Goal: Task Accomplishment & Management: Manage account settings

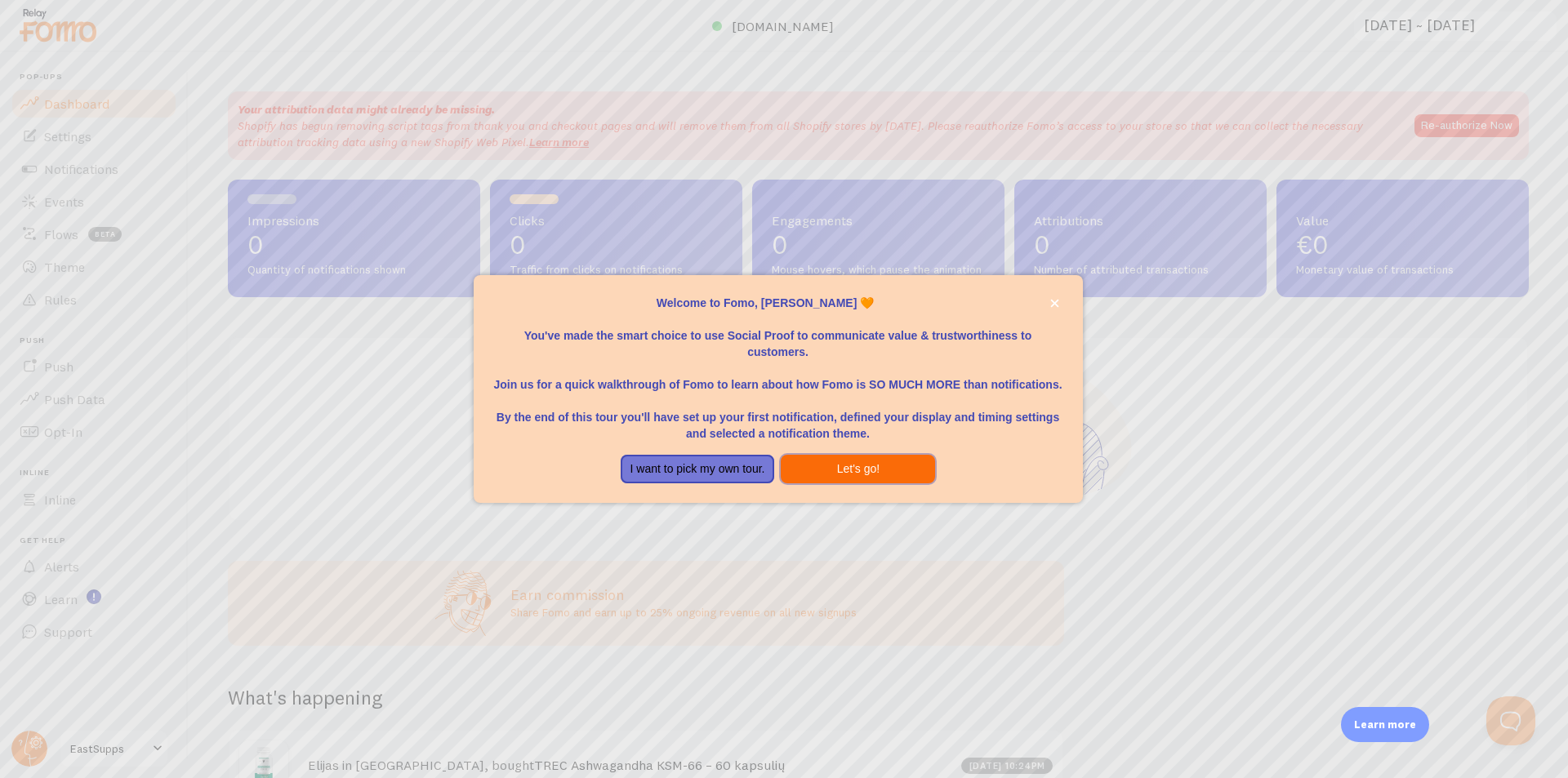
click at [829, 473] on button "Let's go!" at bounding box center [858, 469] width 154 height 29
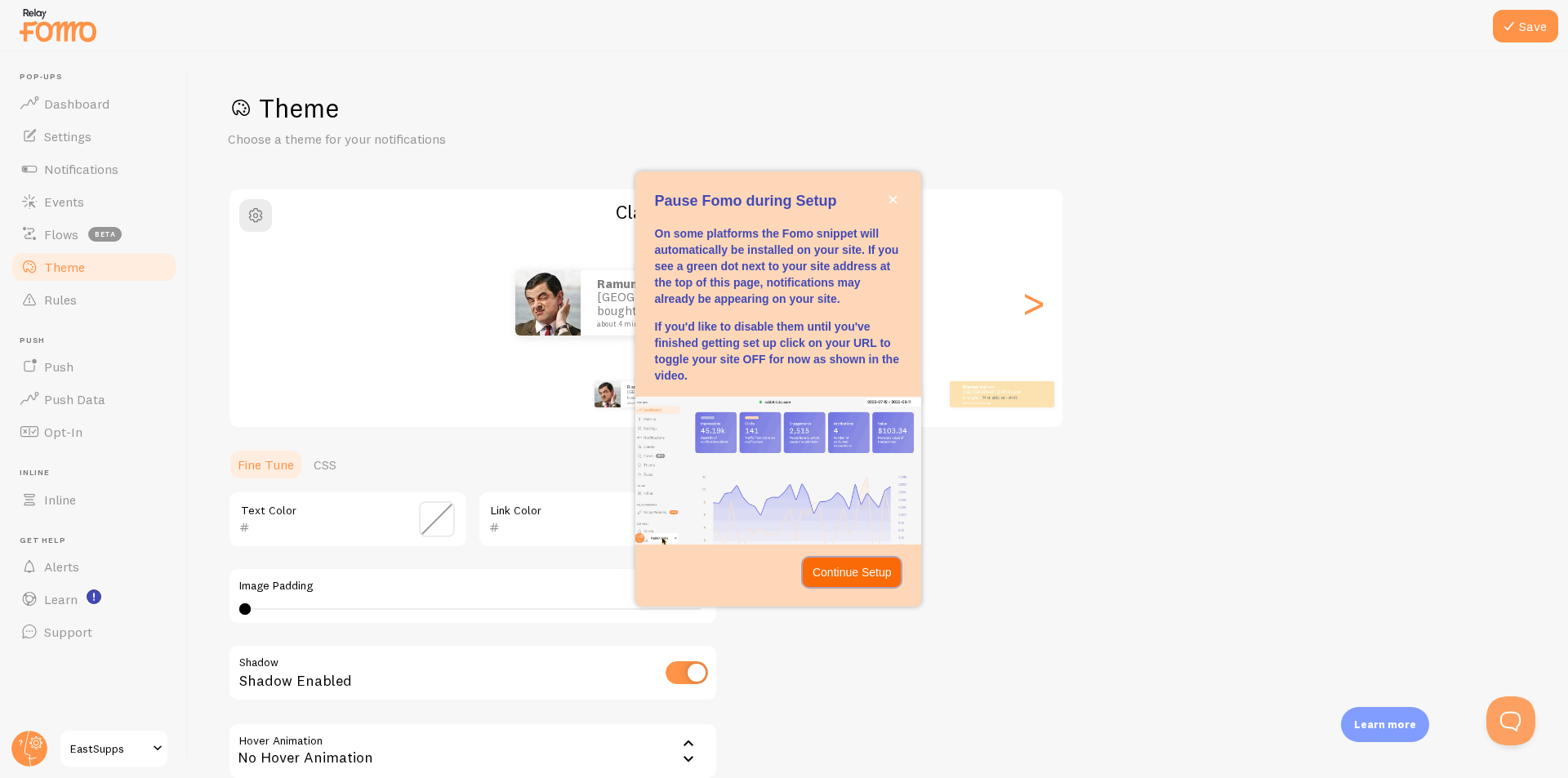
click at [844, 575] on p "Continue Setup" at bounding box center [852, 571] width 80 height 16
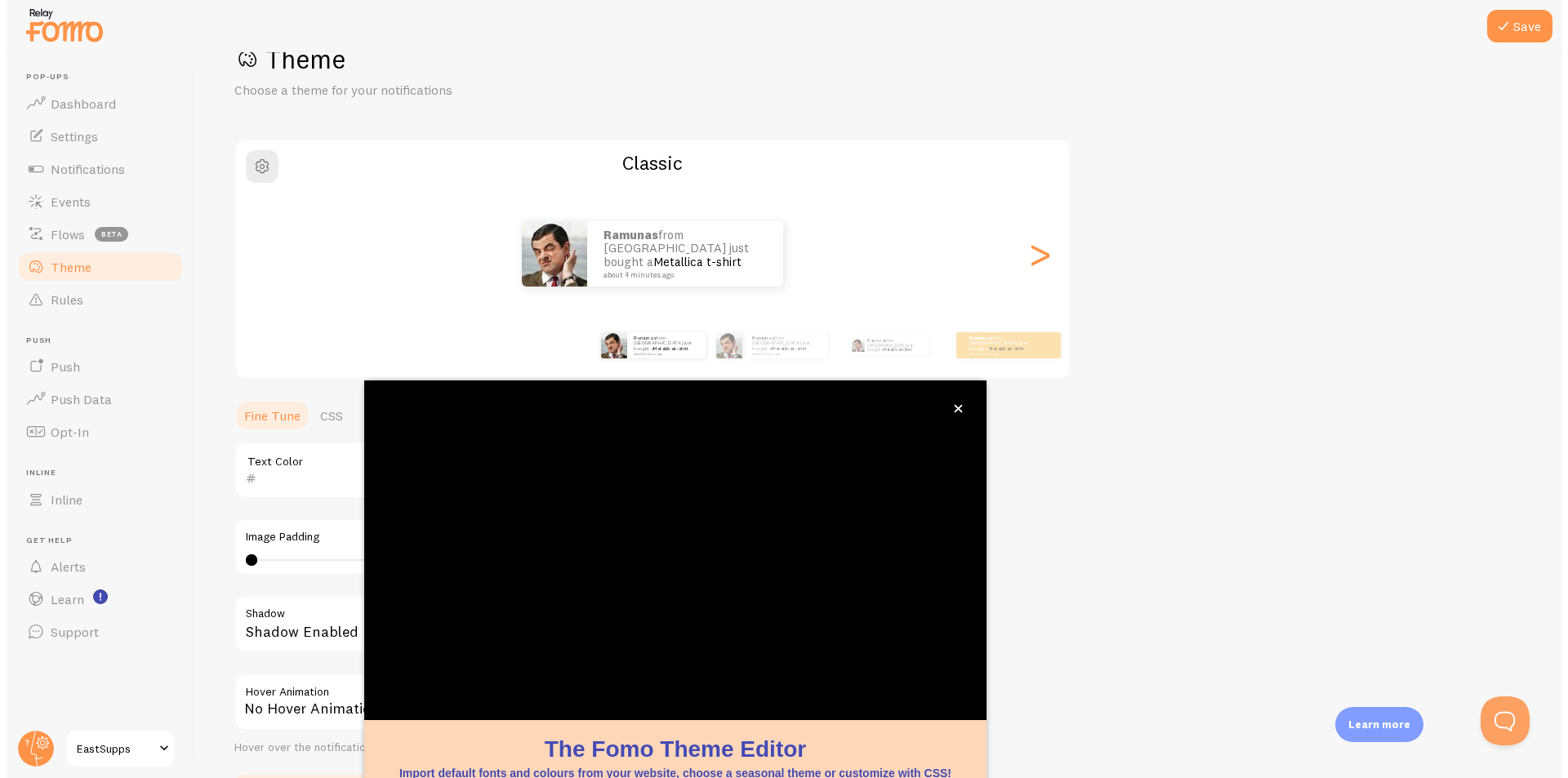
scroll to position [49, 0]
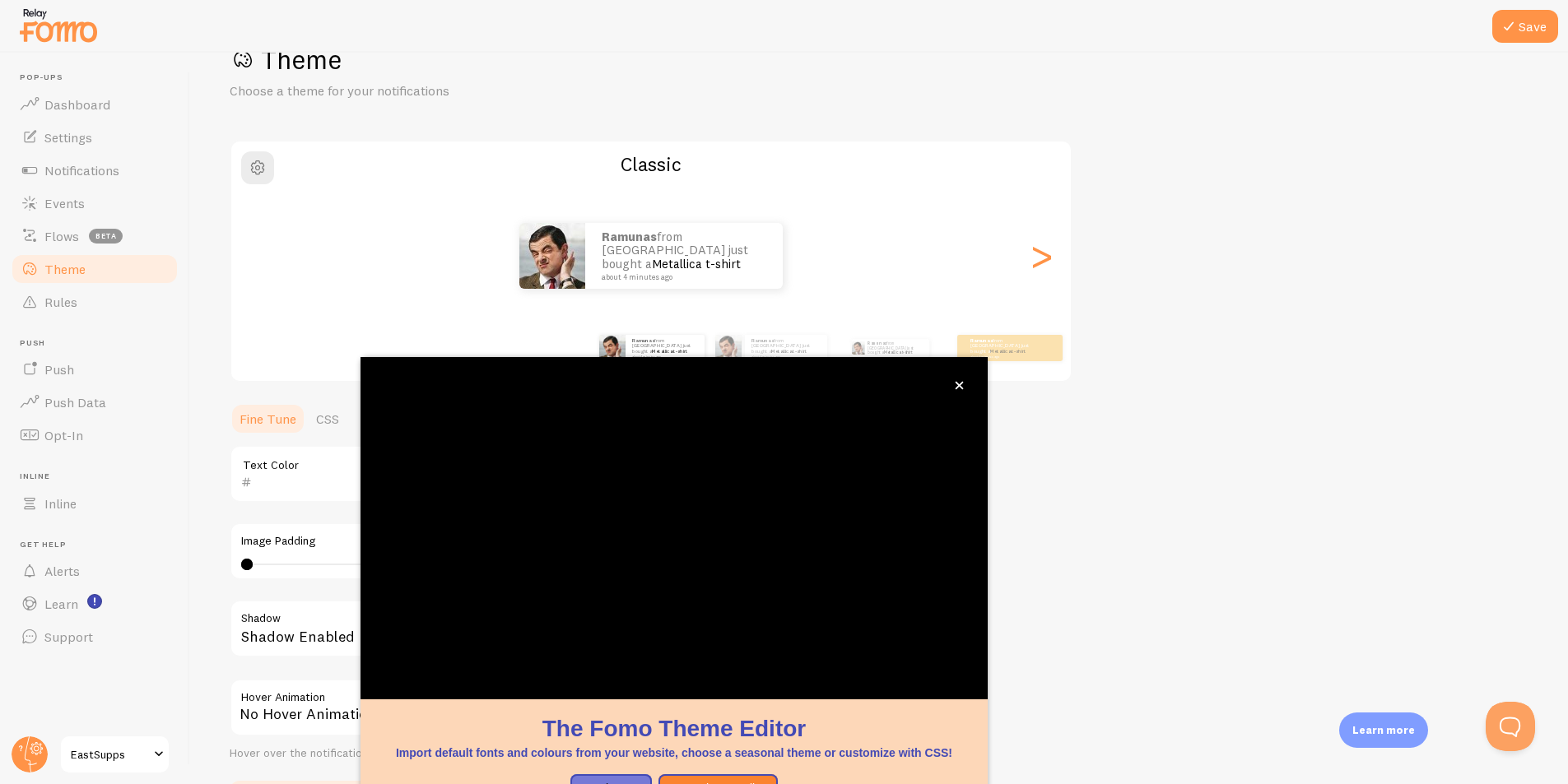
click at [1187, 453] on div "Theme Choose a theme for your notifications Classic Ramunas from [GEOGRAPHIC_DA…" at bounding box center [879, 433] width 1299 height 781
click at [957, 382] on button "close," at bounding box center [960, 385] width 17 height 17
click at [959, 384] on icon "close," at bounding box center [959, 384] width 8 height 8
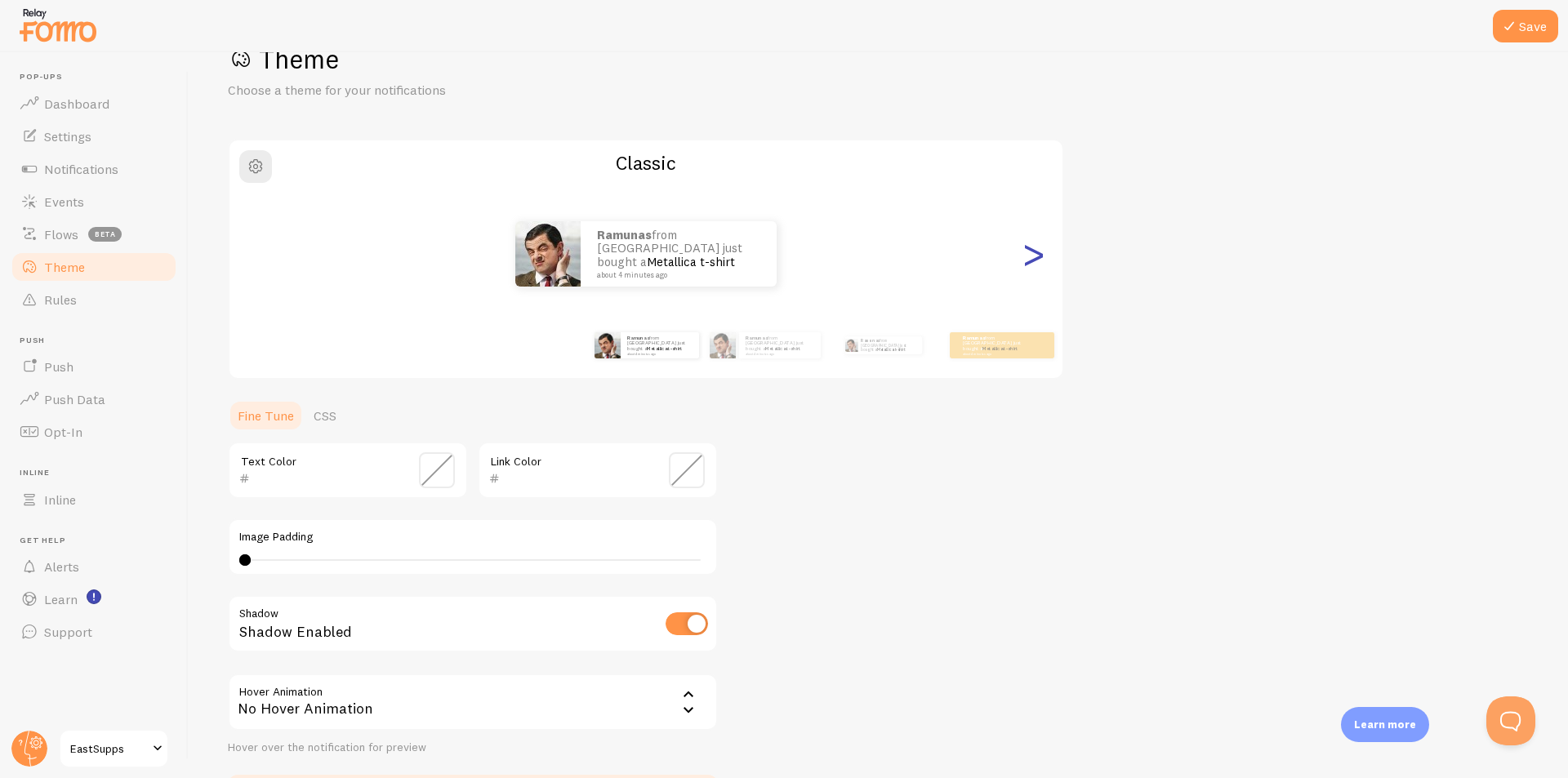
click at [1026, 268] on div ">" at bounding box center [1033, 254] width 20 height 118
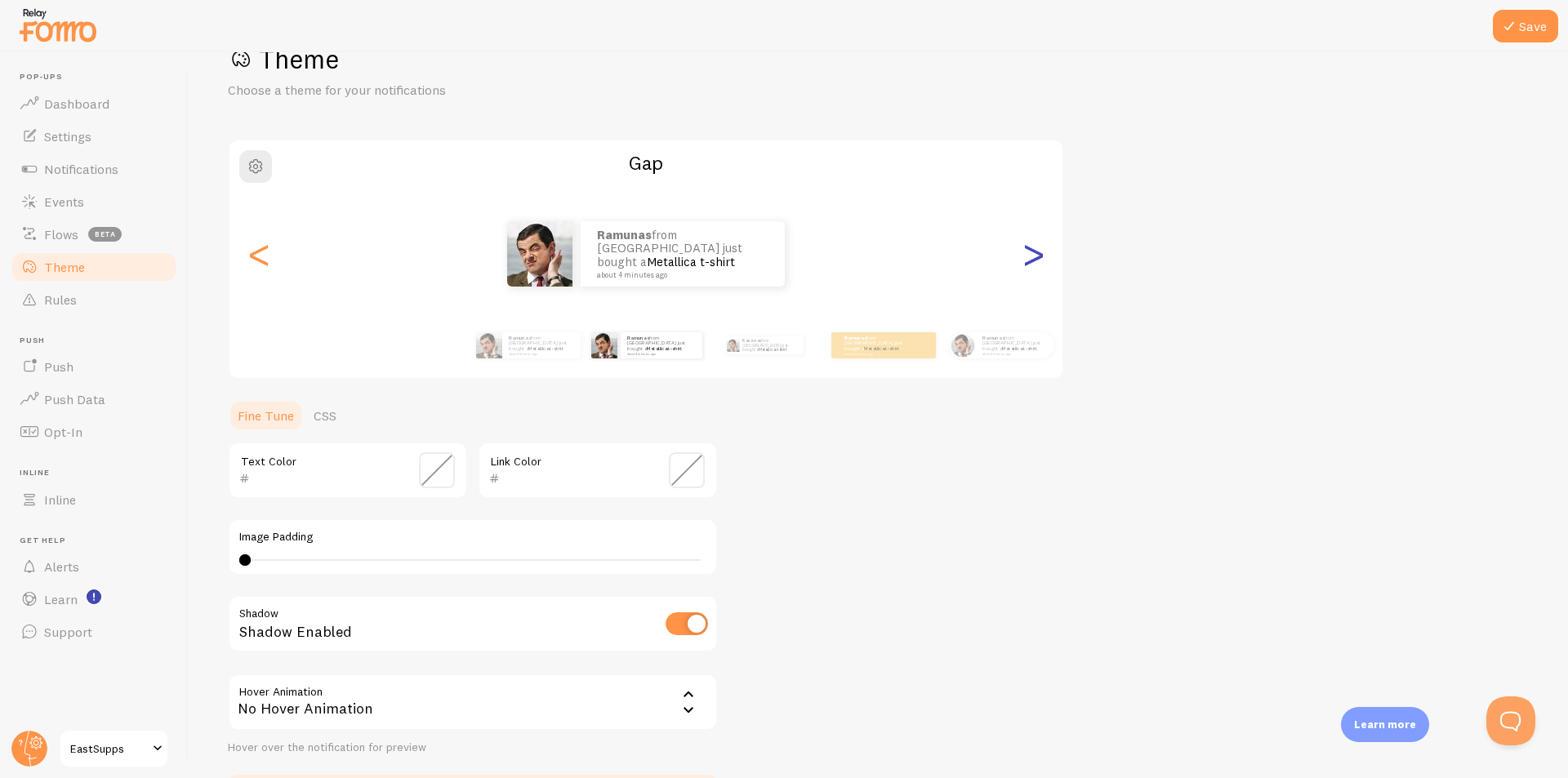
click at [1026, 268] on div ">" at bounding box center [1033, 254] width 20 height 118
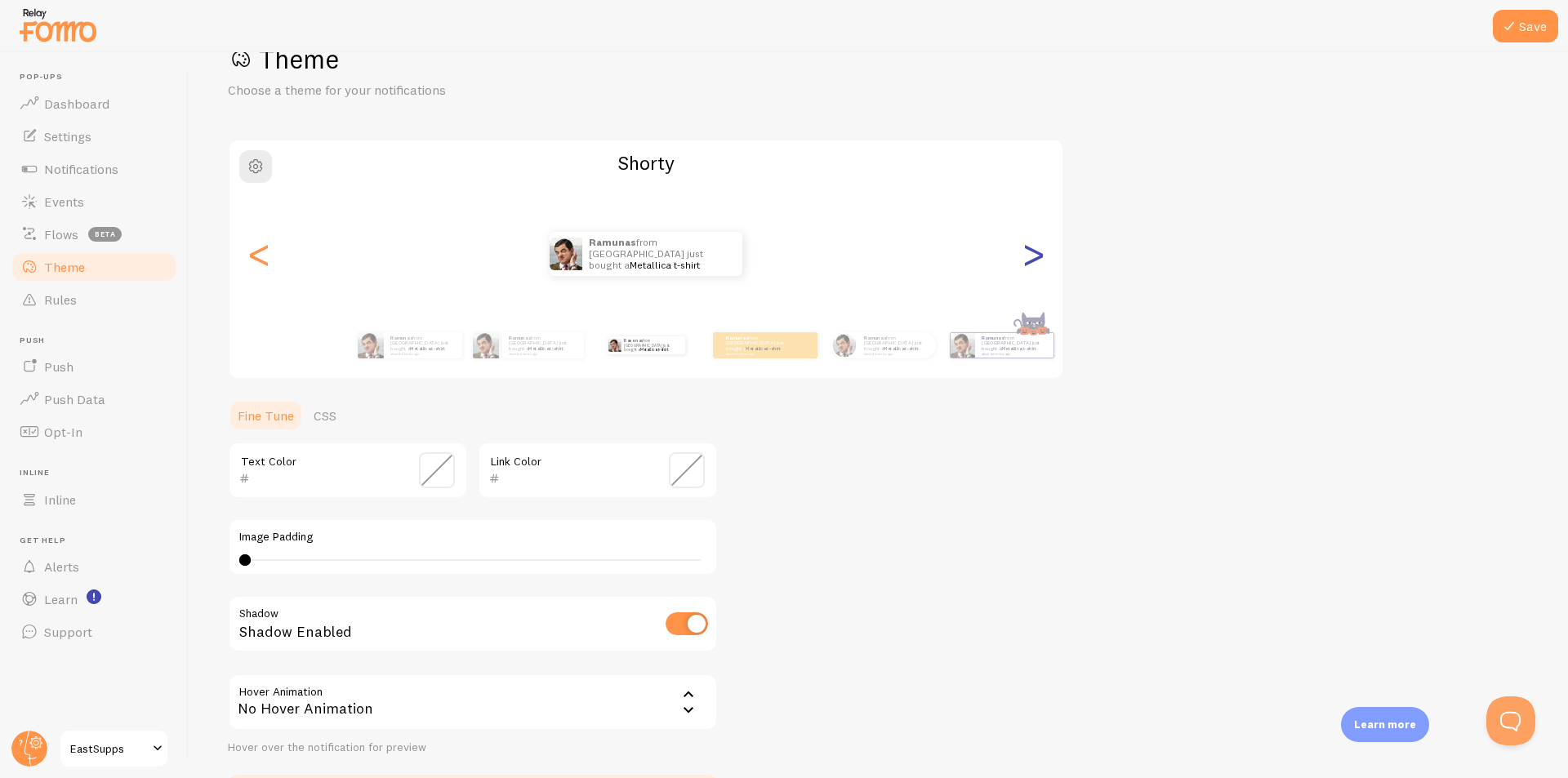
click at [1026, 268] on div ">" at bounding box center [1033, 254] width 20 height 118
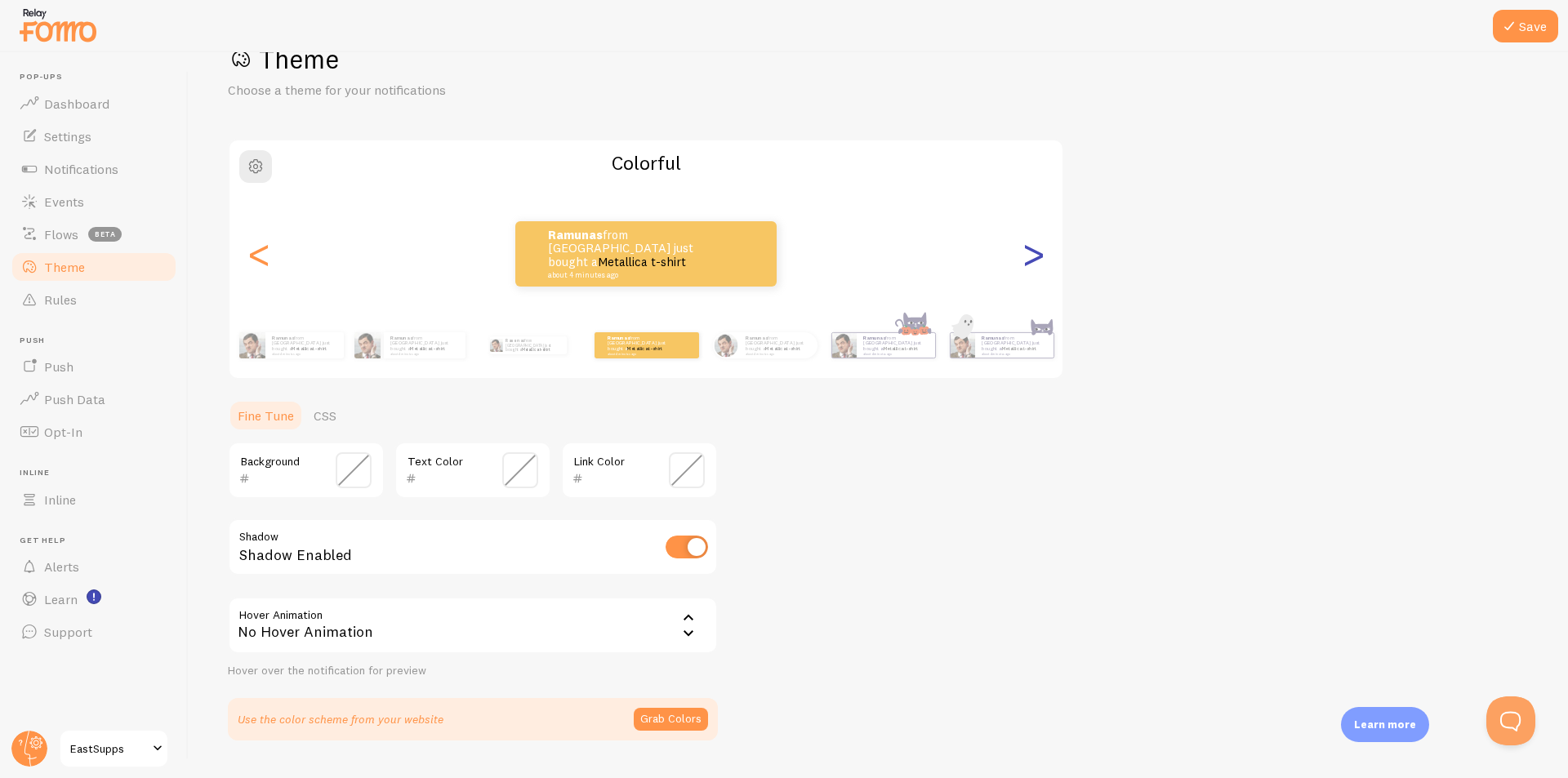
click at [1026, 268] on div ">" at bounding box center [1033, 254] width 20 height 118
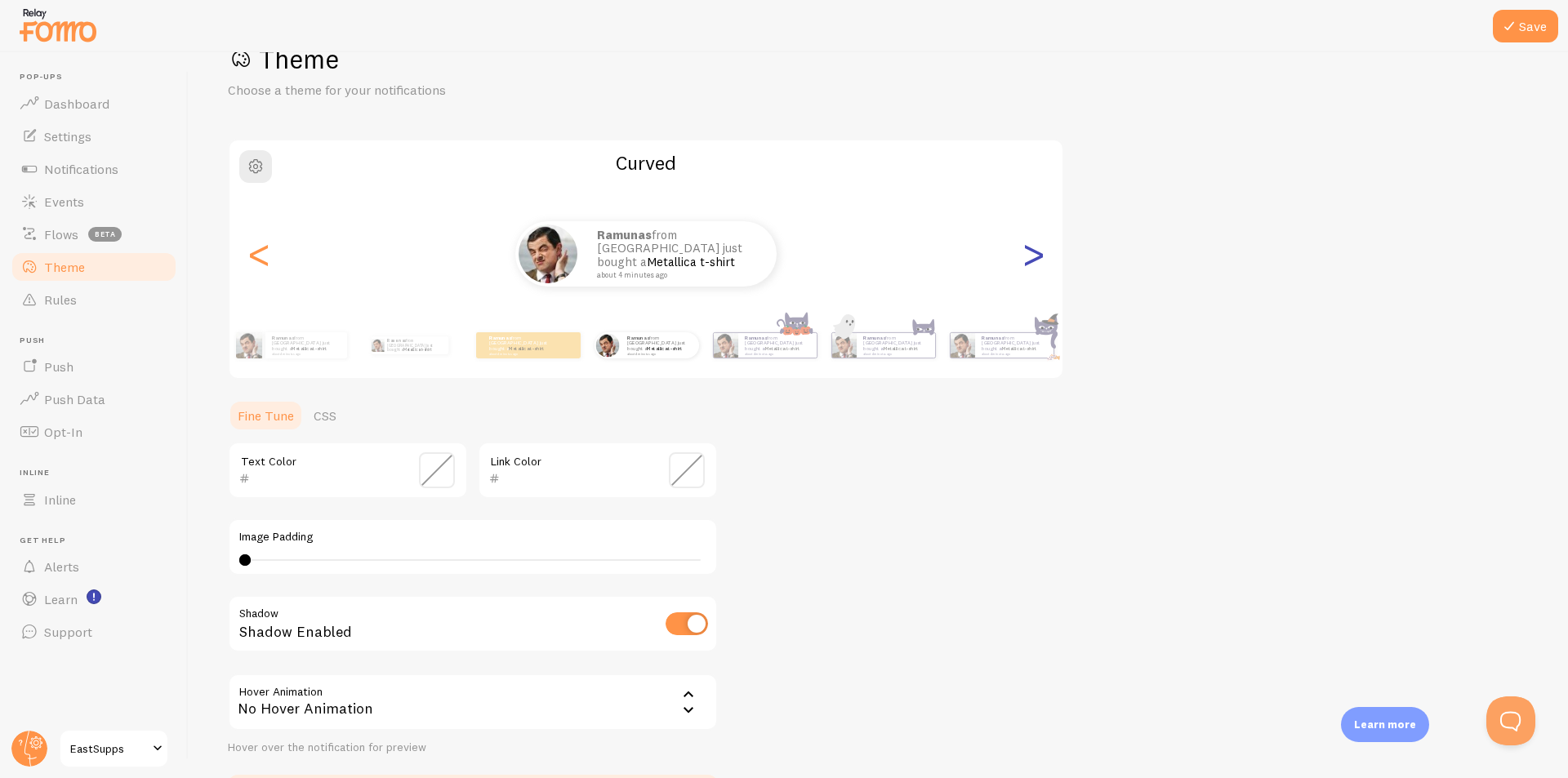
click at [1026, 268] on div ">" at bounding box center [1033, 254] width 20 height 118
type input "0"
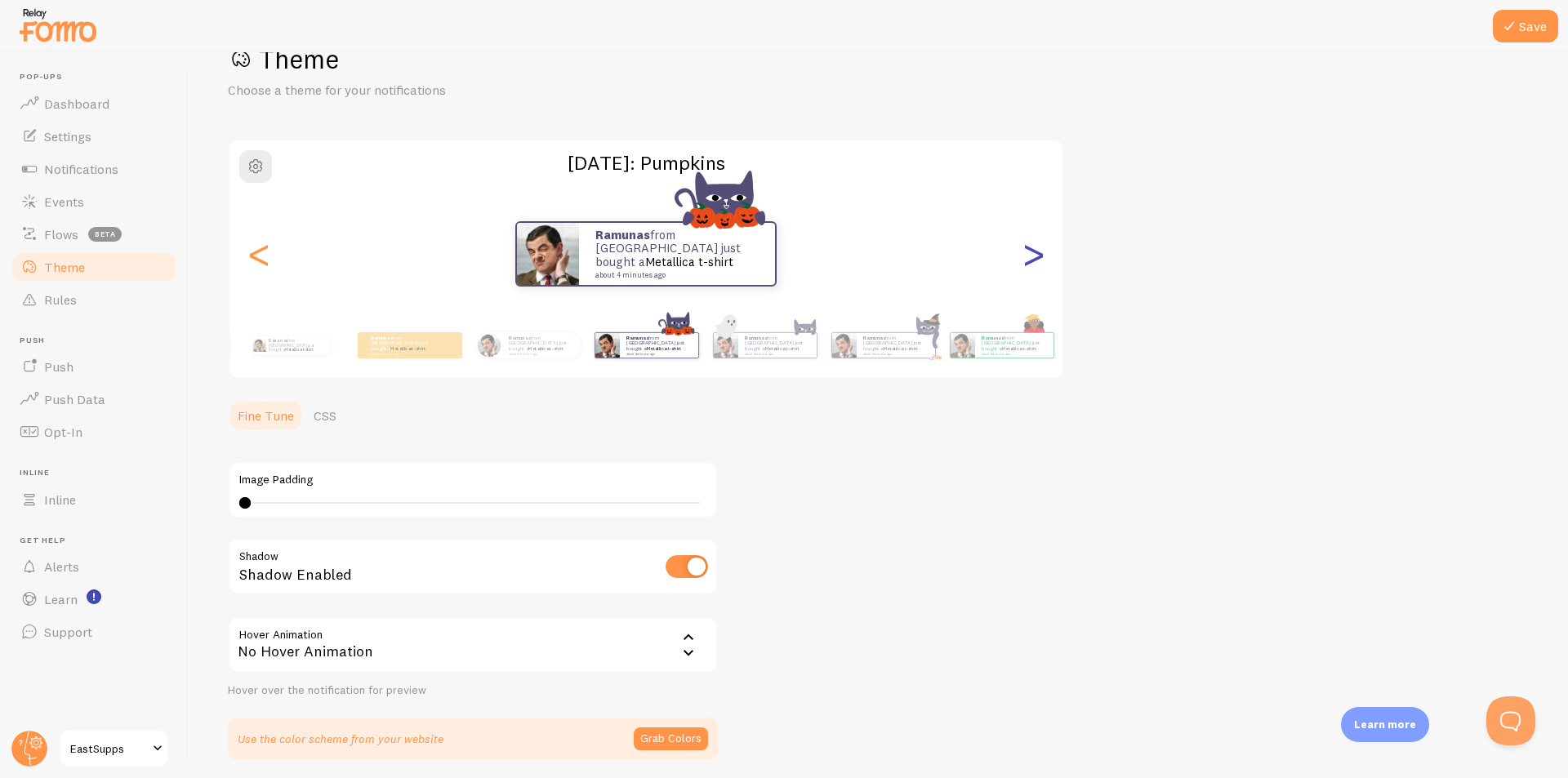
click at [1026, 268] on div ">" at bounding box center [1033, 254] width 20 height 118
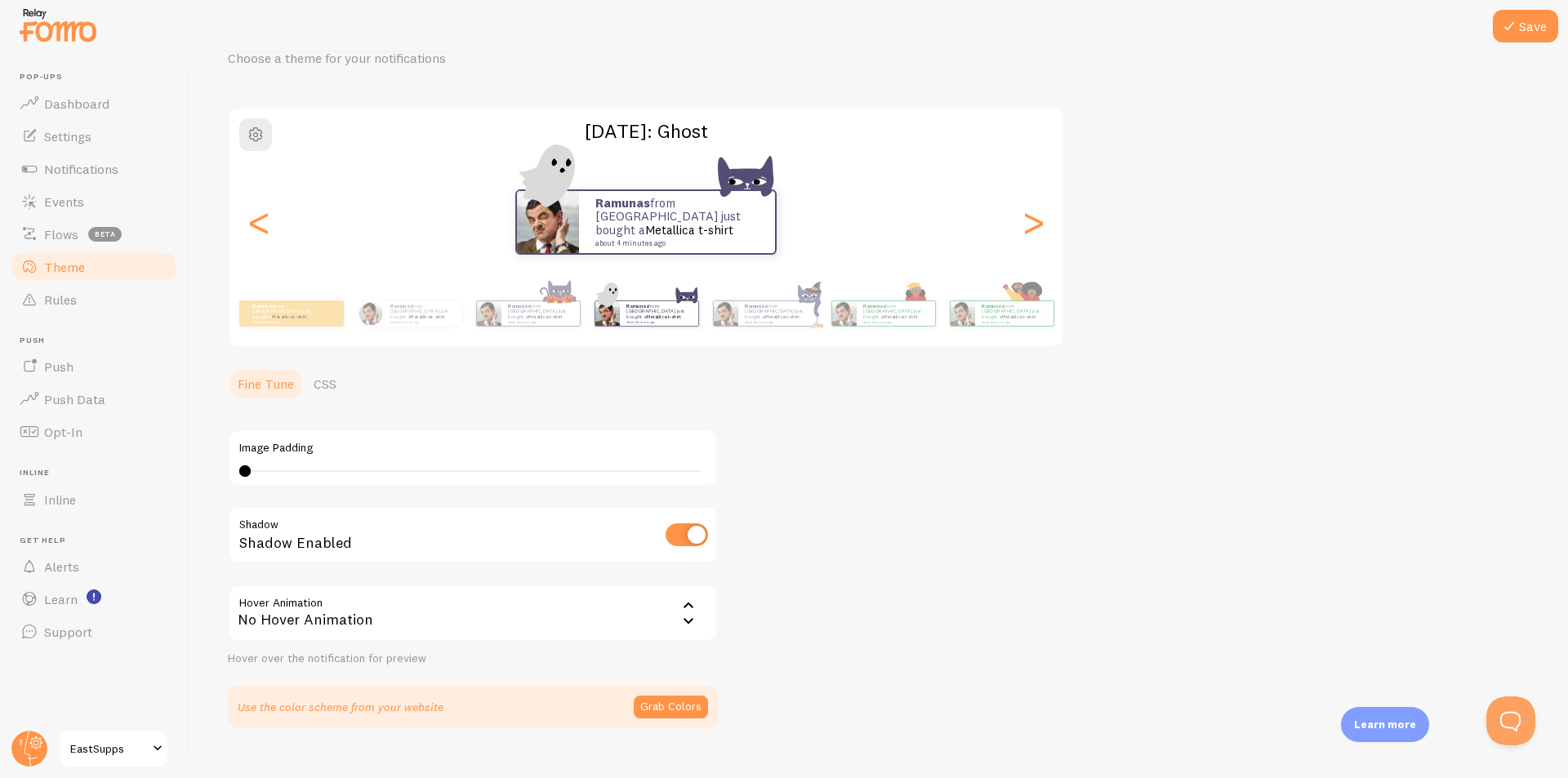
scroll to position [0, 0]
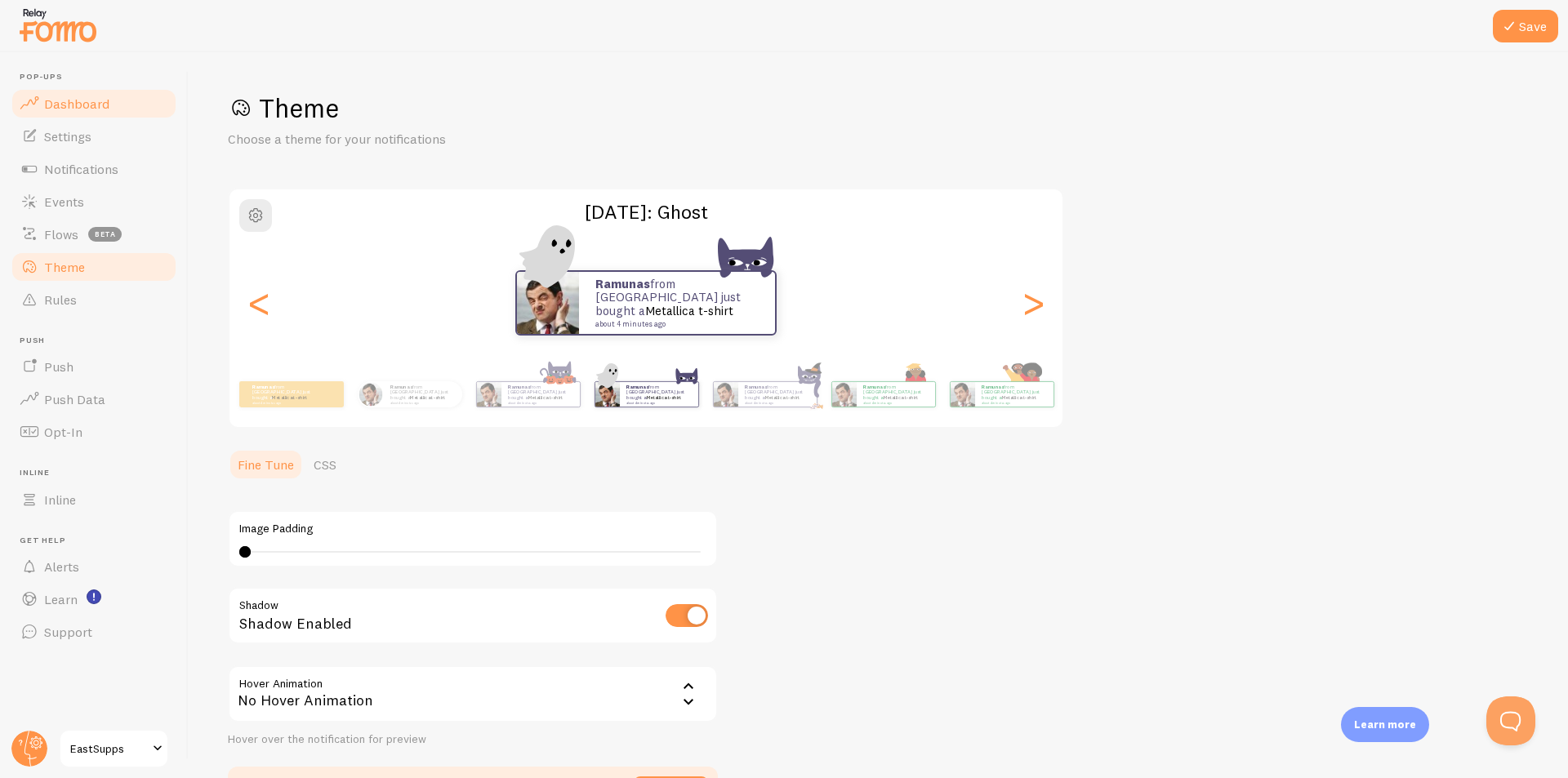
click at [102, 95] on span "Dashboard" at bounding box center [77, 103] width 66 height 16
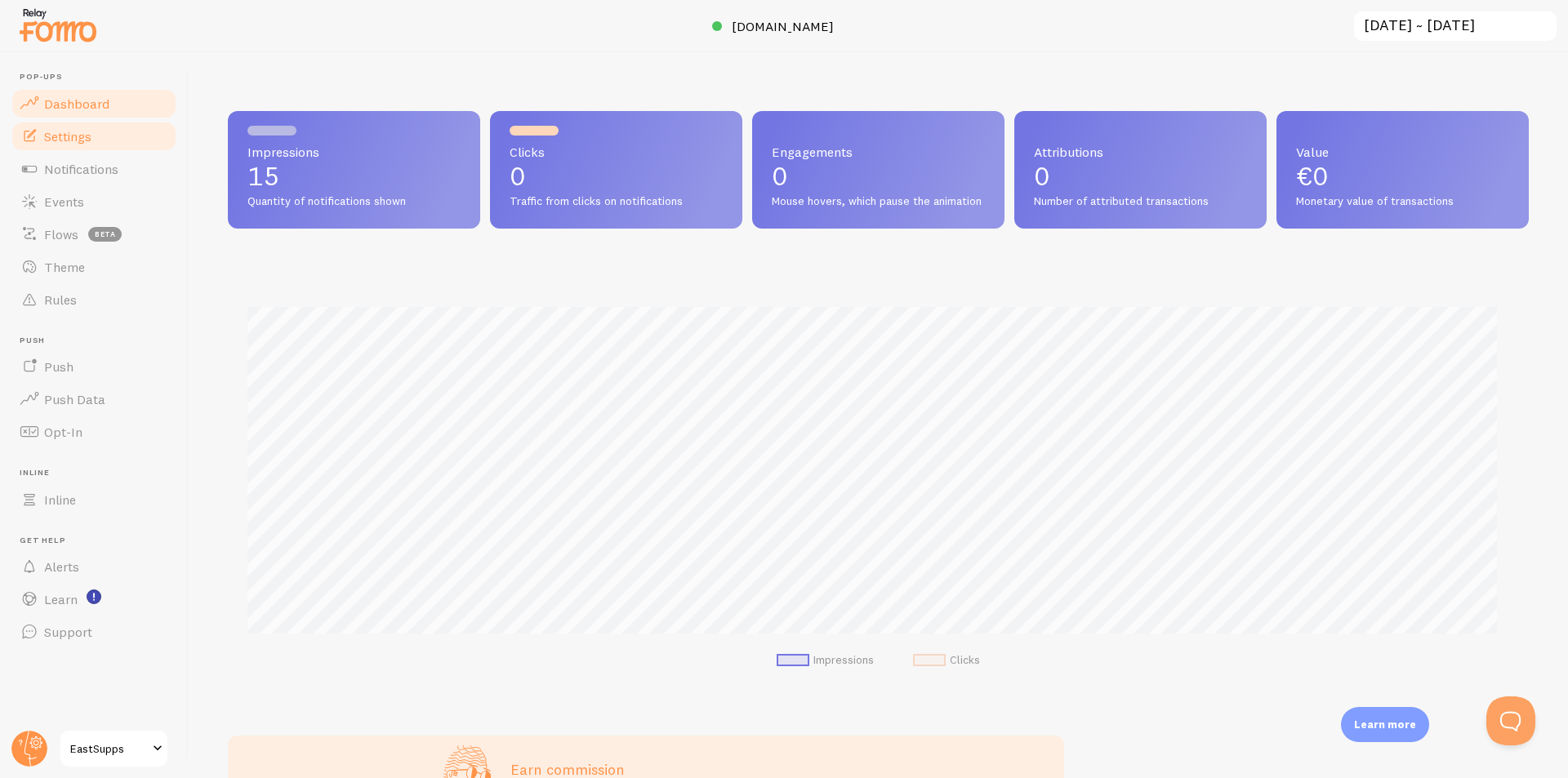
scroll to position [429, 1289]
click at [330, 195] on span "Quantity of notifications shown" at bounding box center [354, 201] width 213 height 15
click at [118, 139] on link "Settings" at bounding box center [93, 137] width 169 height 33
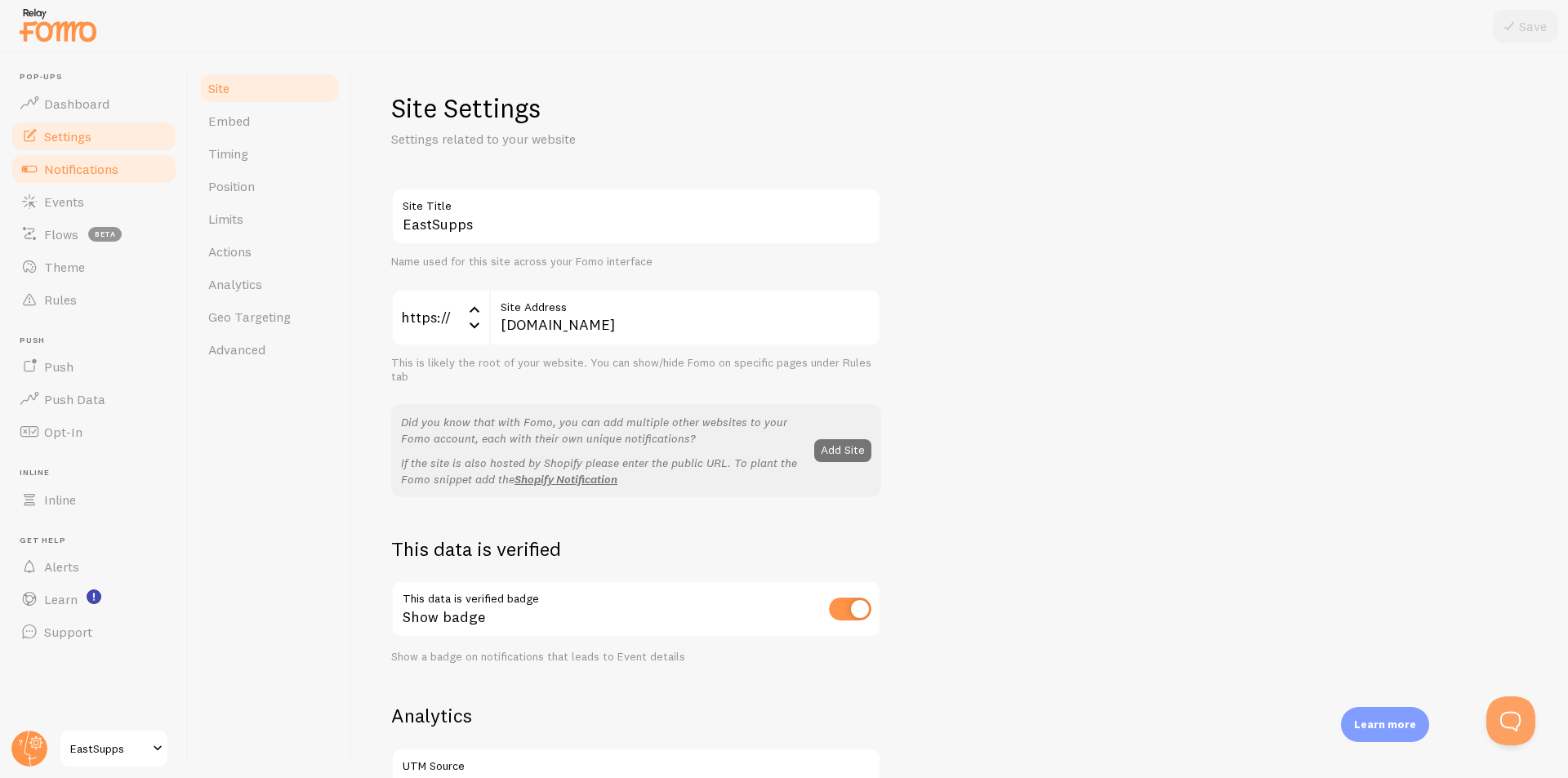
click at [91, 167] on span "Notifications" at bounding box center [81, 169] width 74 height 16
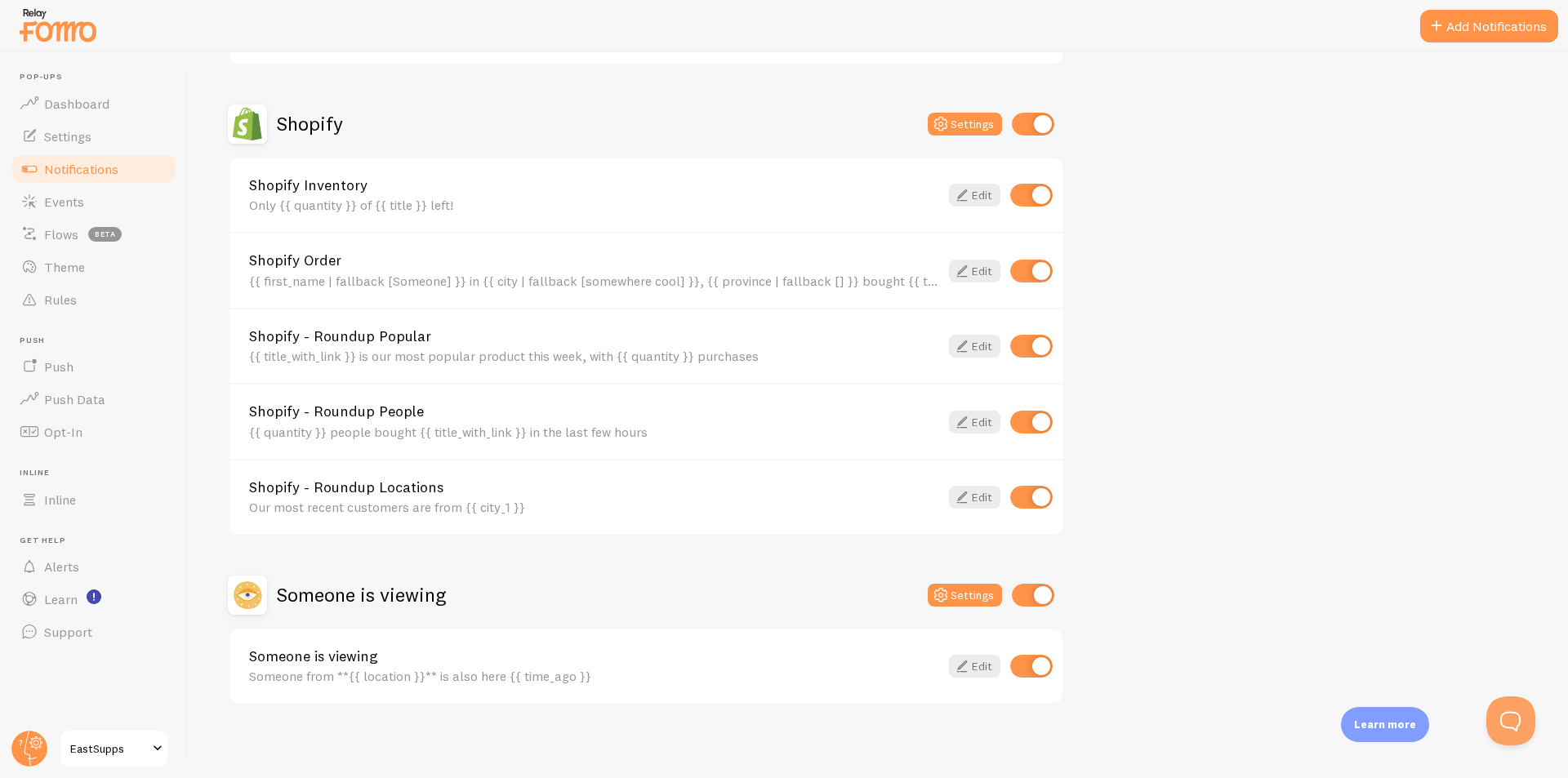
scroll to position [537, 0]
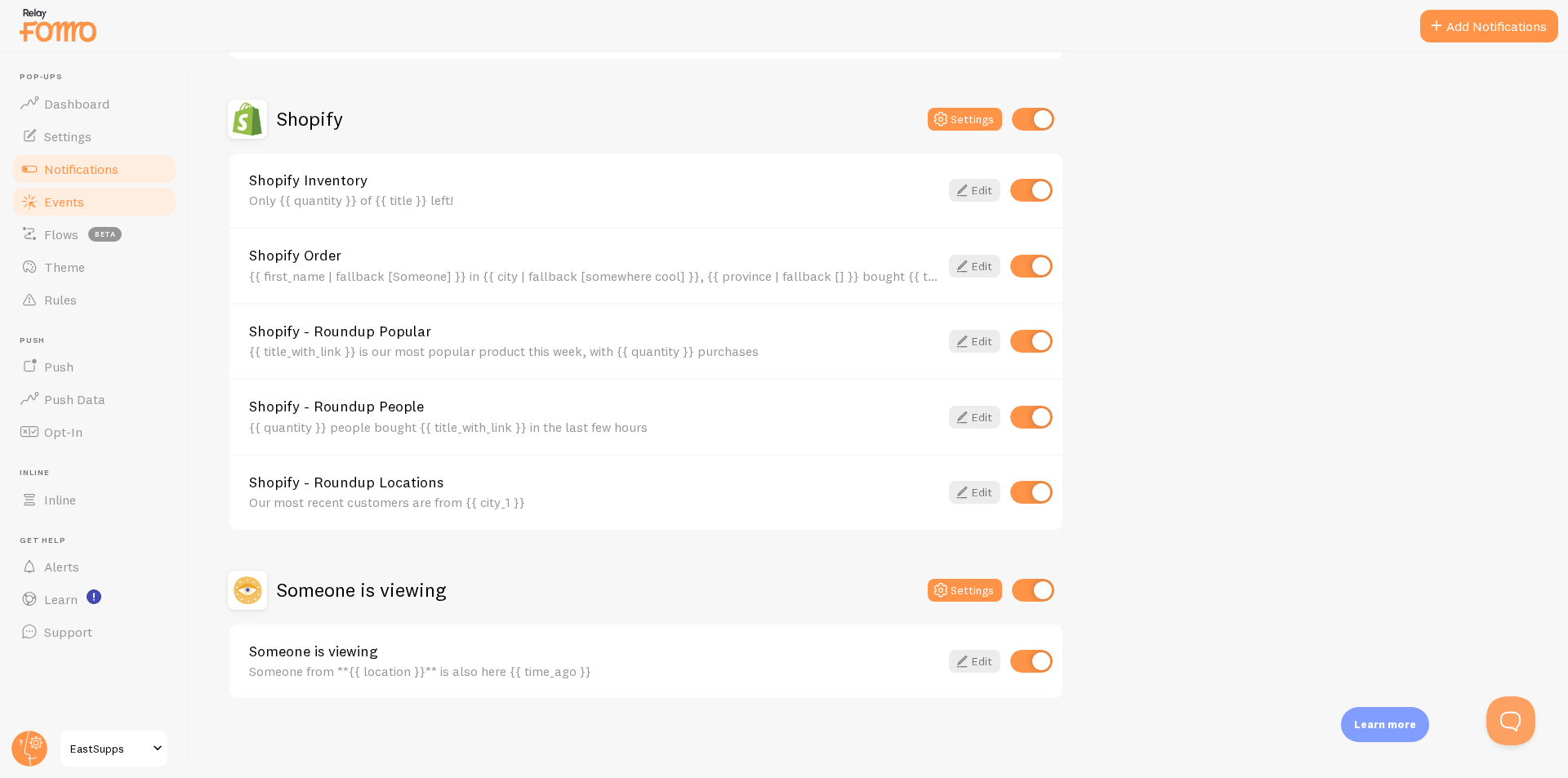
click at [74, 197] on span "Events" at bounding box center [64, 201] width 40 height 16
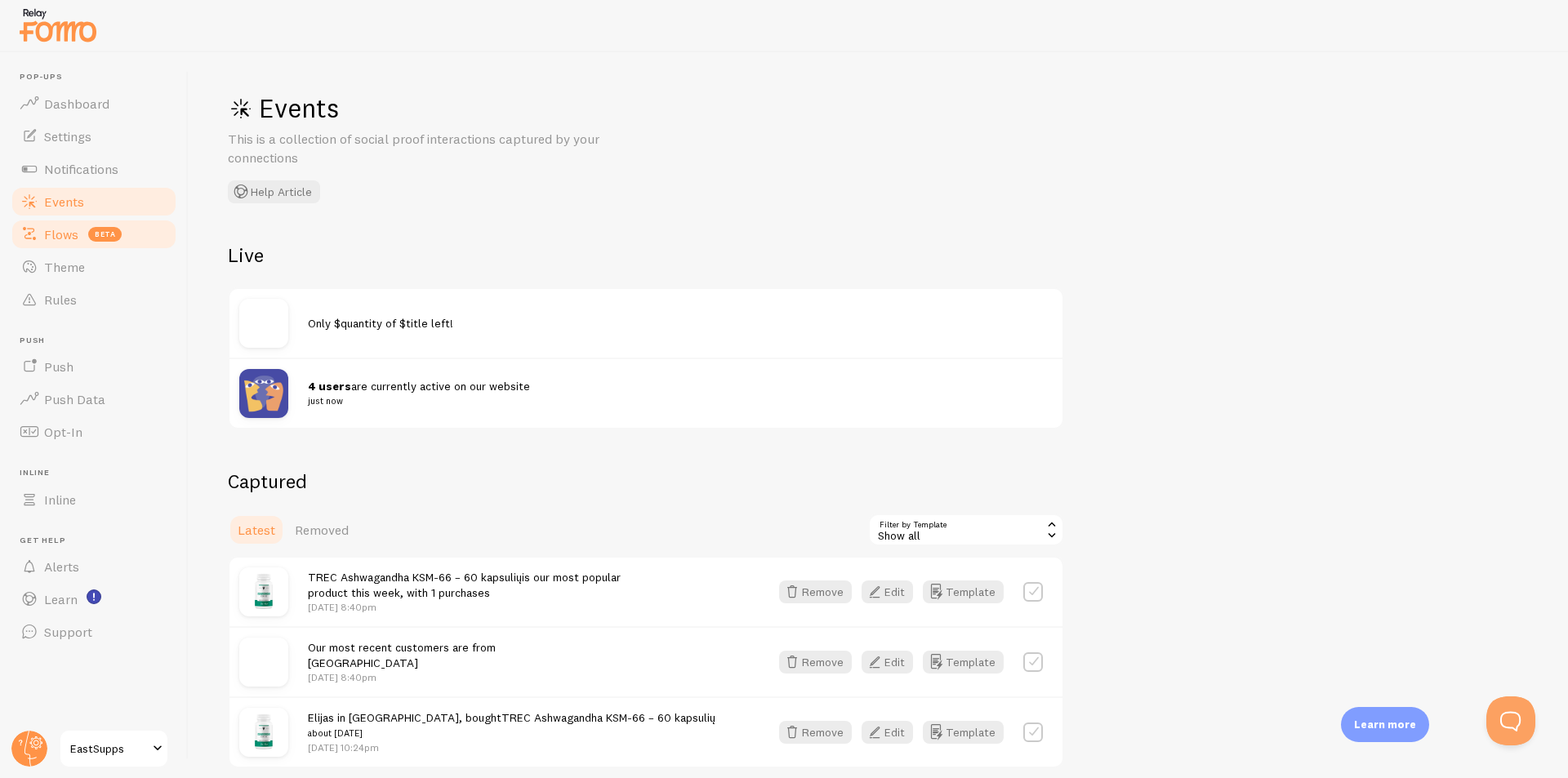
click at [53, 229] on span "Flows" at bounding box center [61, 234] width 35 height 16
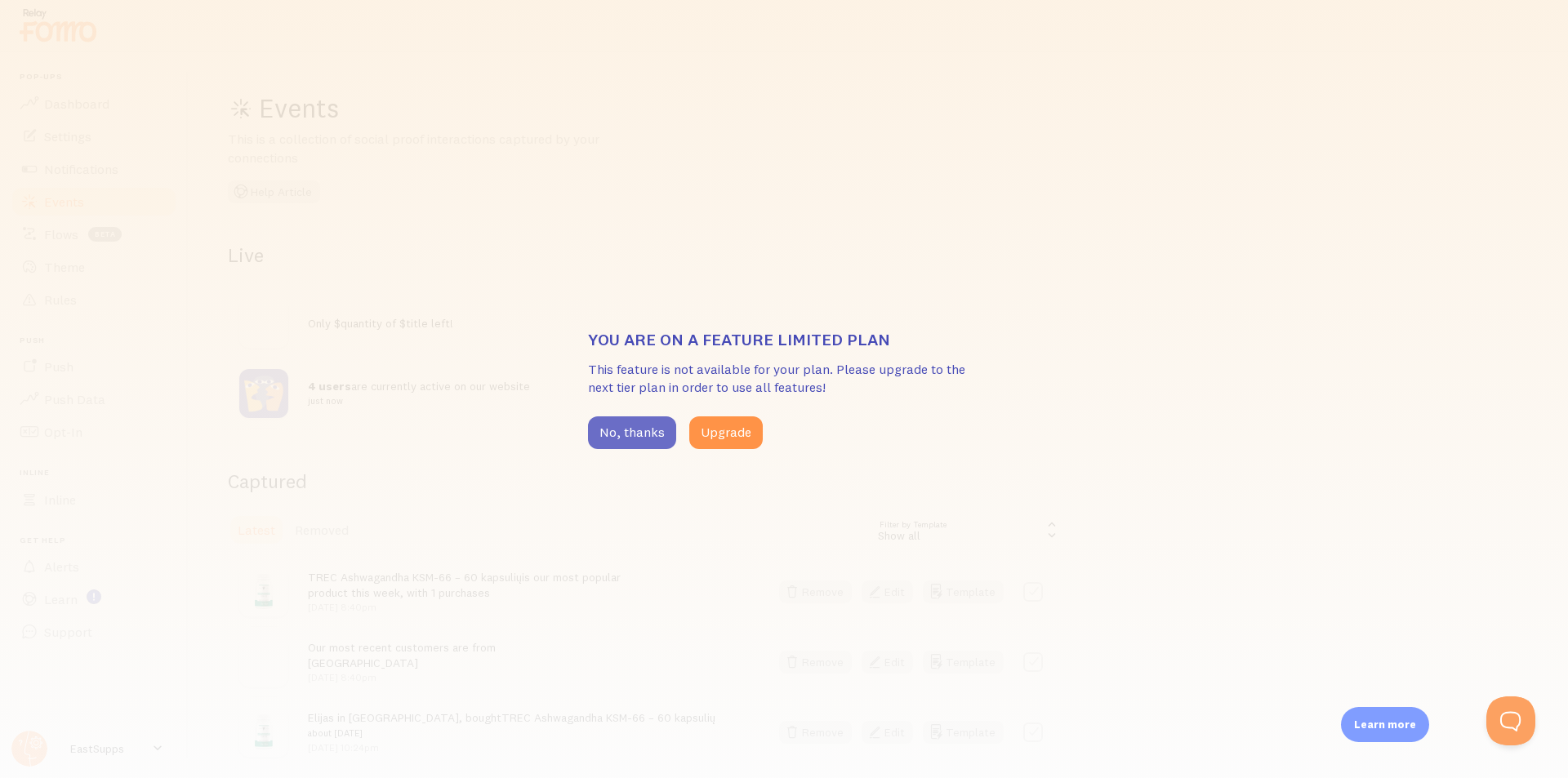
click at [622, 426] on button "No, thanks" at bounding box center [632, 433] width 88 height 33
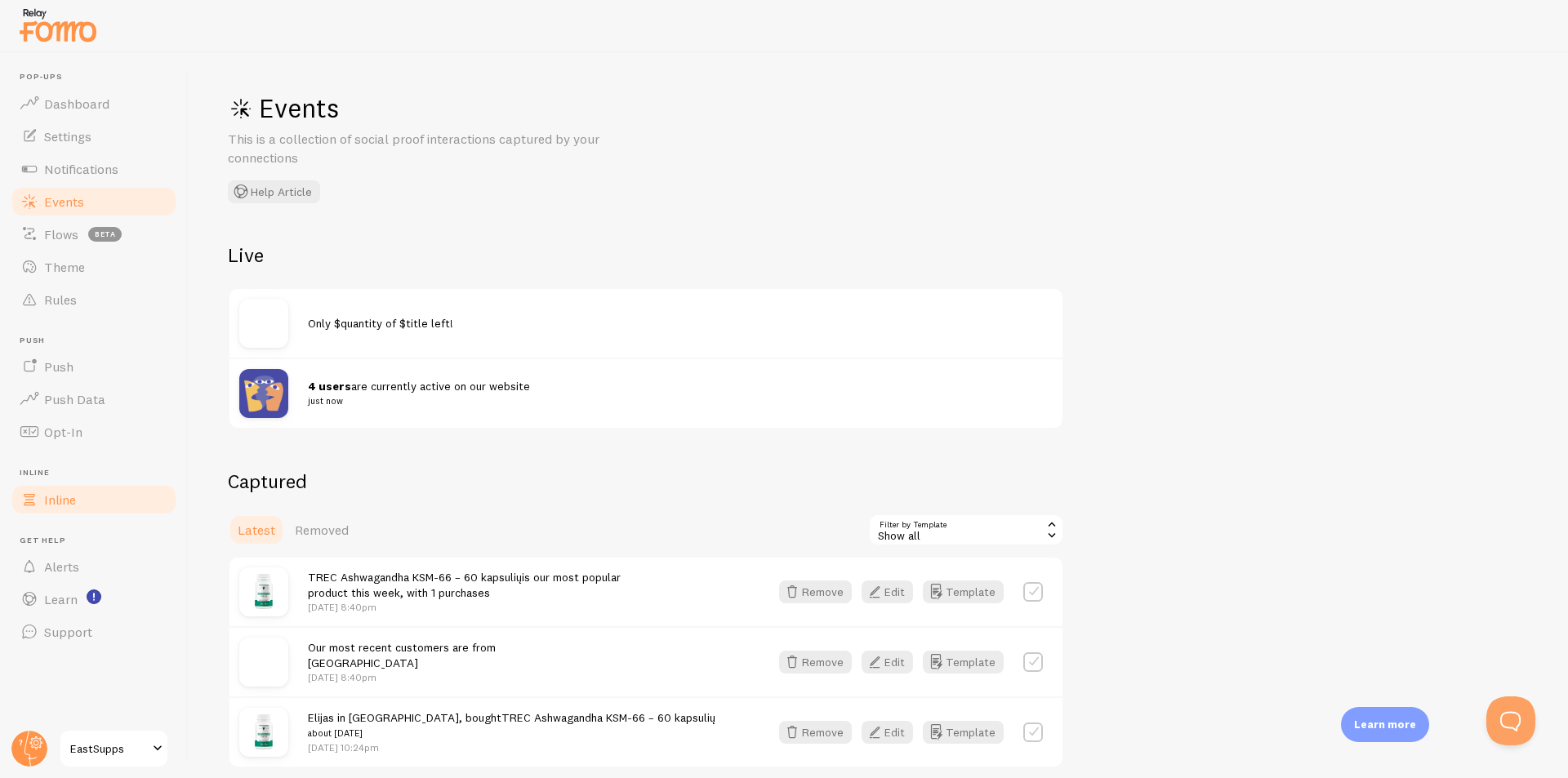
click at [106, 506] on link "Inline" at bounding box center [93, 500] width 169 height 33
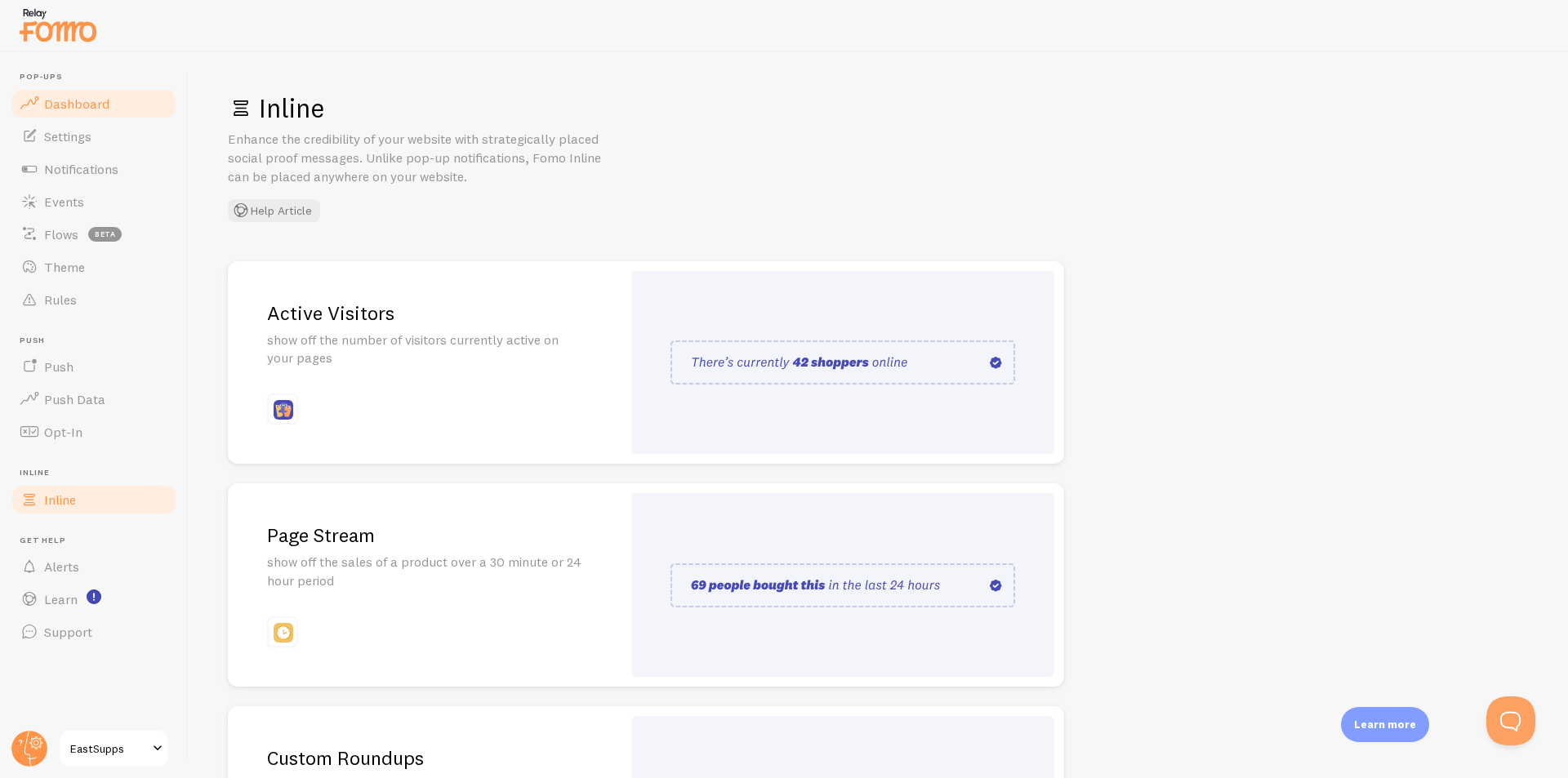
click at [118, 111] on link "Dashboard" at bounding box center [93, 104] width 169 height 33
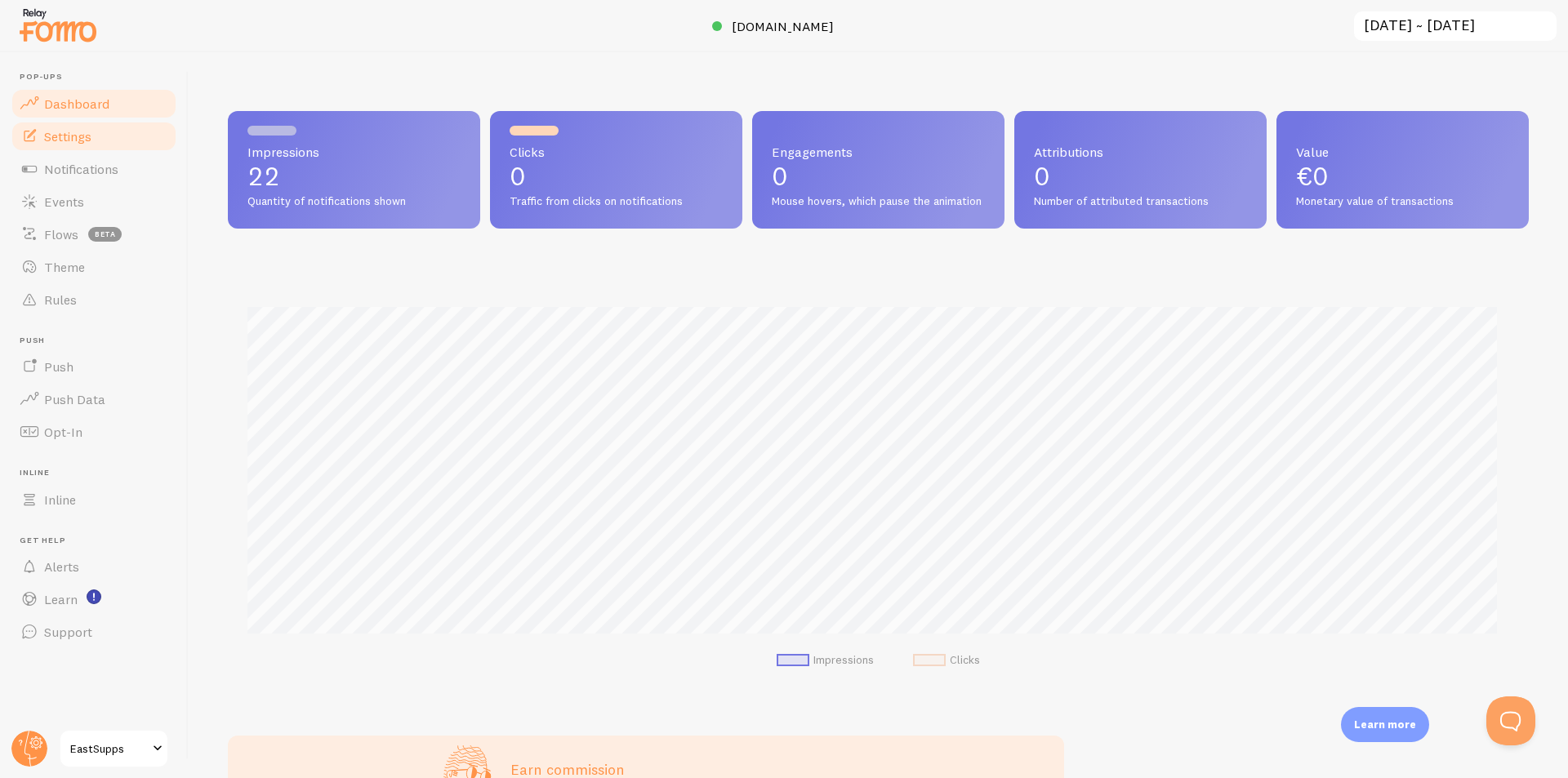
scroll to position [429, 1289]
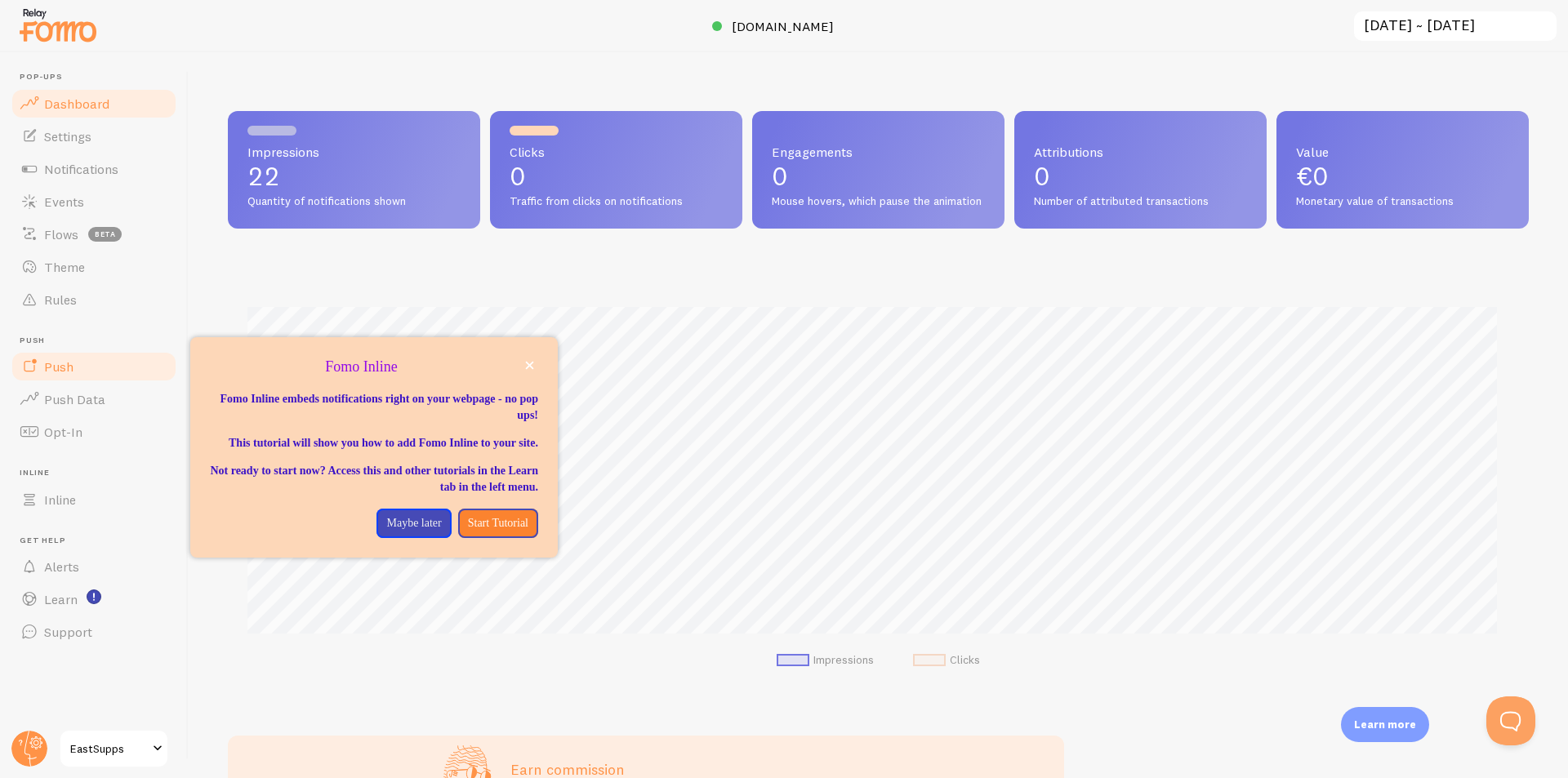
click at [54, 365] on span "Push" at bounding box center [59, 367] width 29 height 16
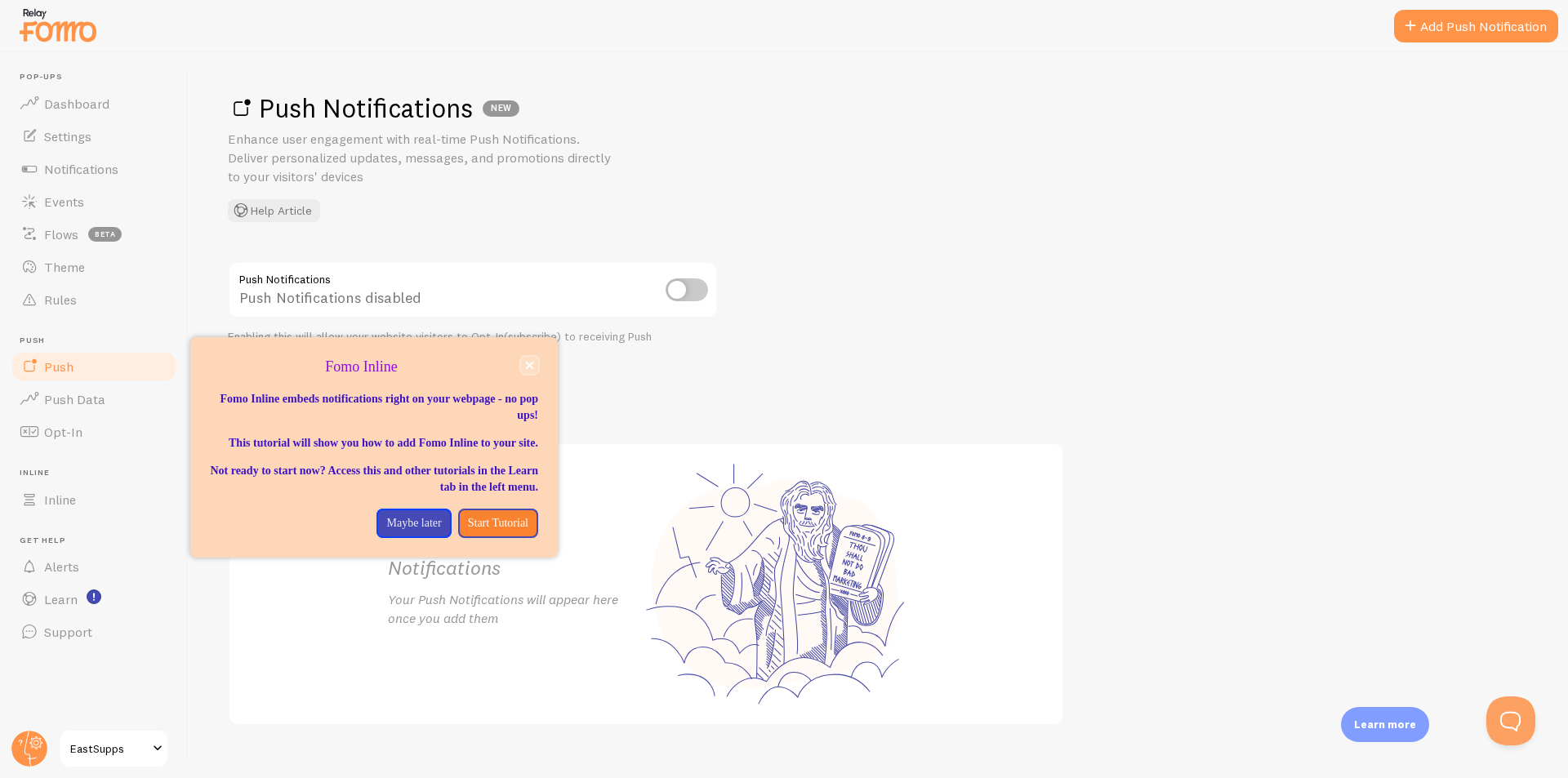
click at [532, 370] on button "close," at bounding box center [529, 366] width 17 height 17
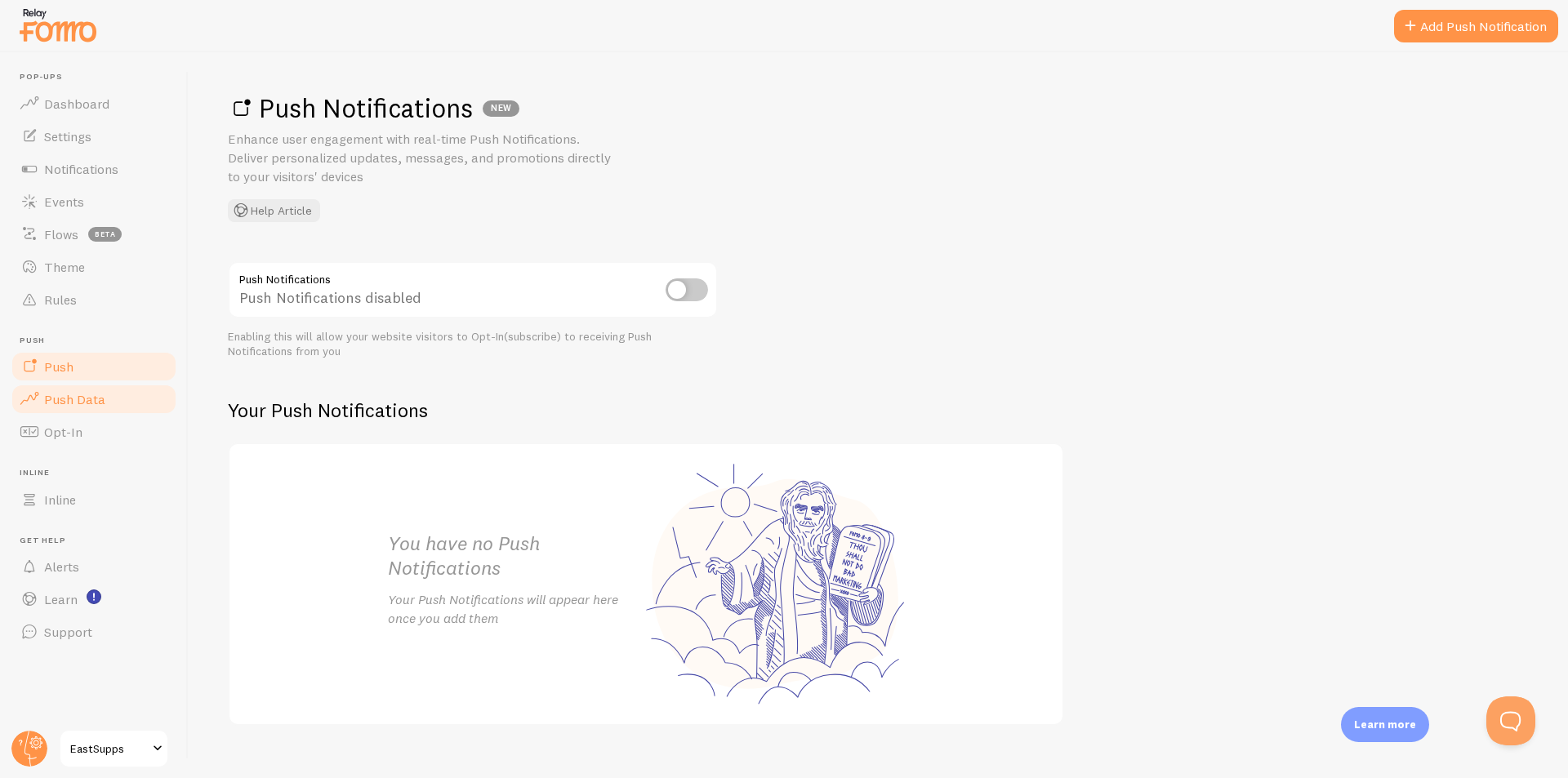
click at [118, 398] on link "Push Data" at bounding box center [93, 399] width 169 height 33
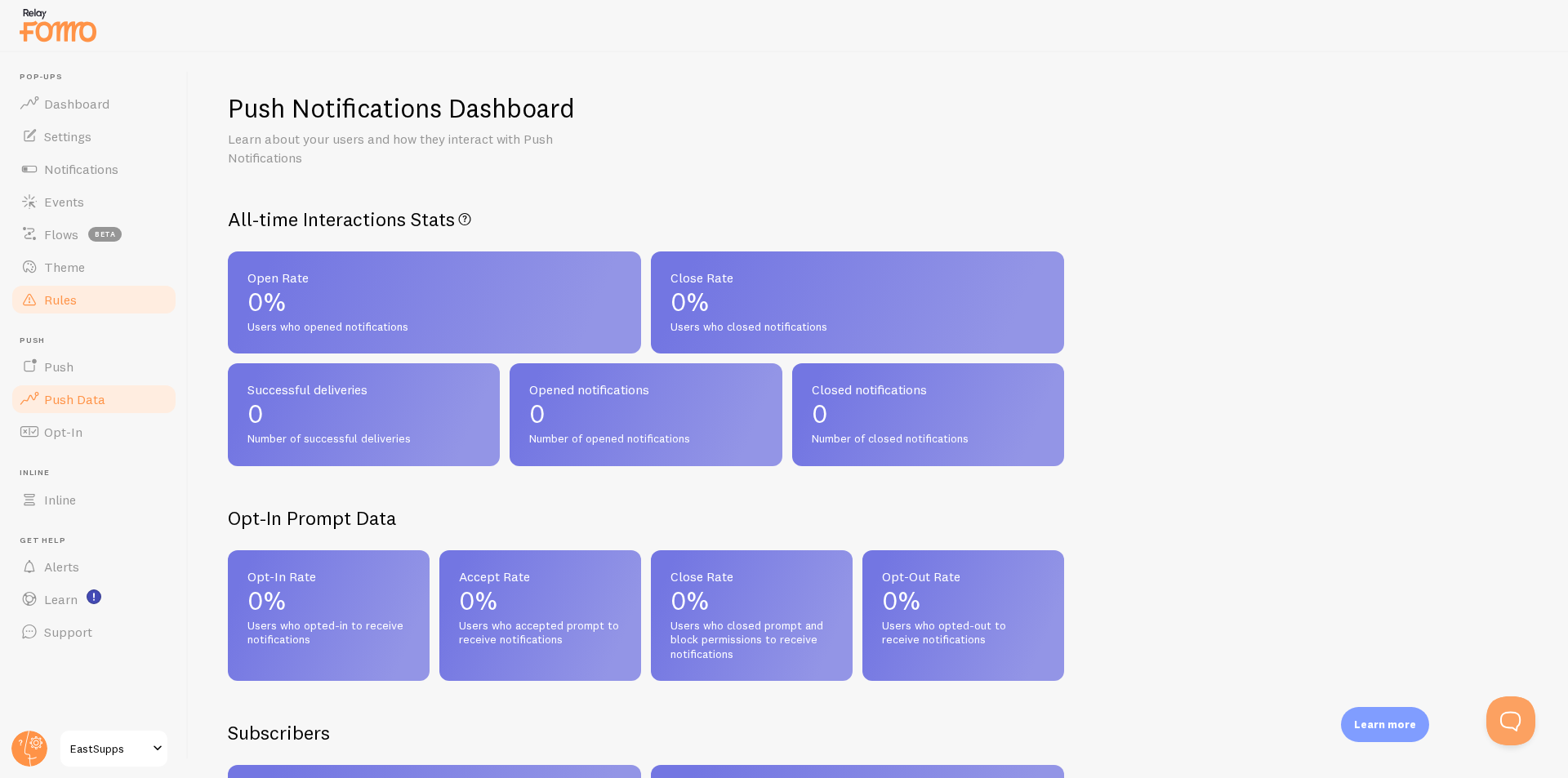
click at [80, 308] on link "Rules" at bounding box center [93, 300] width 169 height 33
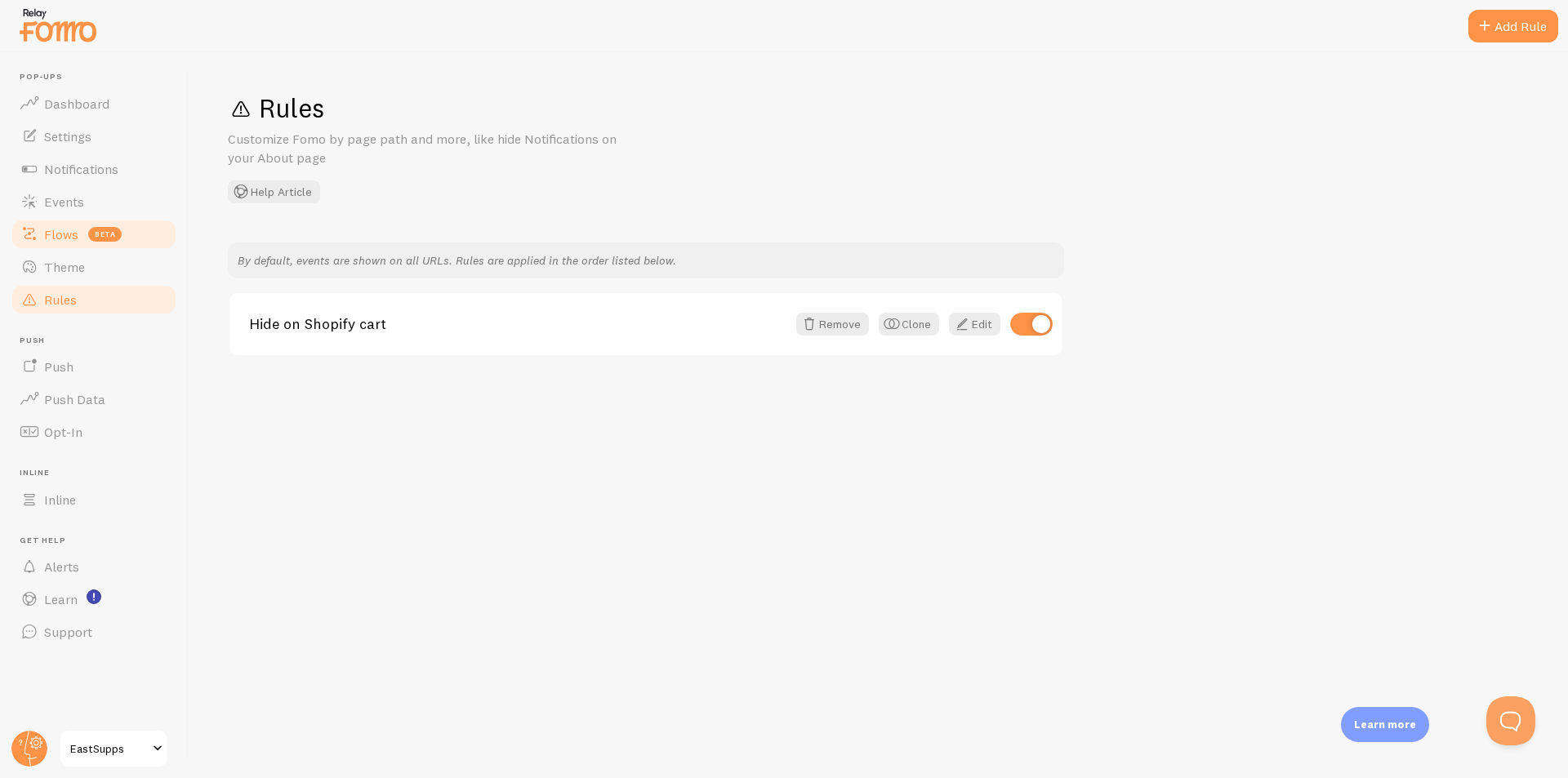
click at [53, 231] on span "Flows" at bounding box center [61, 234] width 35 height 16
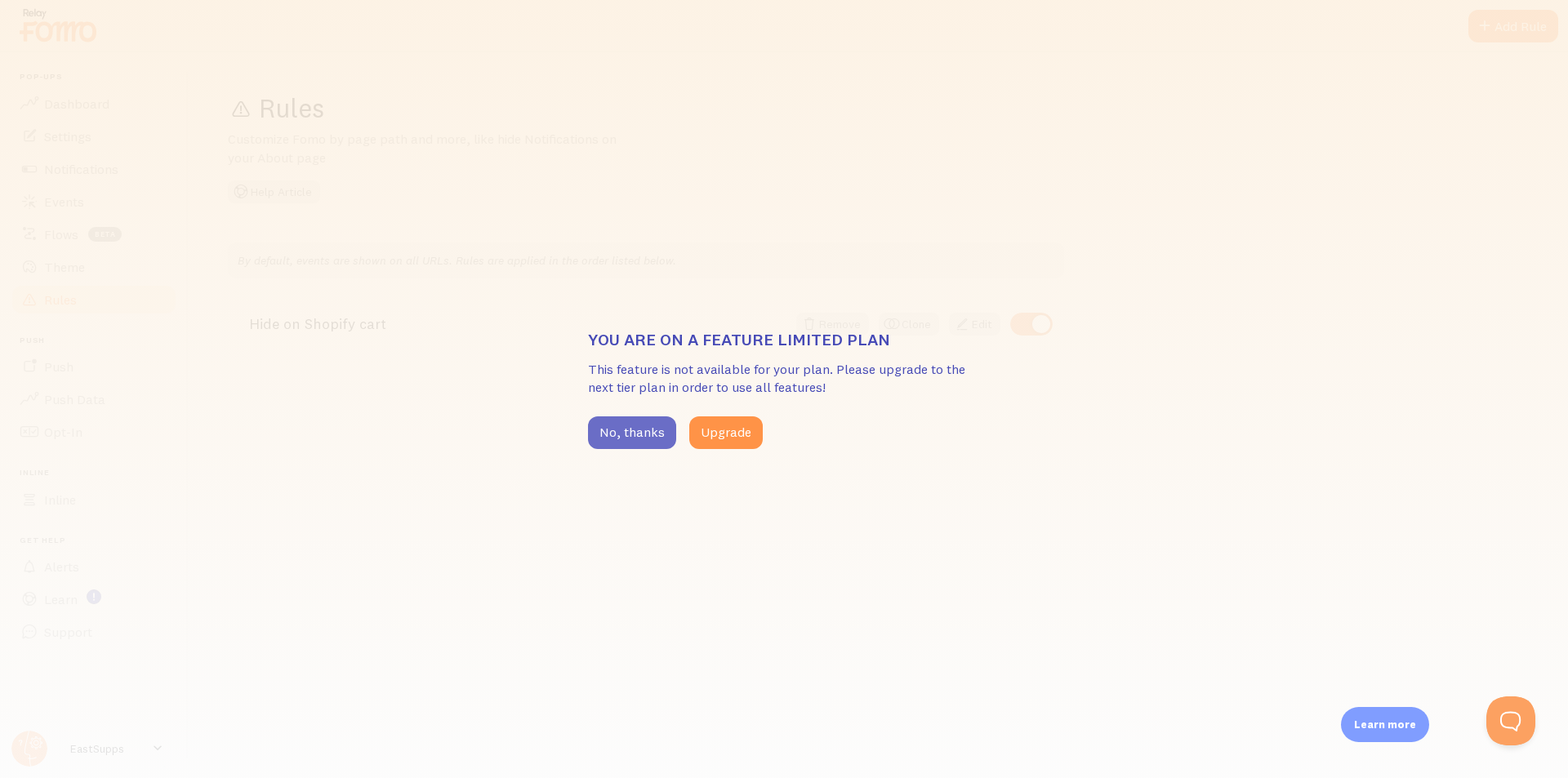
click at [620, 421] on button "No, thanks" at bounding box center [632, 433] width 88 height 33
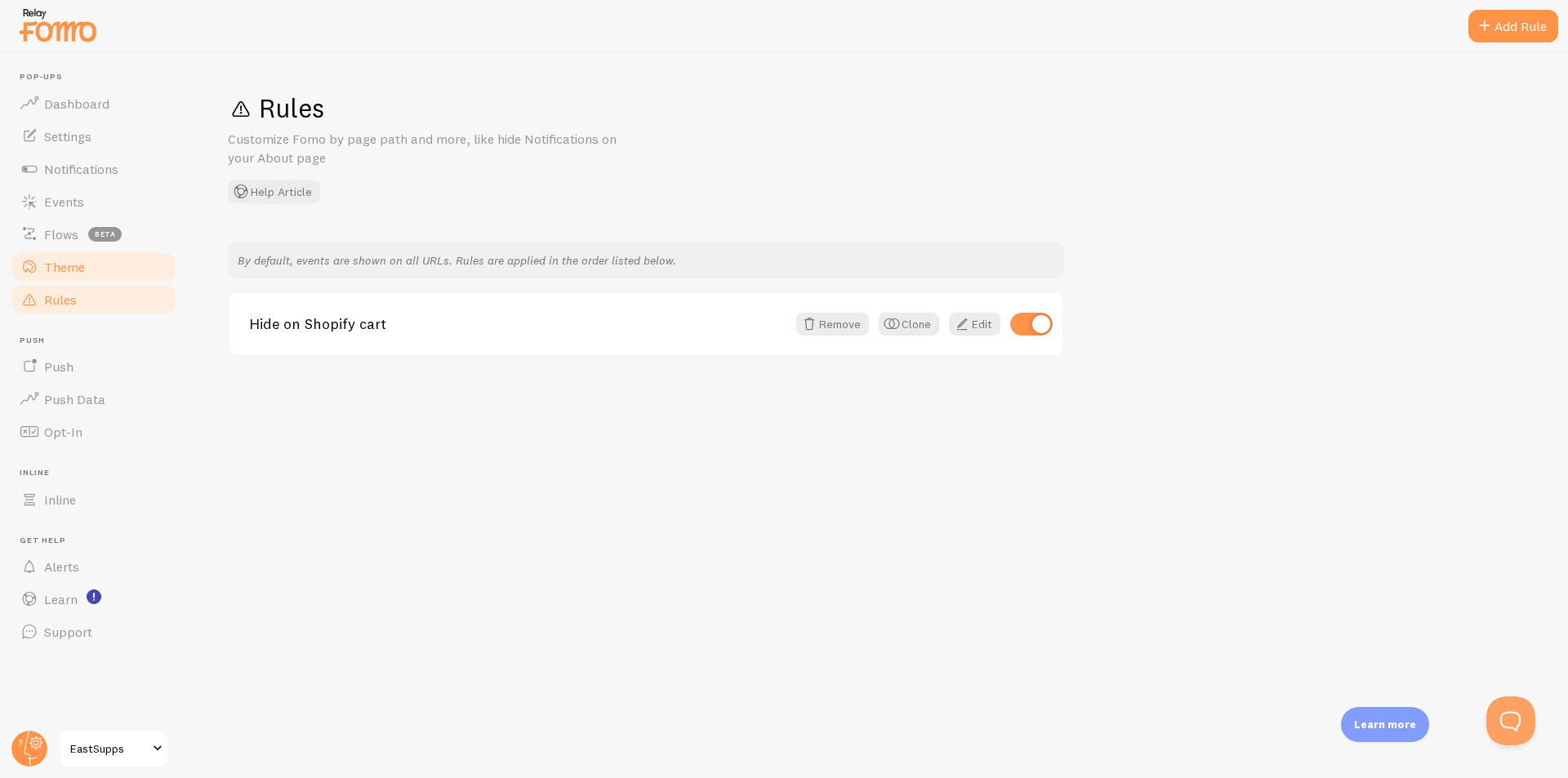
click at [106, 271] on link "Theme" at bounding box center [93, 267] width 169 height 33
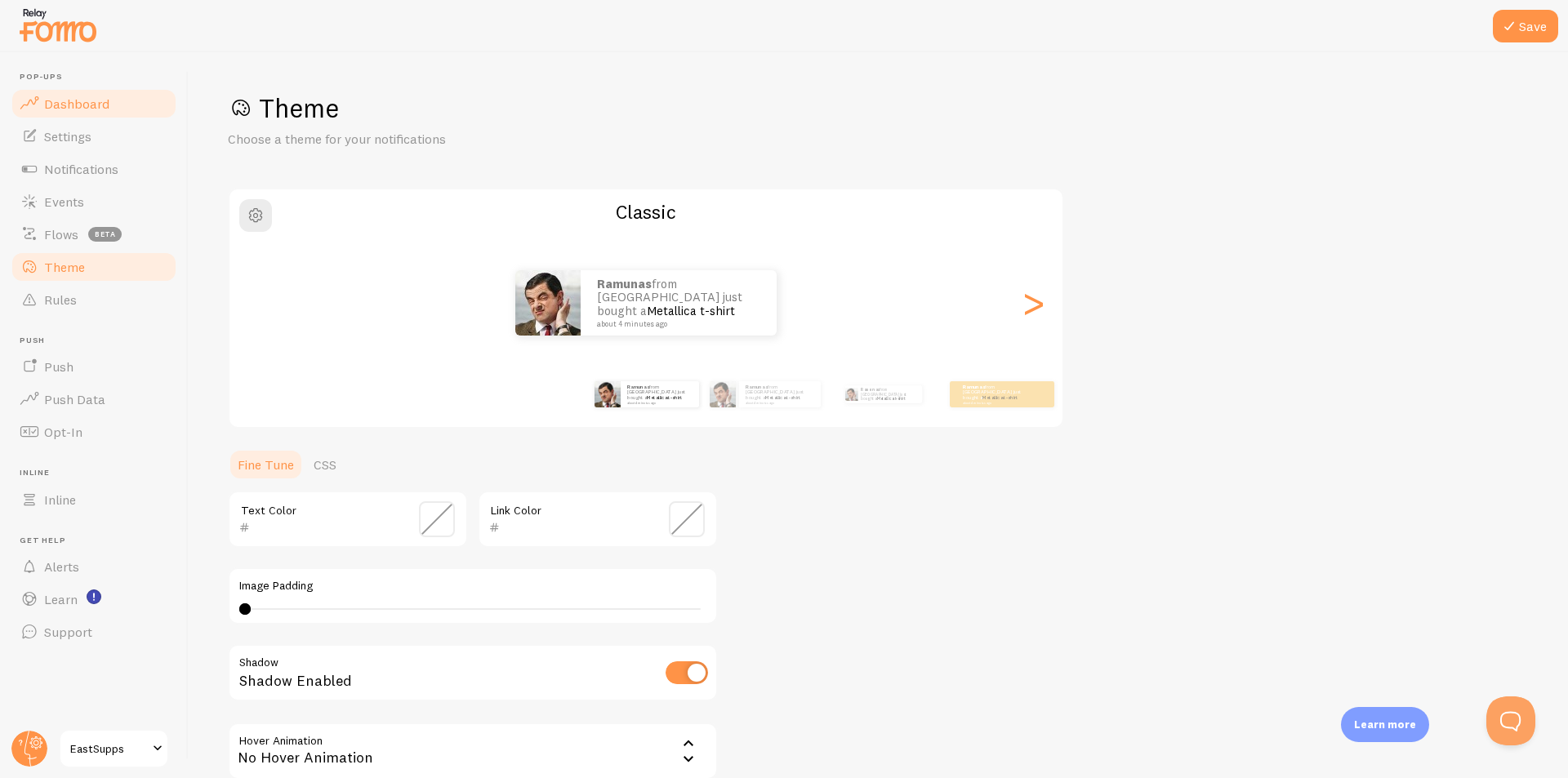
click at [74, 107] on span "Dashboard" at bounding box center [77, 103] width 66 height 16
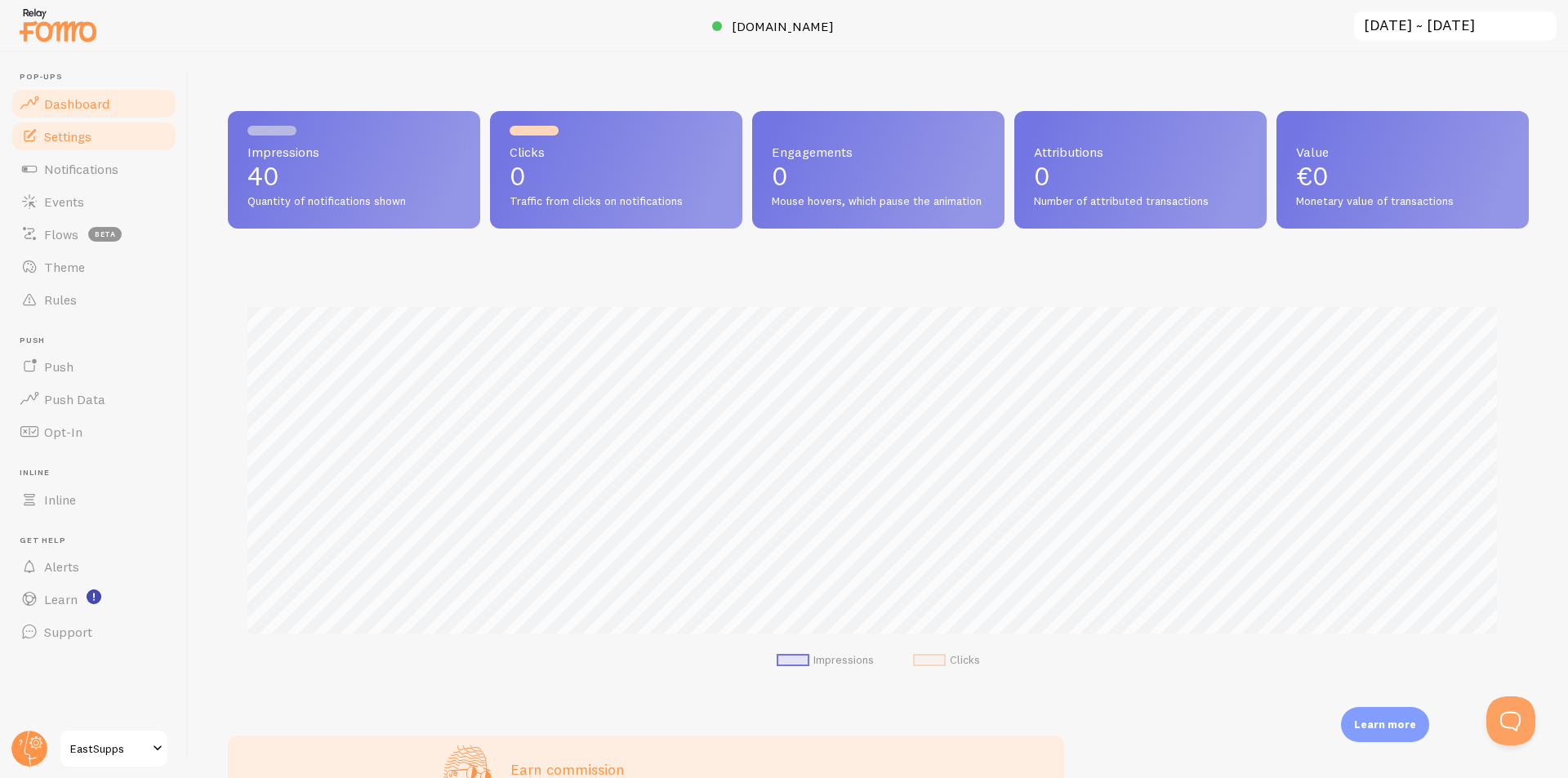
scroll to position [429, 1289]
click at [66, 144] on link "Settings" at bounding box center [93, 137] width 169 height 33
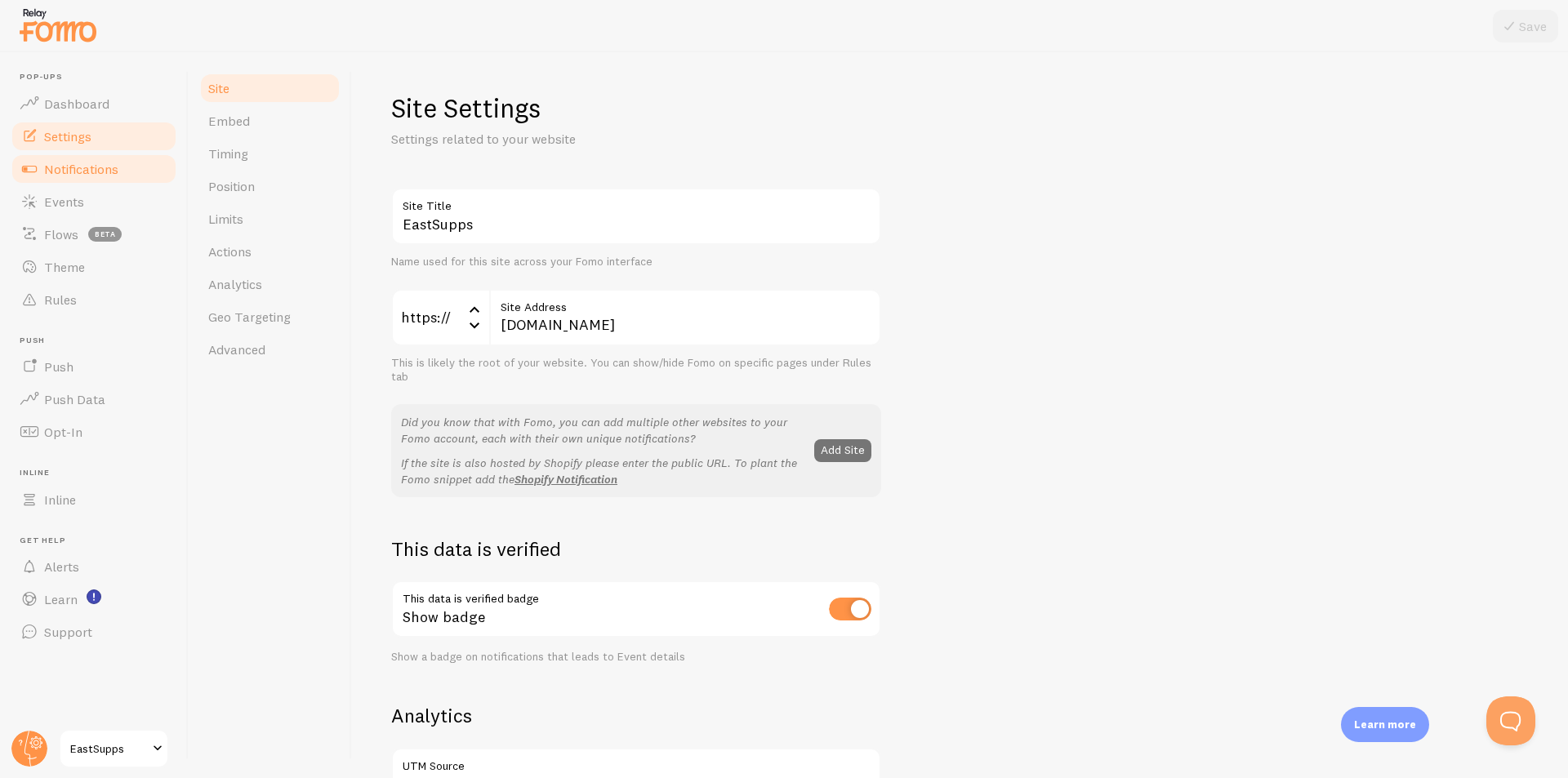
click at [60, 172] on span "Notifications" at bounding box center [81, 169] width 74 height 16
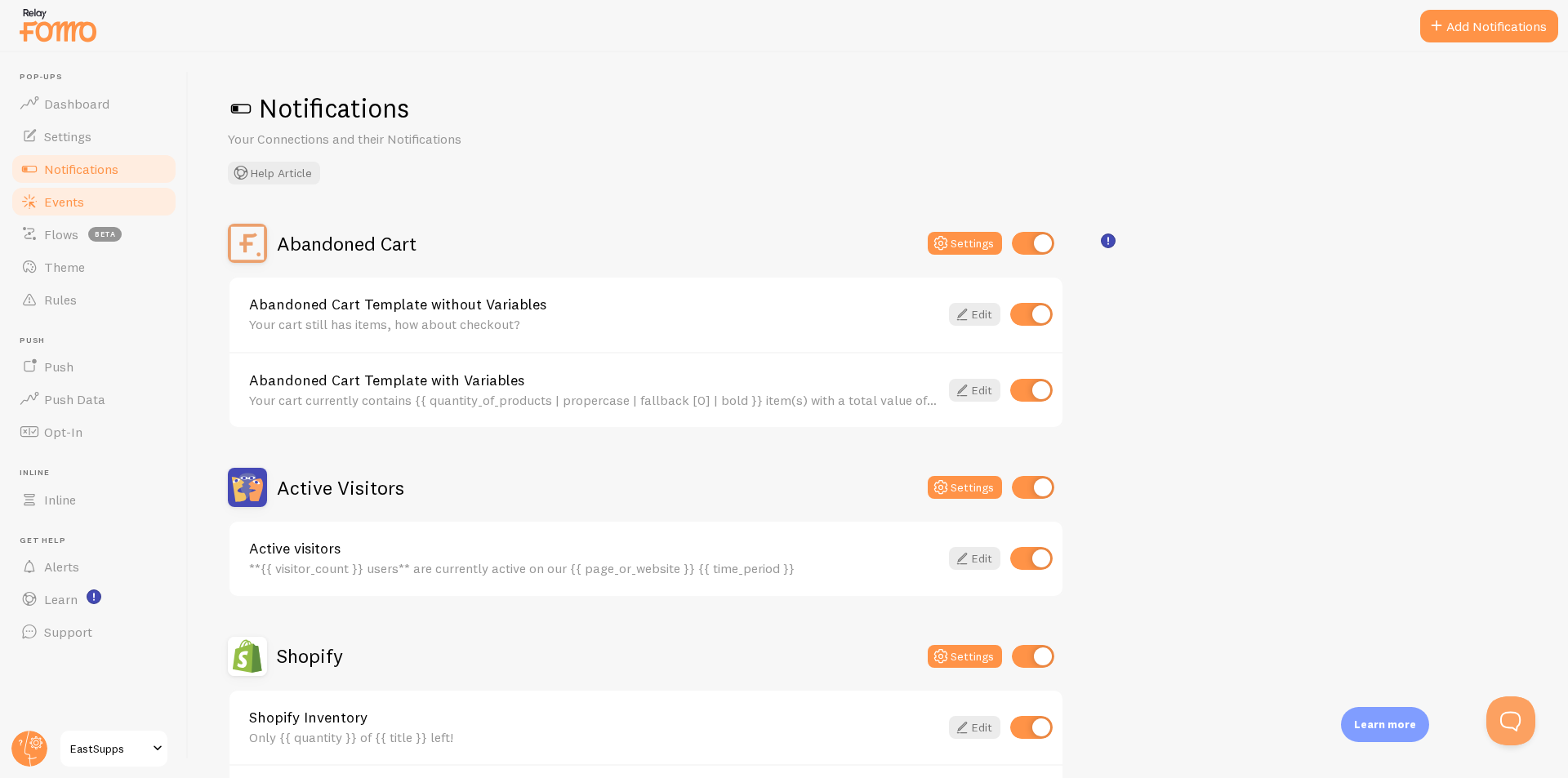
click at [61, 199] on span "Events" at bounding box center [64, 201] width 40 height 16
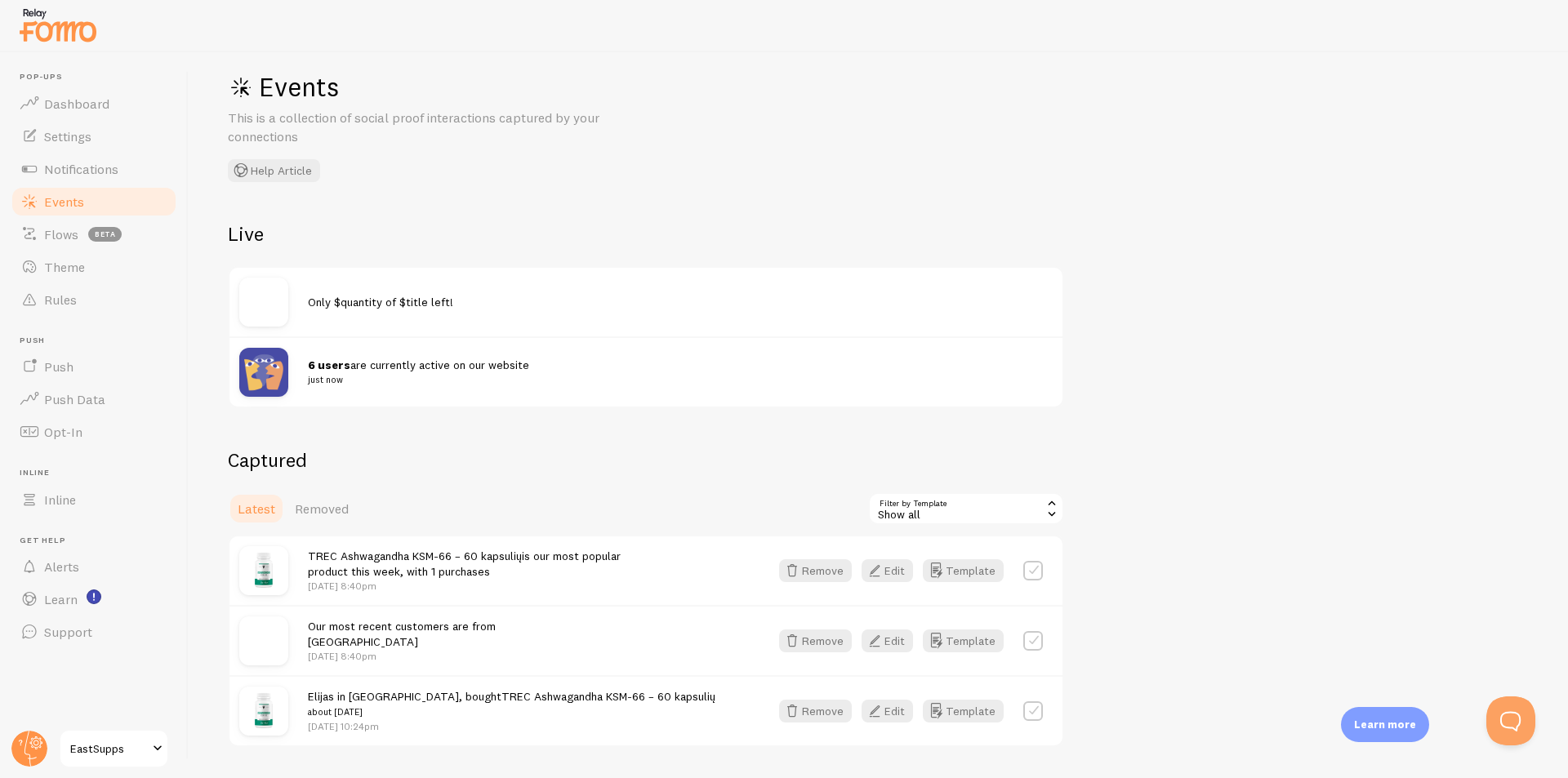
scroll to position [68, 0]
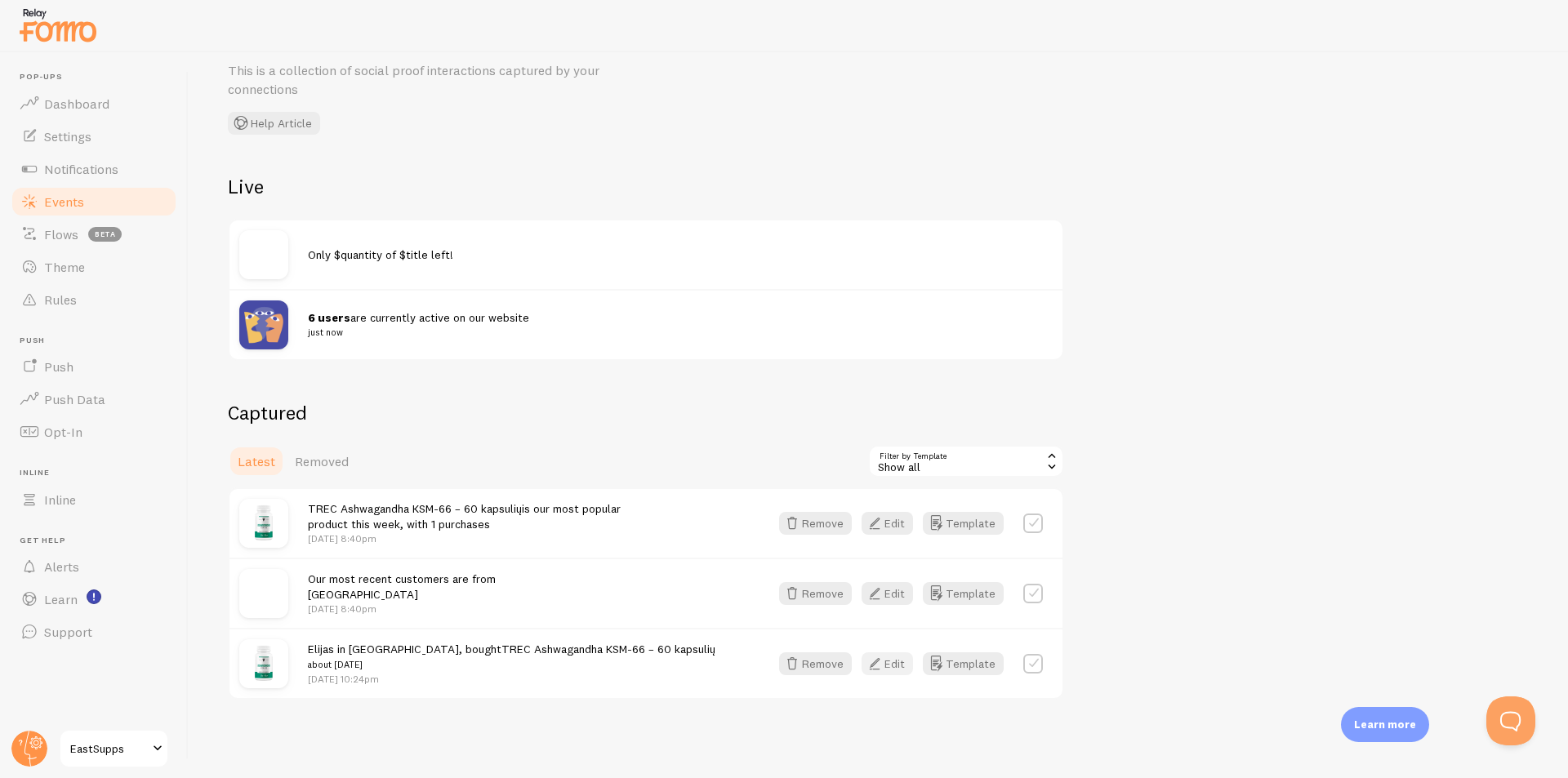
click at [888, 664] on button "Edit" at bounding box center [886, 663] width 51 height 22
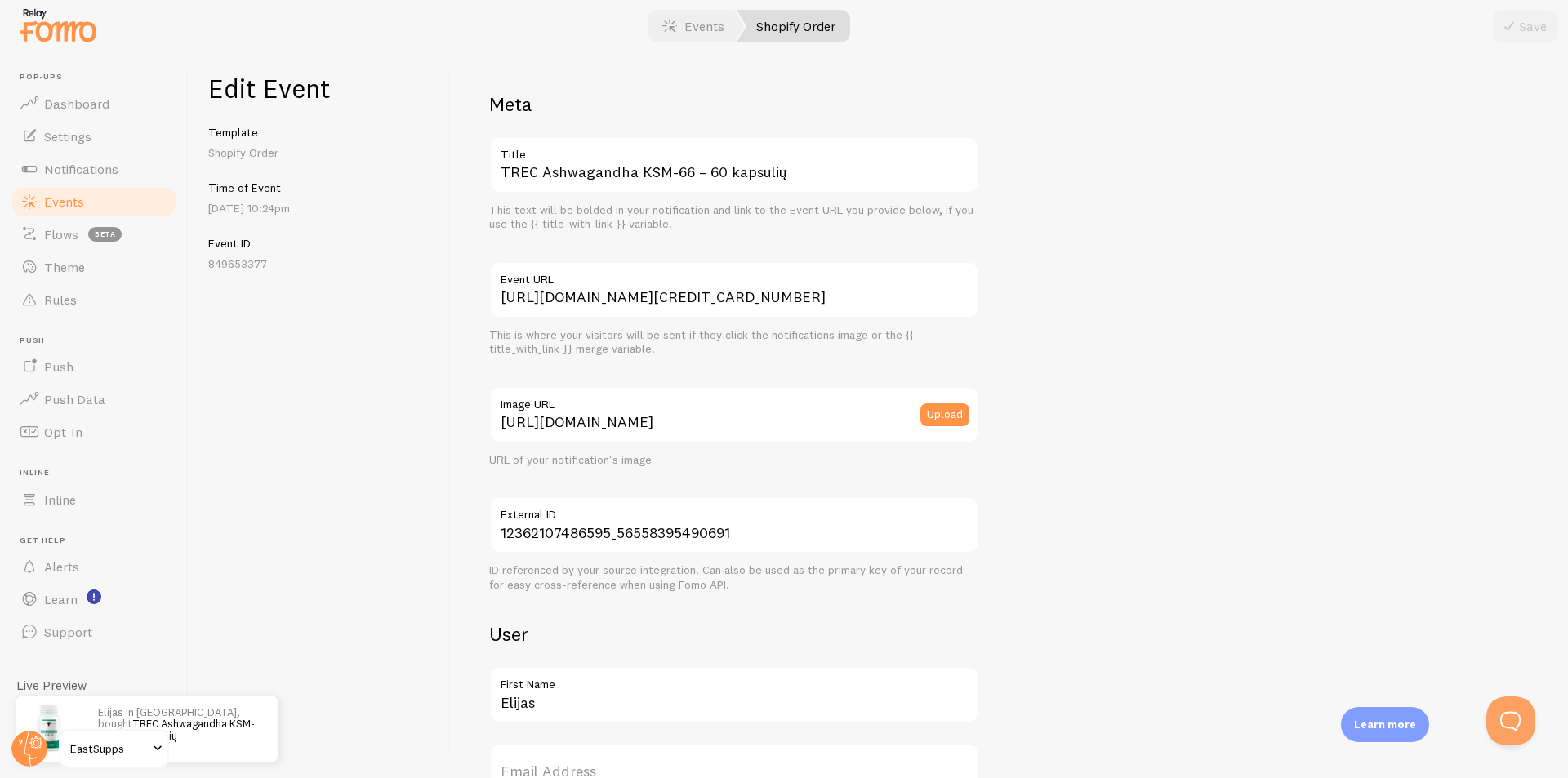
click at [778, 26] on link "Shopify Order" at bounding box center [793, 26] width 113 height 33
click at [694, 26] on link "Events" at bounding box center [693, 26] width 101 height 33
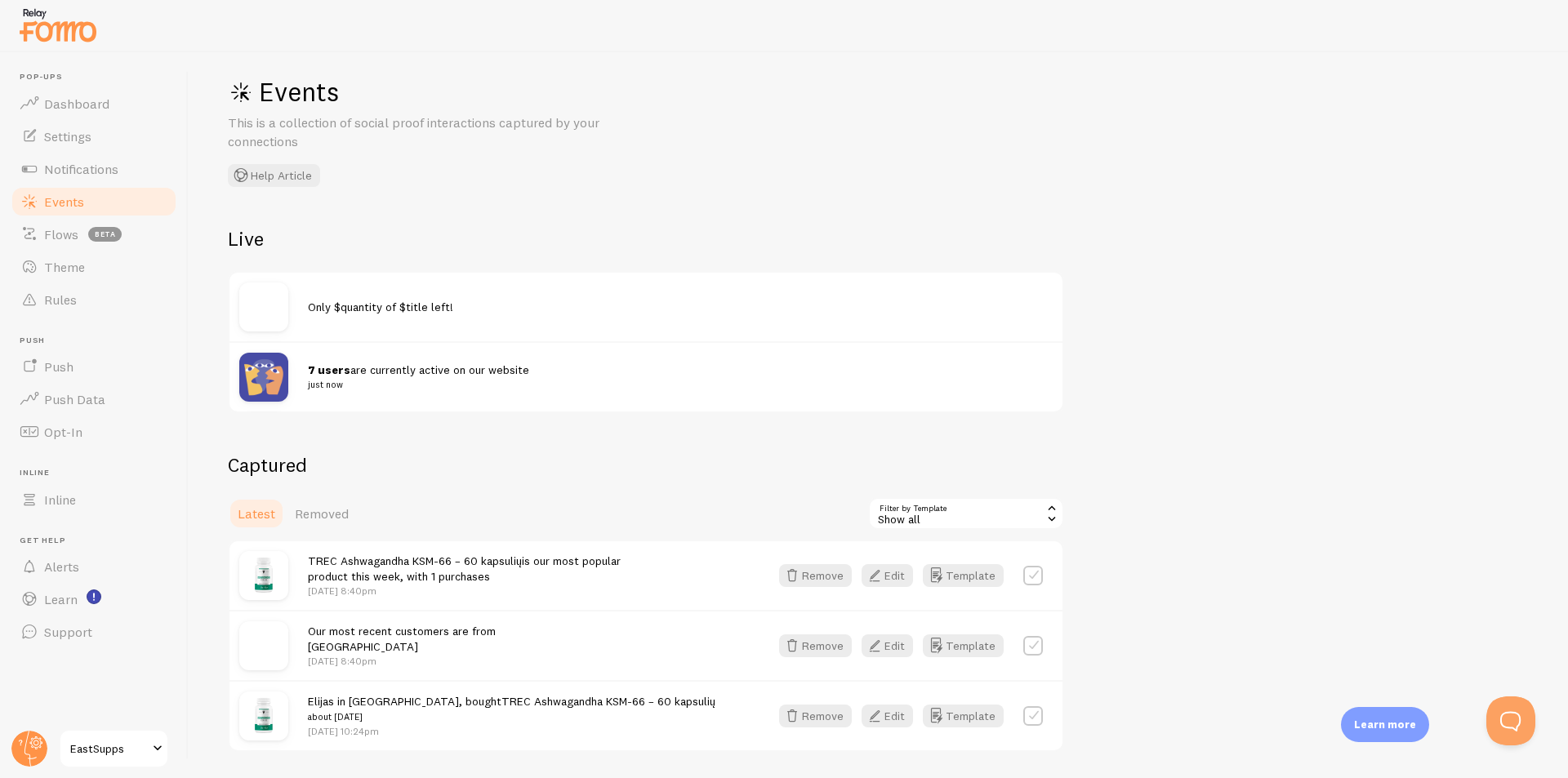
scroll to position [68, 0]
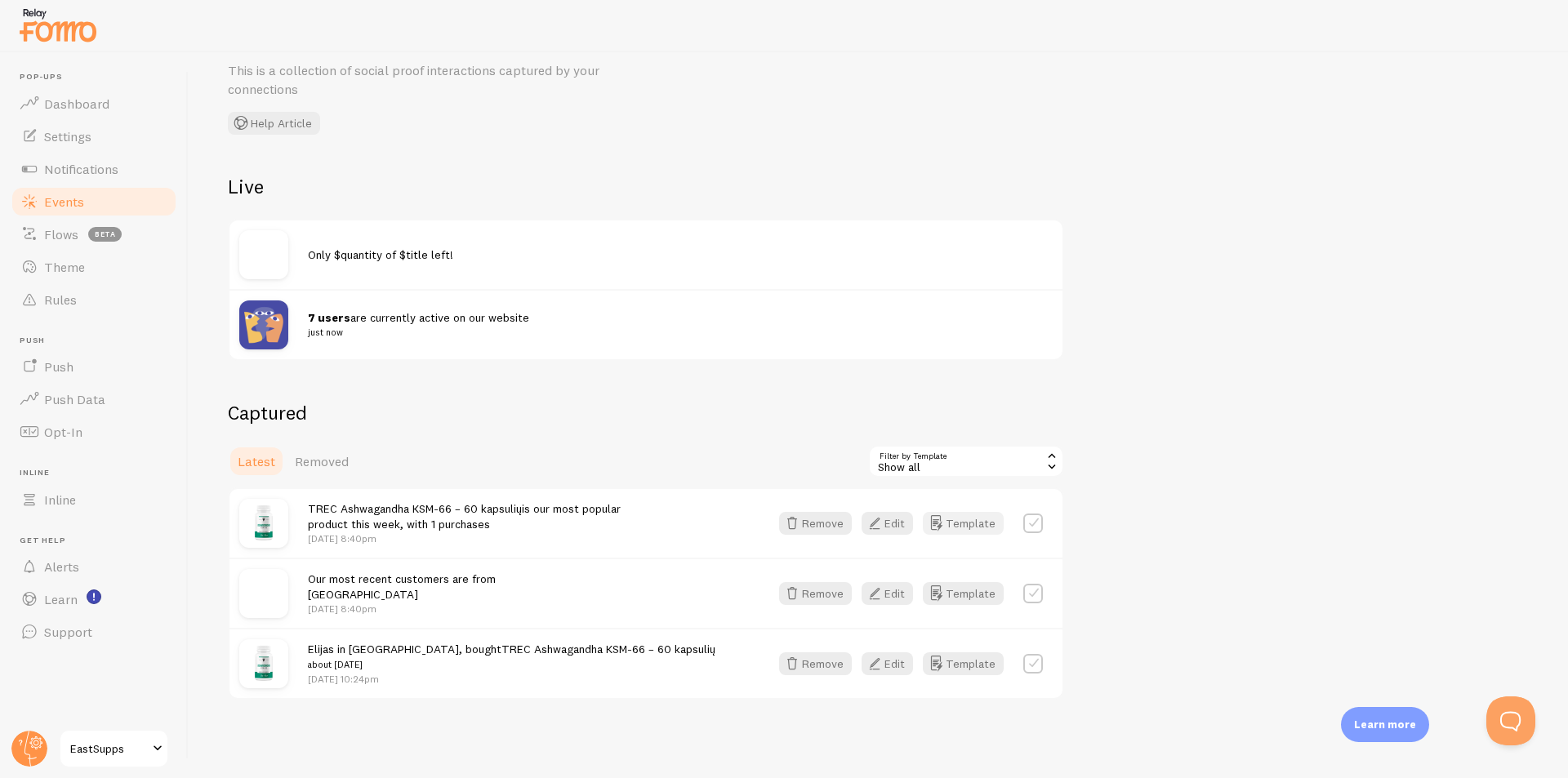
click at [945, 523] on icon "button" at bounding box center [936, 523] width 20 height 20
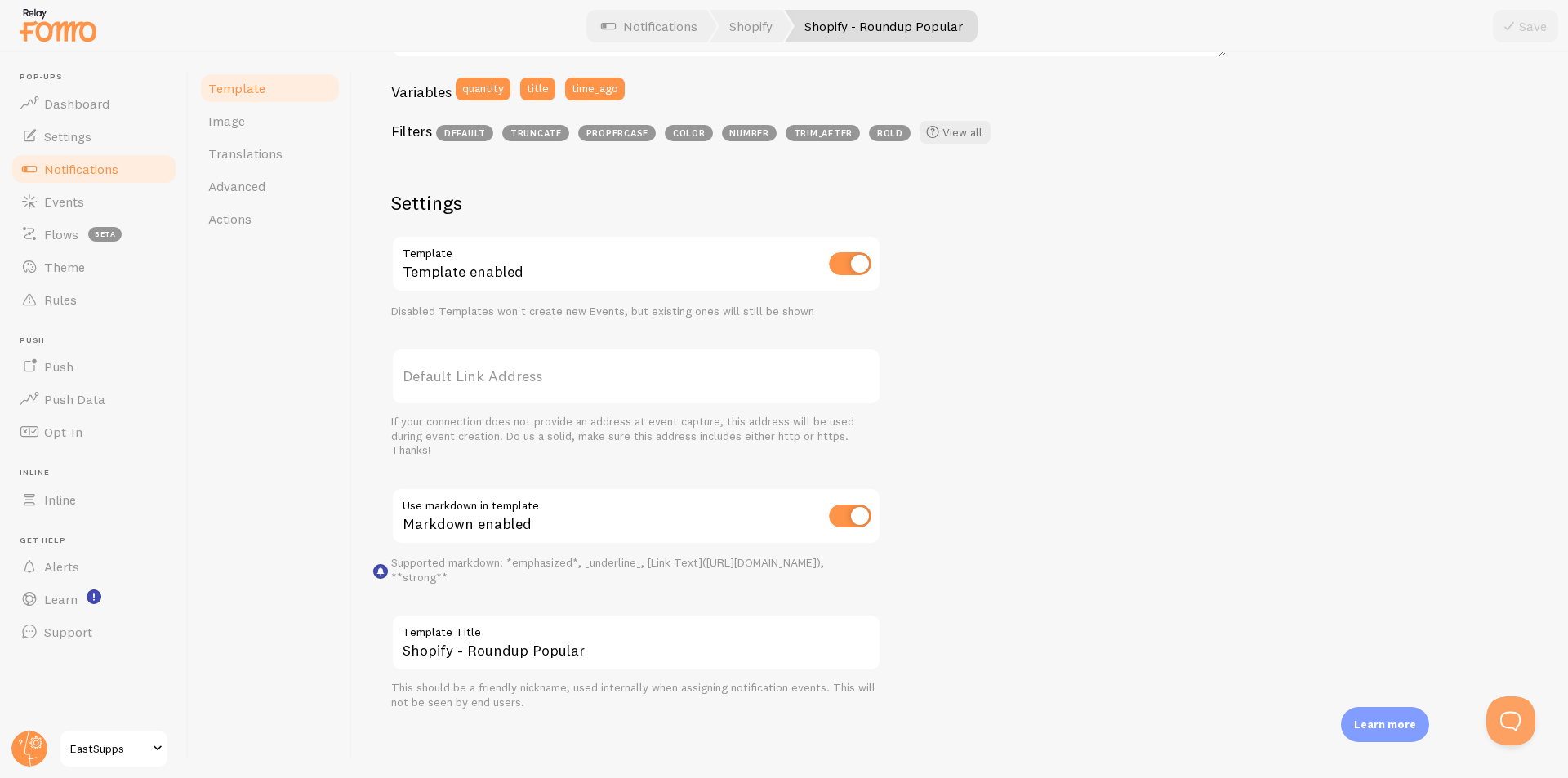
scroll to position [34, 0]
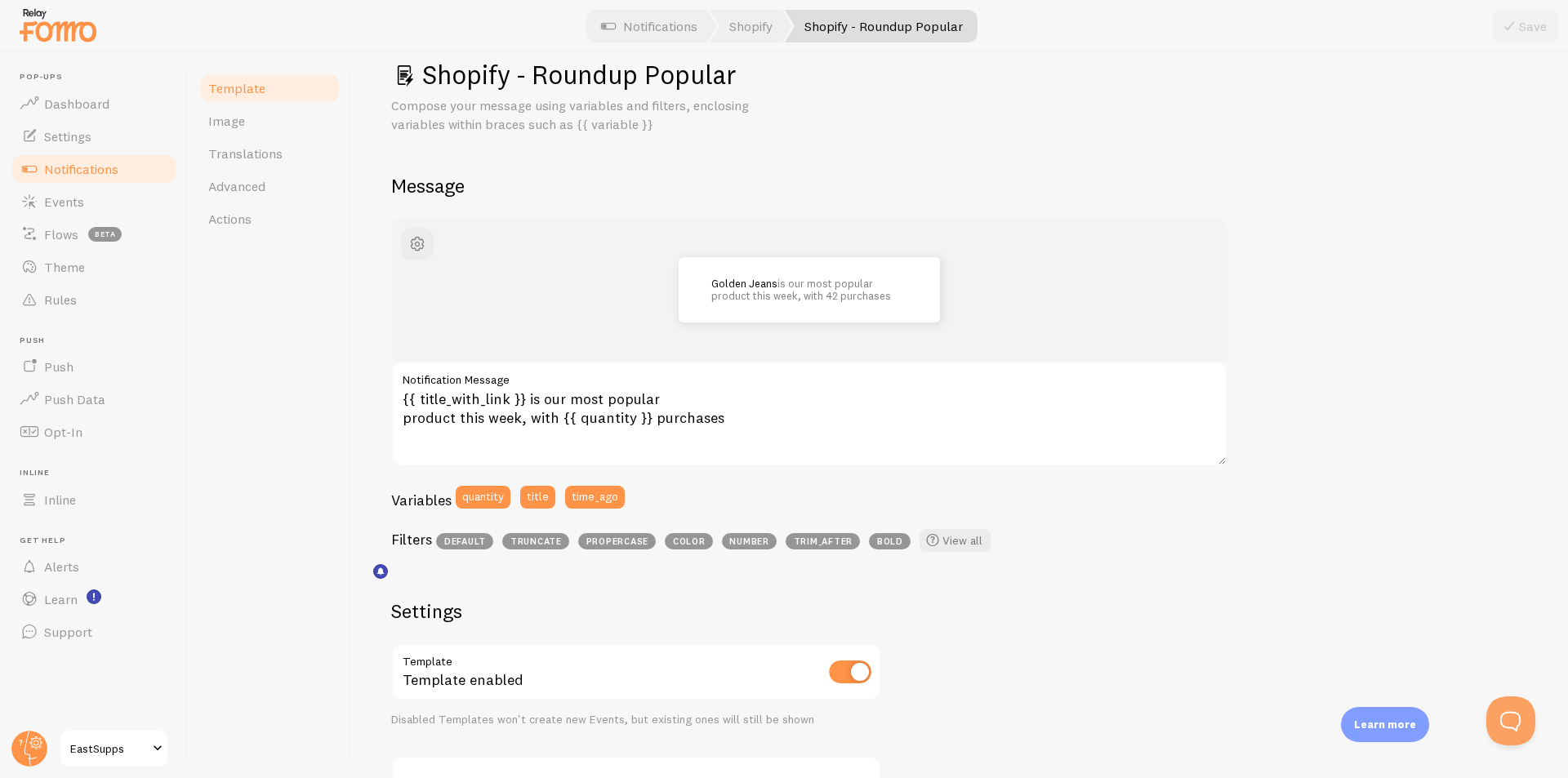
click at [90, 166] on span "Notifications" at bounding box center [81, 169] width 74 height 16
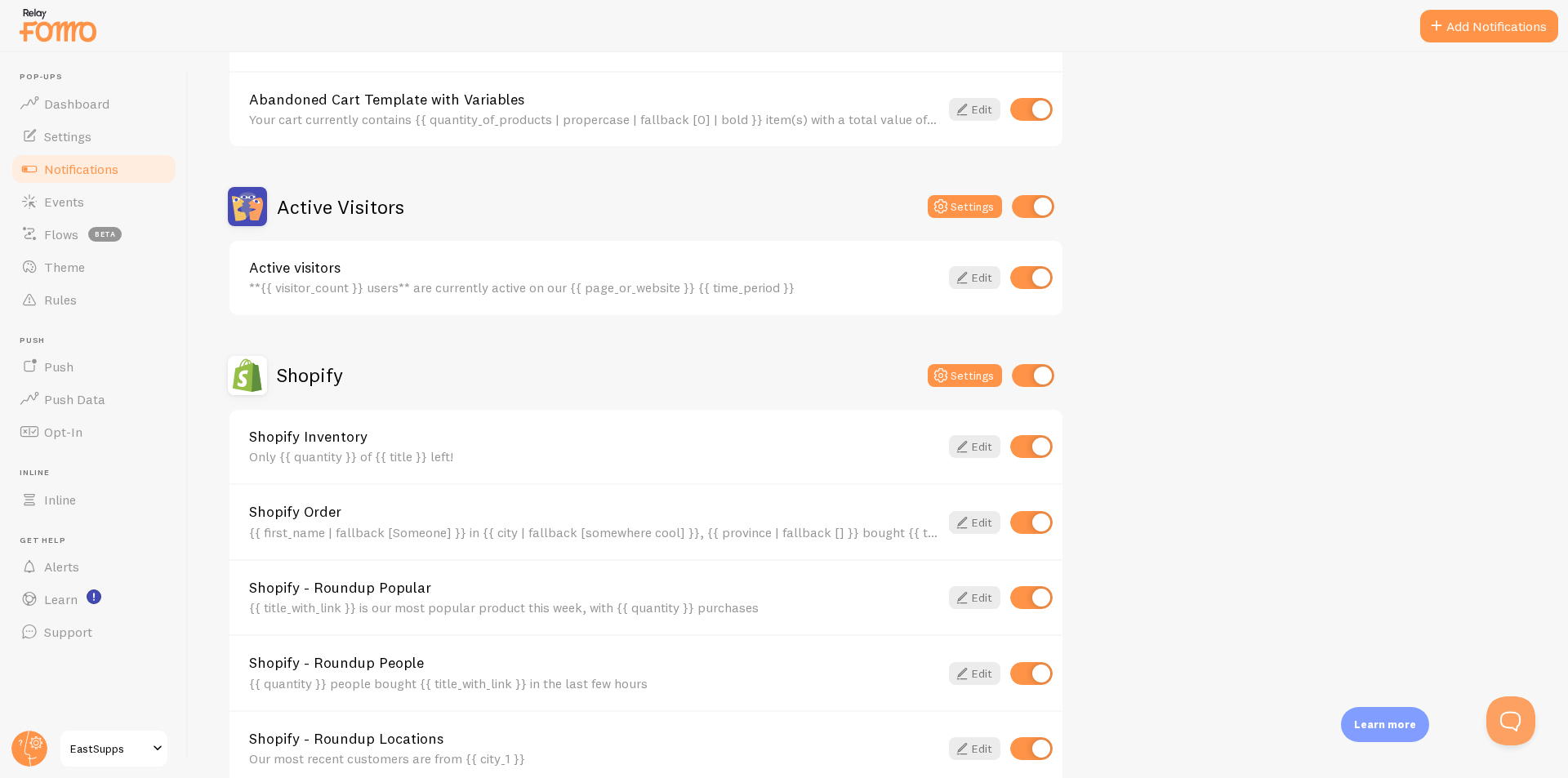
scroll to position [81, 0]
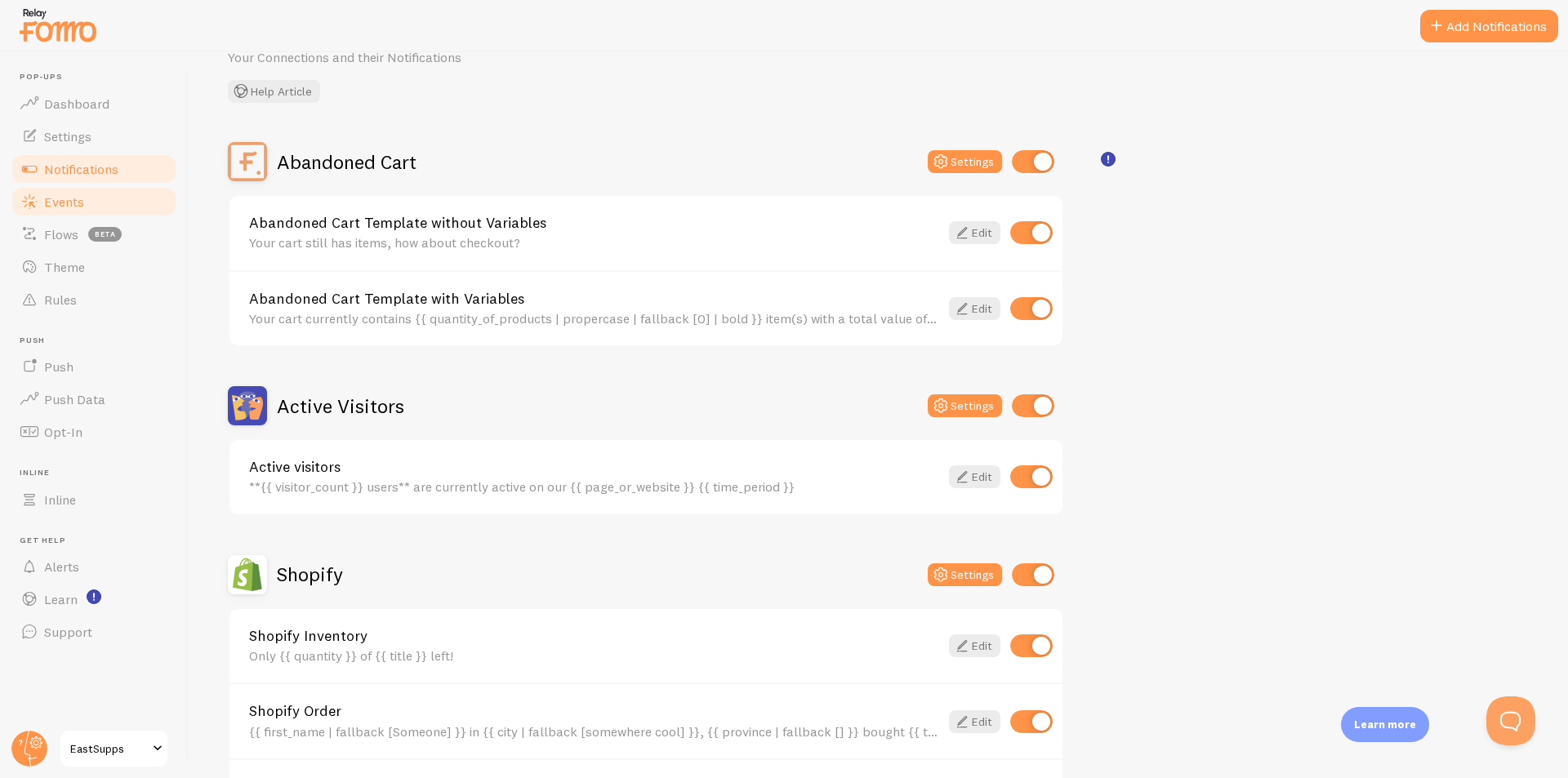
click at [78, 198] on span "Events" at bounding box center [64, 201] width 40 height 16
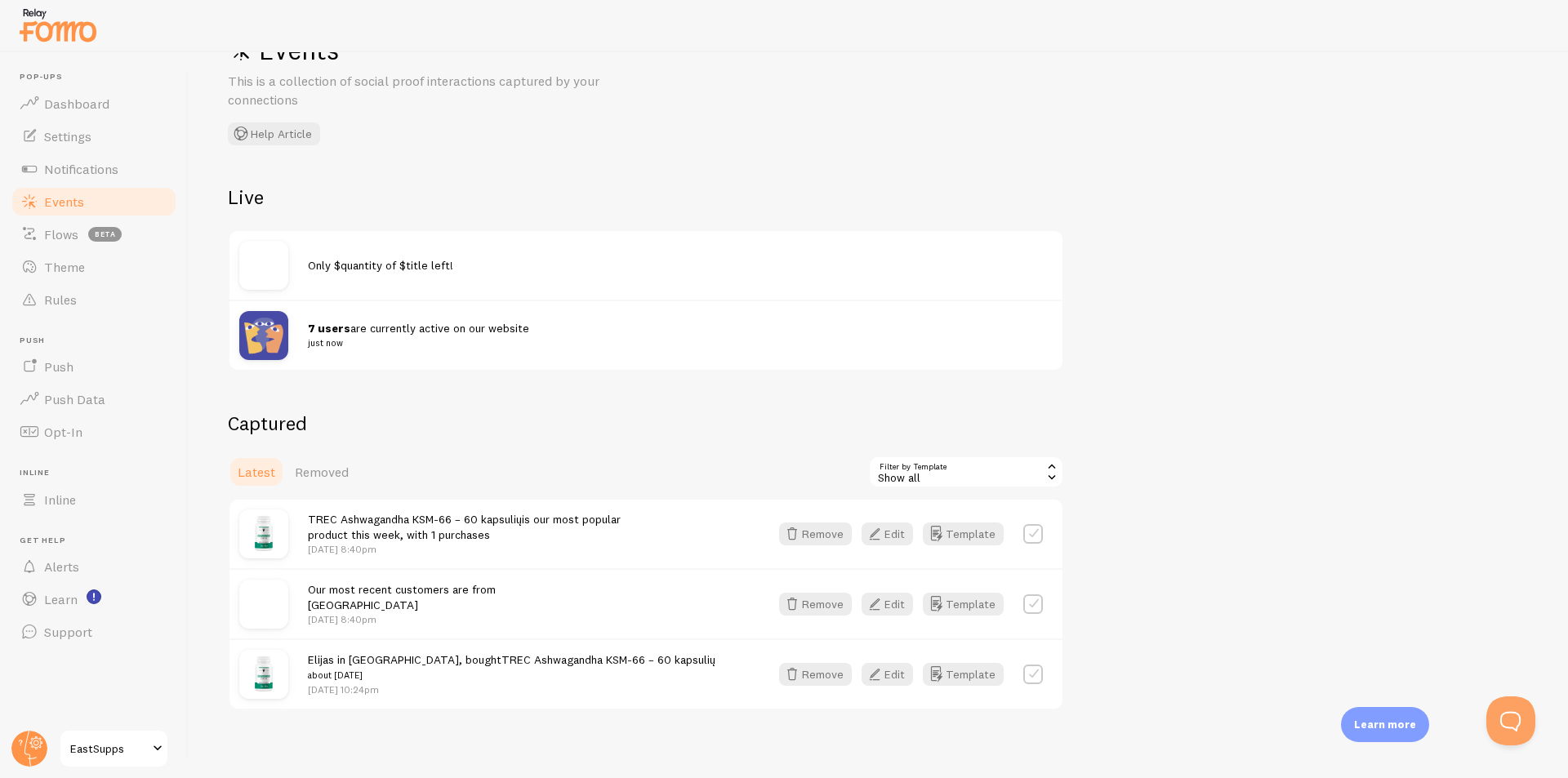
scroll to position [68, 0]
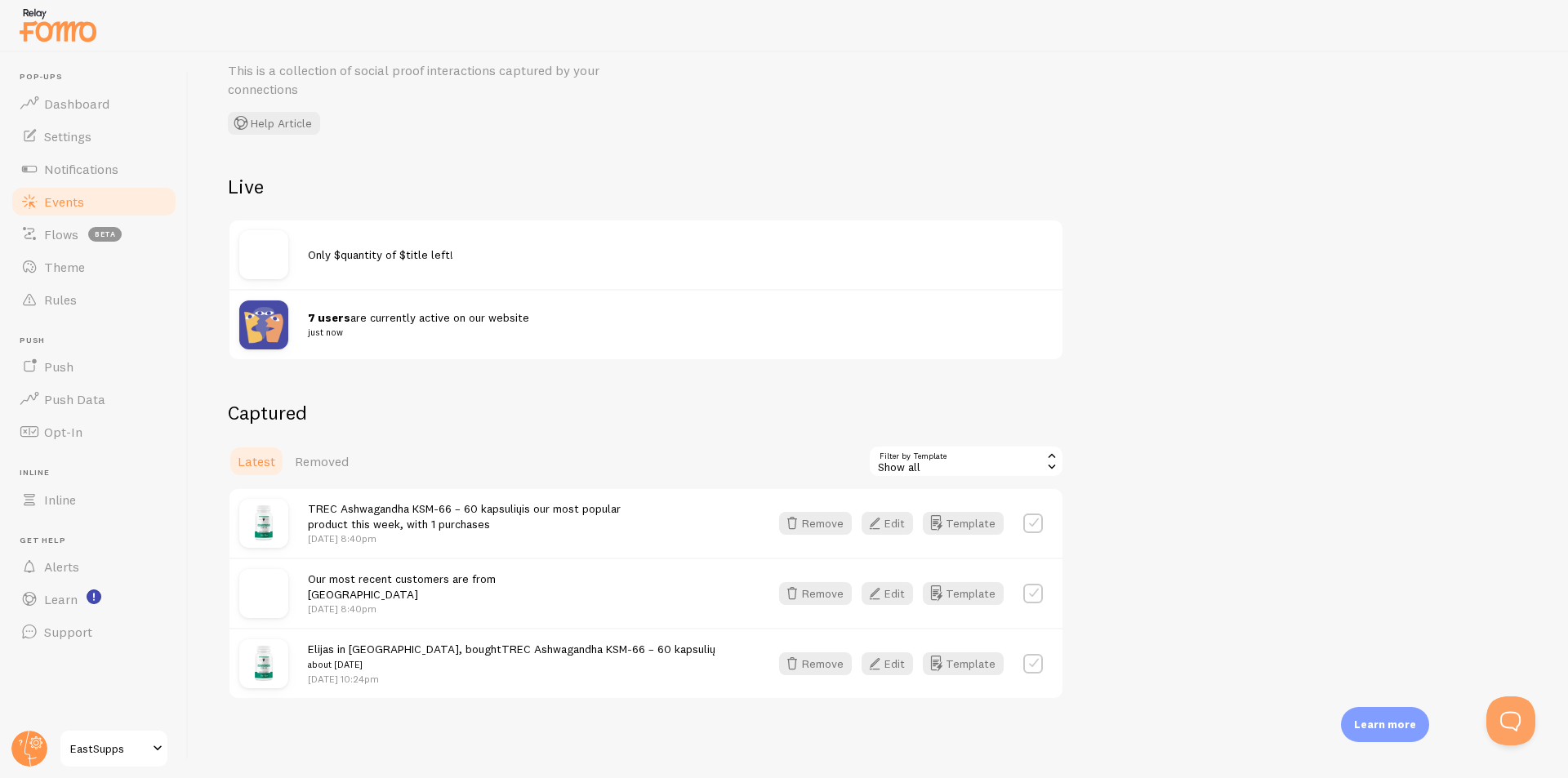
click at [1037, 521] on label at bounding box center [1033, 523] width 20 height 20
checkbox input "false"
click at [879, 526] on icon "button" at bounding box center [874, 523] width 20 height 20
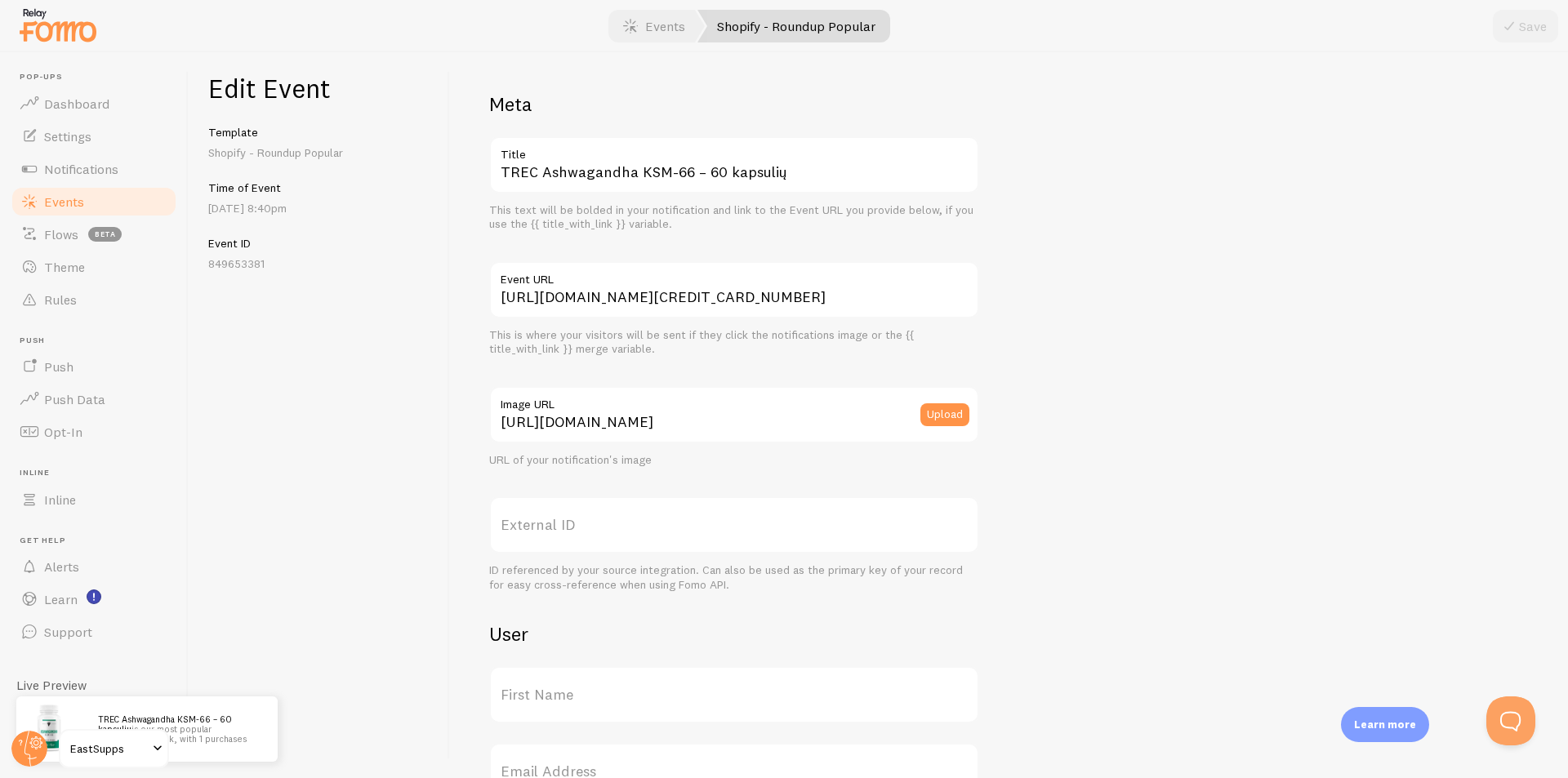
click at [783, 35] on link "Shopify - Roundup Popular" at bounding box center [793, 26] width 193 height 33
click at [88, 196] on link "Events" at bounding box center [93, 201] width 169 height 33
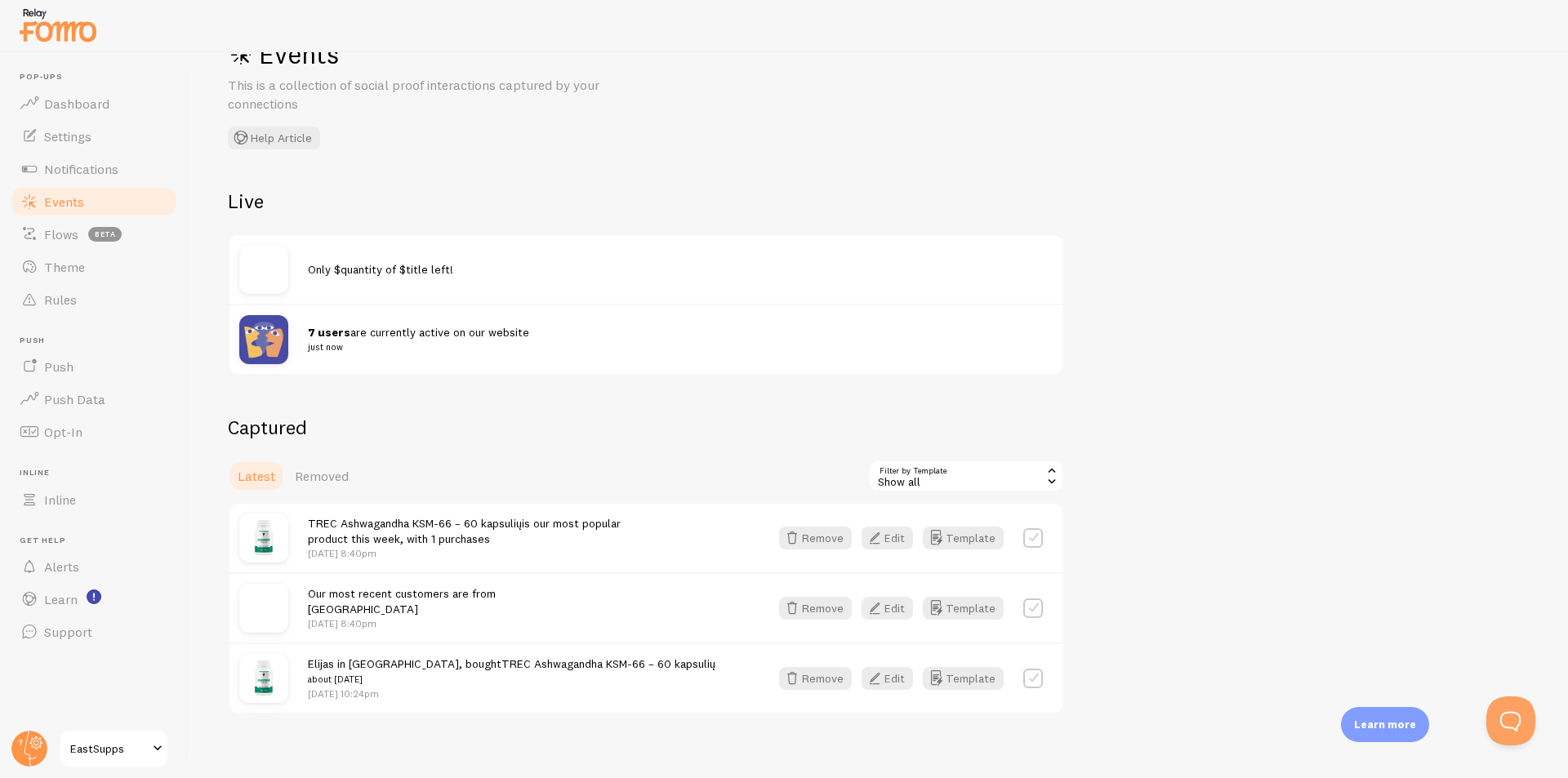
scroll to position [68, 0]
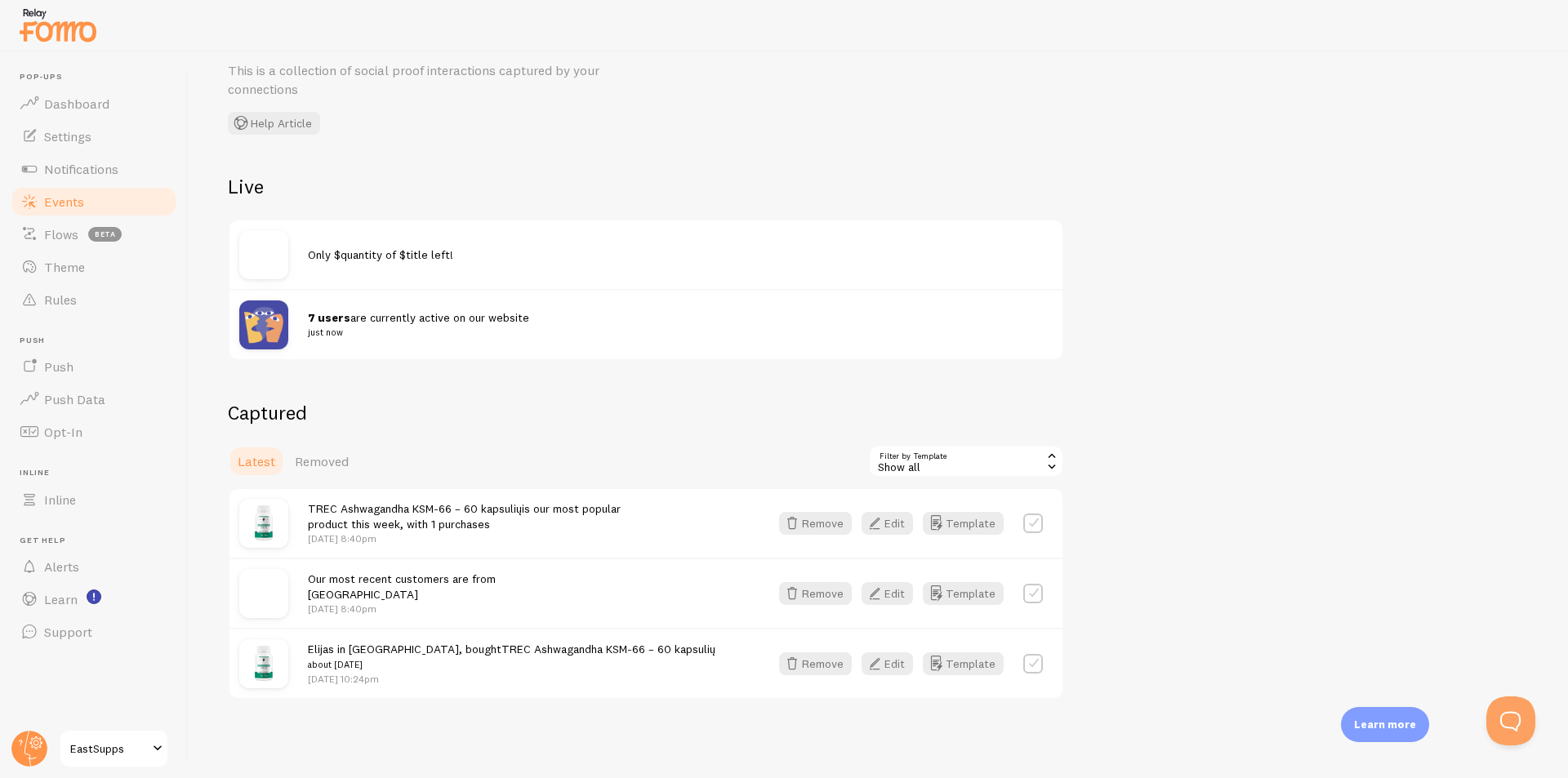
click at [589, 647] on link "TREC Ashwagandha KSM-66 – 60 kapsulių" at bounding box center [608, 648] width 214 height 15
click at [899, 666] on button "Edit" at bounding box center [886, 663] width 51 height 22
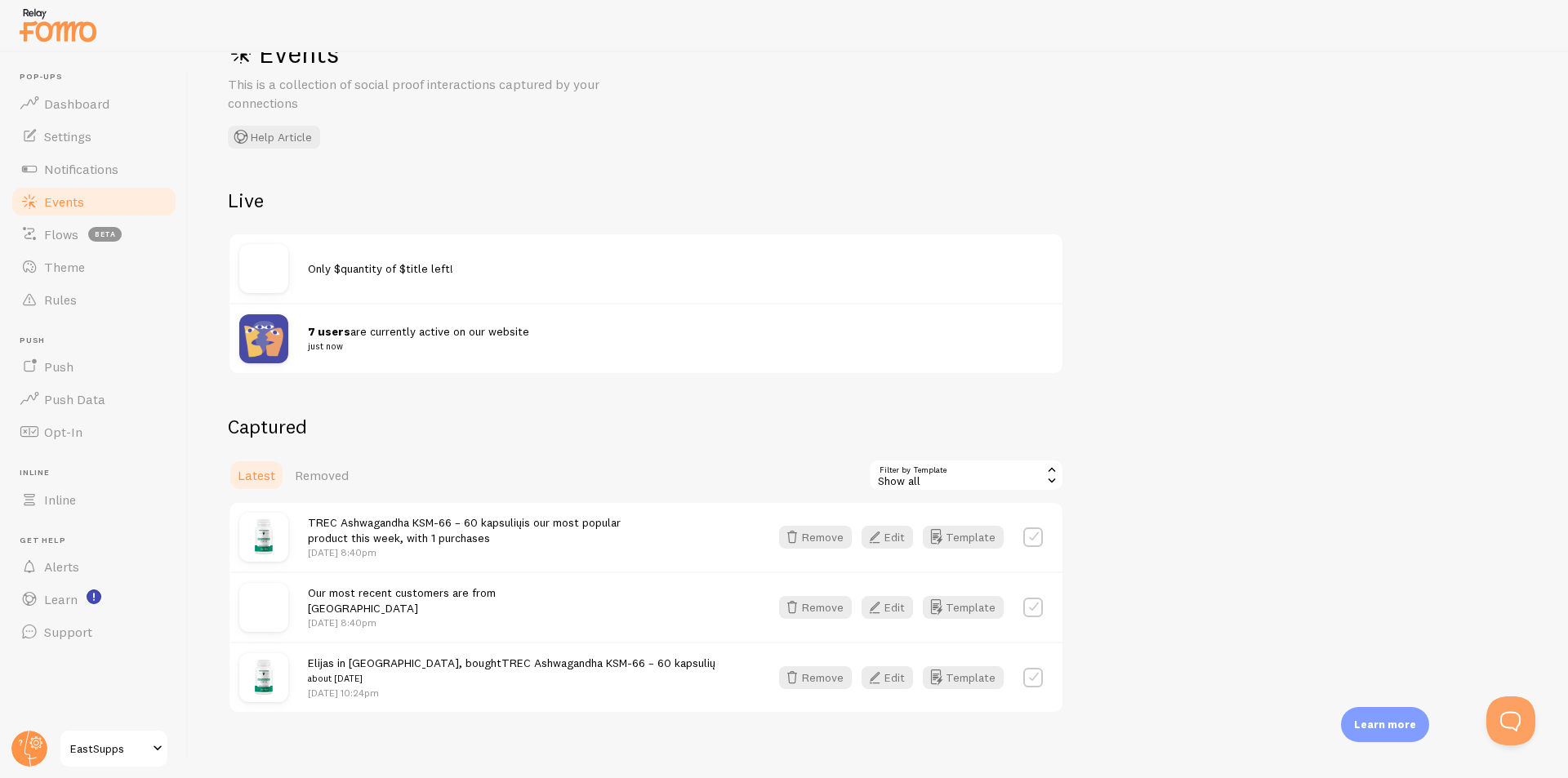
scroll to position [68, 0]
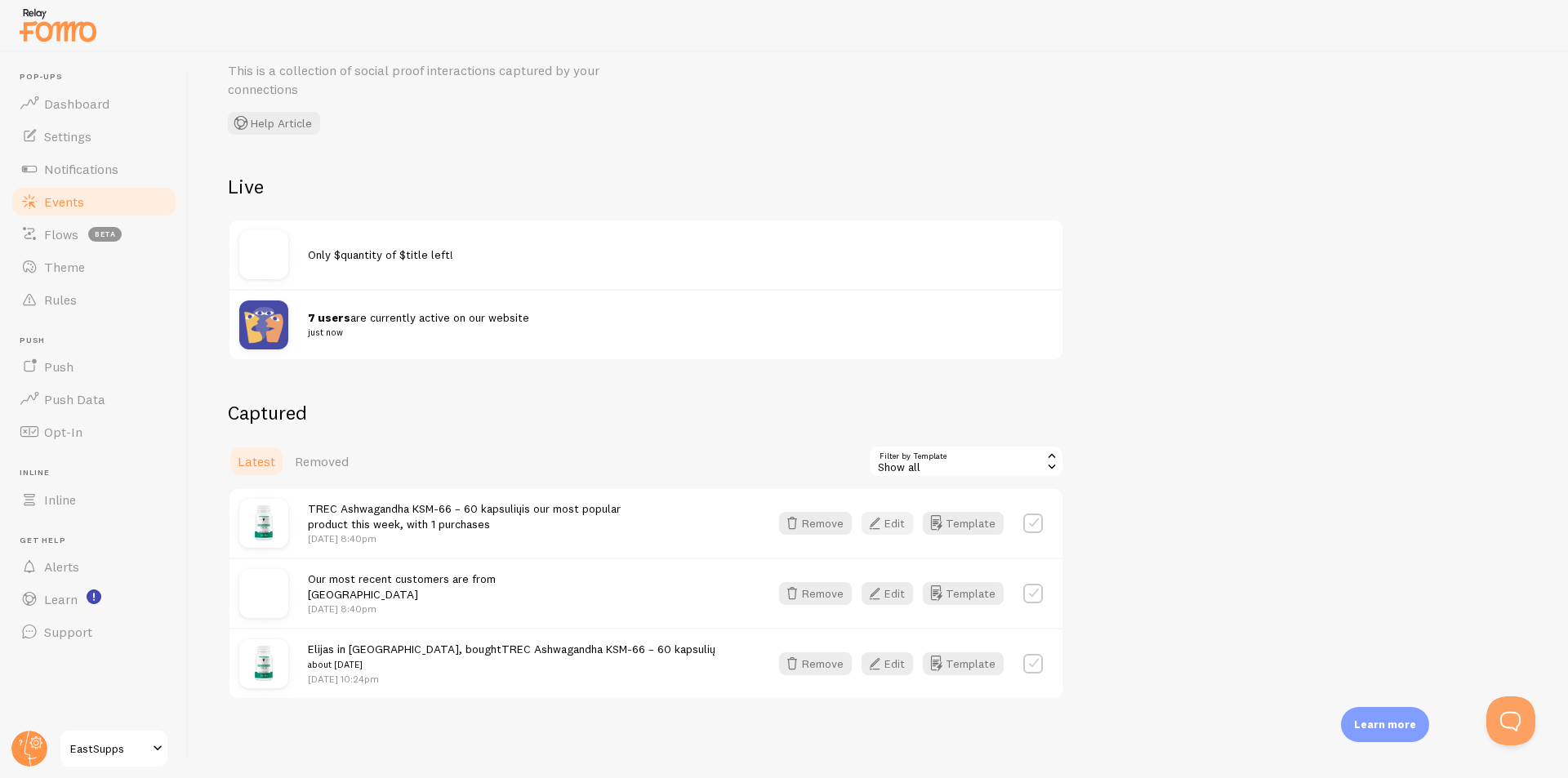
click at [892, 526] on button "Edit" at bounding box center [886, 523] width 51 height 22
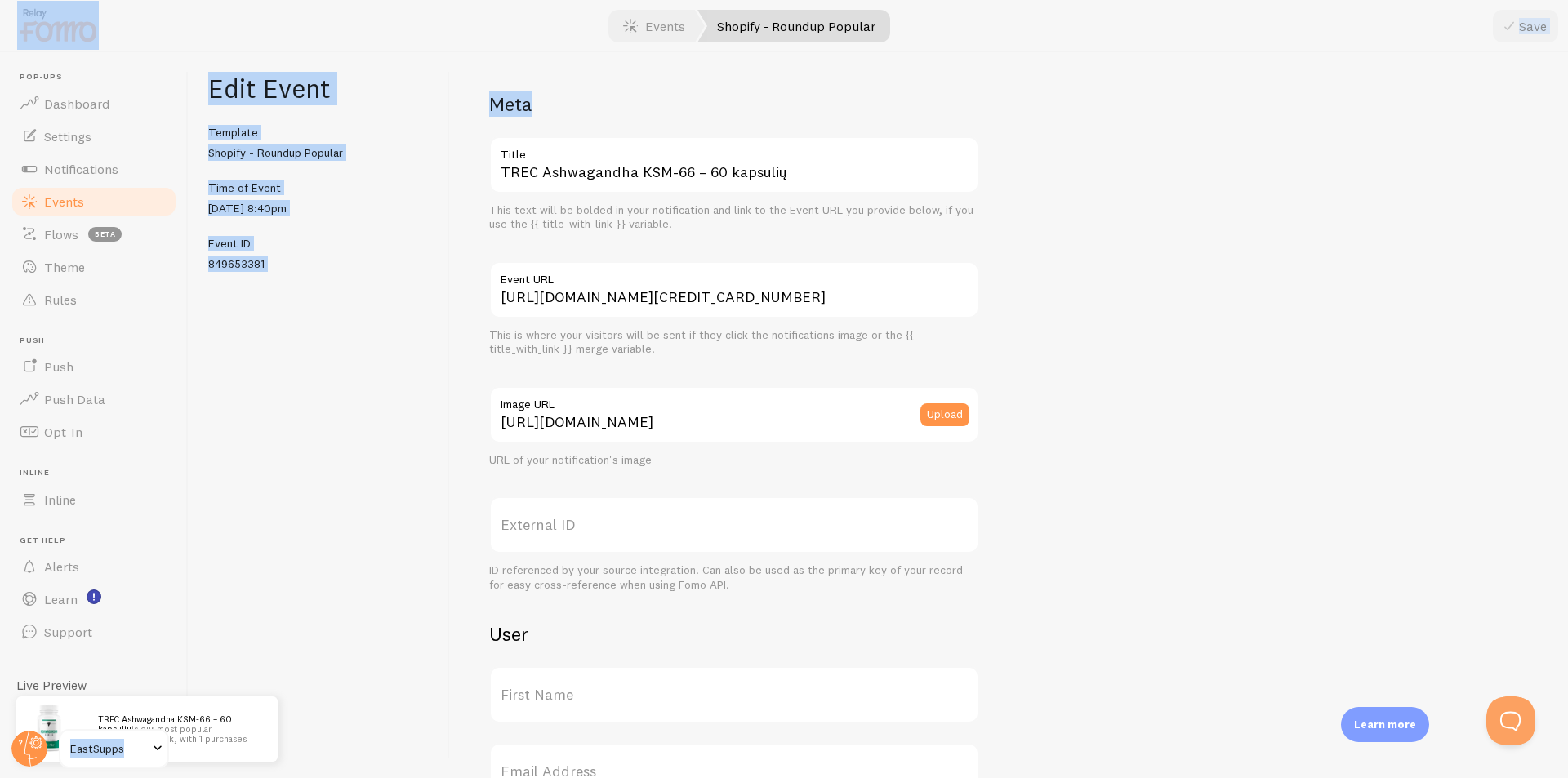
drag, startPoint x: 779, startPoint y: 52, endPoint x: 771, endPoint y: 18, distance: 34.9
click at [777, 48] on div "Pop-ups Dashboard Settings Notifications Events Flows beta Theme Rules [GEOGRAP…" at bounding box center [784, 389] width 1568 height 778
click at [771, 18] on link "Shopify - Roundup Popular" at bounding box center [793, 26] width 193 height 33
click at [768, 26] on link "Shopify - Roundup Popular" at bounding box center [793, 26] width 193 height 33
click at [660, 26] on link "Events" at bounding box center [654, 26] width 101 height 33
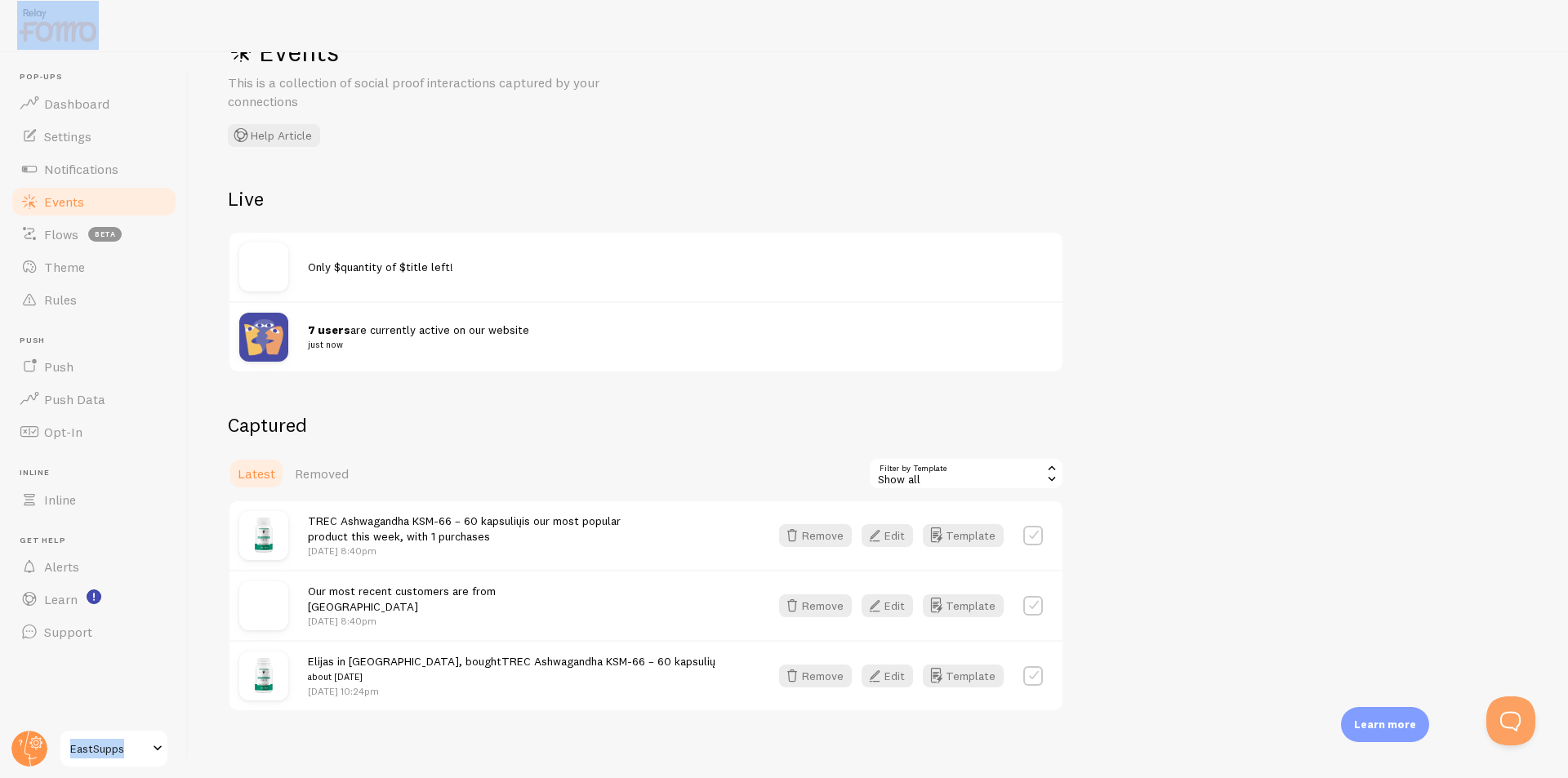
scroll to position [68, 0]
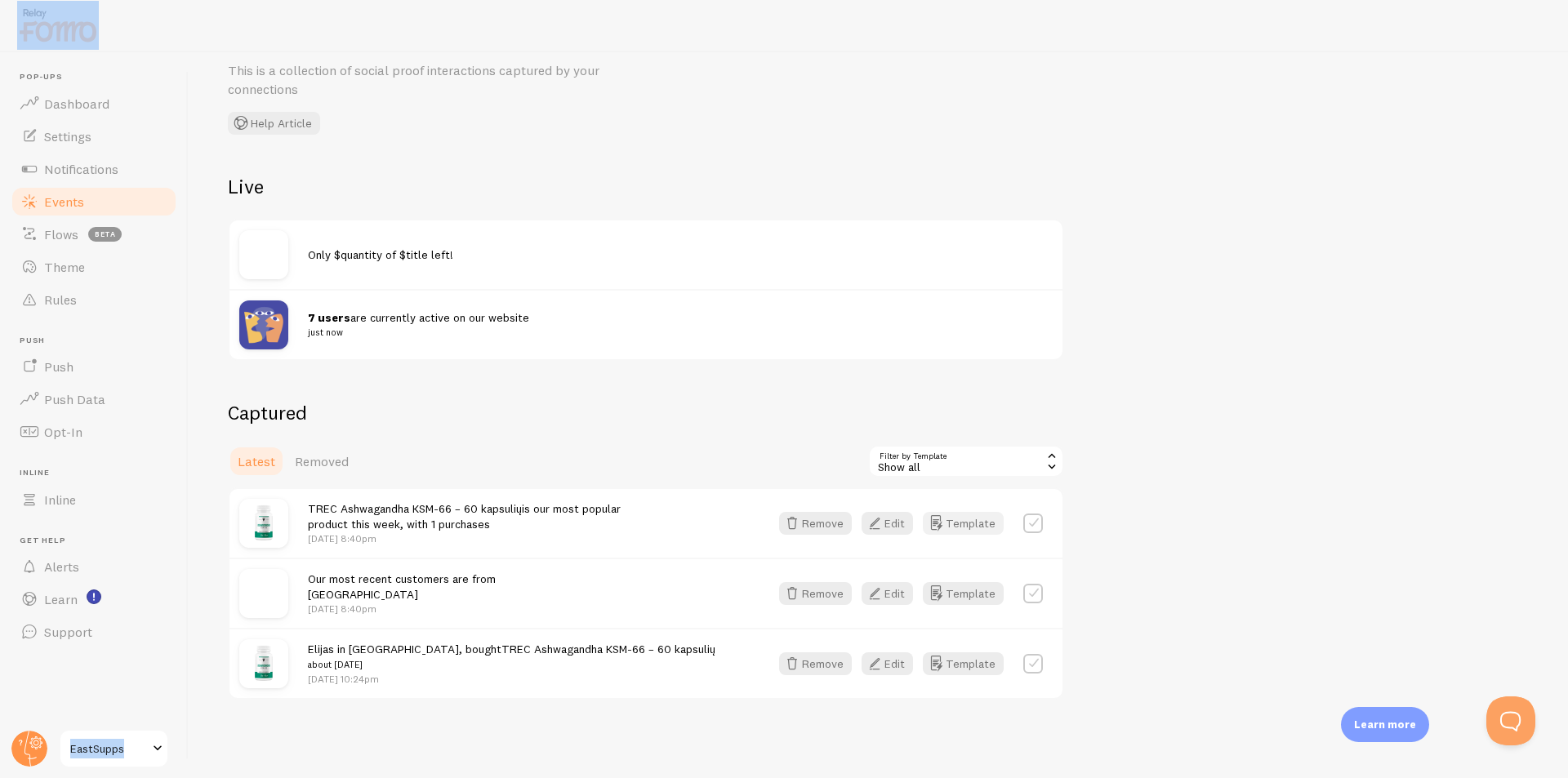
click at [952, 527] on button "Template" at bounding box center [963, 523] width 80 height 22
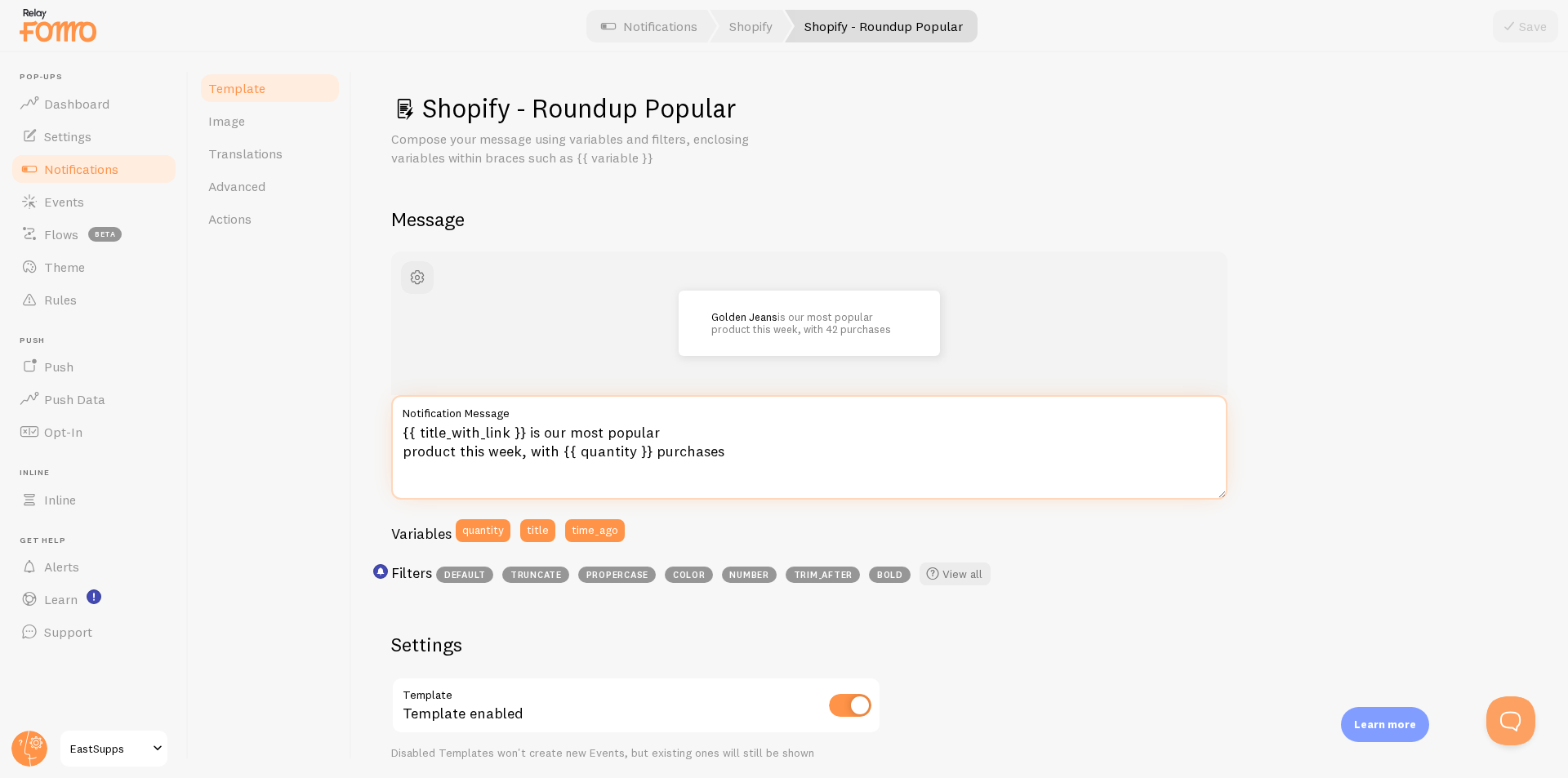
drag, startPoint x: 527, startPoint y: 434, endPoint x: 655, endPoint y: 432, distance: 128.0
click at [655, 432] on textarea "{{ title_with_link }} is our most popular product this week, with {{ quantity }…" at bounding box center [809, 447] width 836 height 105
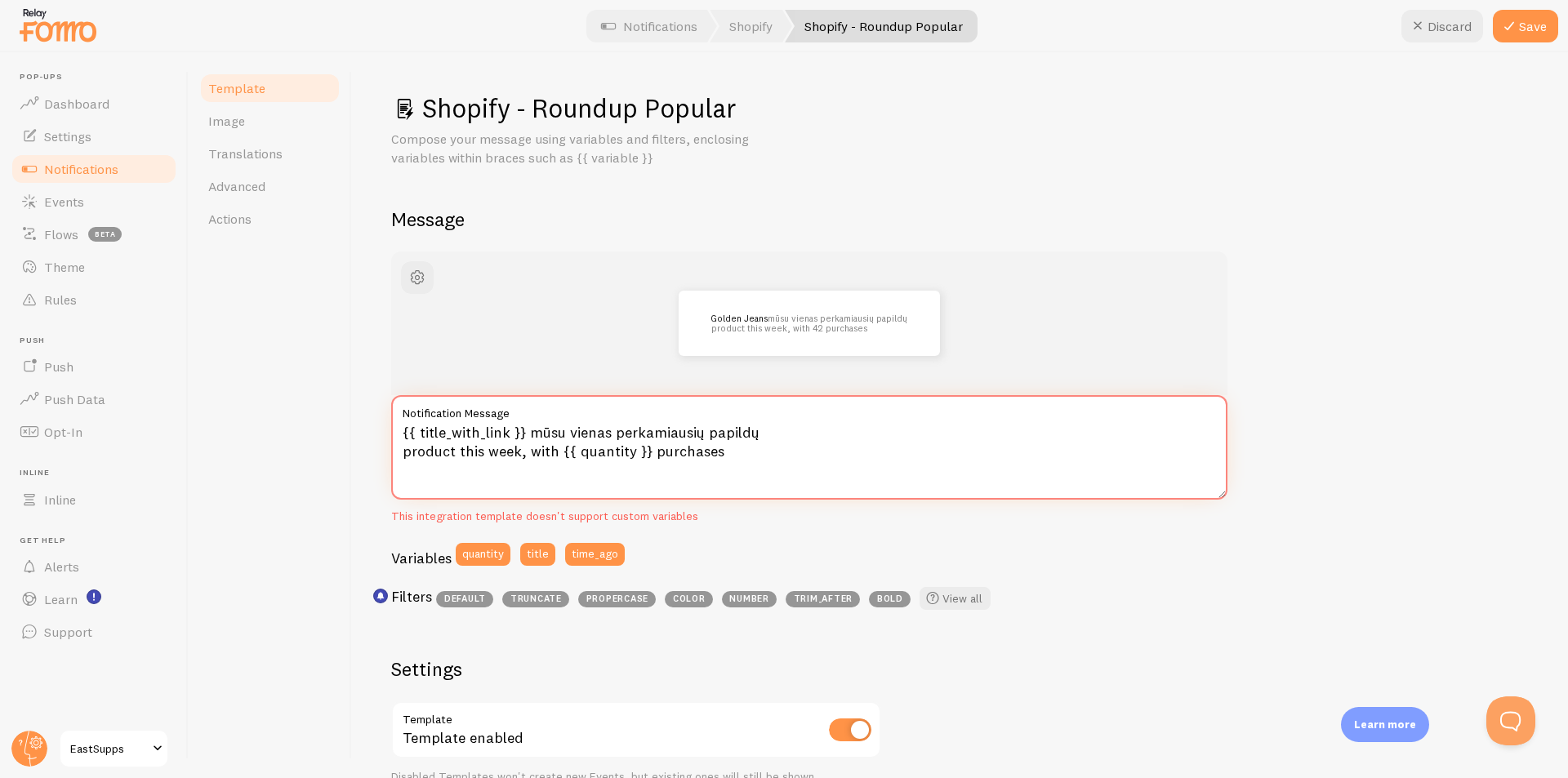
drag, startPoint x: 401, startPoint y: 455, endPoint x: 451, endPoint y: 376, distance: 93.5
click at [528, 450] on textarea "{{ title_with_link }} mūsu vienas perkamiausių papildų product this week, with …" at bounding box center [809, 447] width 836 height 105
type textarea "{{ title_with_link }} mūsu vienas perkamiausių papildų product this week, with …"
click at [103, 168] on span "Notifications" at bounding box center [81, 169] width 74 height 16
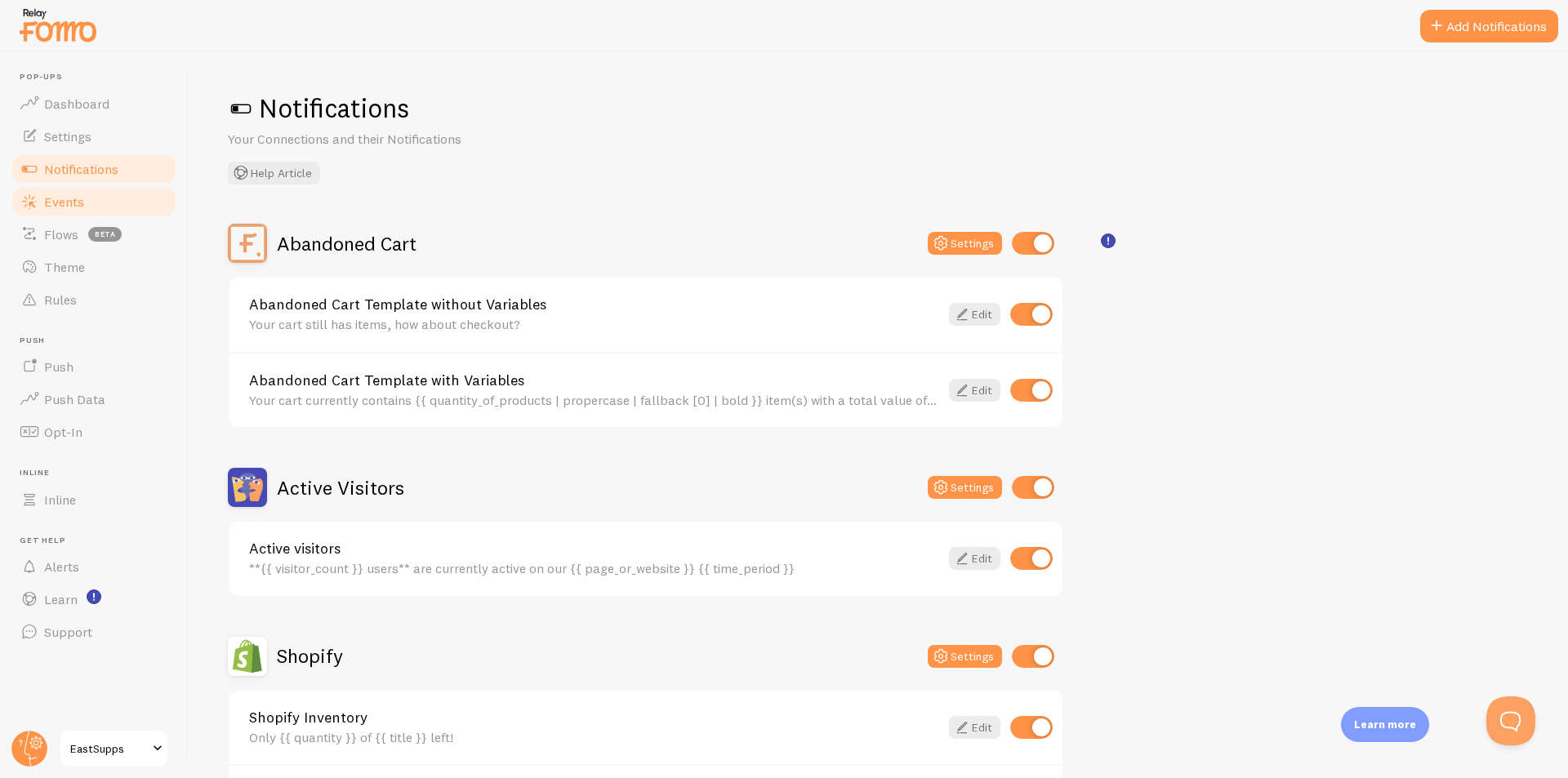
click at [75, 202] on span "Events" at bounding box center [64, 201] width 40 height 16
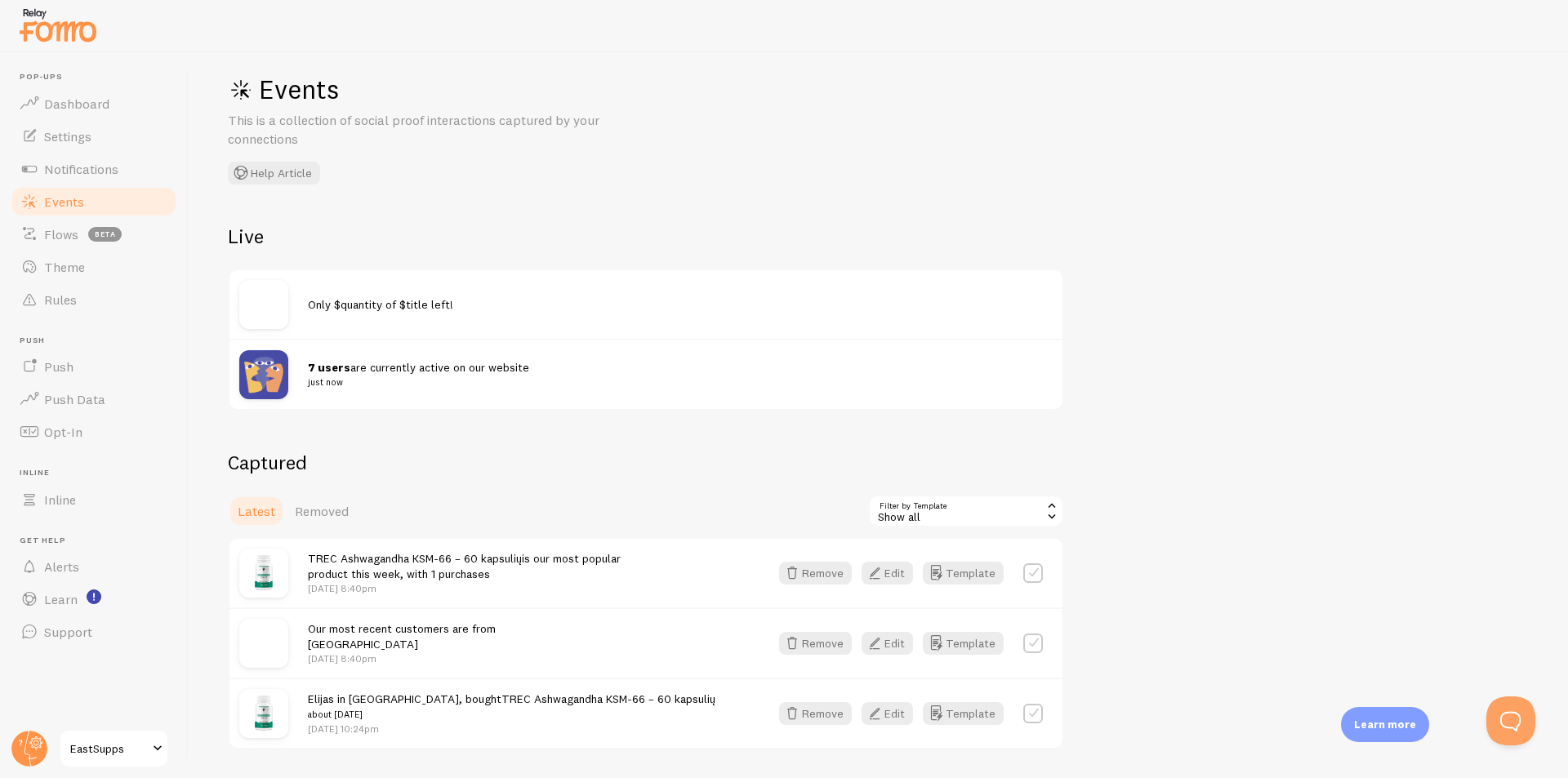
scroll to position [68, 0]
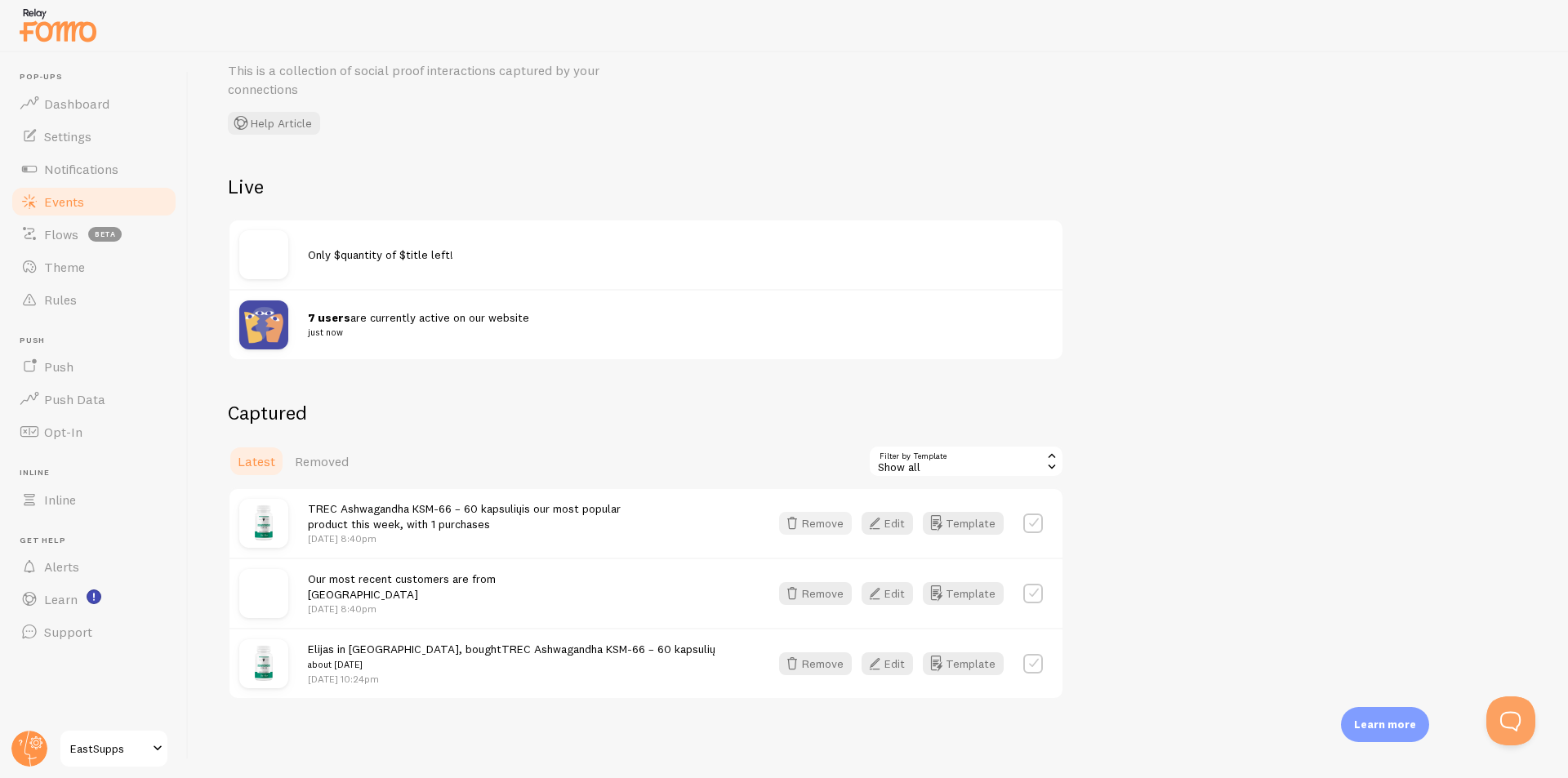
click at [833, 521] on button "Remove" at bounding box center [816, 523] width 73 height 22
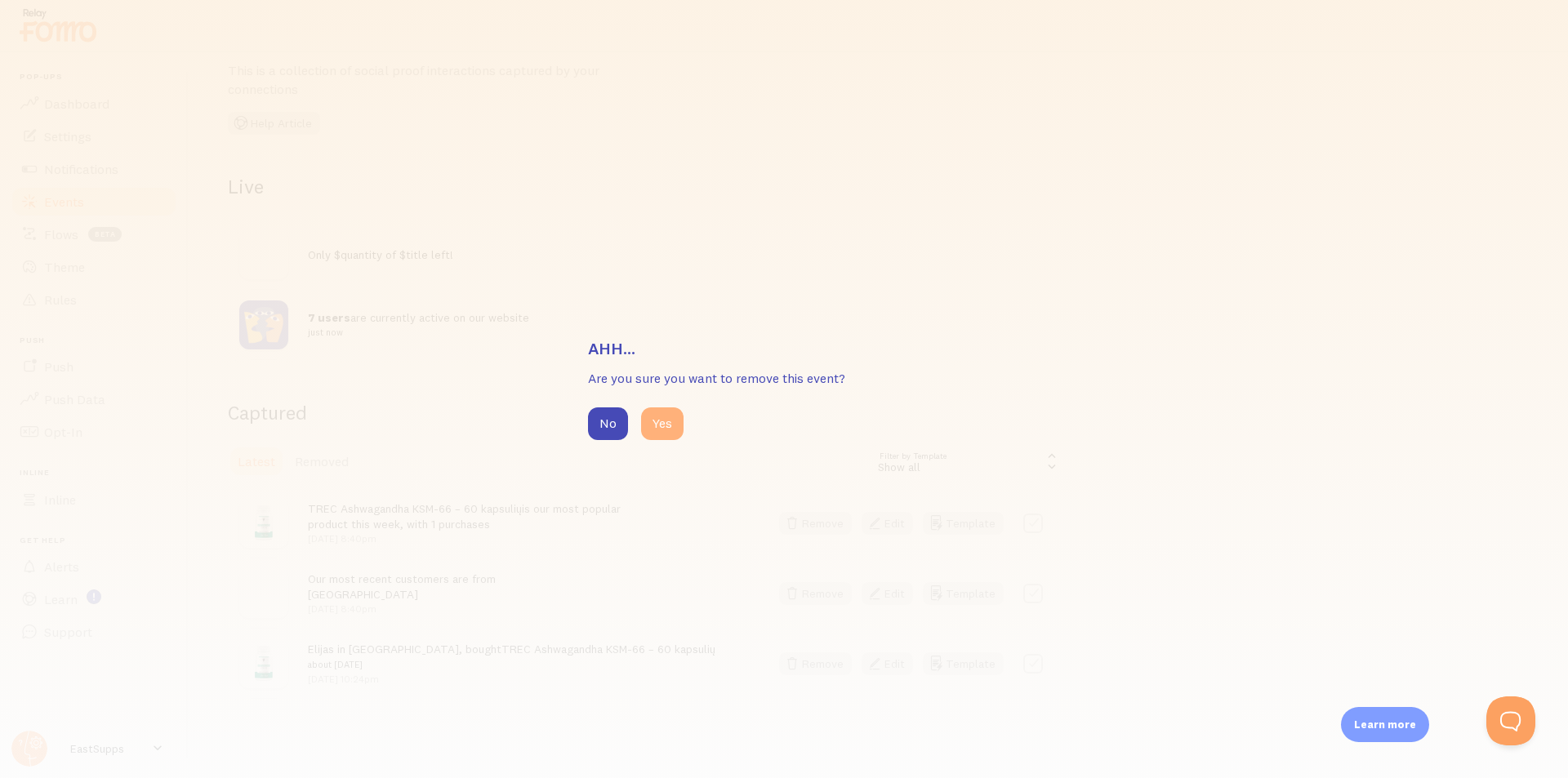
click at [667, 432] on button "Yes" at bounding box center [662, 424] width 42 height 33
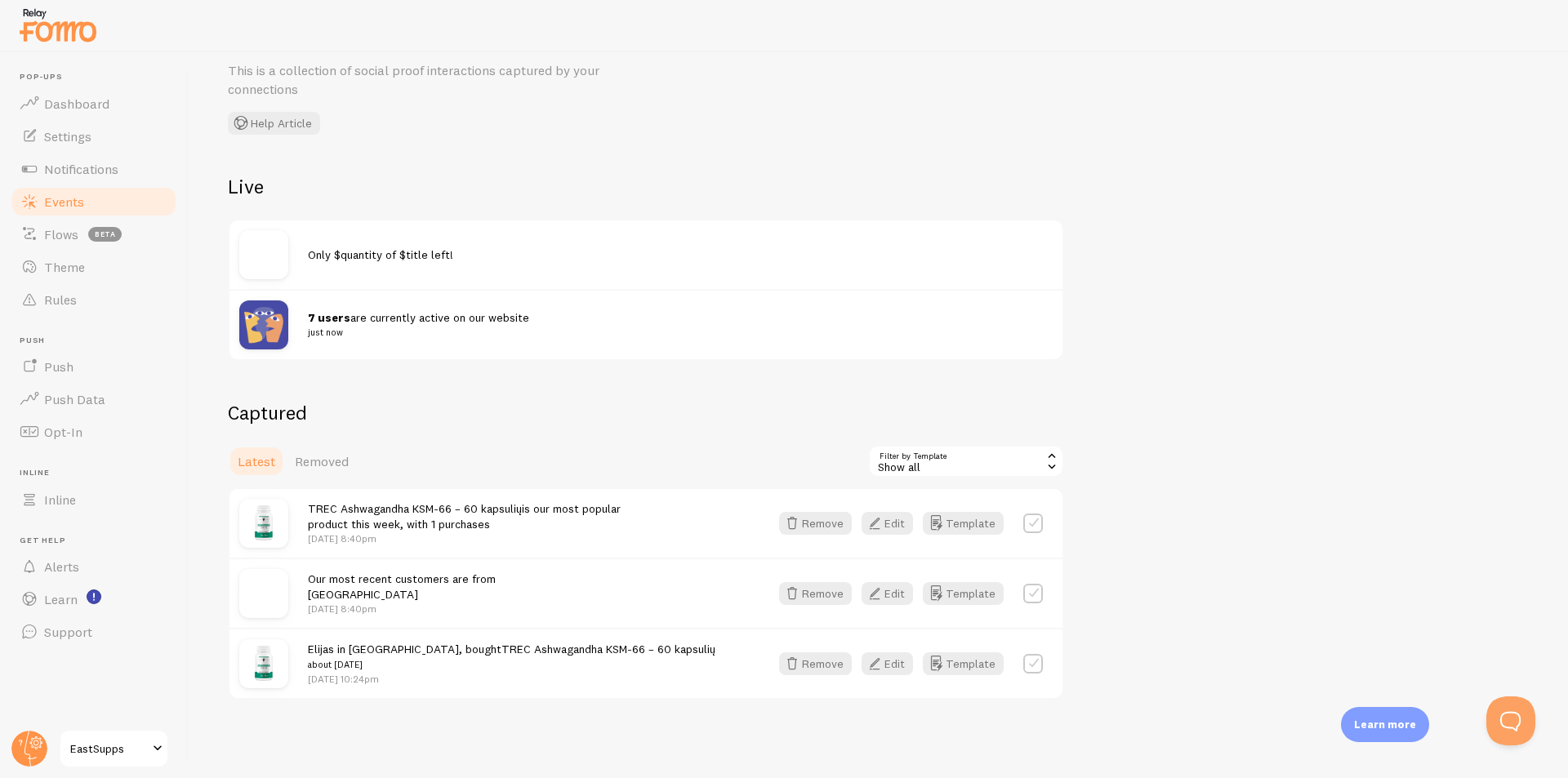
scroll to position [0, 0]
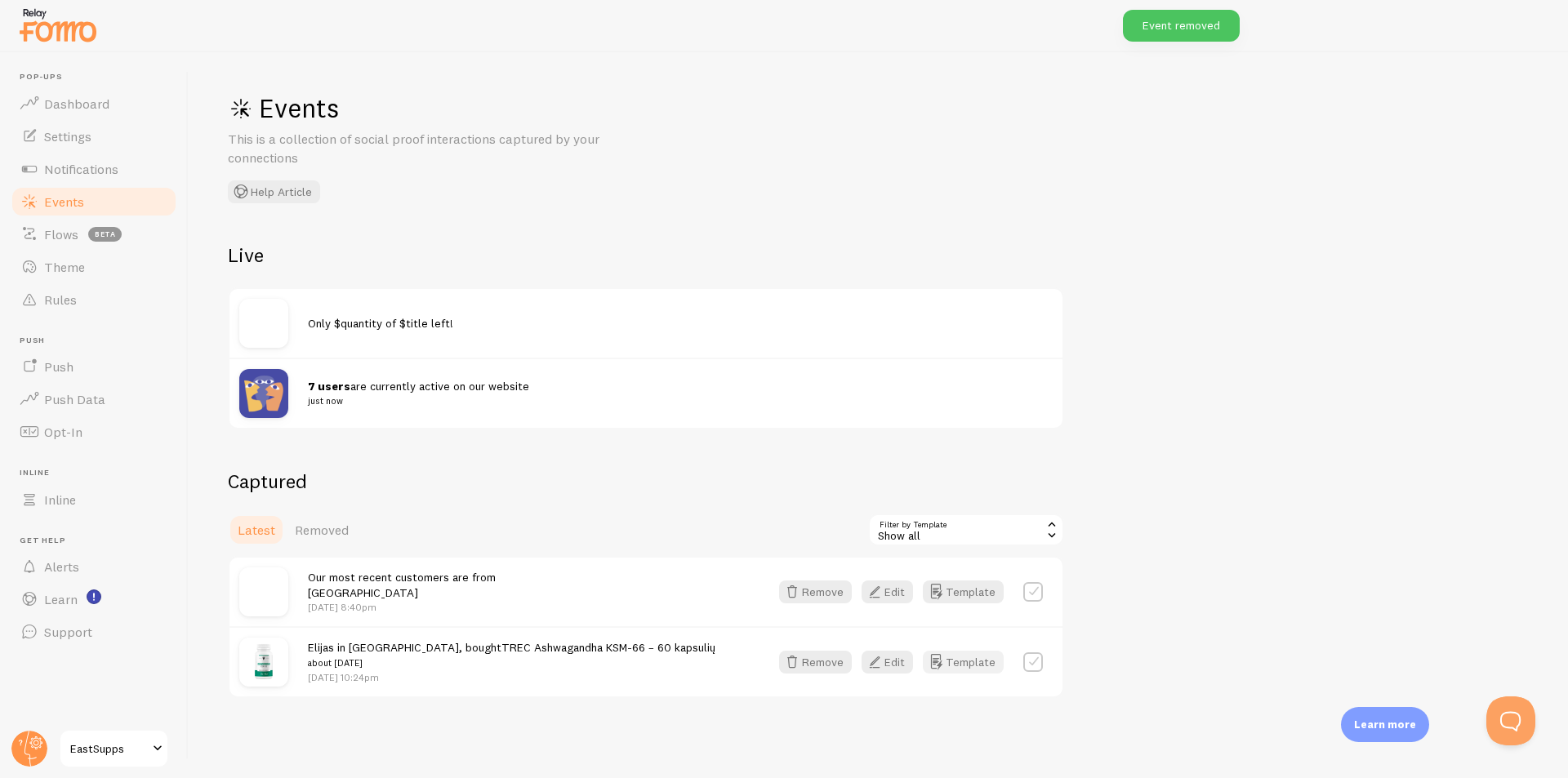
click at [960, 658] on button "Template" at bounding box center [963, 662] width 80 height 22
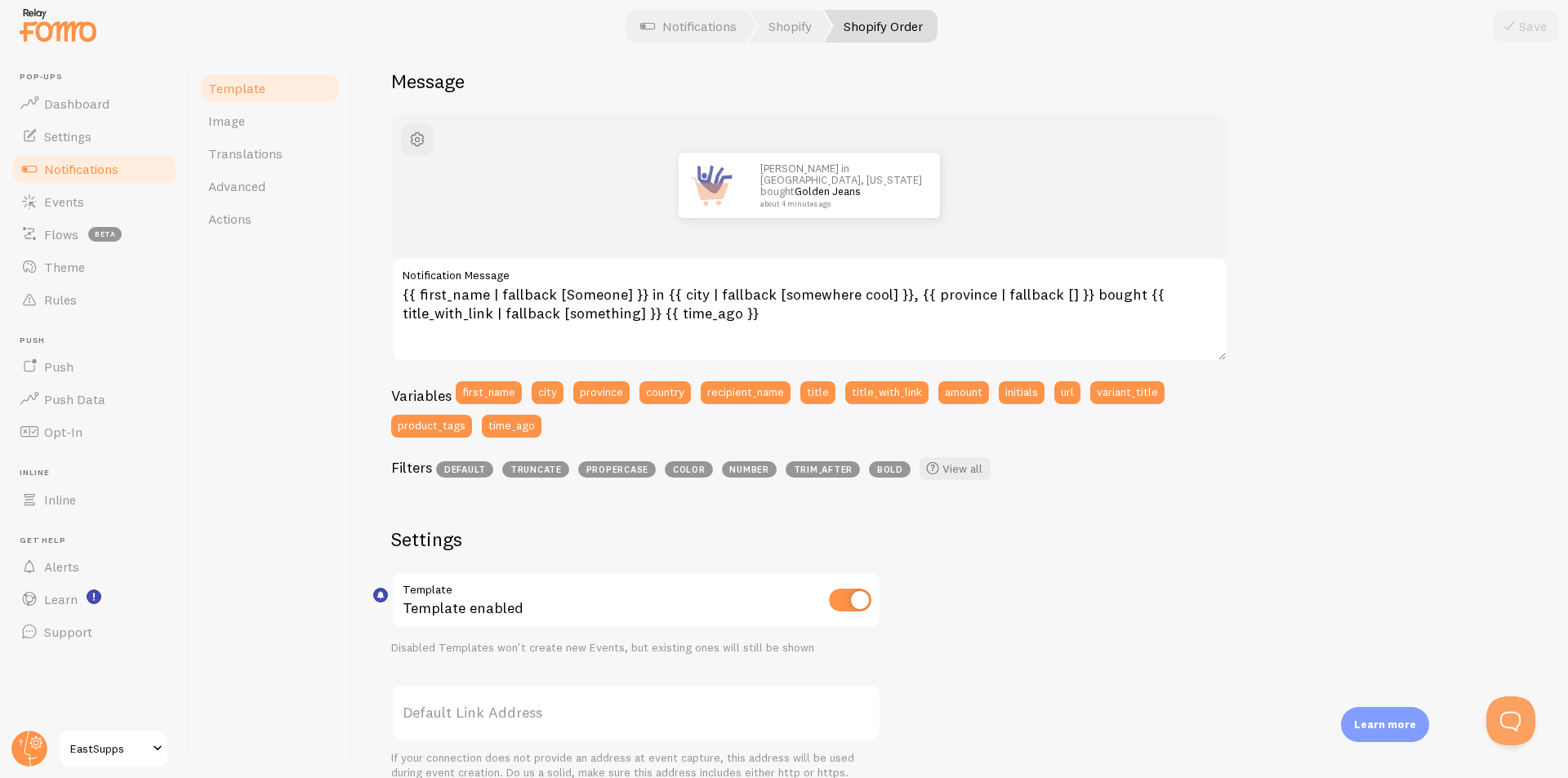
scroll to position [408, 0]
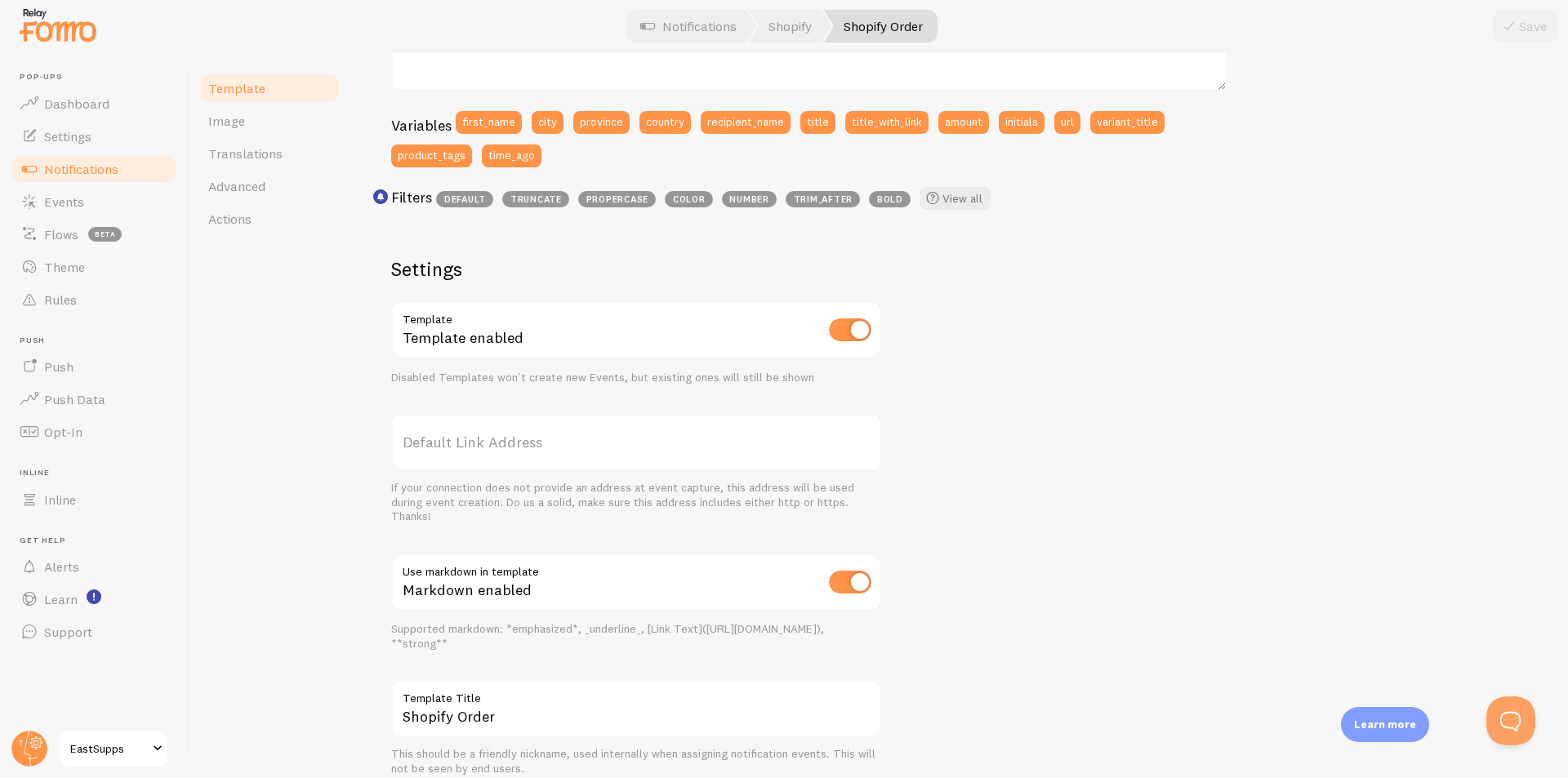
click at [125, 169] on link "Notifications" at bounding box center [93, 169] width 169 height 33
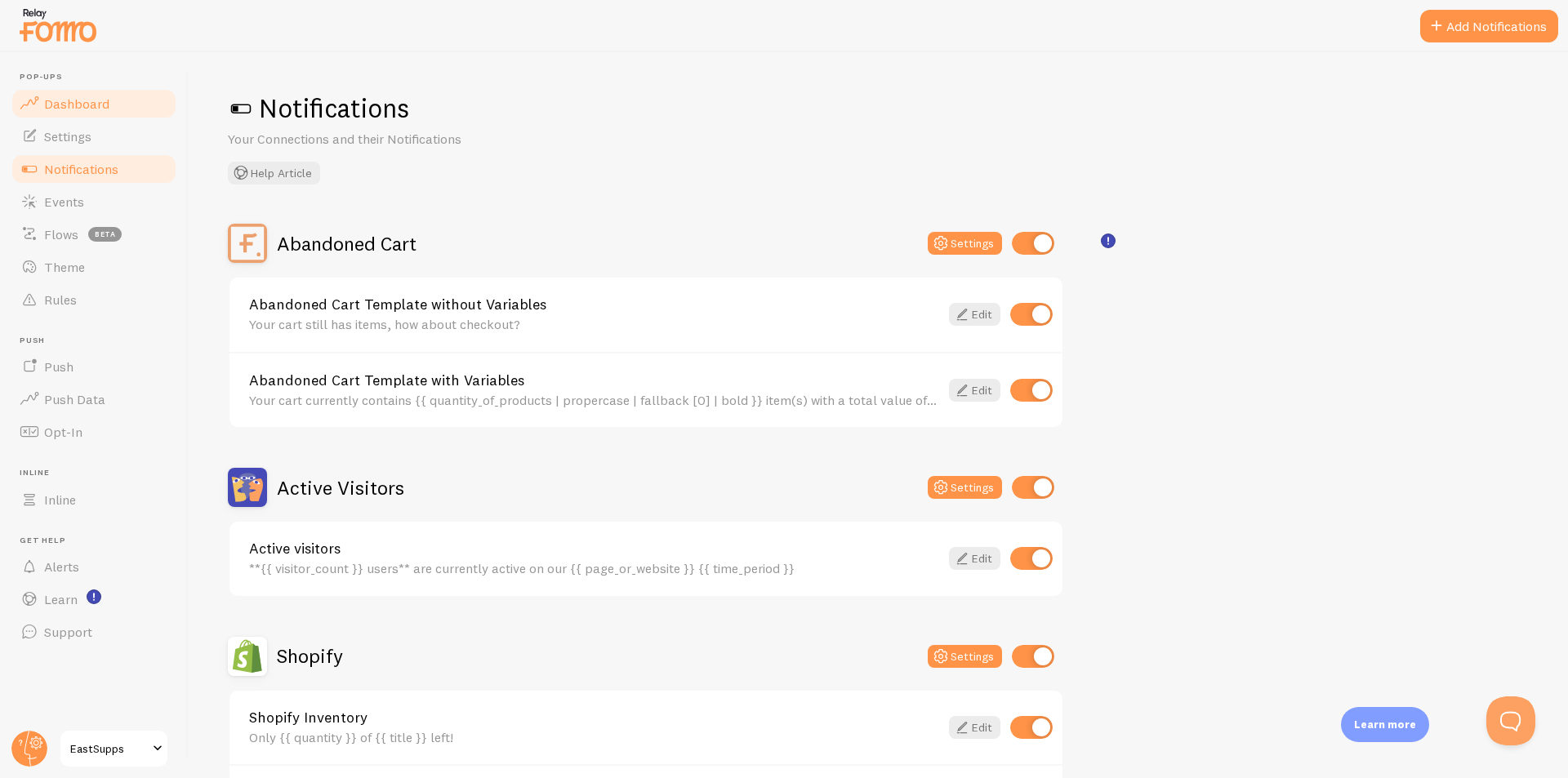
click at [97, 109] on span "Dashboard" at bounding box center [77, 103] width 66 height 16
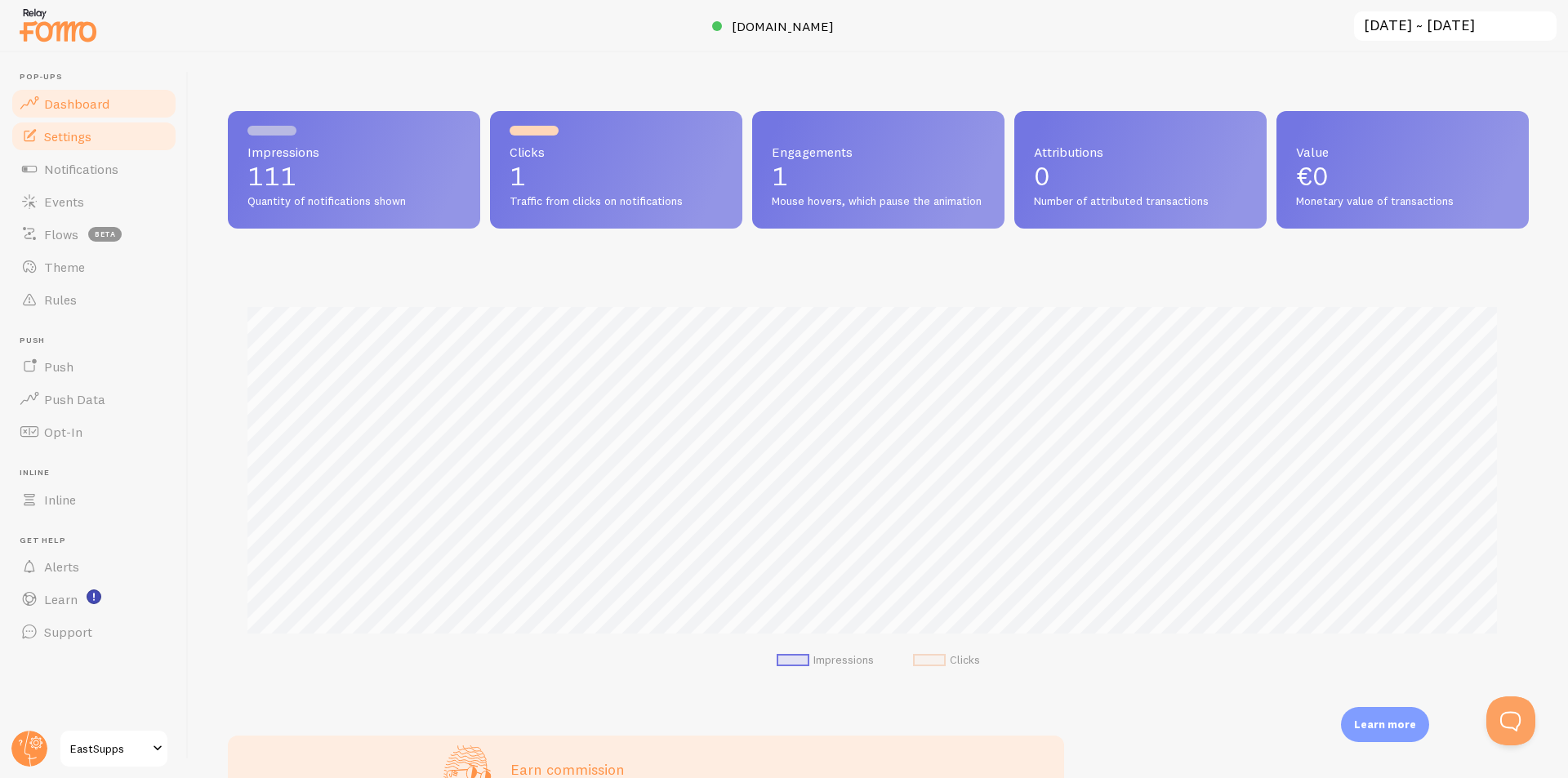
scroll to position [429, 1289]
click at [95, 132] on link "Settings" at bounding box center [93, 137] width 169 height 33
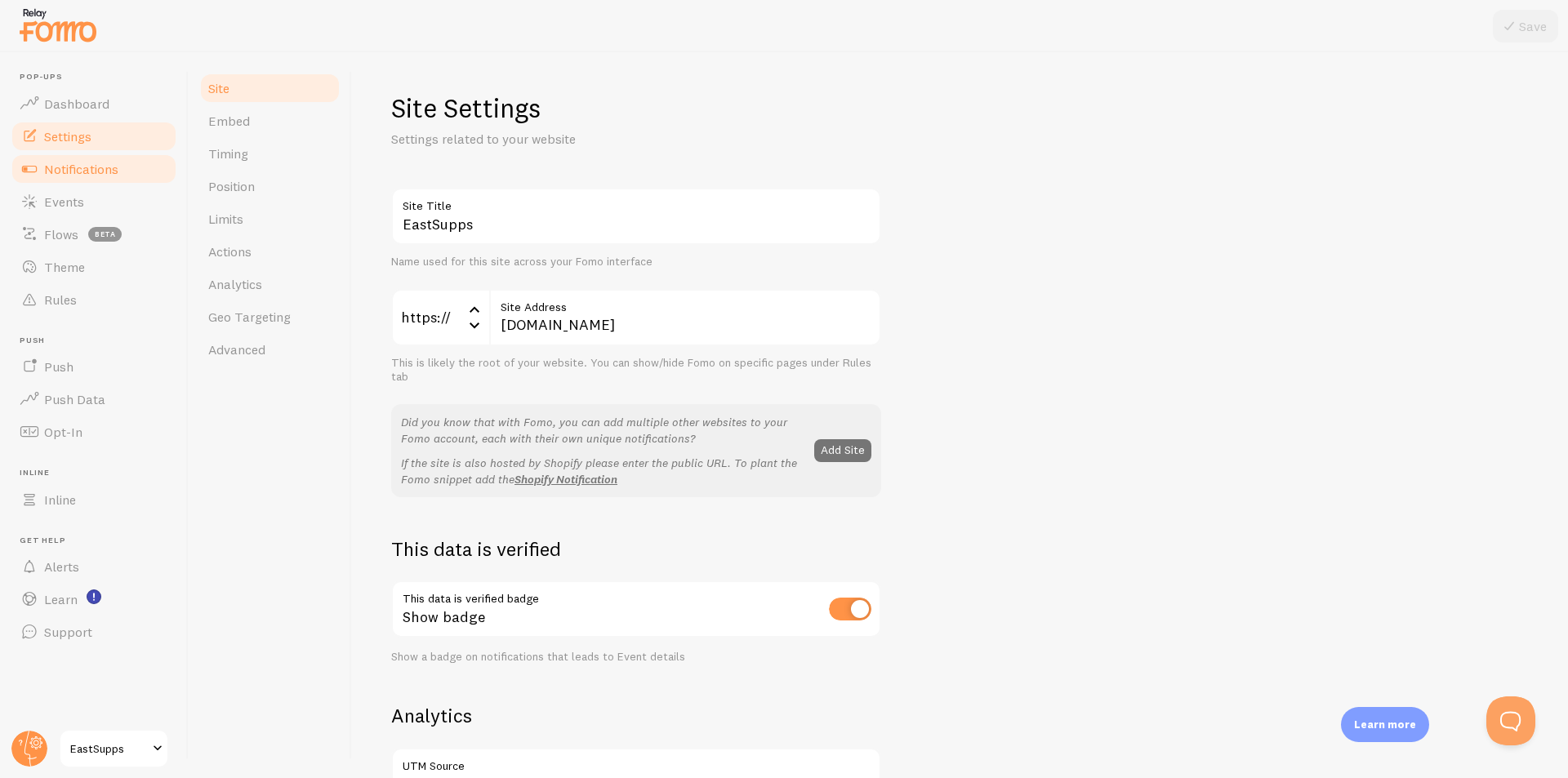
click at [93, 162] on span "Notifications" at bounding box center [81, 169] width 74 height 16
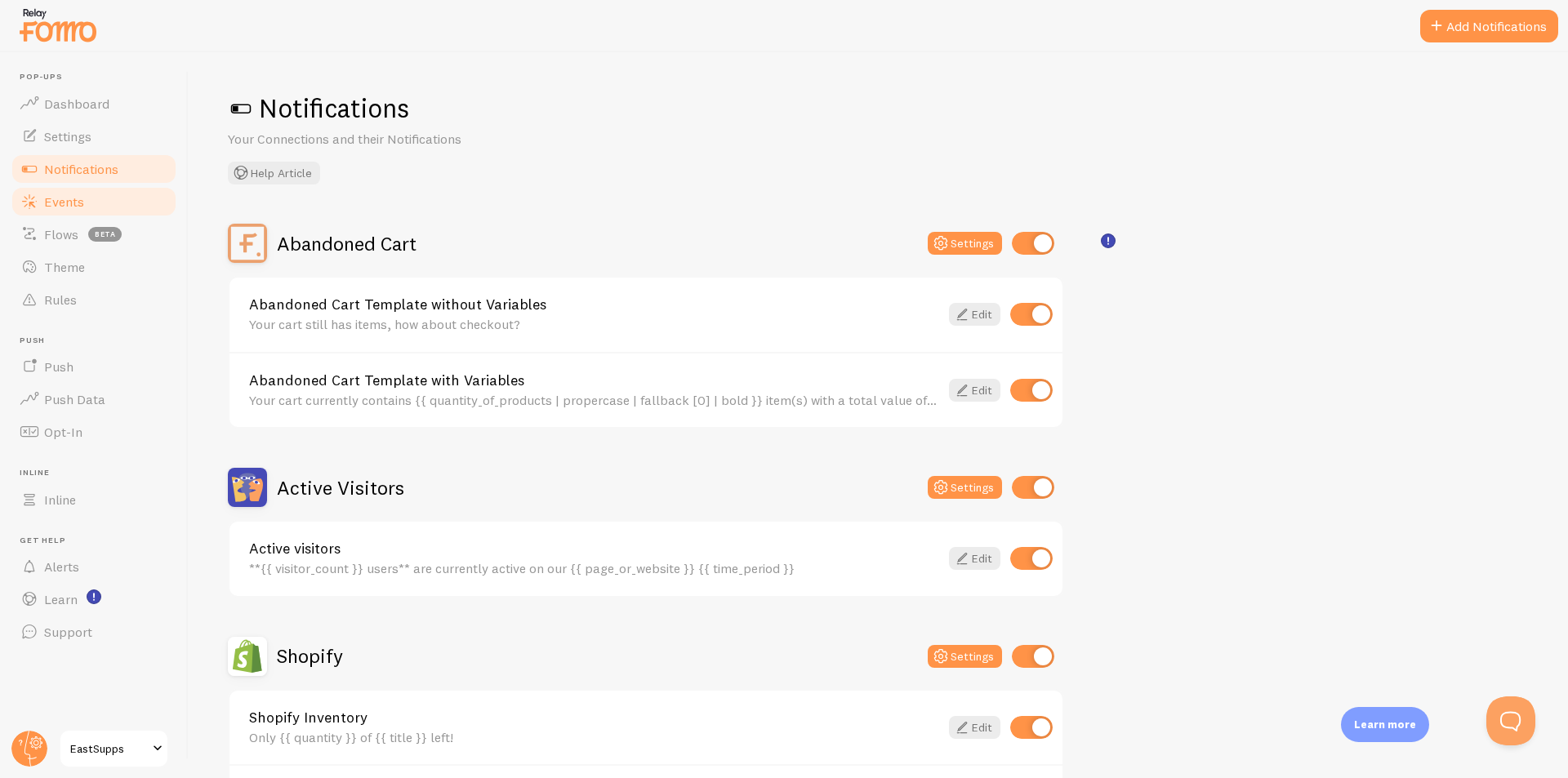
click at [89, 192] on link "Events" at bounding box center [93, 201] width 169 height 33
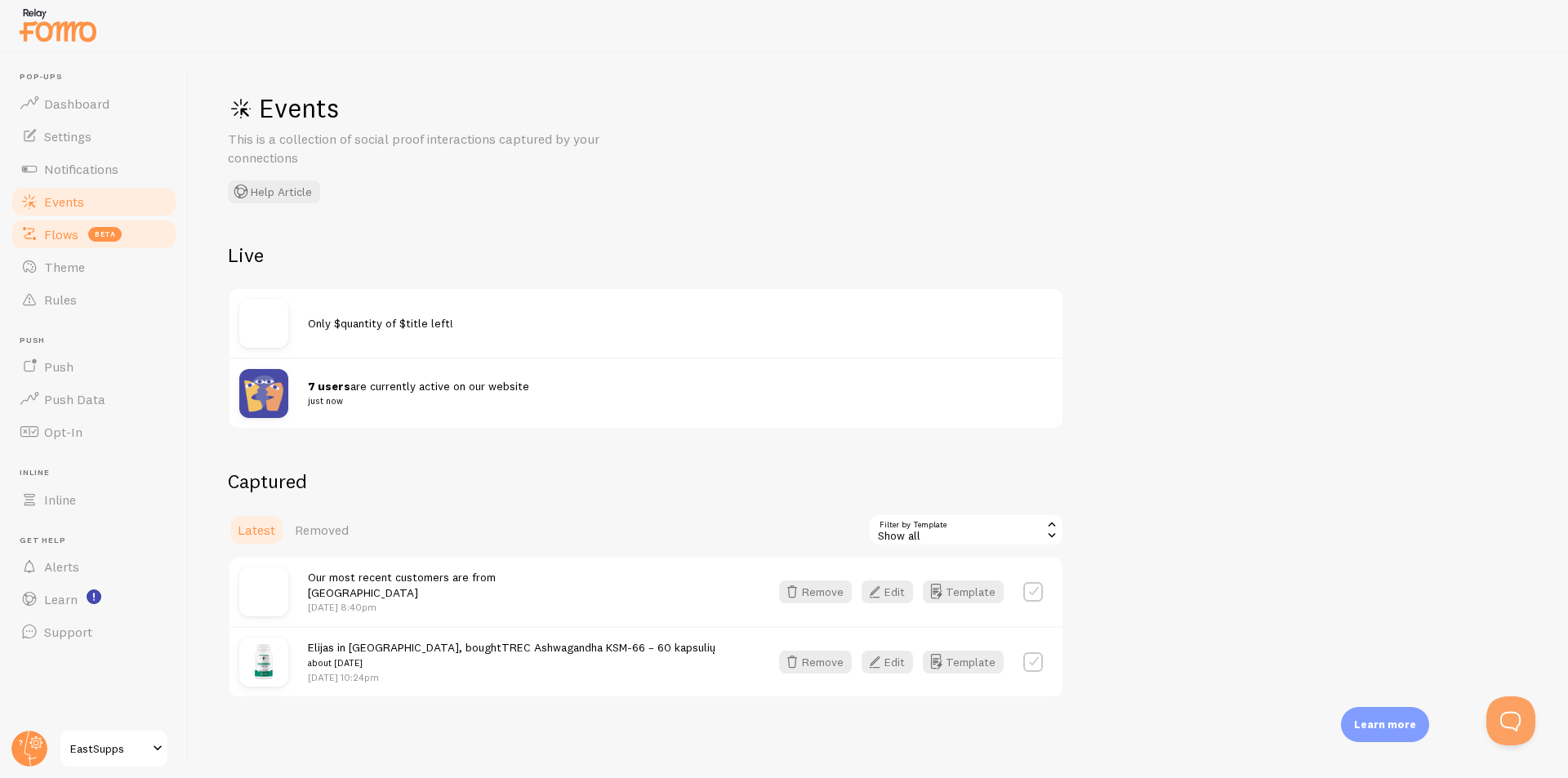
click at [54, 243] on link "Flows beta" at bounding box center [93, 234] width 169 height 33
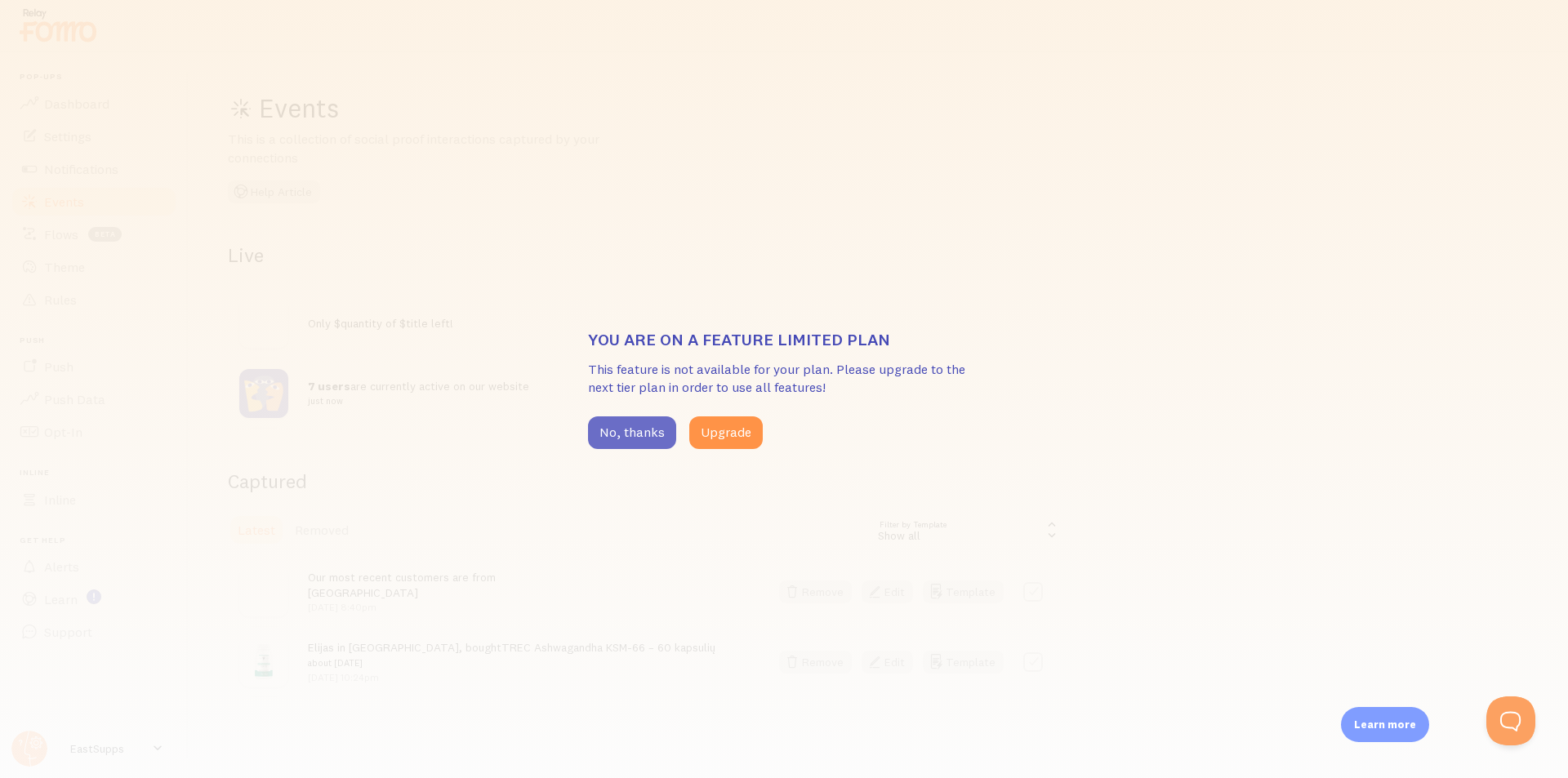
click at [598, 425] on button "No, thanks" at bounding box center [632, 433] width 88 height 33
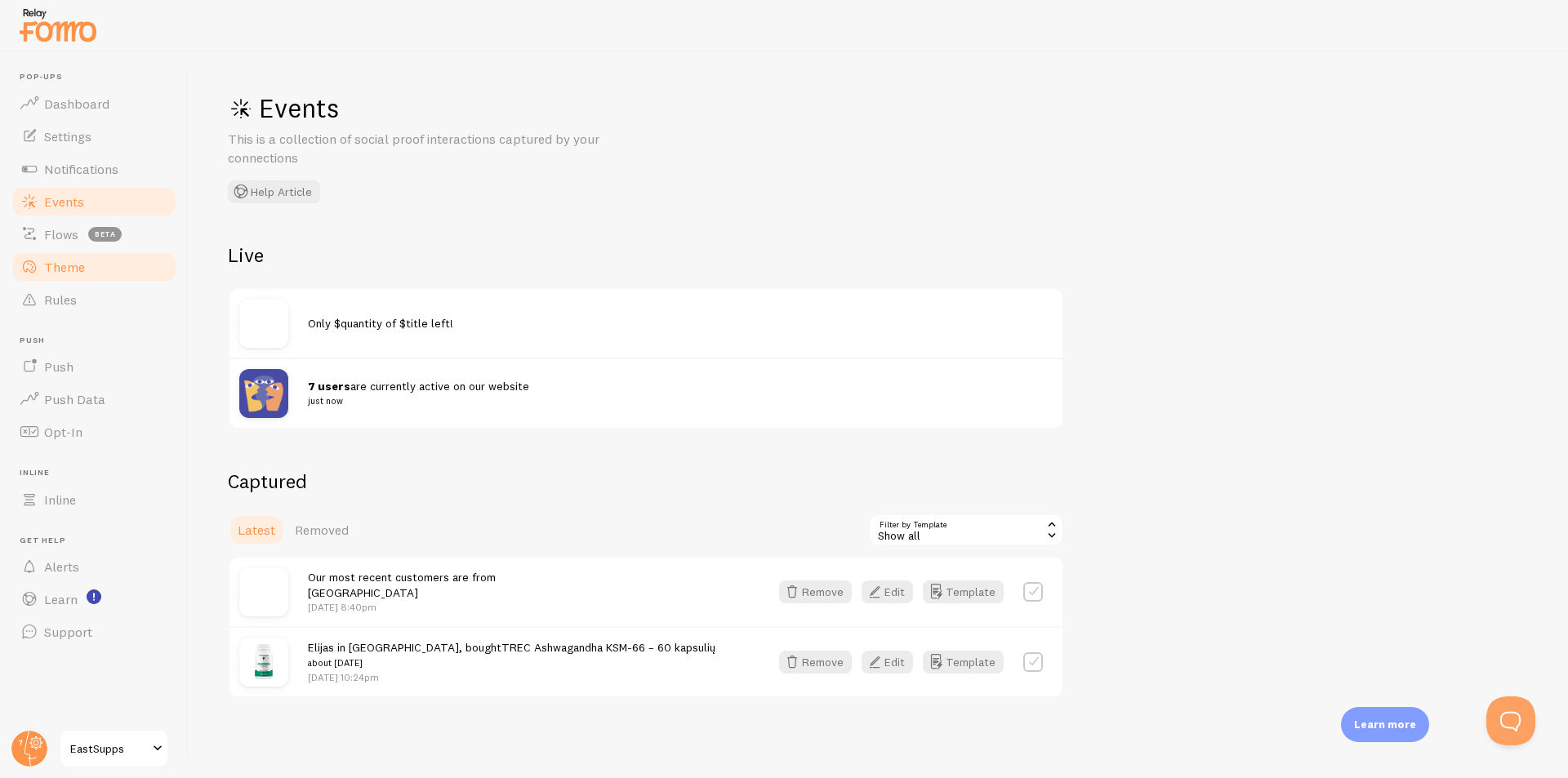
click at [113, 273] on link "Theme" at bounding box center [93, 267] width 169 height 33
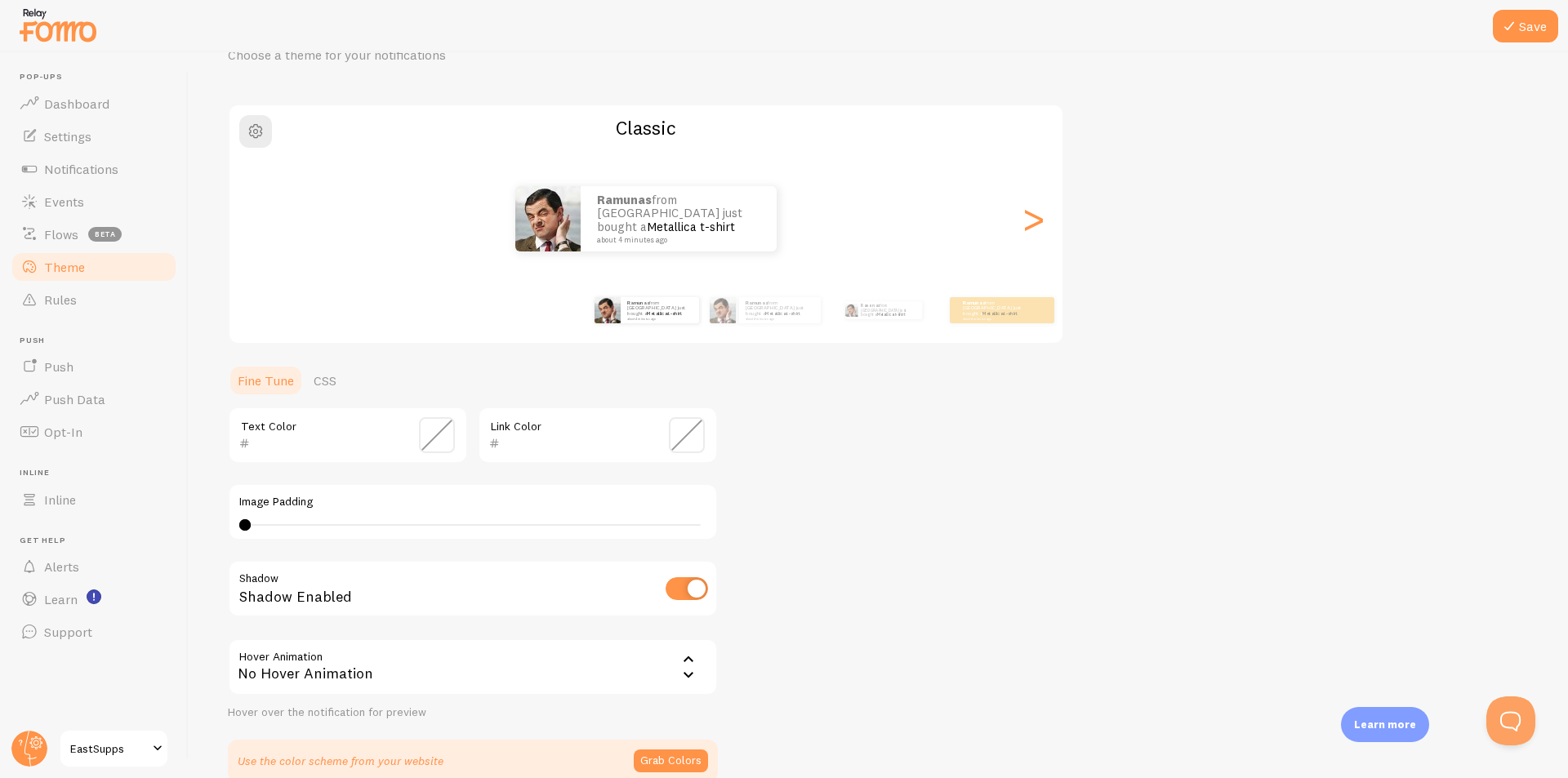
scroll to position [167, 0]
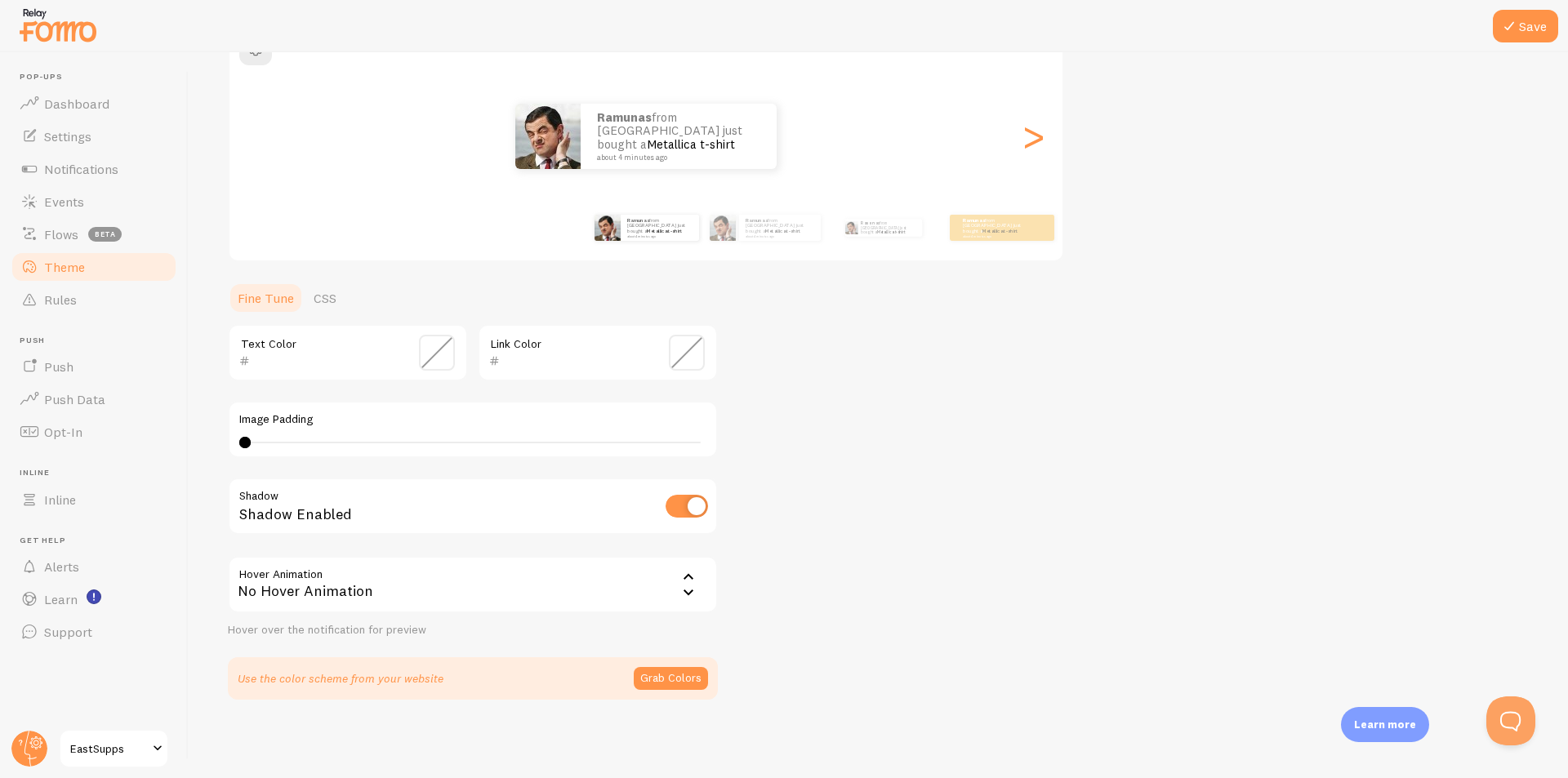
click at [445, 356] on span at bounding box center [437, 353] width 36 height 36
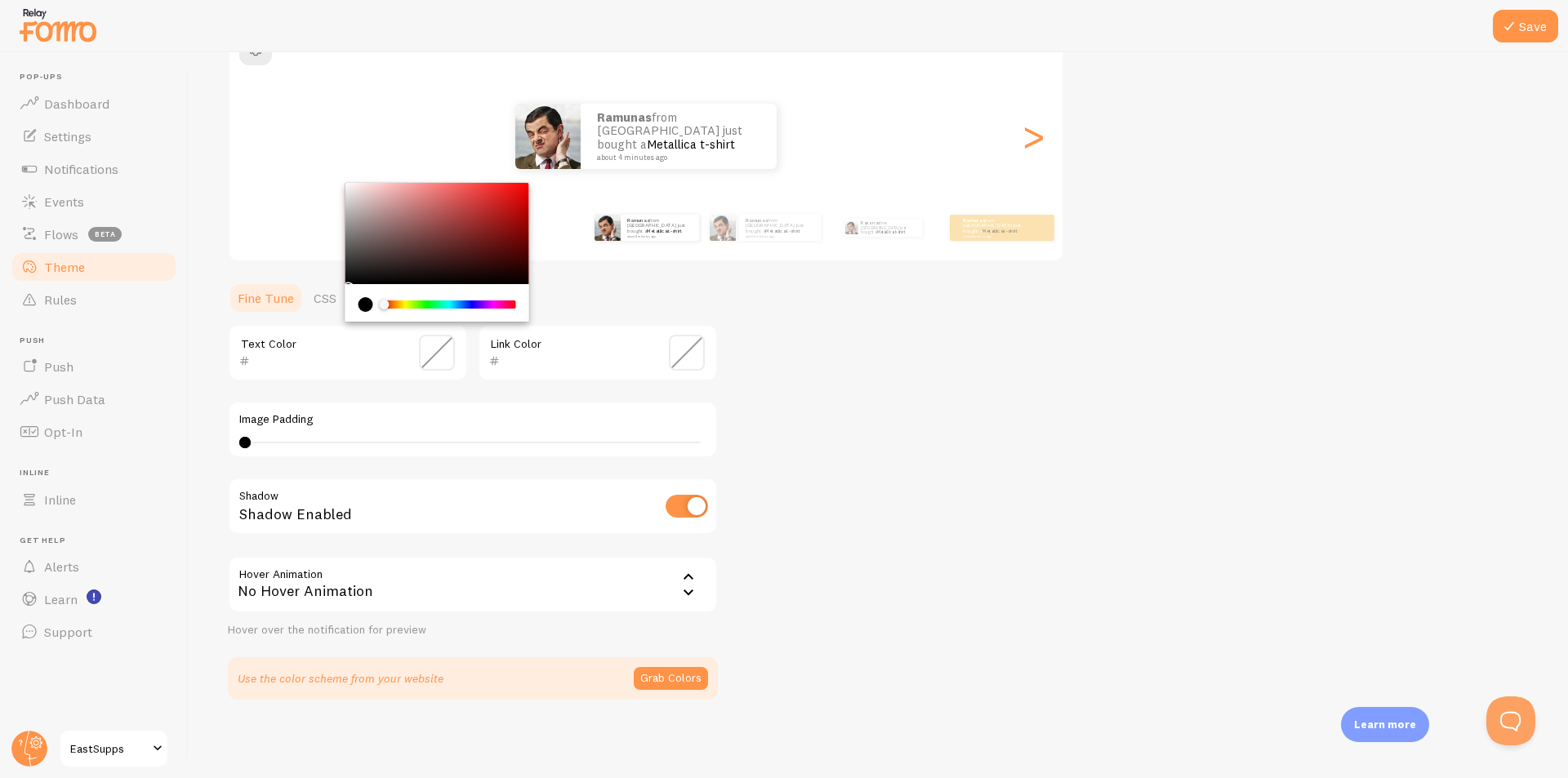
click at [378, 342] on div "Text Color" at bounding box center [348, 353] width 240 height 57
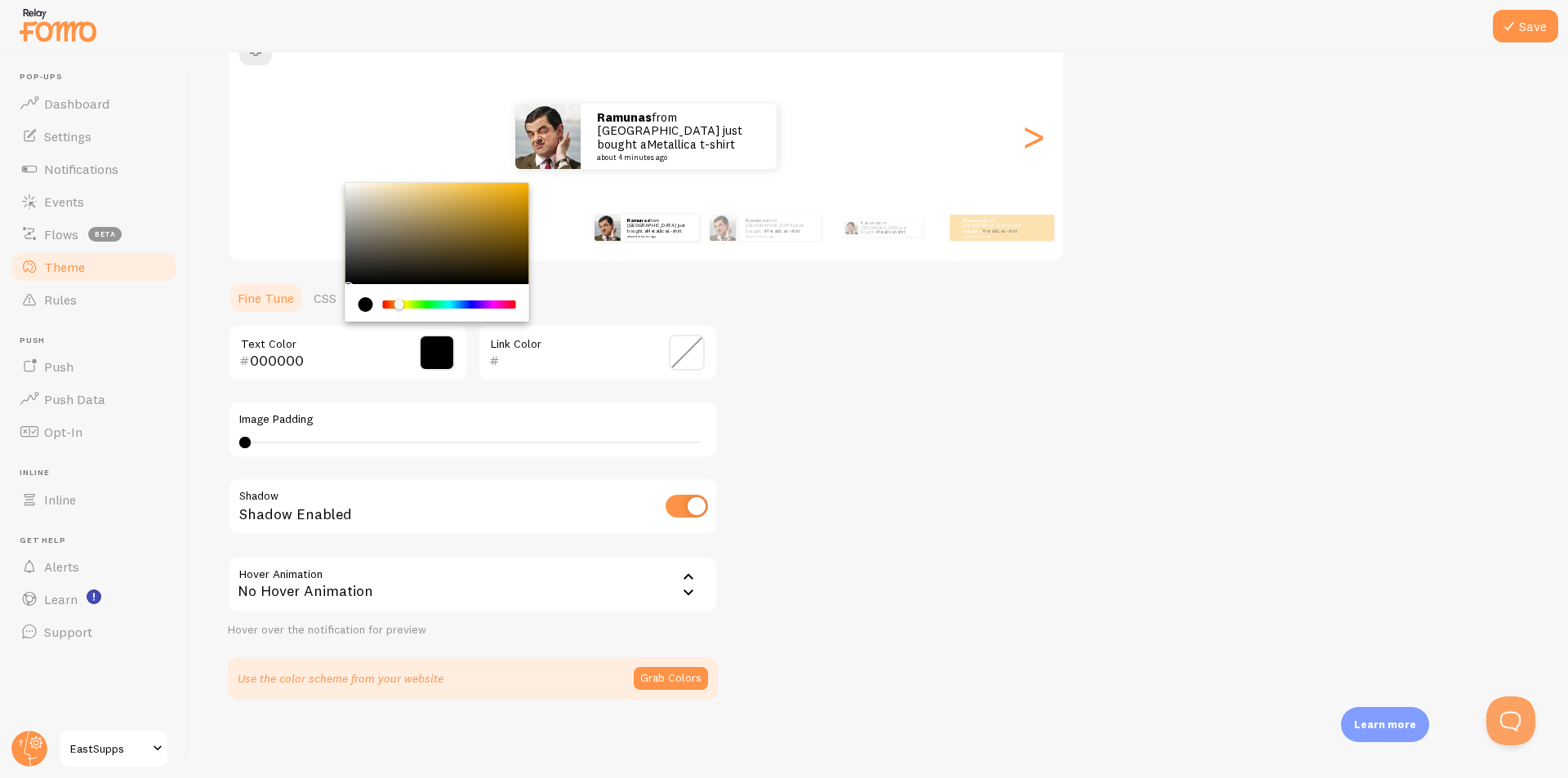
drag, startPoint x: 387, startPoint y: 302, endPoint x: 394, endPoint y: 297, distance: 8.6
click at [394, 297] on div "Chrome color picker" at bounding box center [450, 304] width 133 height 15
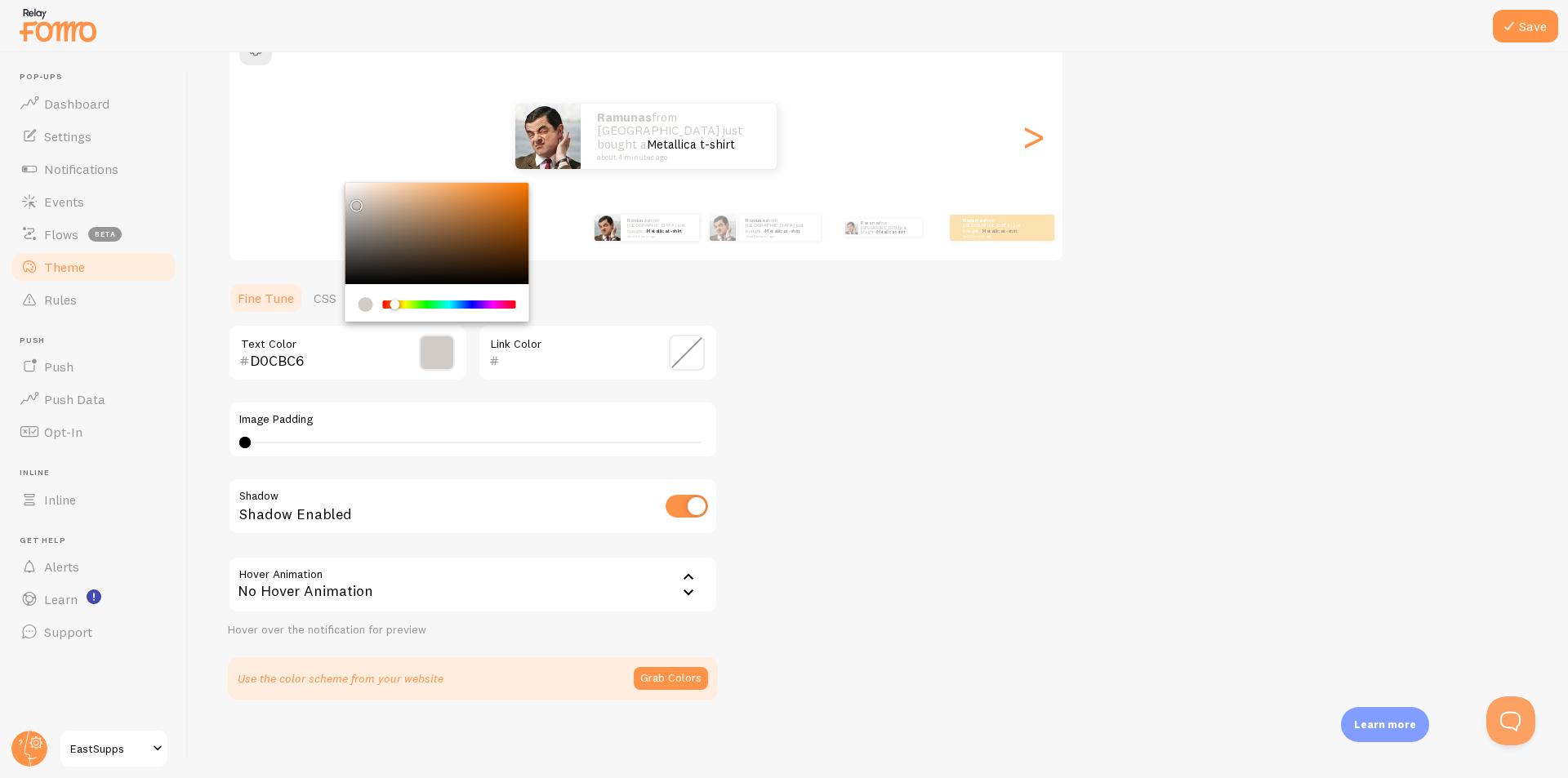
drag, startPoint x: 378, startPoint y: 233, endPoint x: 354, endPoint y: 201, distance: 40.0
click at [354, 201] on div "Chrome color picker" at bounding box center [437, 233] width 183 height 101
drag, startPoint x: 394, startPoint y: 304, endPoint x: 401, endPoint y: 298, distance: 9.2
click at [401, 298] on div "Chrome color picker" at bounding box center [450, 304] width 133 height 15
click at [400, 303] on div "Chrome color picker" at bounding box center [400, 304] width 10 height 10
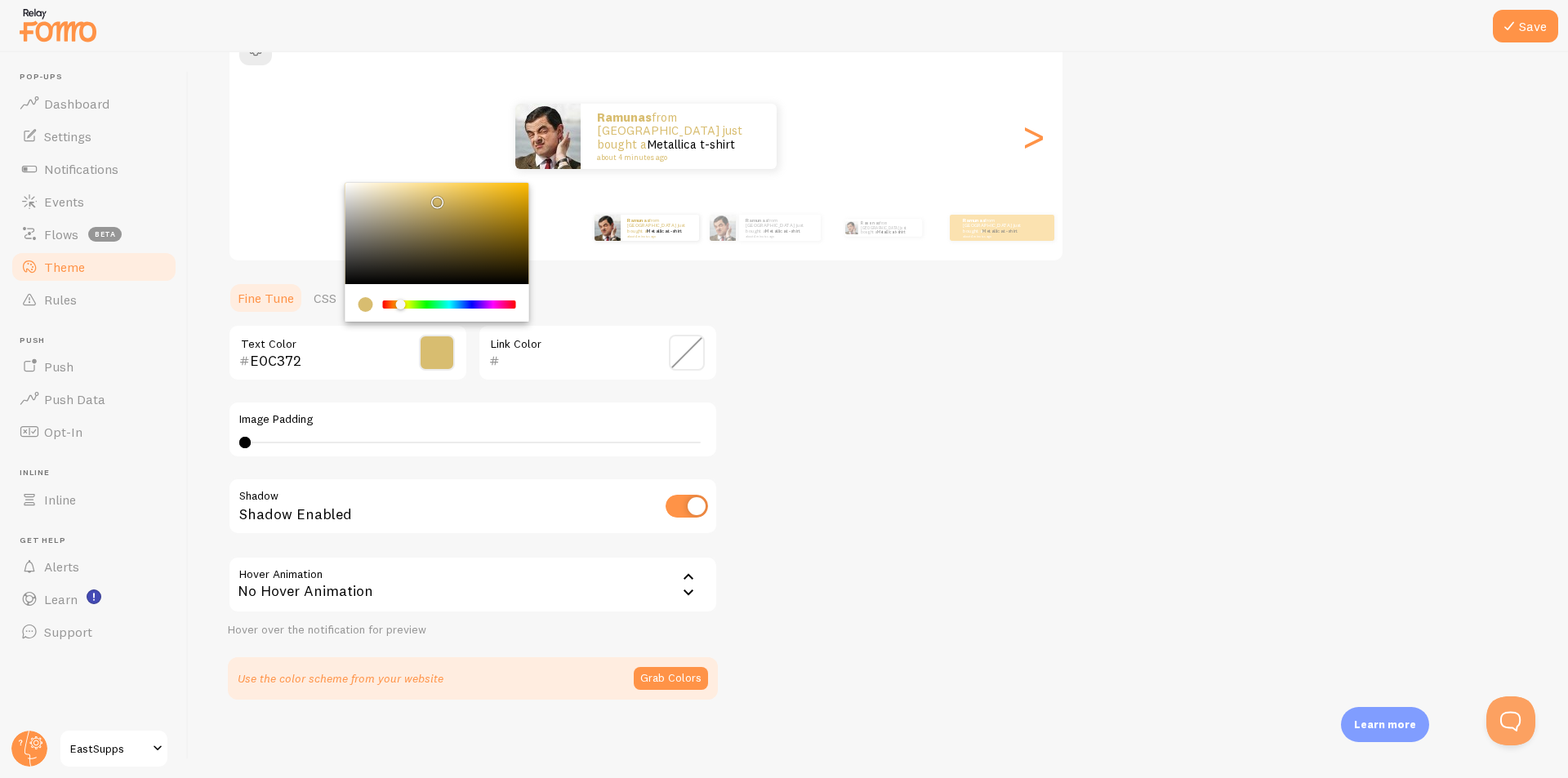
type input "E0C371"
drag, startPoint x: 404, startPoint y: 230, endPoint x: 436, endPoint y: 195, distance: 47.4
click at [436, 195] on div "Chrome color picker" at bounding box center [437, 233] width 183 height 101
click at [597, 310] on ul "Fine Tune CSS" at bounding box center [472, 298] width 490 height 33
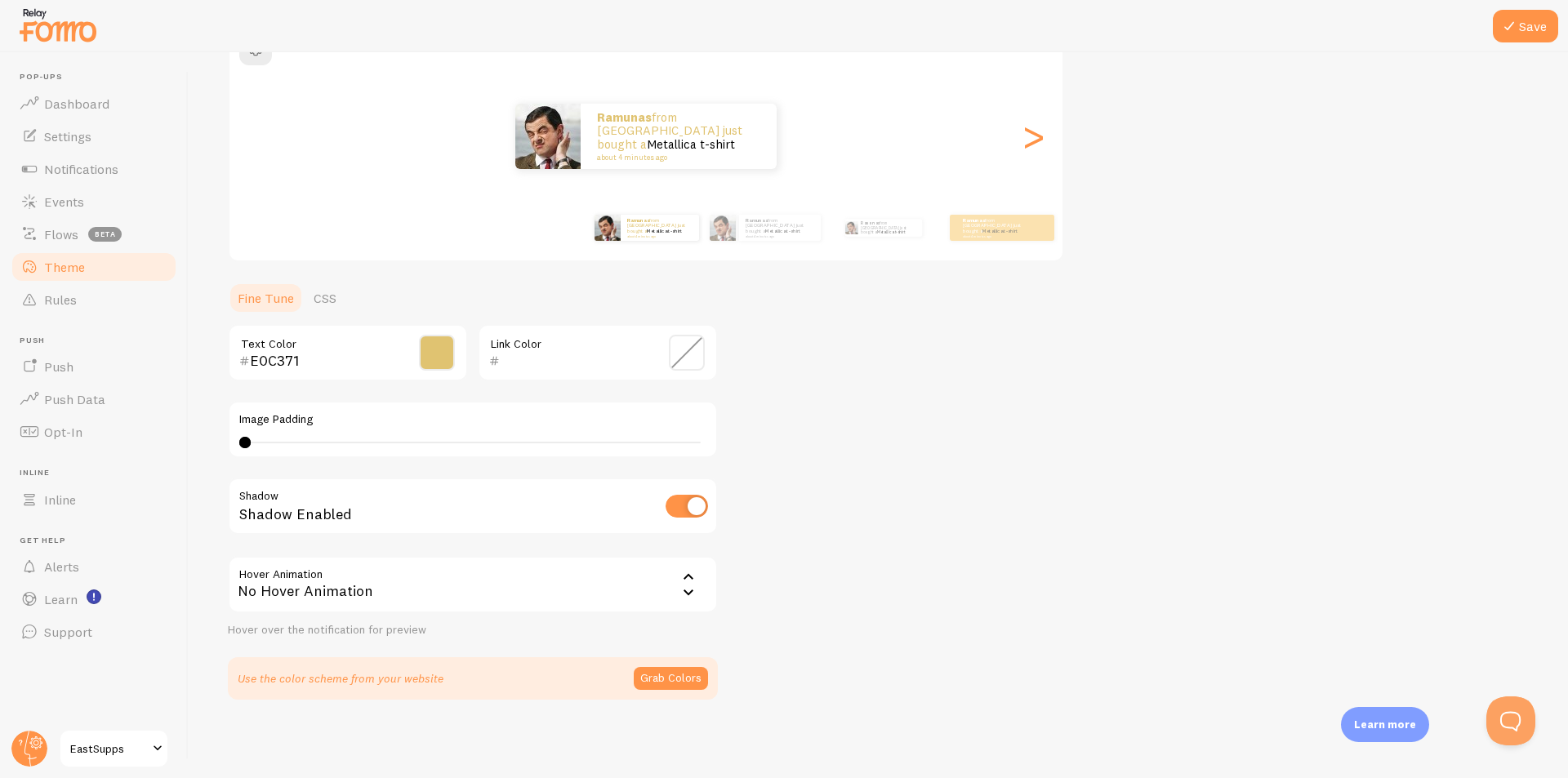
click at [688, 354] on span at bounding box center [687, 353] width 36 height 36
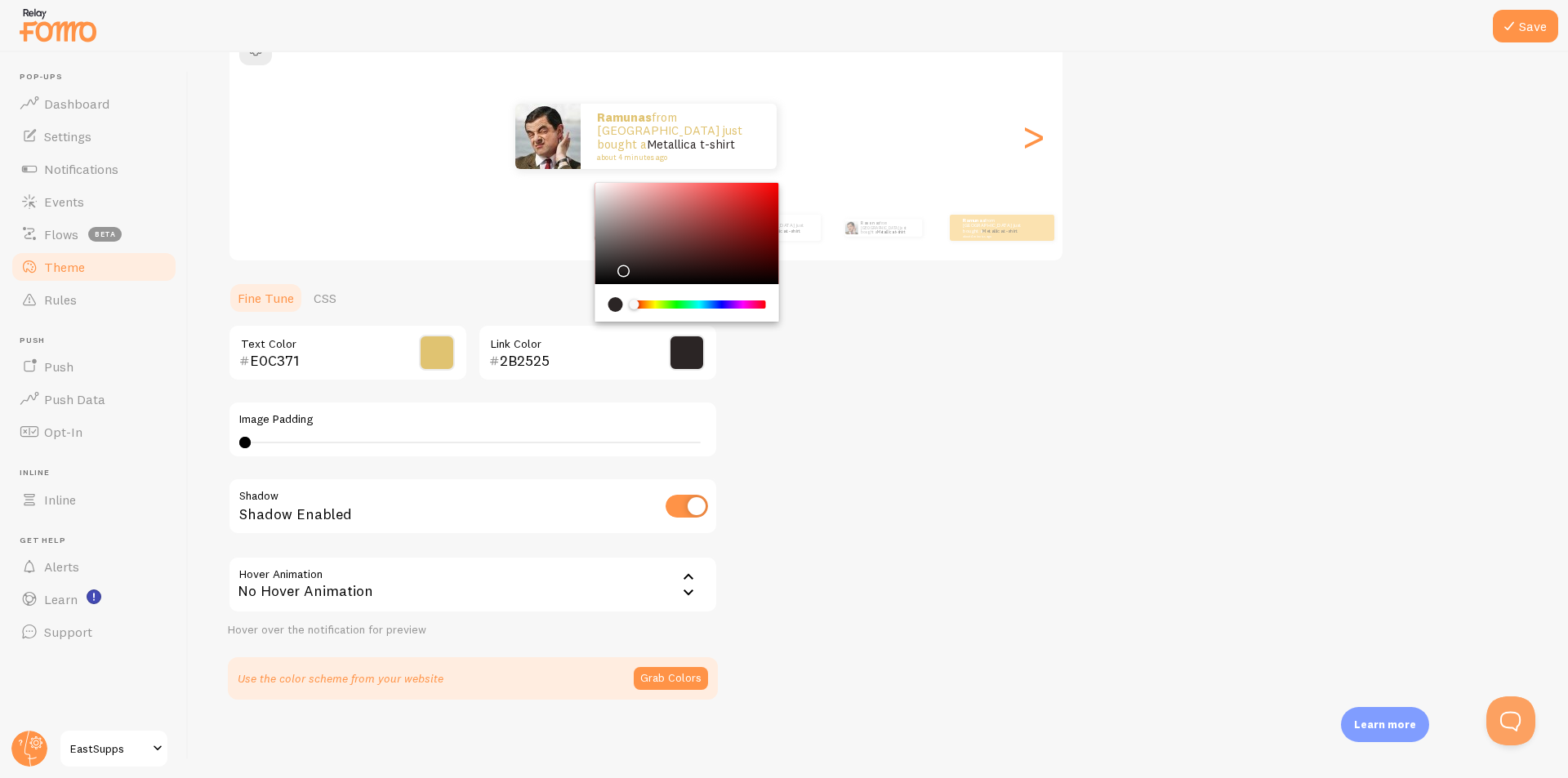
type input "1F1D1D"
drag, startPoint x: 620, startPoint y: 267, endPoint x: 606, endPoint y: 271, distance: 14.6
click at [606, 271] on div "Chrome color picker" at bounding box center [687, 233] width 183 height 101
click at [535, 293] on ul "Fine Tune CSS" at bounding box center [472, 298] width 490 height 33
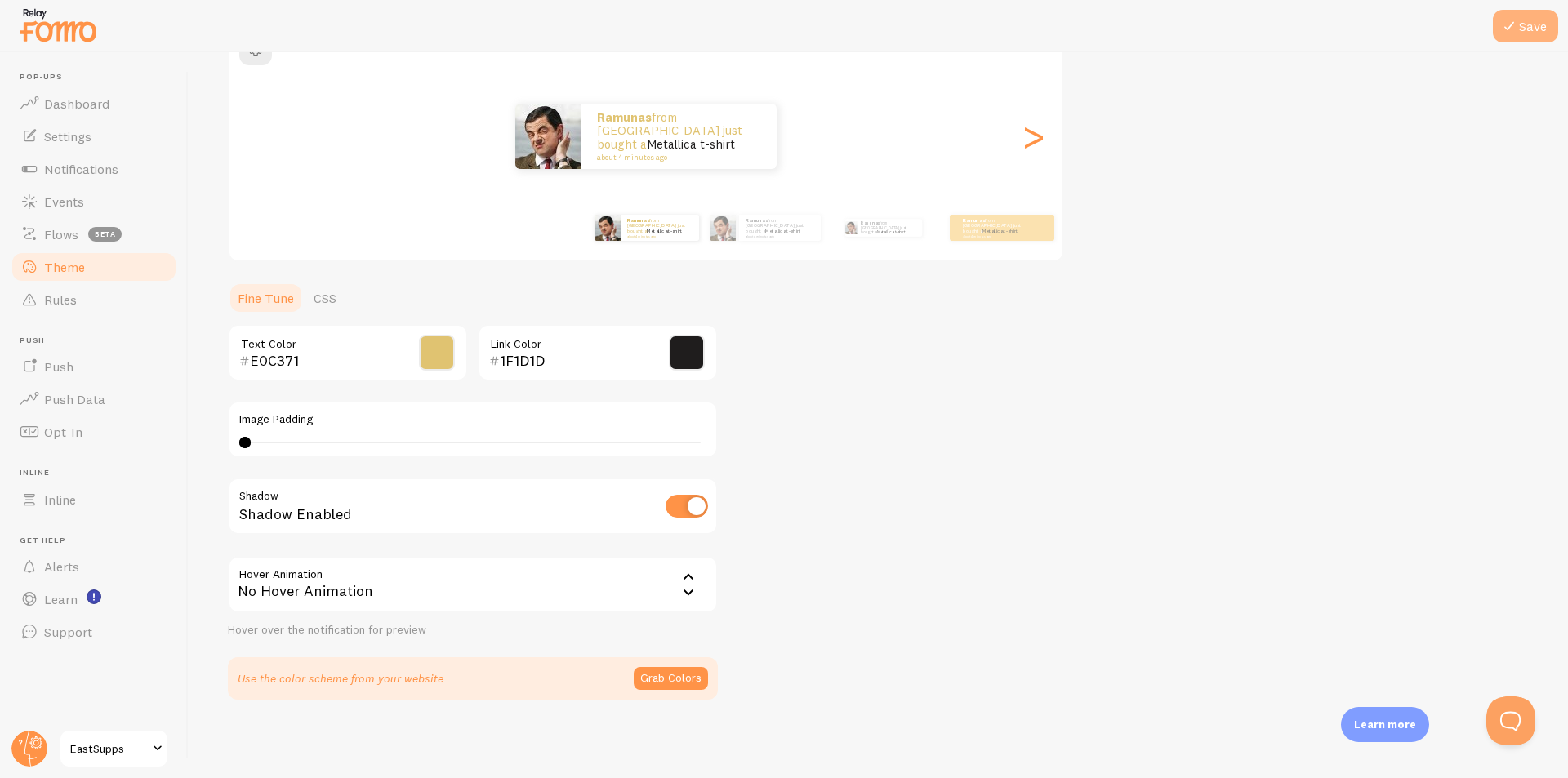
click at [1533, 33] on button "Save" at bounding box center [1526, 26] width 66 height 33
click at [556, 577] on div "No Hover Animation" at bounding box center [472, 584] width 490 height 57
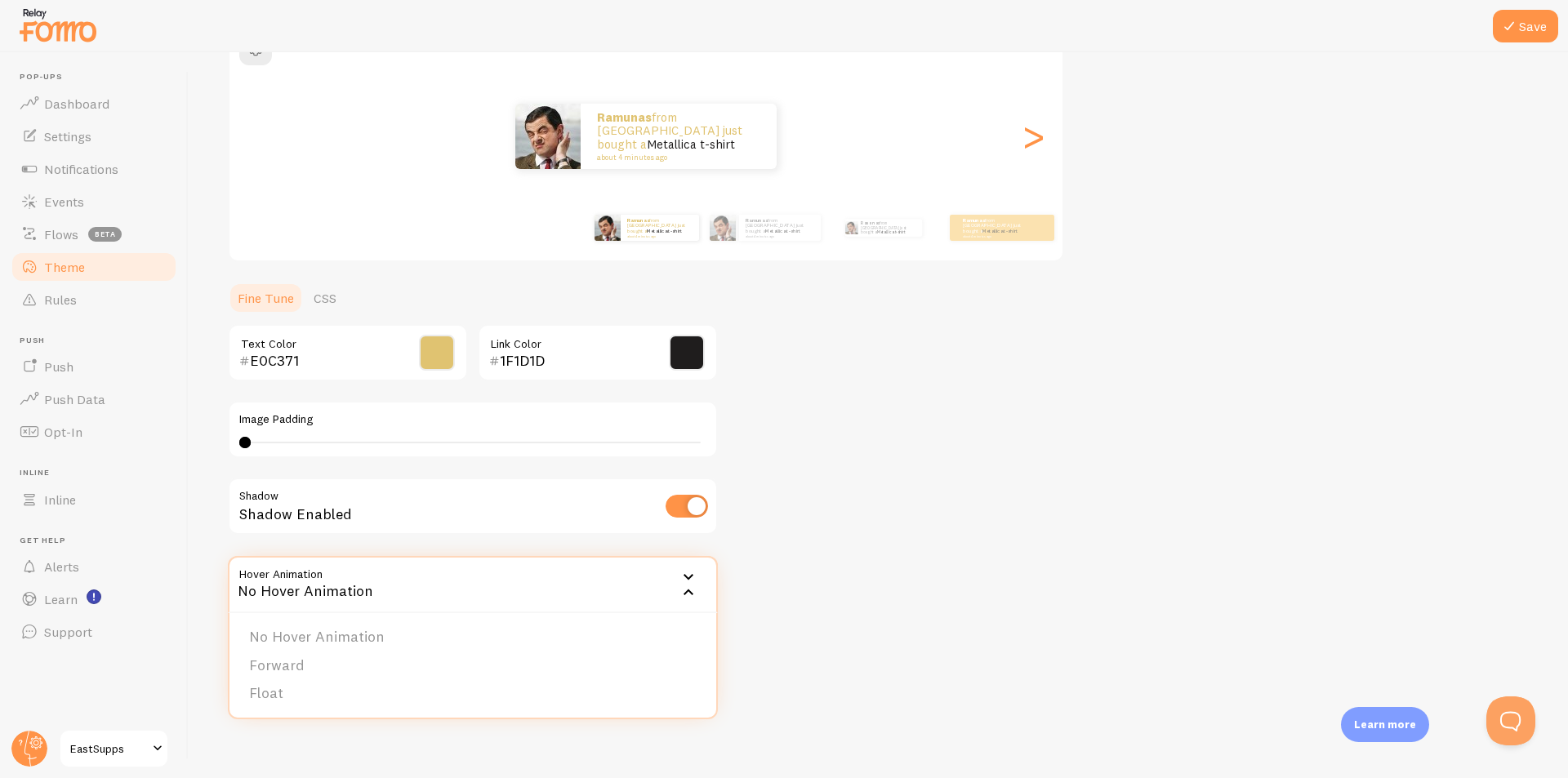
click at [918, 604] on div "Theme Choose a theme for your notifications Classic Ramunas from [GEOGRAPHIC_DA…" at bounding box center [878, 312] width 1301 height 775
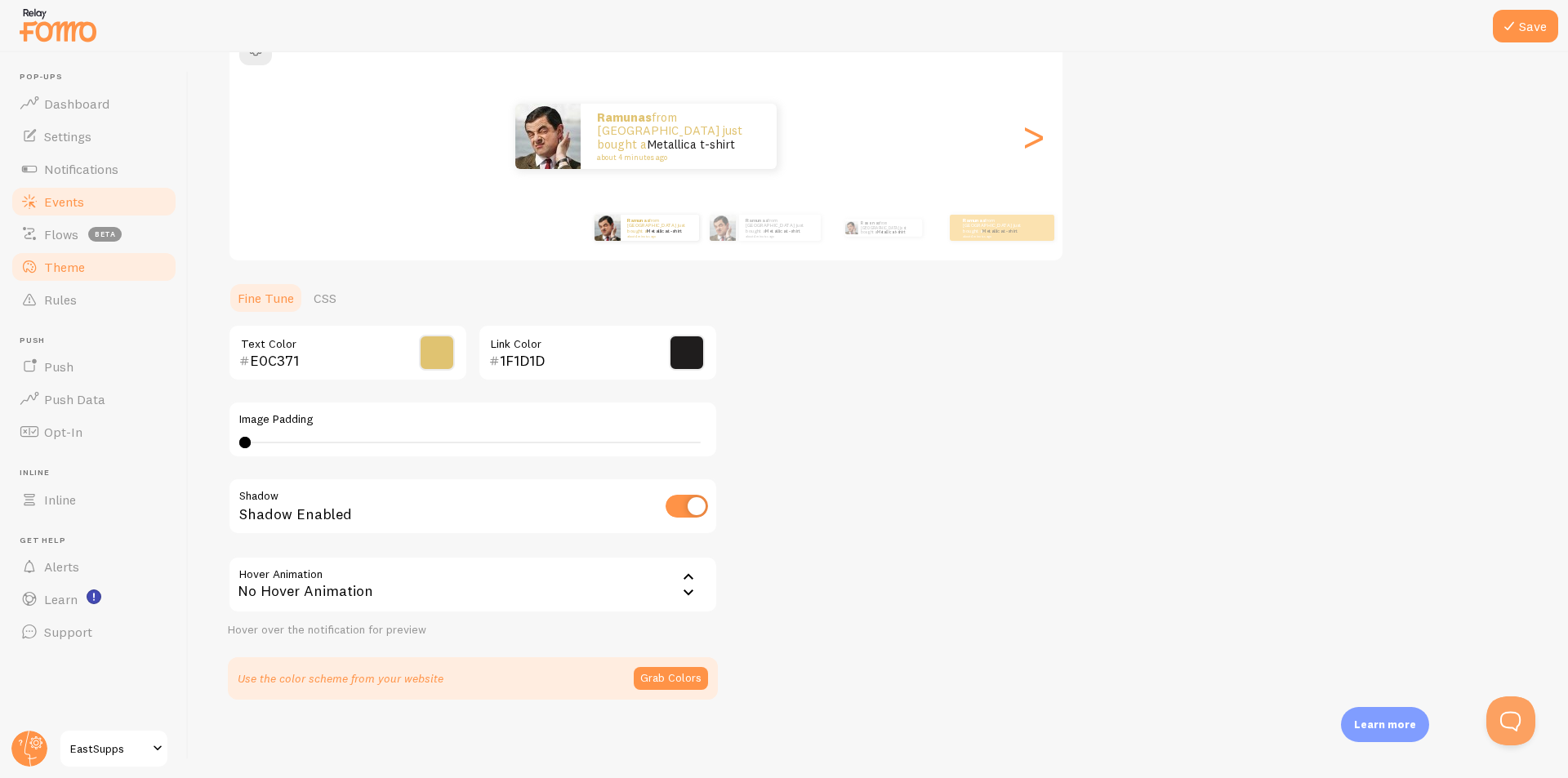
click at [72, 209] on span "Events" at bounding box center [64, 201] width 40 height 16
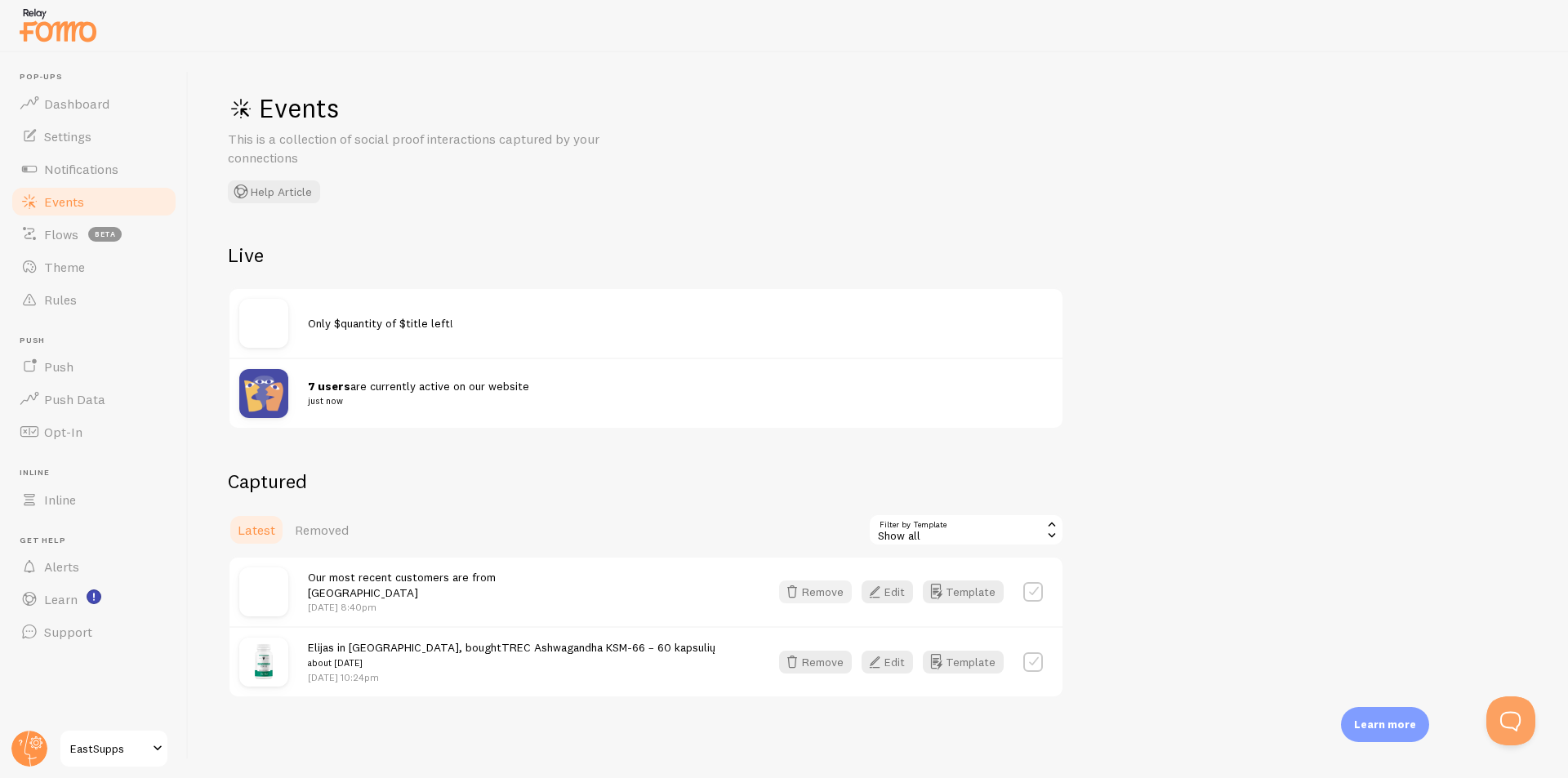
click at [822, 596] on button "Remove" at bounding box center [816, 591] width 73 height 22
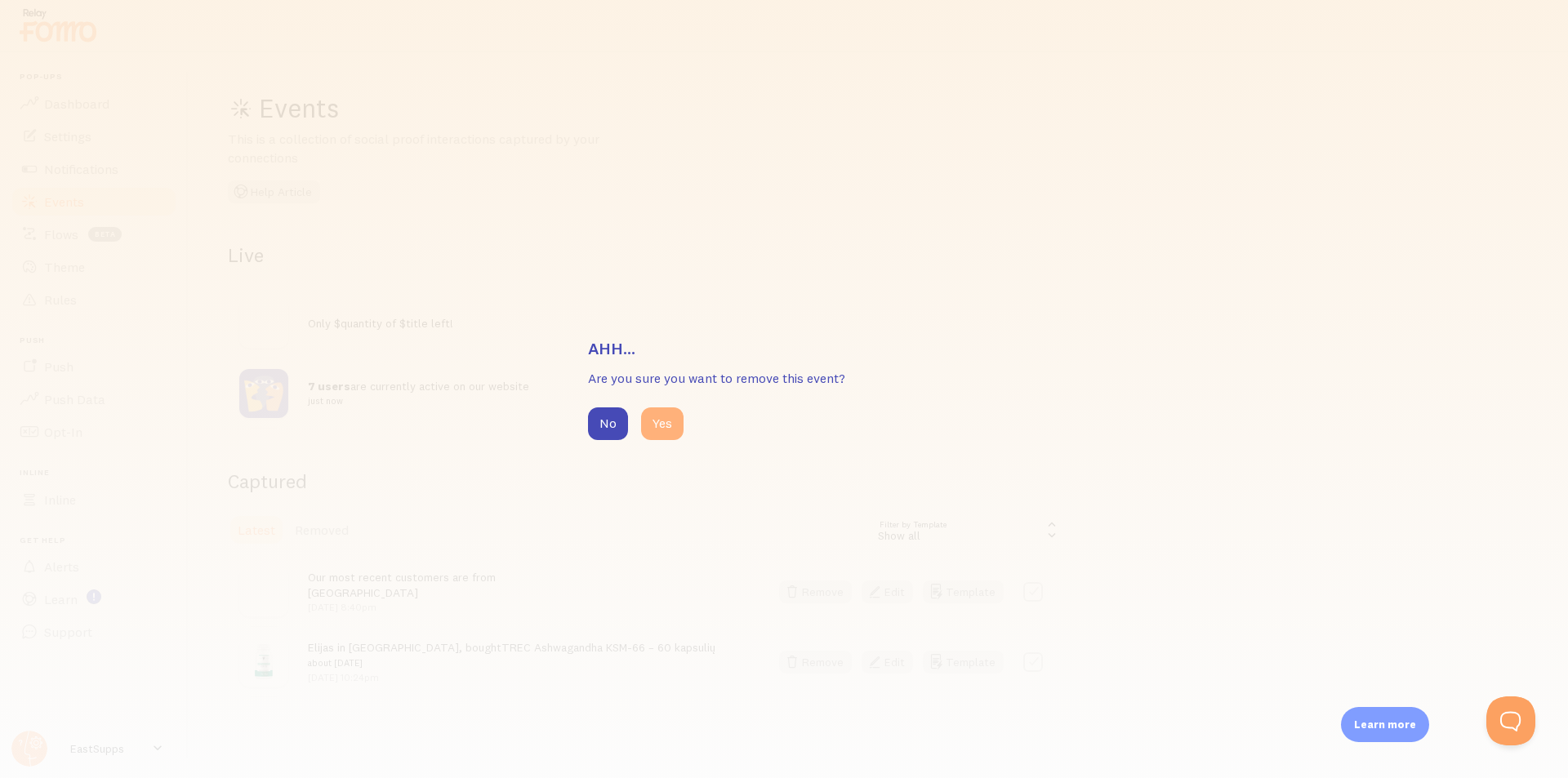
click at [650, 430] on button "Yes" at bounding box center [662, 424] width 42 height 33
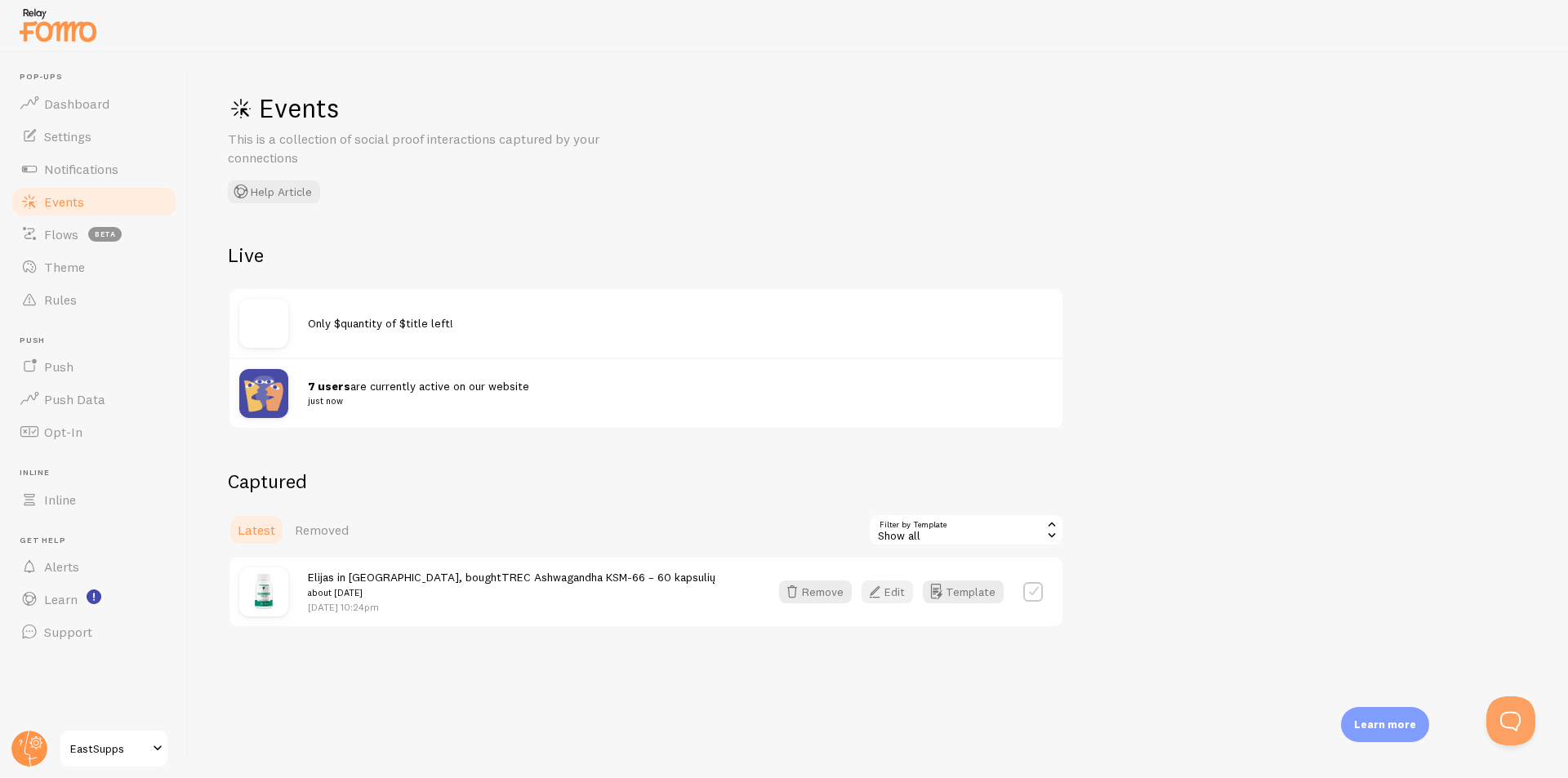
click at [898, 592] on button "Edit" at bounding box center [886, 591] width 51 height 22
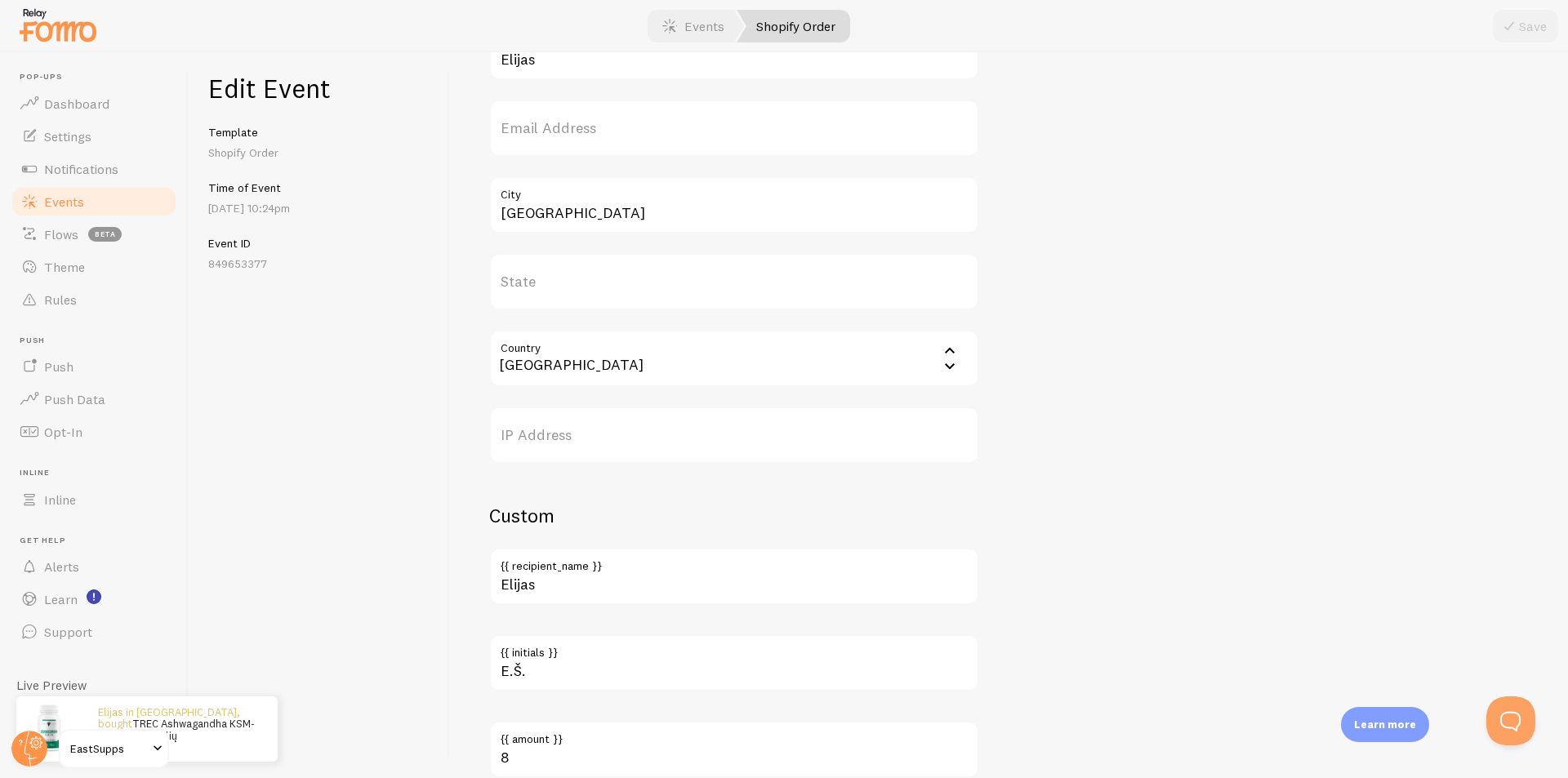
scroll to position [808, 0]
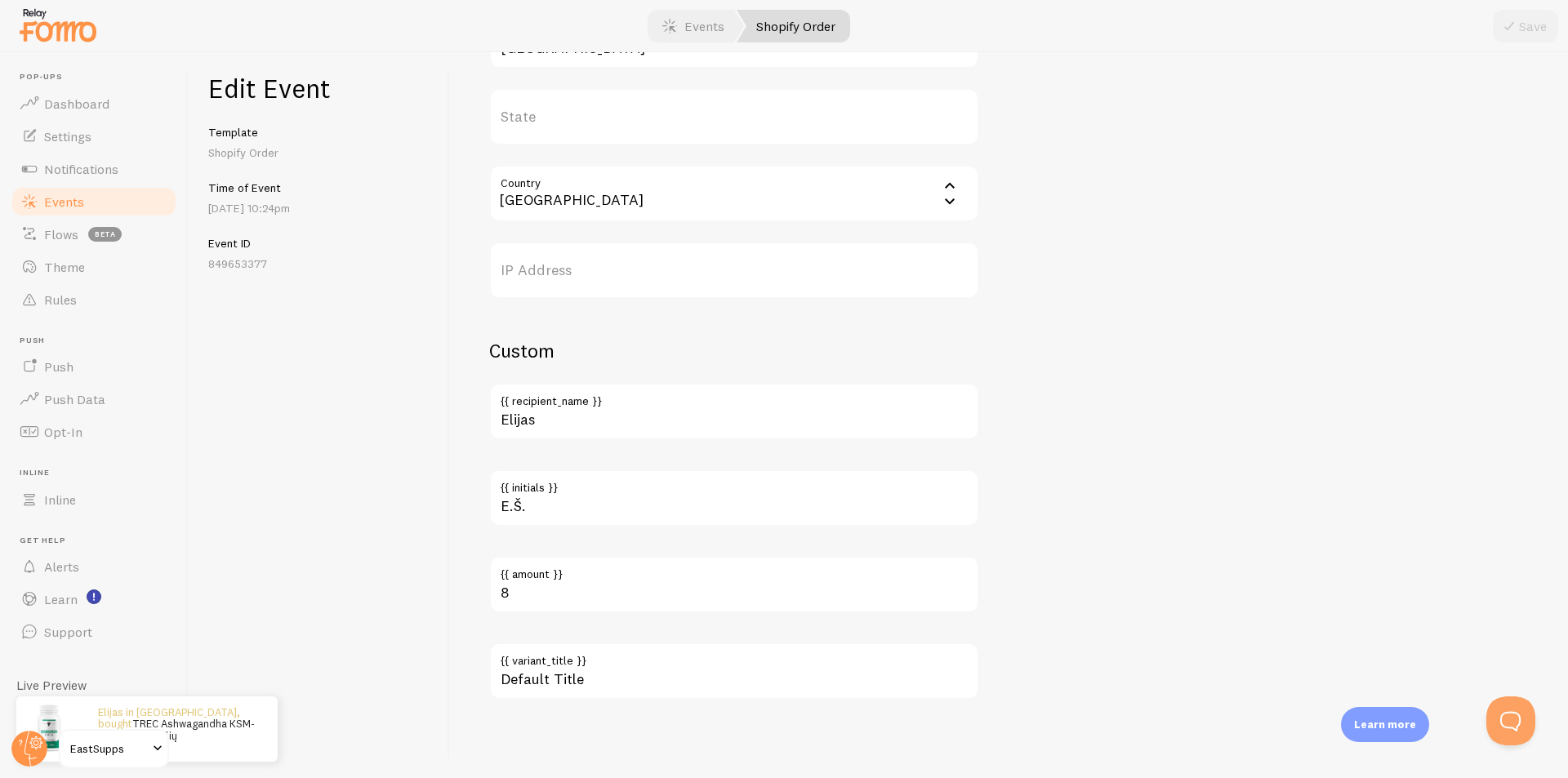
click at [652, 660] on label "{{ variant_title }}" at bounding box center [734, 656] width 490 height 28
click at [652, 660] on input "Default Title" at bounding box center [734, 671] width 490 height 57
click at [652, 666] on label "{{ variant_title }}" at bounding box center [734, 656] width 490 height 28
click at [652, 666] on input "Default Title" at bounding box center [734, 671] width 490 height 57
click at [652, 666] on label "{{ variant_title }}" at bounding box center [734, 656] width 490 height 28
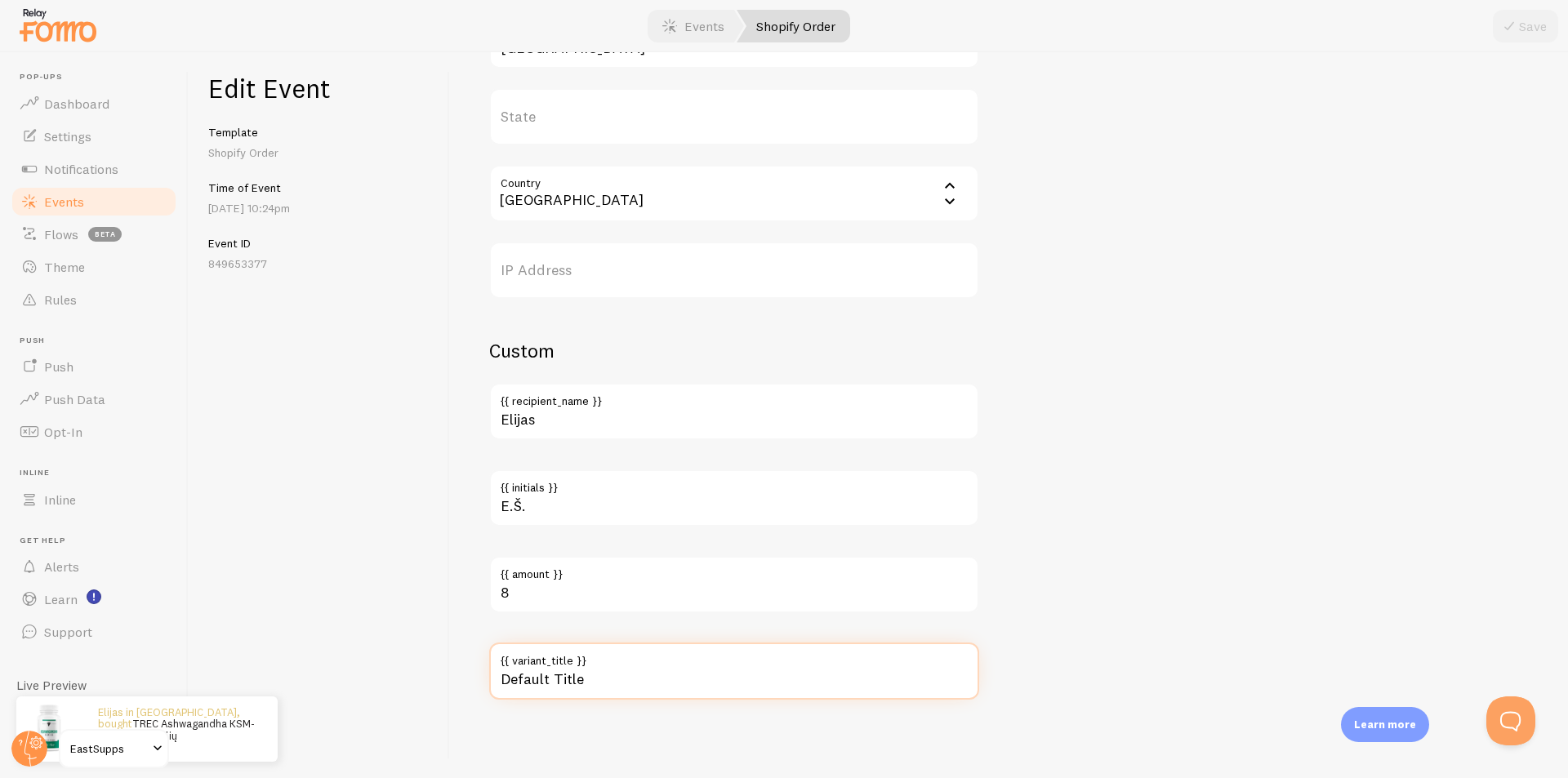
click at [652, 666] on input "Default Title" at bounding box center [734, 671] width 490 height 57
drag, startPoint x: 578, startPoint y: 675, endPoint x: 482, endPoint y: 674, distance: 96.0
click at [482, 674] on div "Meta TREC Ashwagandha KSM-66 – 60 kapsulių Title This text will be bolded in yo…" at bounding box center [1008, 414] width 1118 height 725
click at [435, 660] on div "Edit Event Template Shopify Order Time of Event [DATE] 10:24pm Event ID 8496533…" at bounding box center [319, 414] width 261 height 725
drag, startPoint x: 605, startPoint y: 671, endPoint x: 469, endPoint y: 672, distance: 136.0
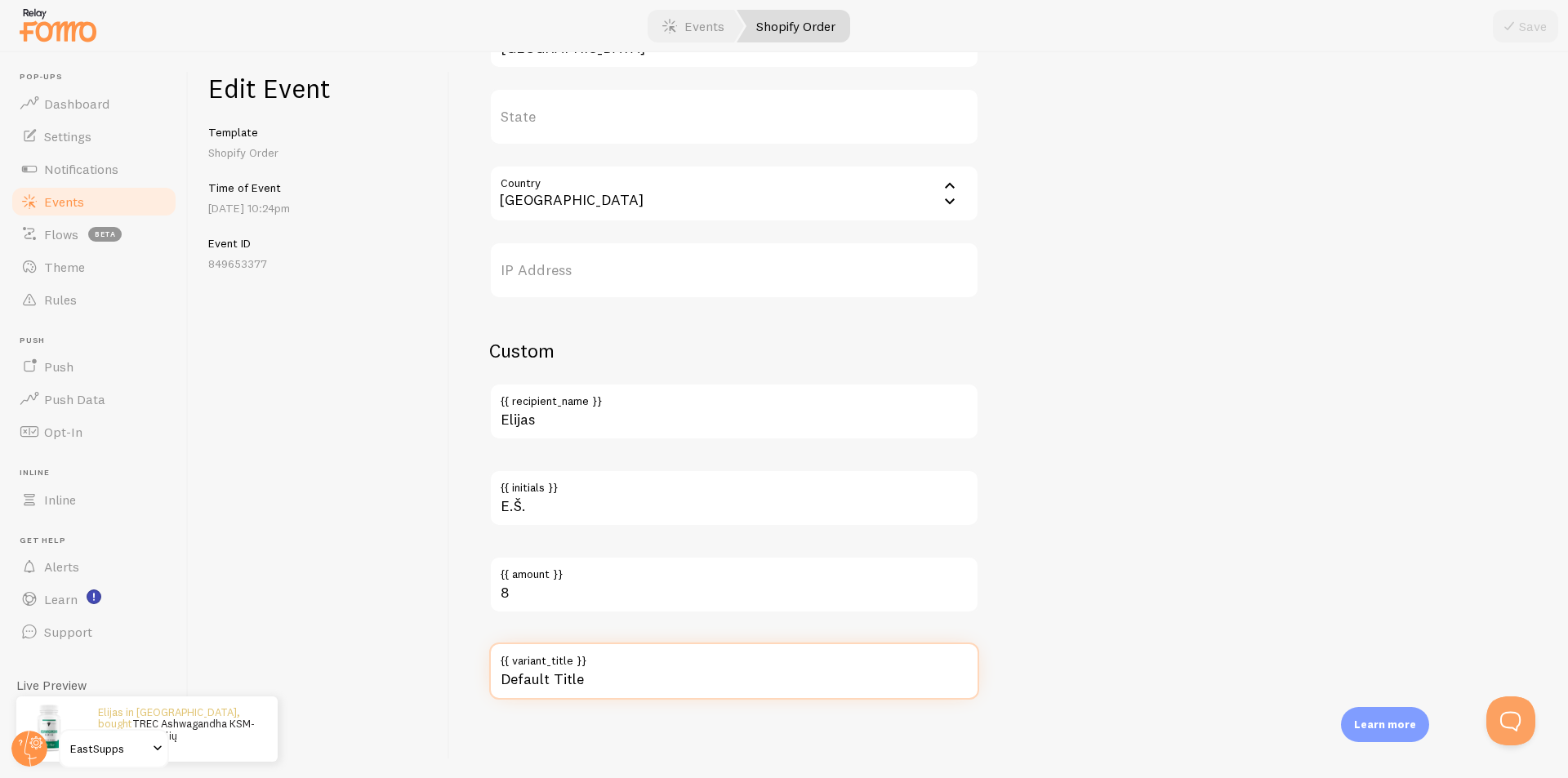
click at [483, 673] on div "Meta TREC Ashwagandha KSM-66 – 60 kapsulių Title This text will be bolded in yo…" at bounding box center [1008, 414] width 1118 height 725
type input "nusipirko"
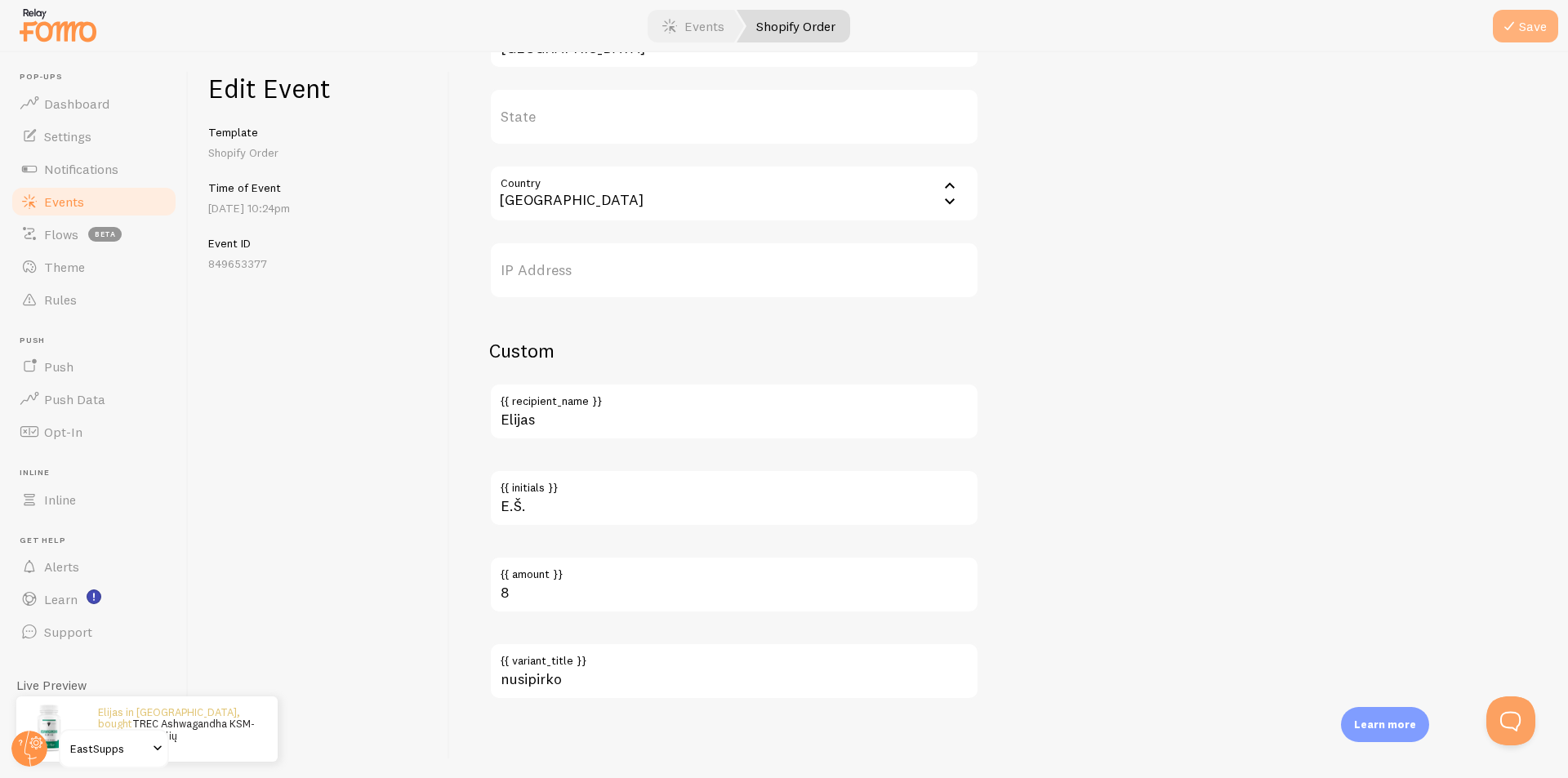
click at [1518, 13] on button "Save" at bounding box center [1526, 26] width 66 height 33
click at [787, 21] on link "Shopify Order" at bounding box center [793, 26] width 113 height 33
click at [720, 25] on link "Events" at bounding box center [693, 26] width 101 height 33
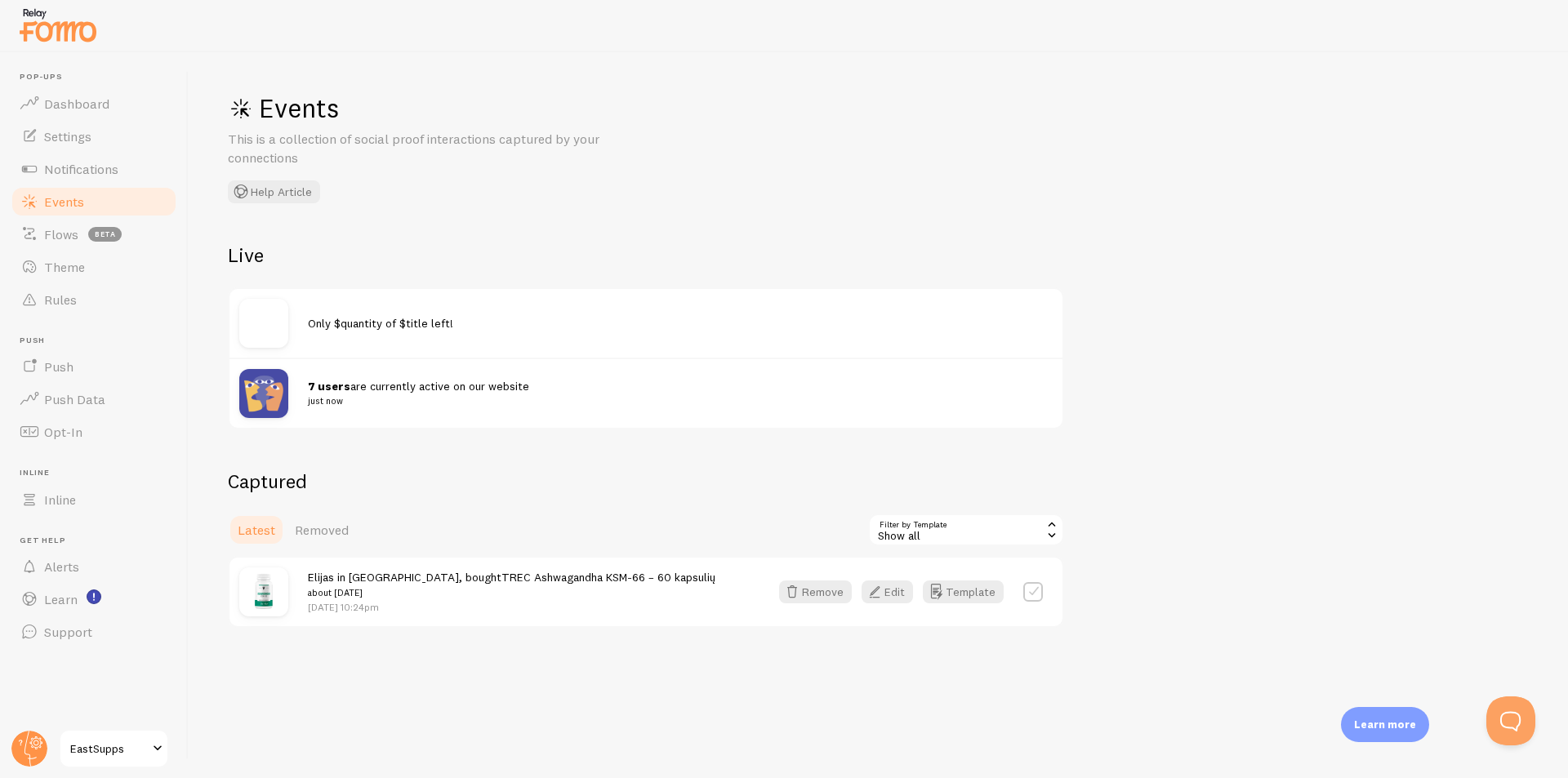
click at [418, 575] on span "Elijas in [GEOGRAPHIC_DATA], bought TREC Ashwagandha KSM-66 – 60 kapsulių about…" at bounding box center [511, 584] width 407 height 30
click at [346, 577] on span "Elijas in [GEOGRAPHIC_DATA], bought TREC Ashwagandha KSM-66 – 60 kapsulių about…" at bounding box center [511, 584] width 407 height 30
click at [426, 573] on span "Elijas in [GEOGRAPHIC_DATA], bought TREC Ashwagandha KSM-66 – 60 kapsulių about…" at bounding box center [511, 584] width 407 height 30
click at [502, 578] on link "TREC Ashwagandha KSM-66 – 60 kapsulių" at bounding box center [608, 577] width 214 height 15
click at [877, 594] on icon "button" at bounding box center [874, 591] width 20 height 20
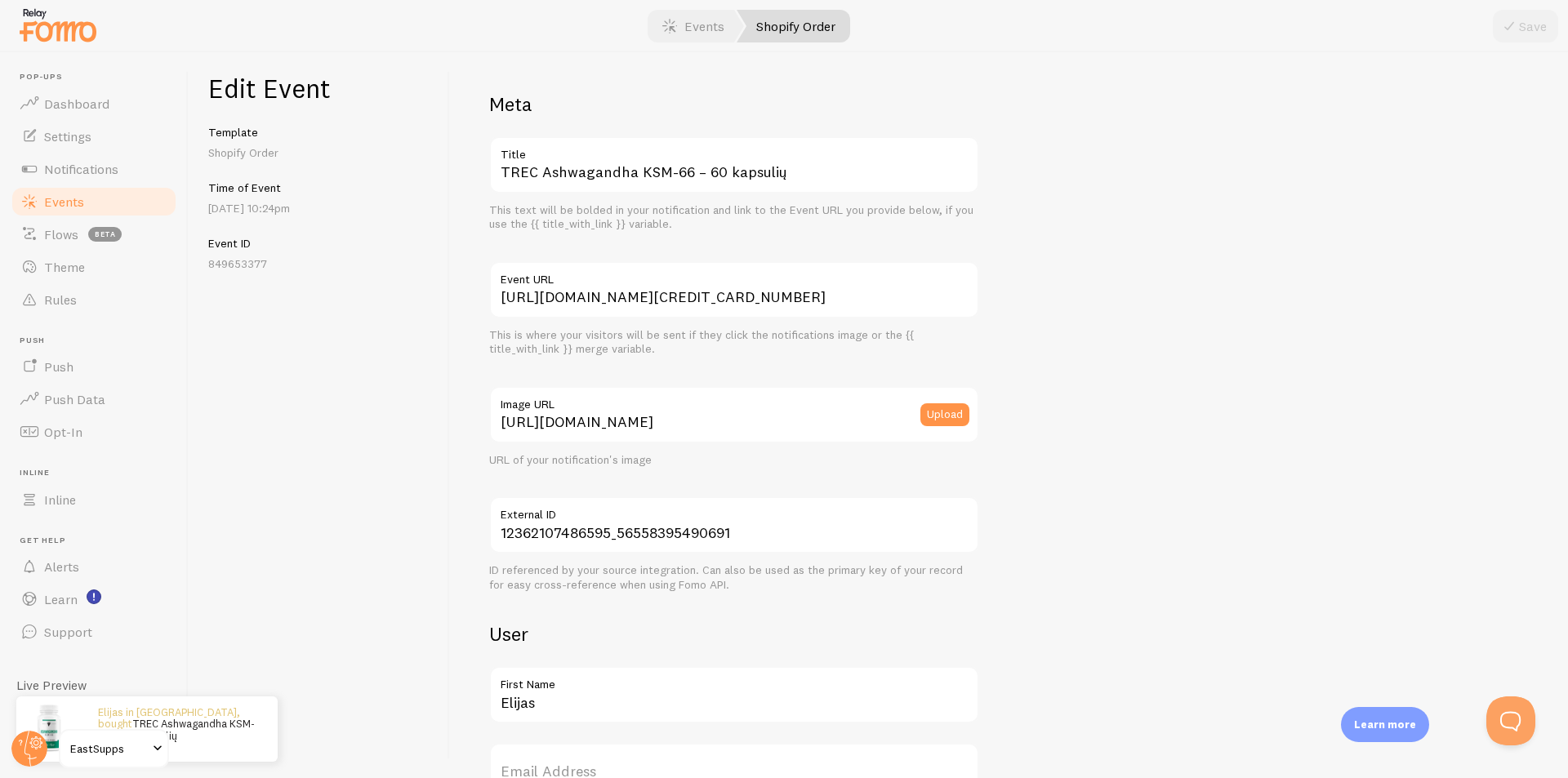
click at [792, 22] on link "Shopify Order" at bounding box center [793, 26] width 113 height 33
click at [703, 27] on link "Events" at bounding box center [693, 26] width 101 height 33
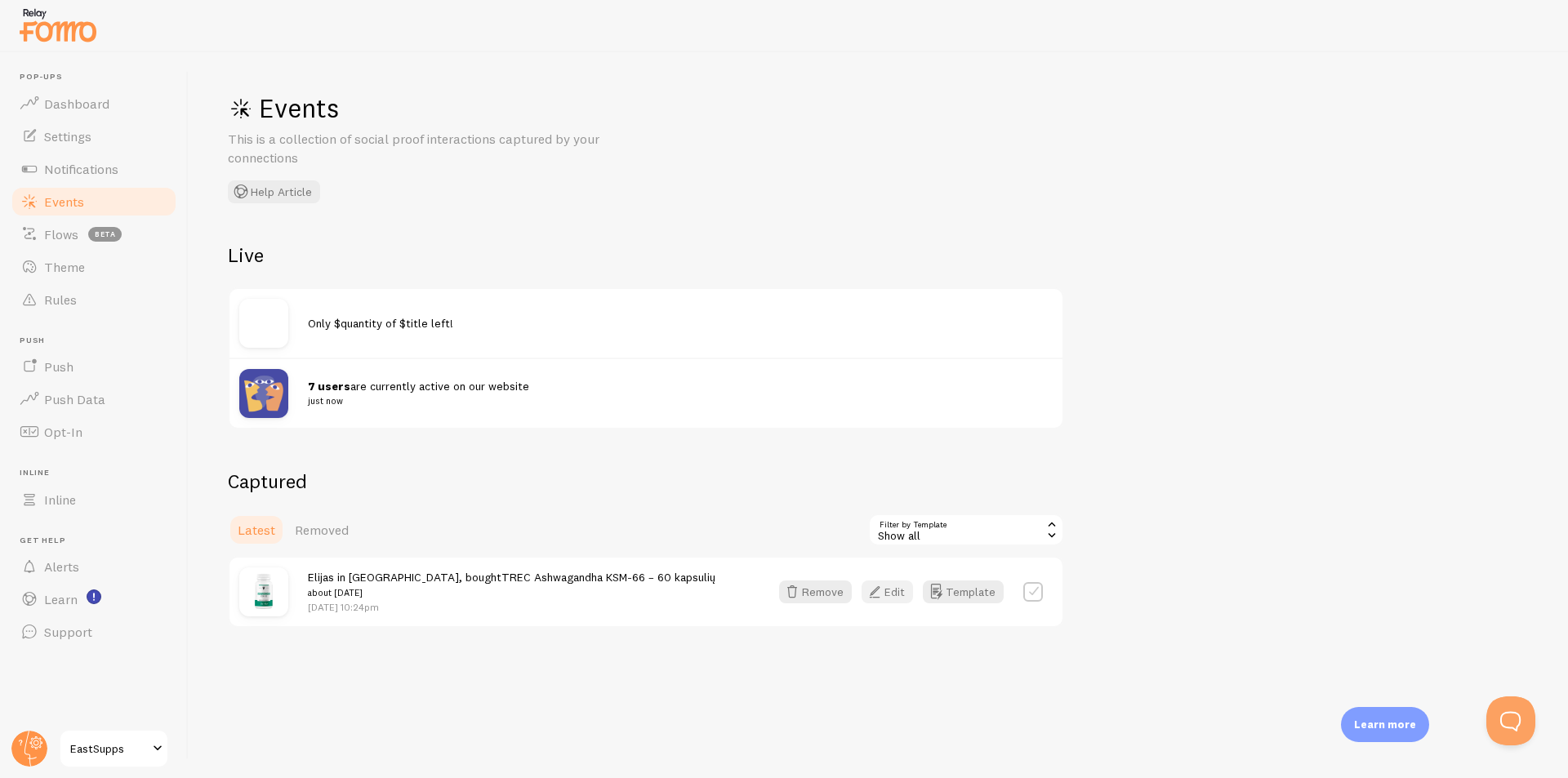
click at [892, 592] on button "Edit" at bounding box center [886, 591] width 51 height 22
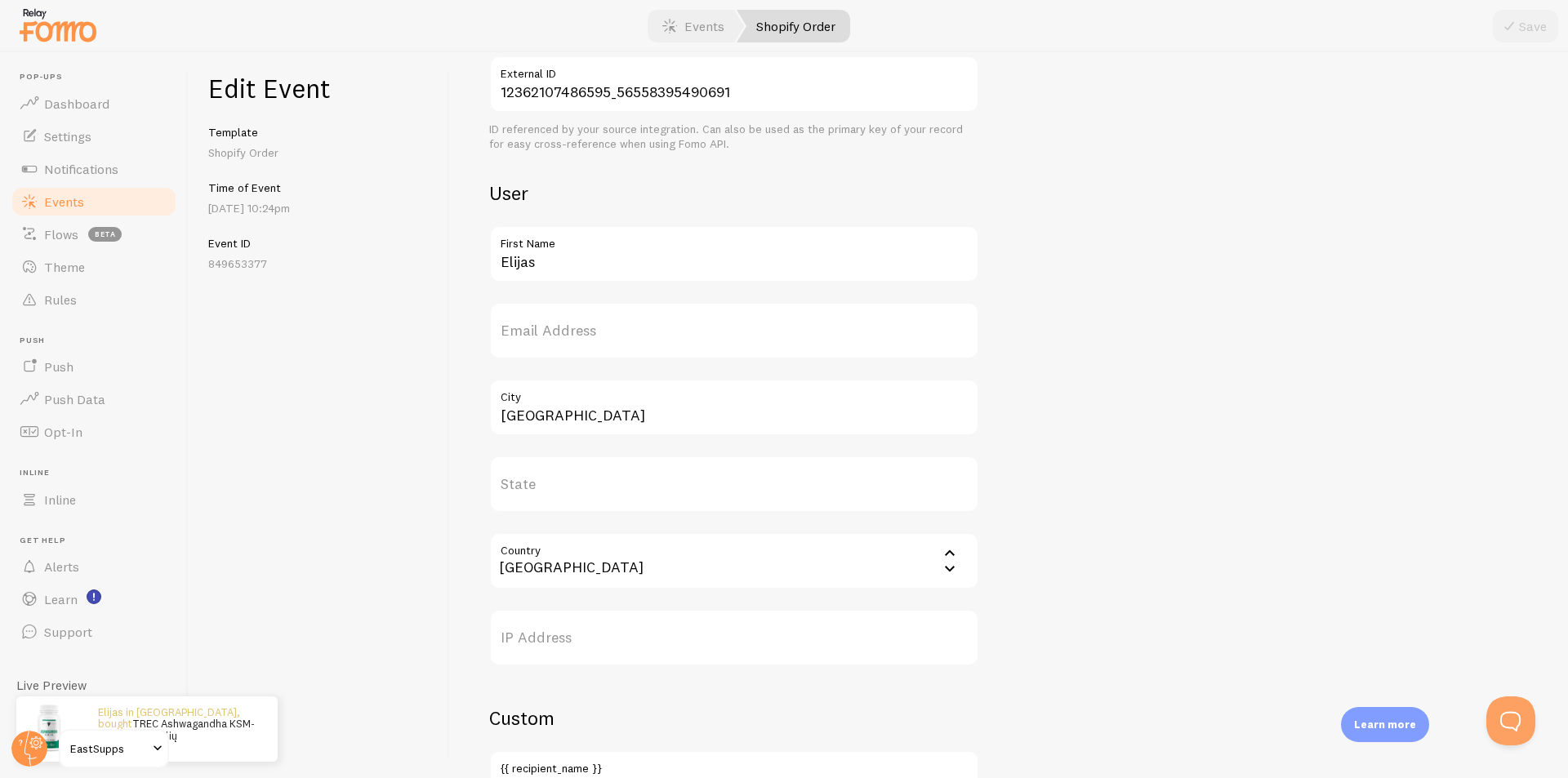
scroll to position [653, 0]
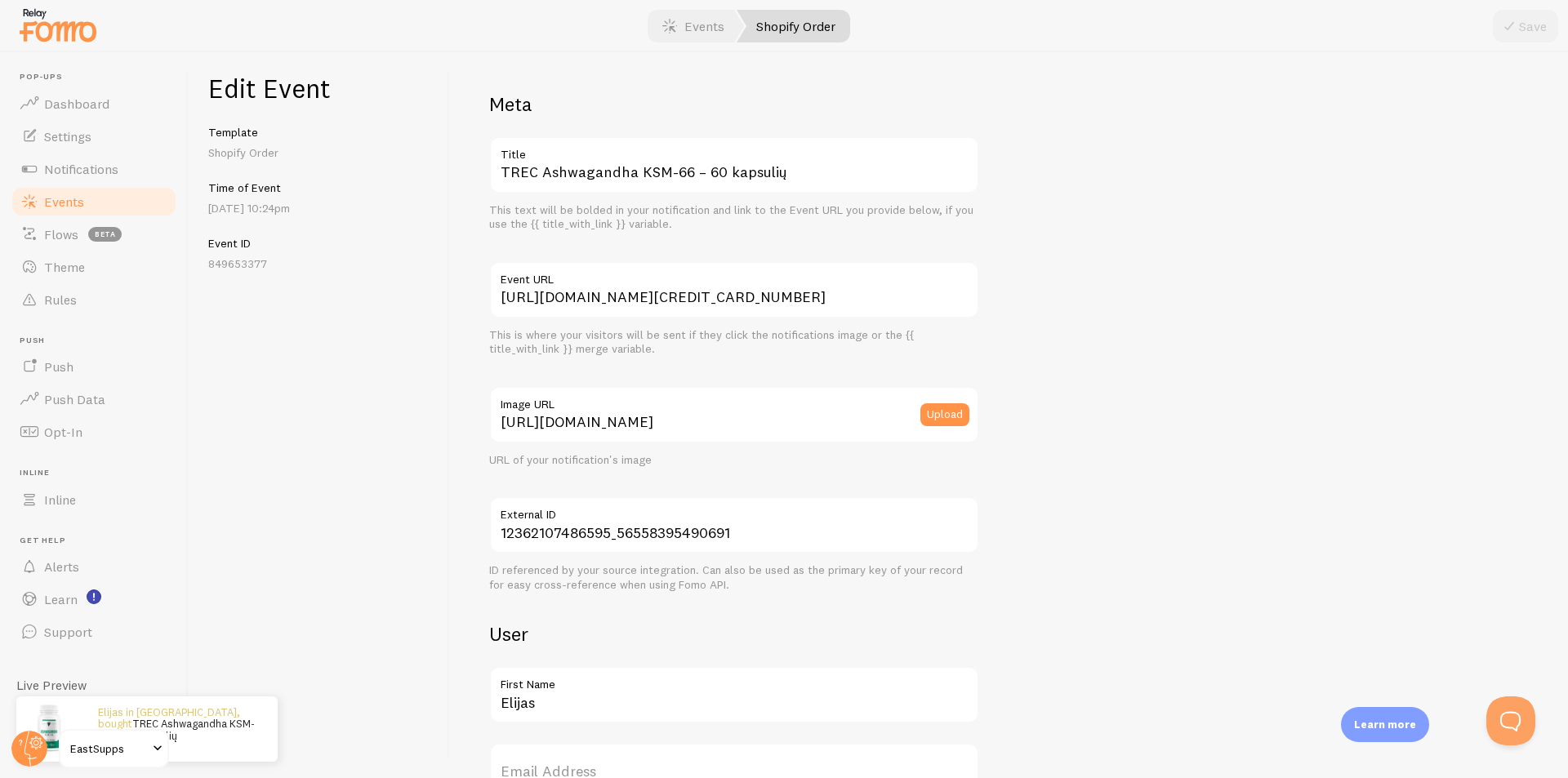
scroll to position [653, 0]
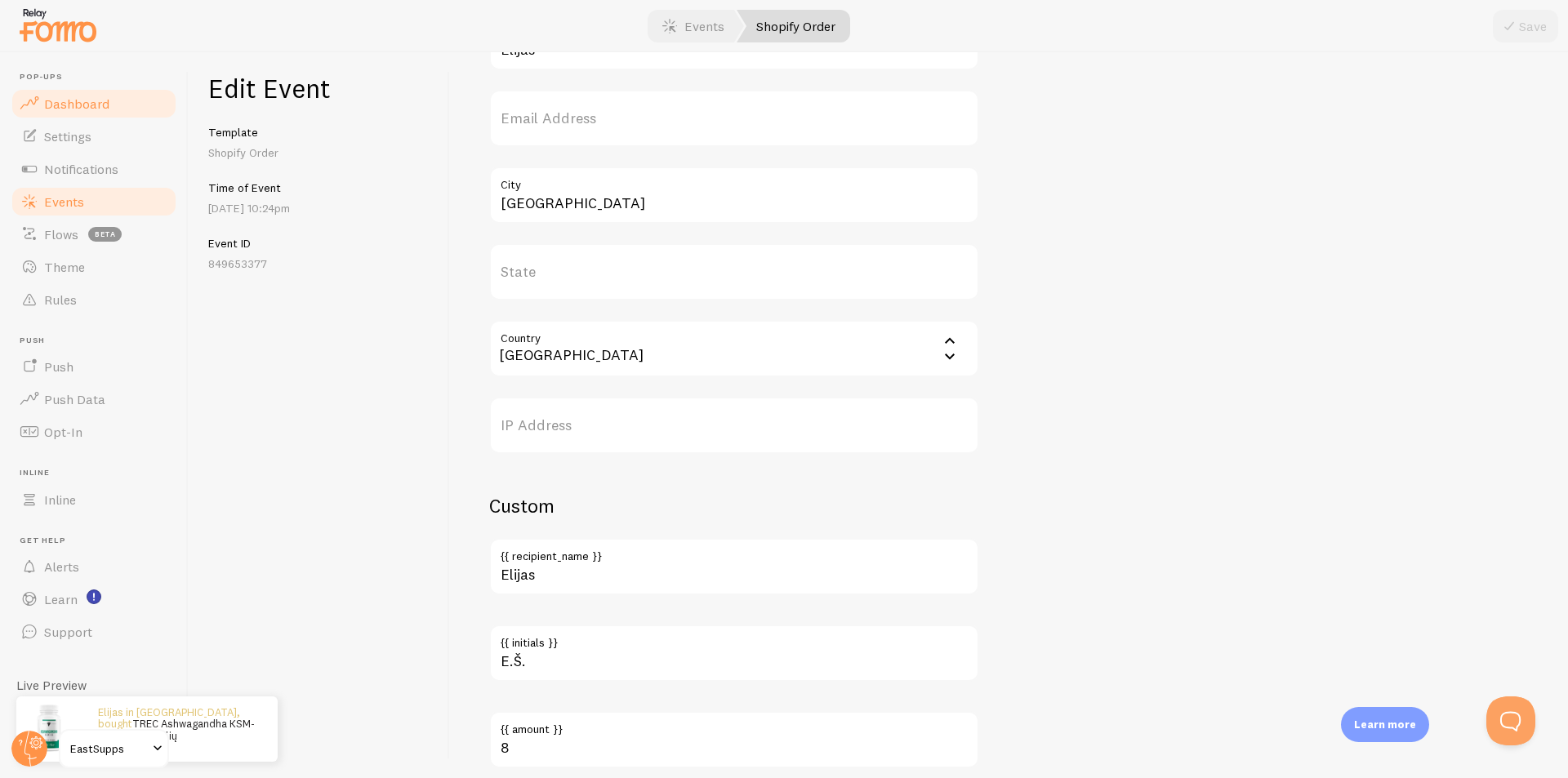
click at [94, 112] on link "Dashboard" at bounding box center [93, 104] width 169 height 33
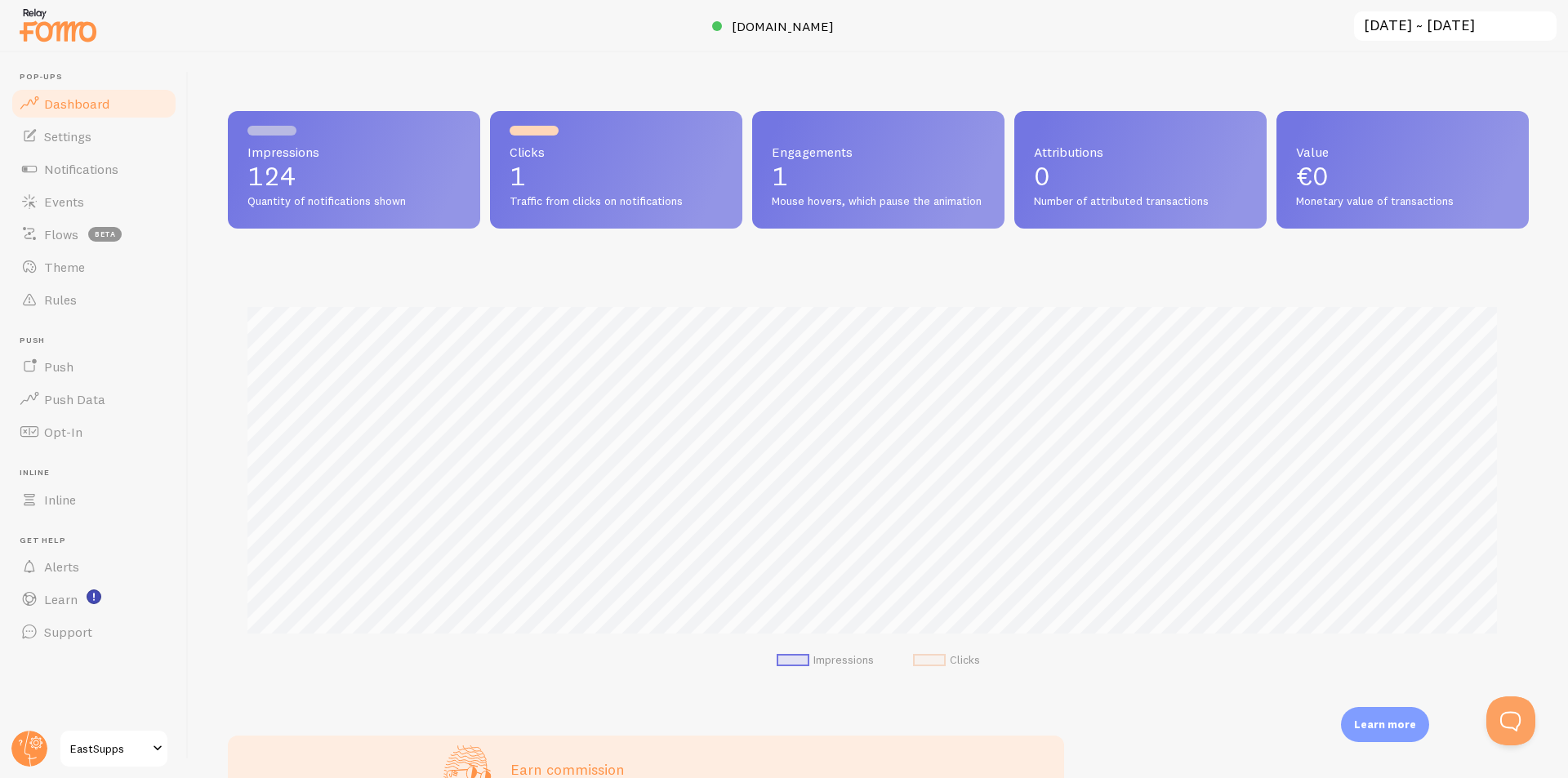
scroll to position [429, 1289]
click at [73, 128] on span "Settings" at bounding box center [67, 136] width 48 height 16
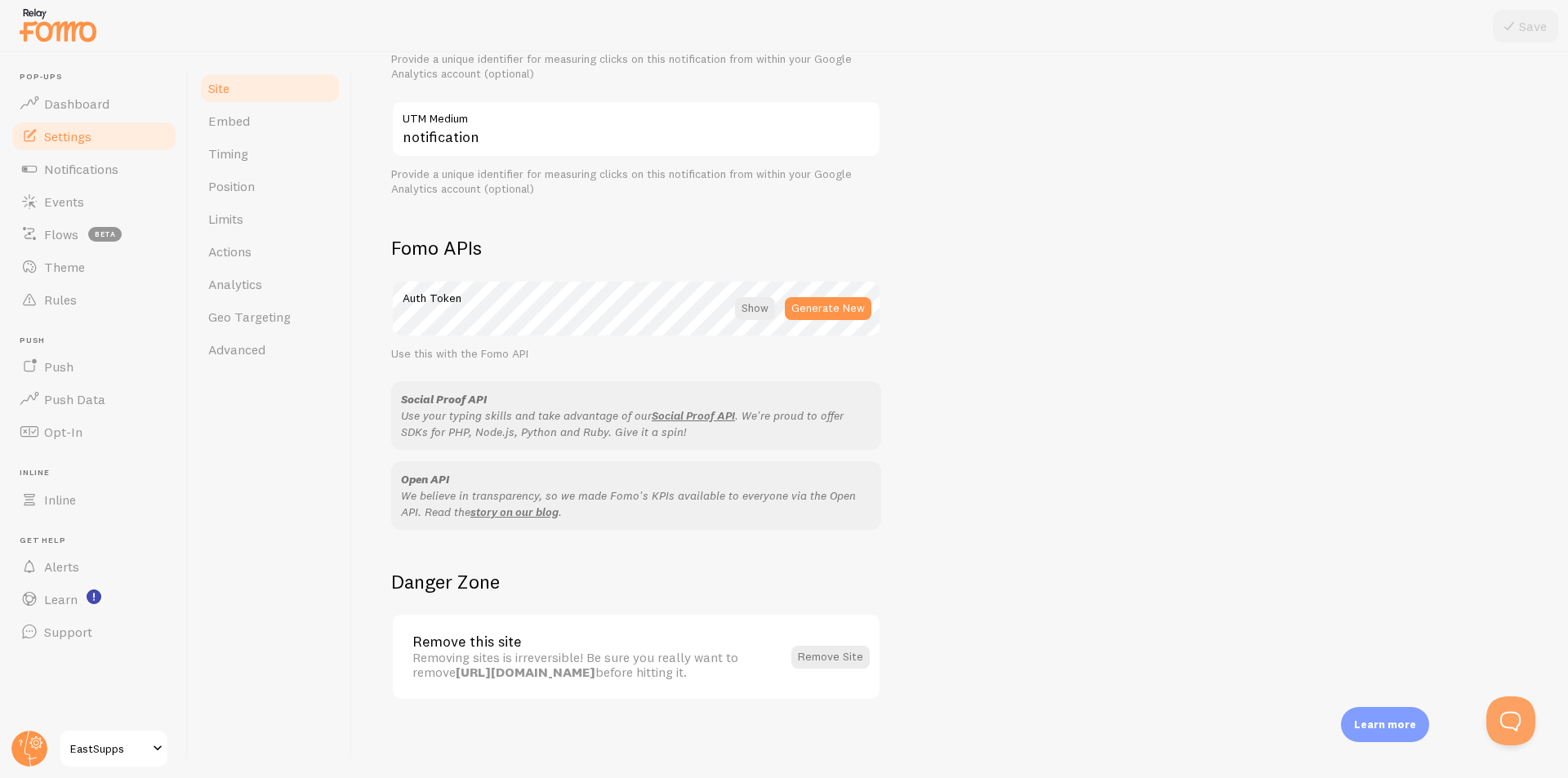
scroll to position [763, 0]
click at [118, 182] on link "Notifications" at bounding box center [93, 169] width 169 height 33
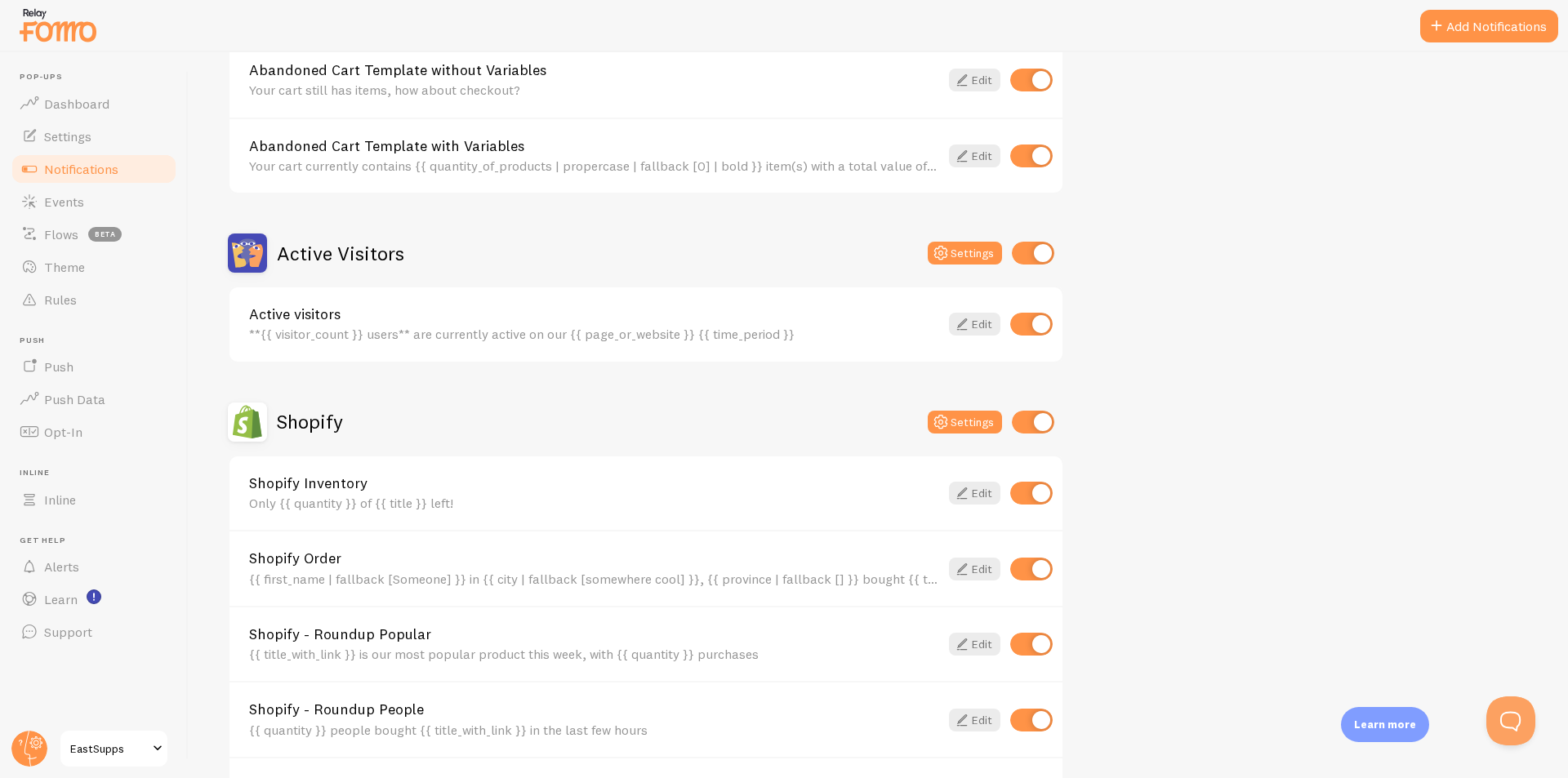
scroll to position [245, 0]
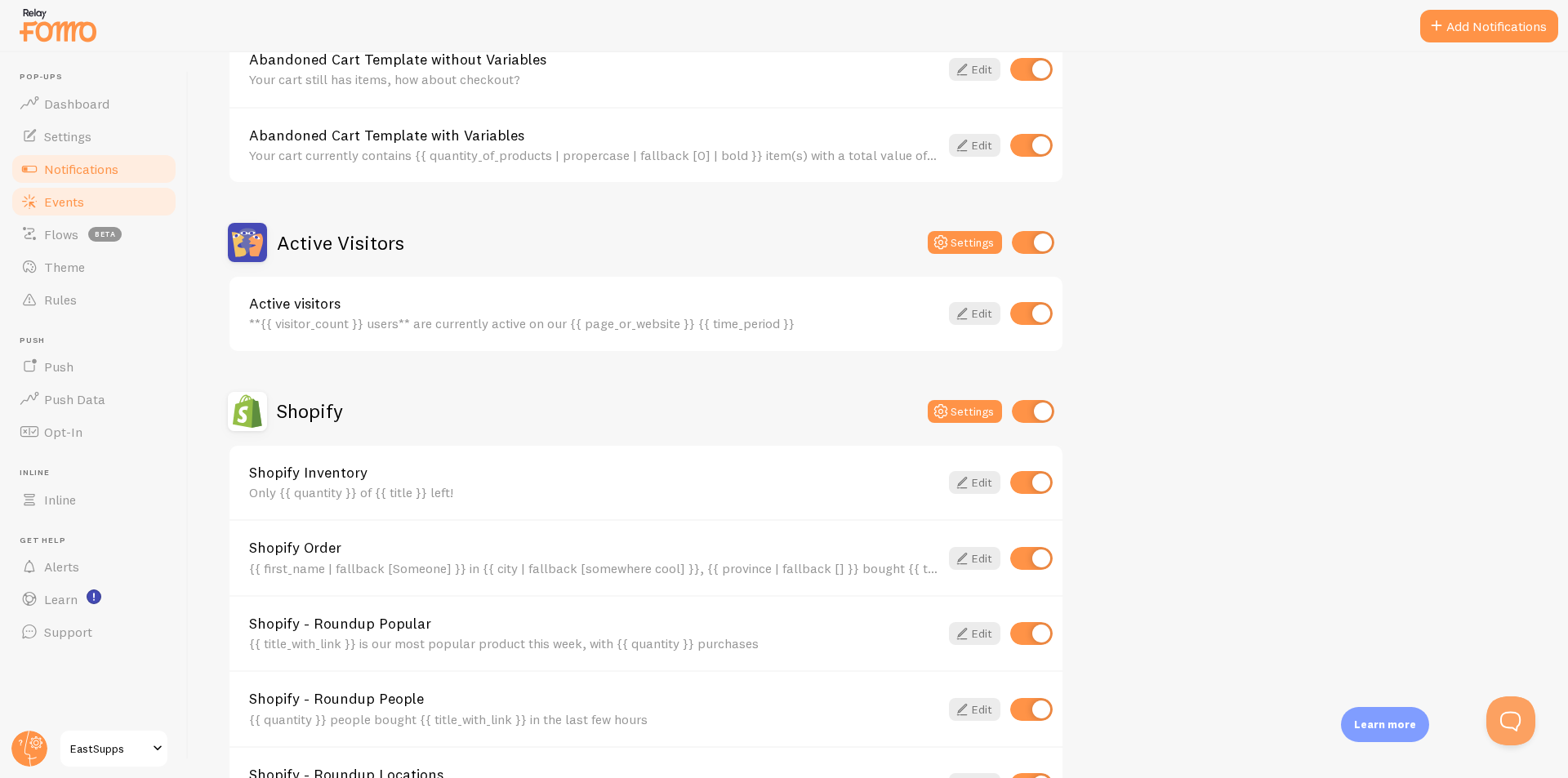
click at [128, 192] on link "Events" at bounding box center [93, 201] width 169 height 33
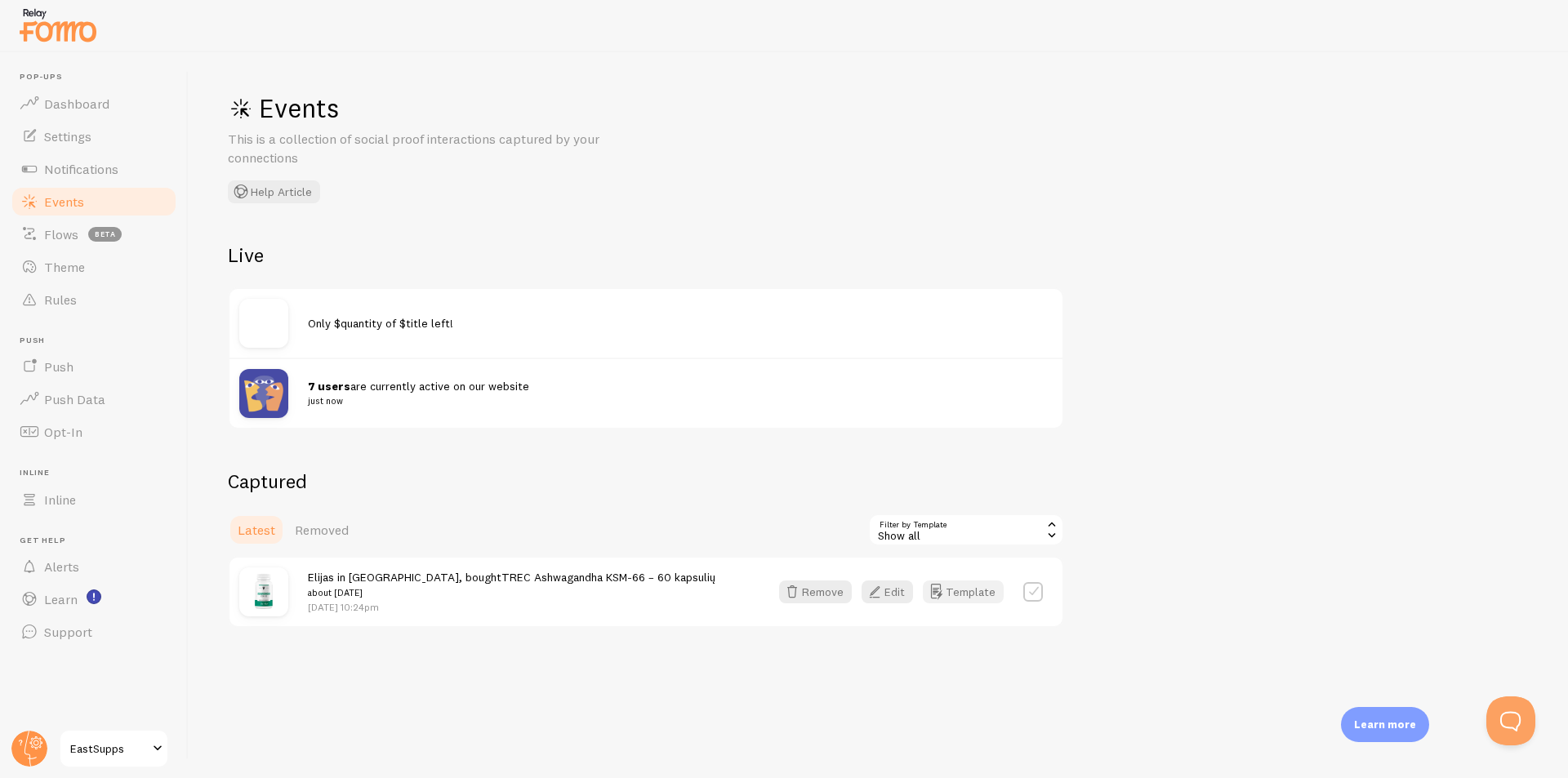
click at [955, 596] on button "Template" at bounding box center [963, 591] width 80 height 22
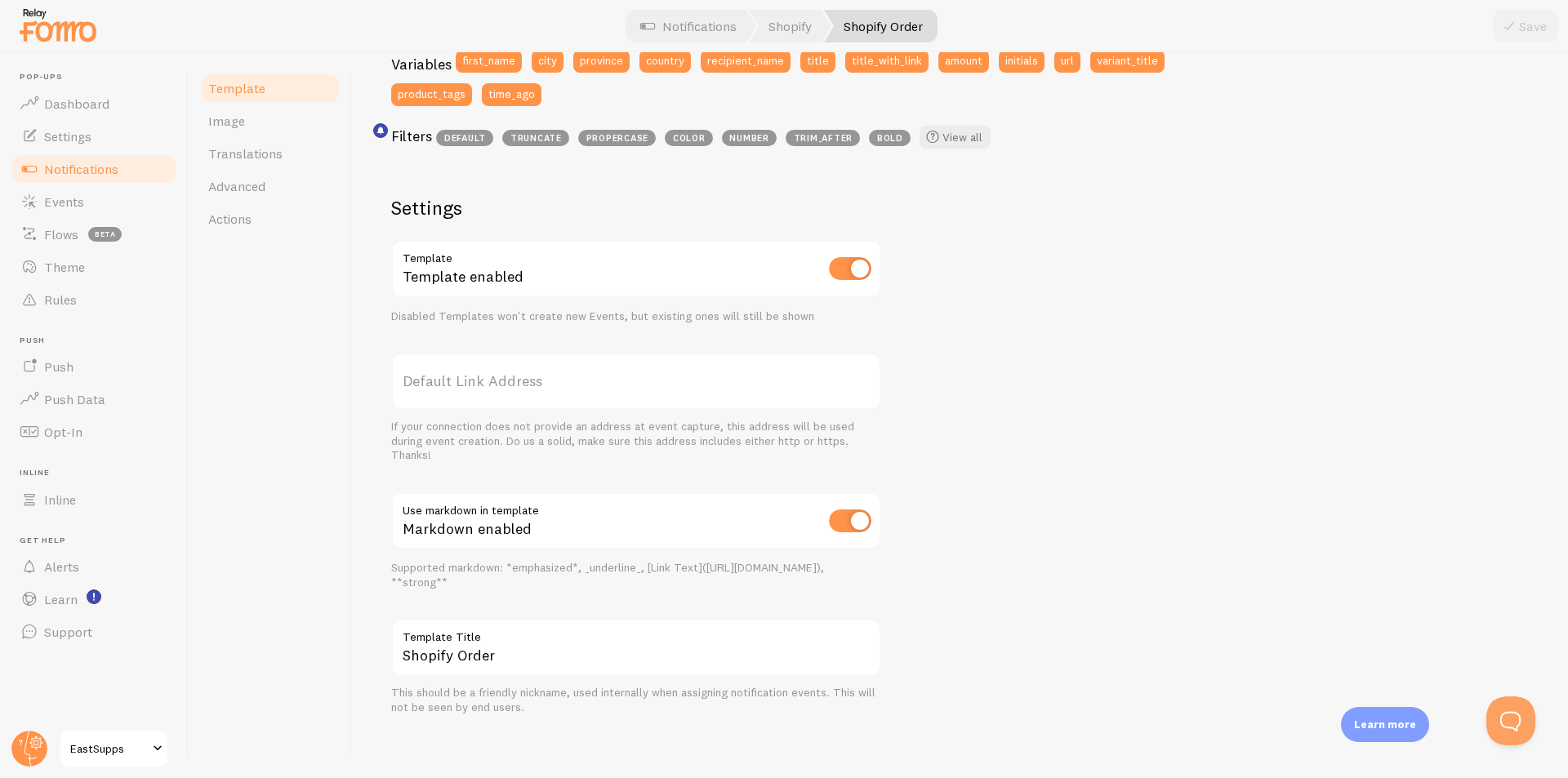
scroll to position [475, 0]
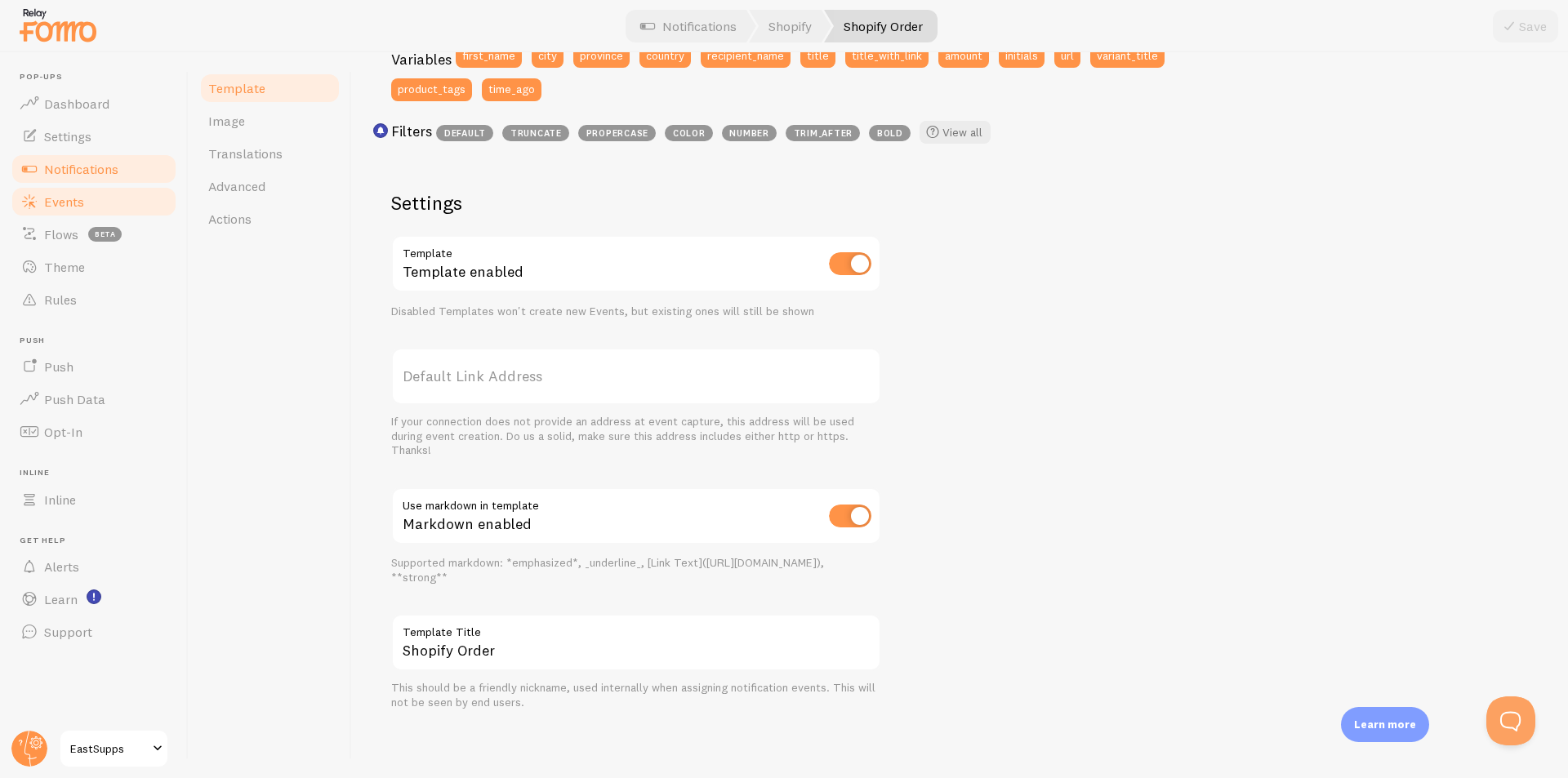
click at [103, 206] on link "Events" at bounding box center [93, 201] width 169 height 33
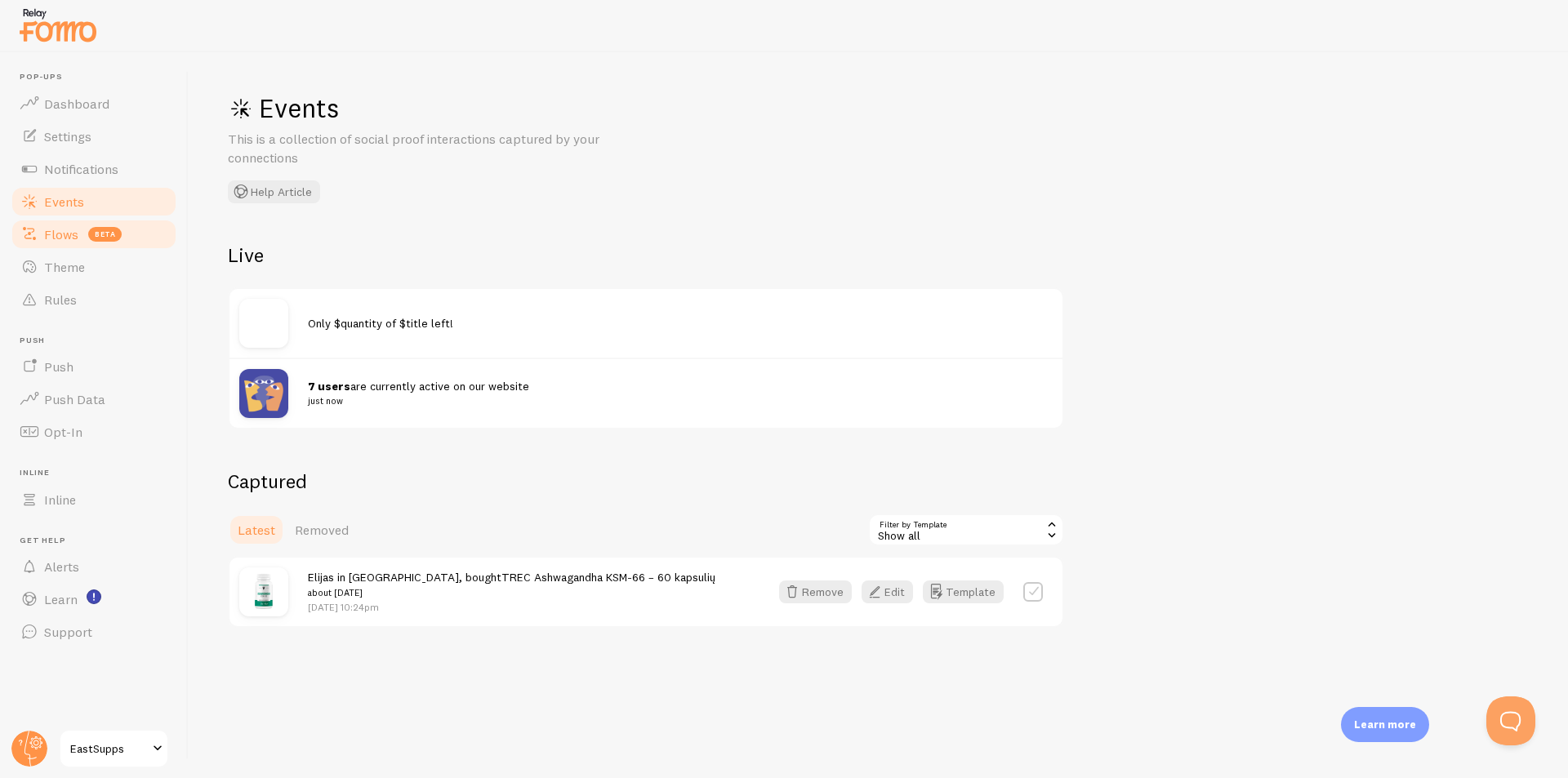
click at [63, 239] on span "Flows" at bounding box center [61, 234] width 35 height 16
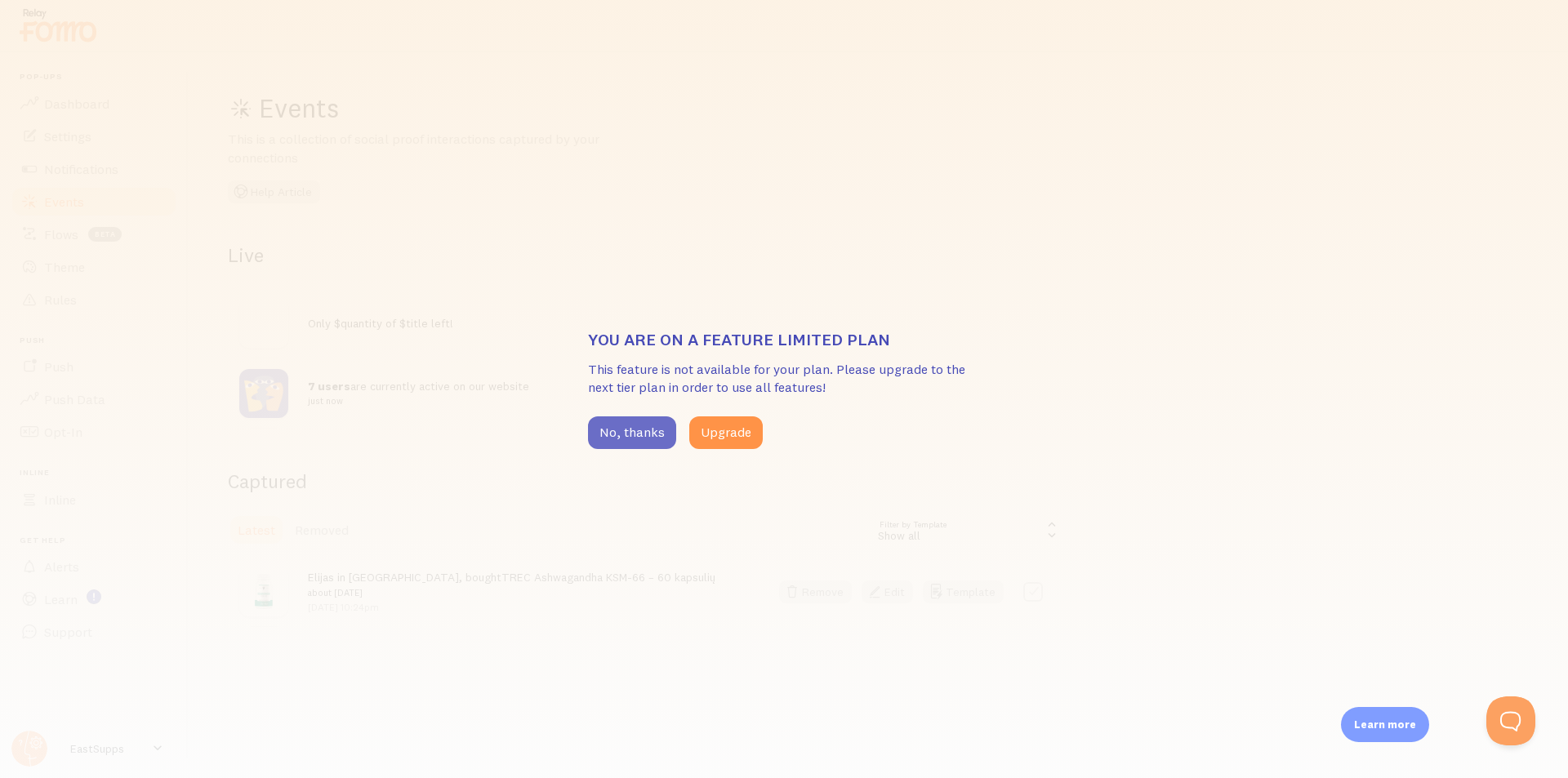
click at [614, 425] on button "No, thanks" at bounding box center [632, 433] width 88 height 33
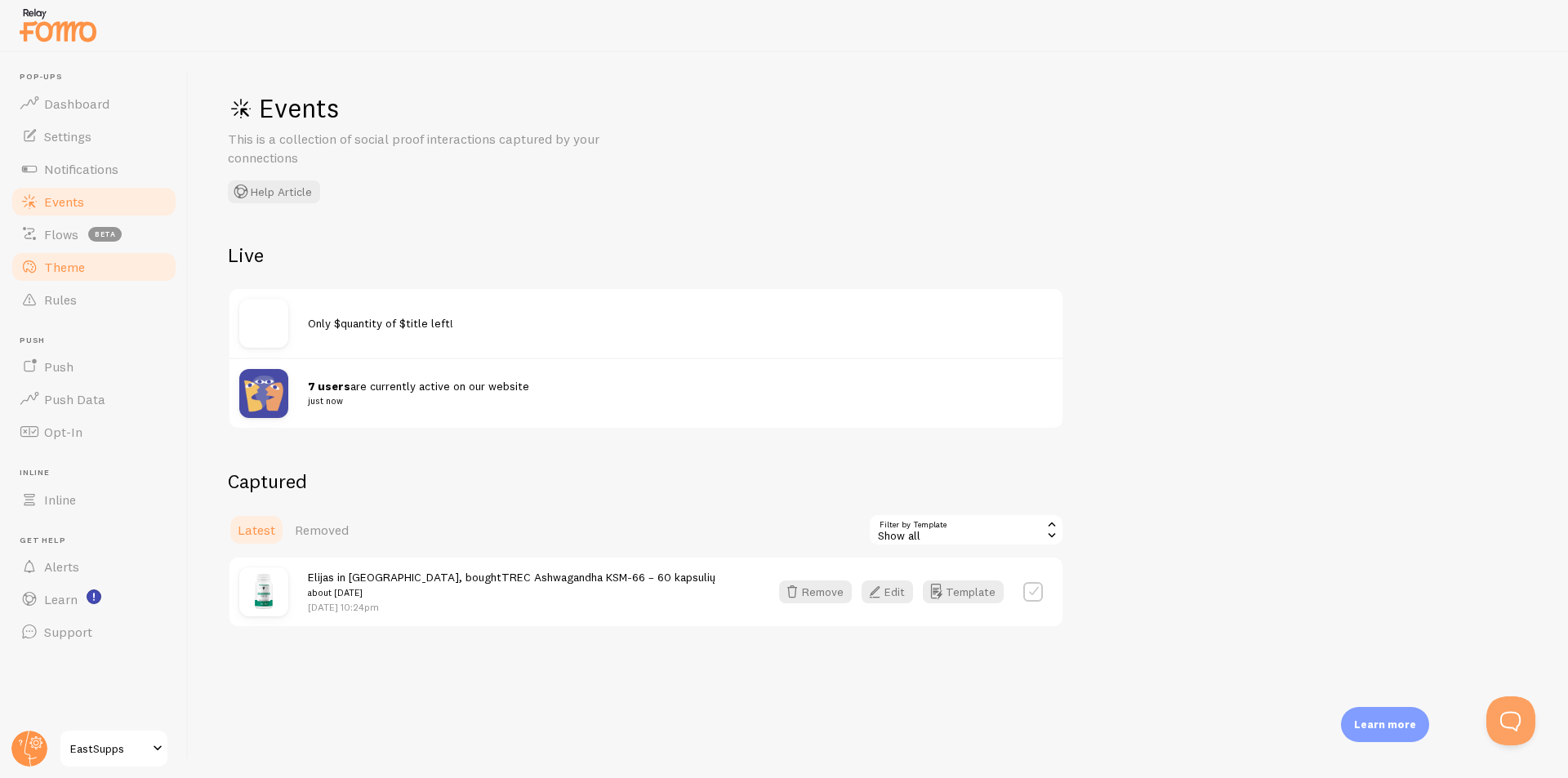
click at [80, 272] on span "Theme" at bounding box center [64, 266] width 41 height 16
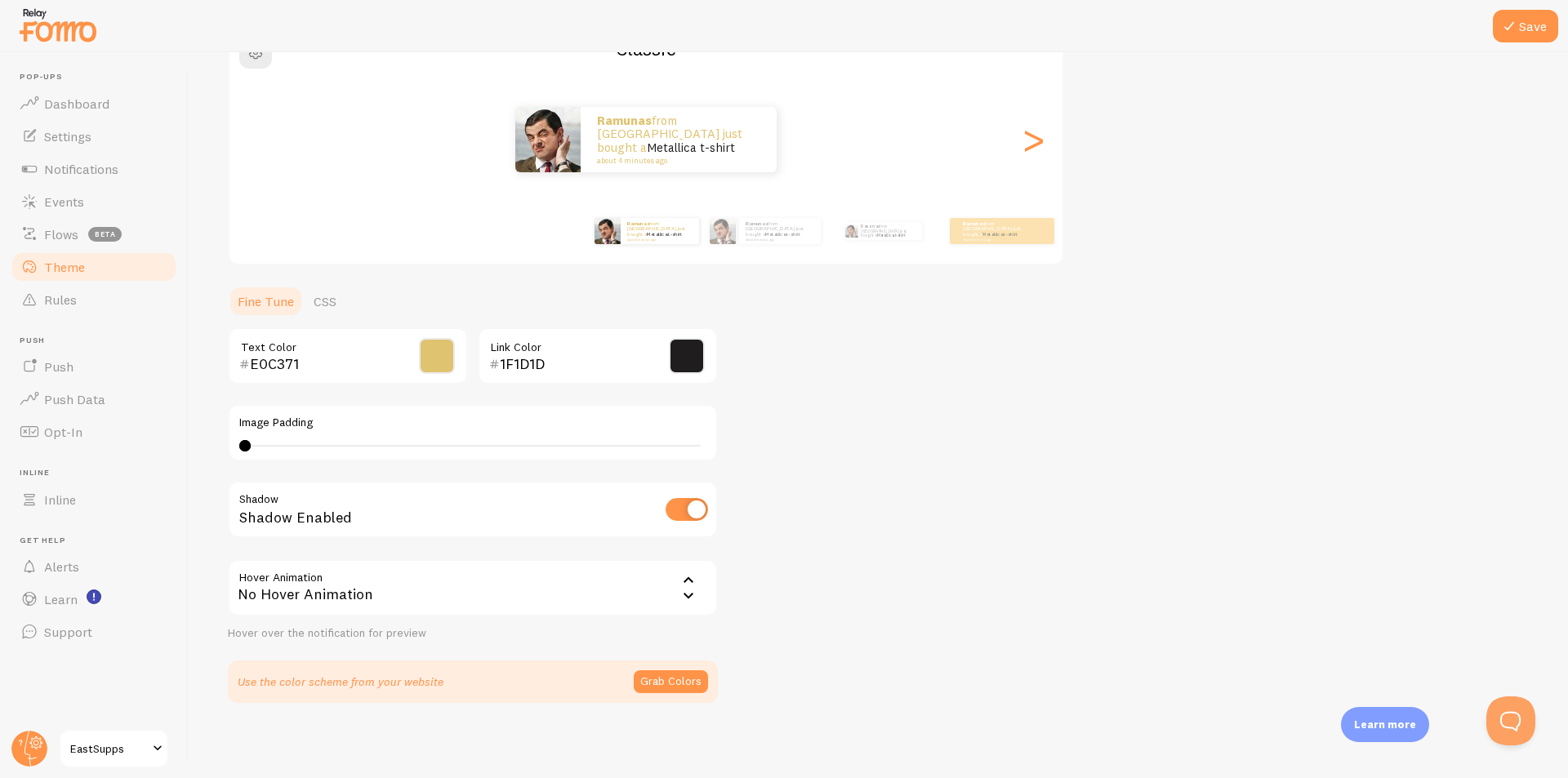
scroll to position [167, 0]
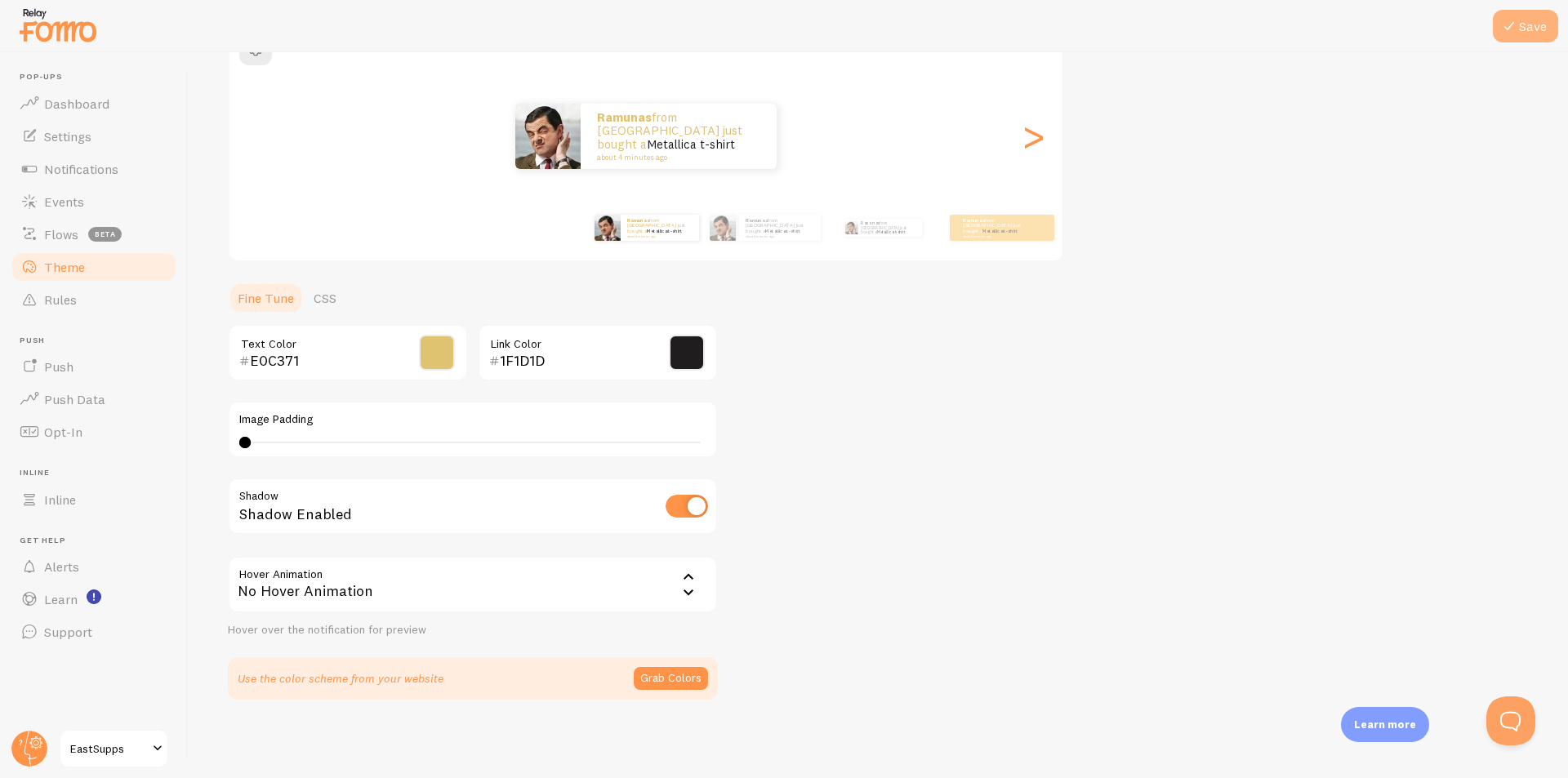
drag, startPoint x: 1543, startPoint y: 43, endPoint x: 1533, endPoint y: 35, distance: 12.8
click at [1542, 43] on div at bounding box center [784, 26] width 1568 height 52
click at [1532, 33] on button "Save" at bounding box center [1526, 26] width 66 height 33
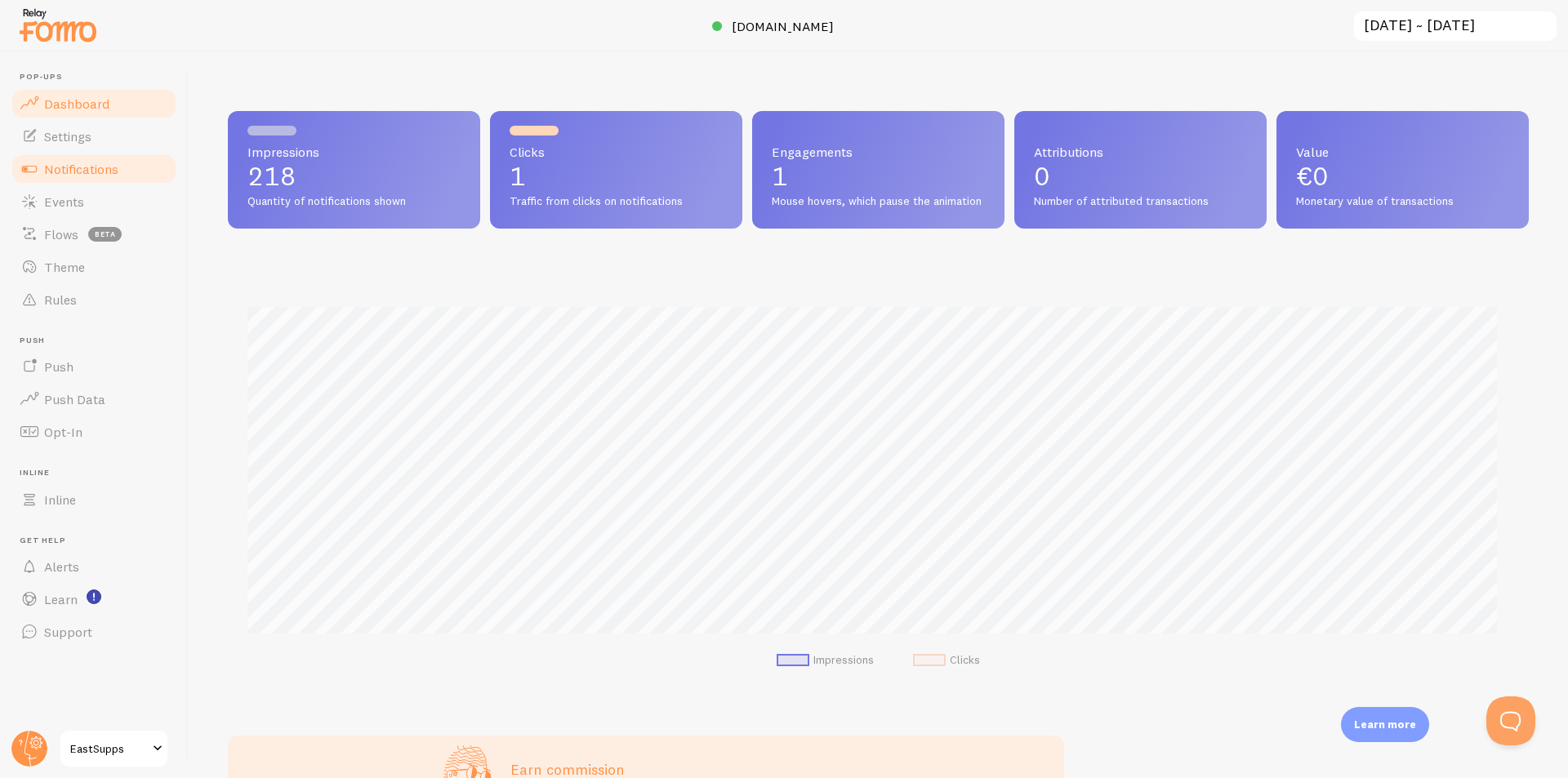
click at [74, 167] on span "Notifications" at bounding box center [81, 169] width 74 height 16
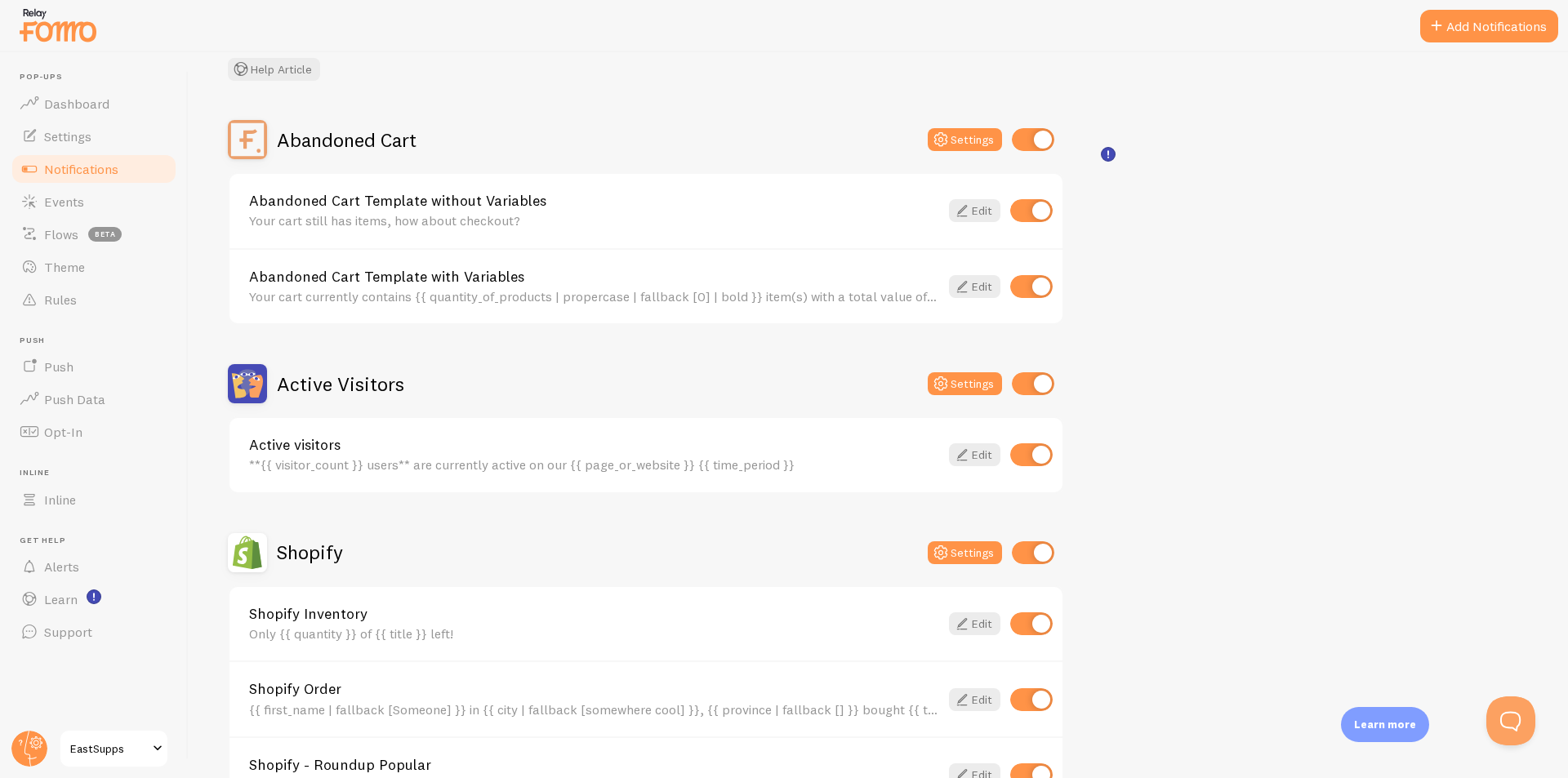
scroll to position [245, 0]
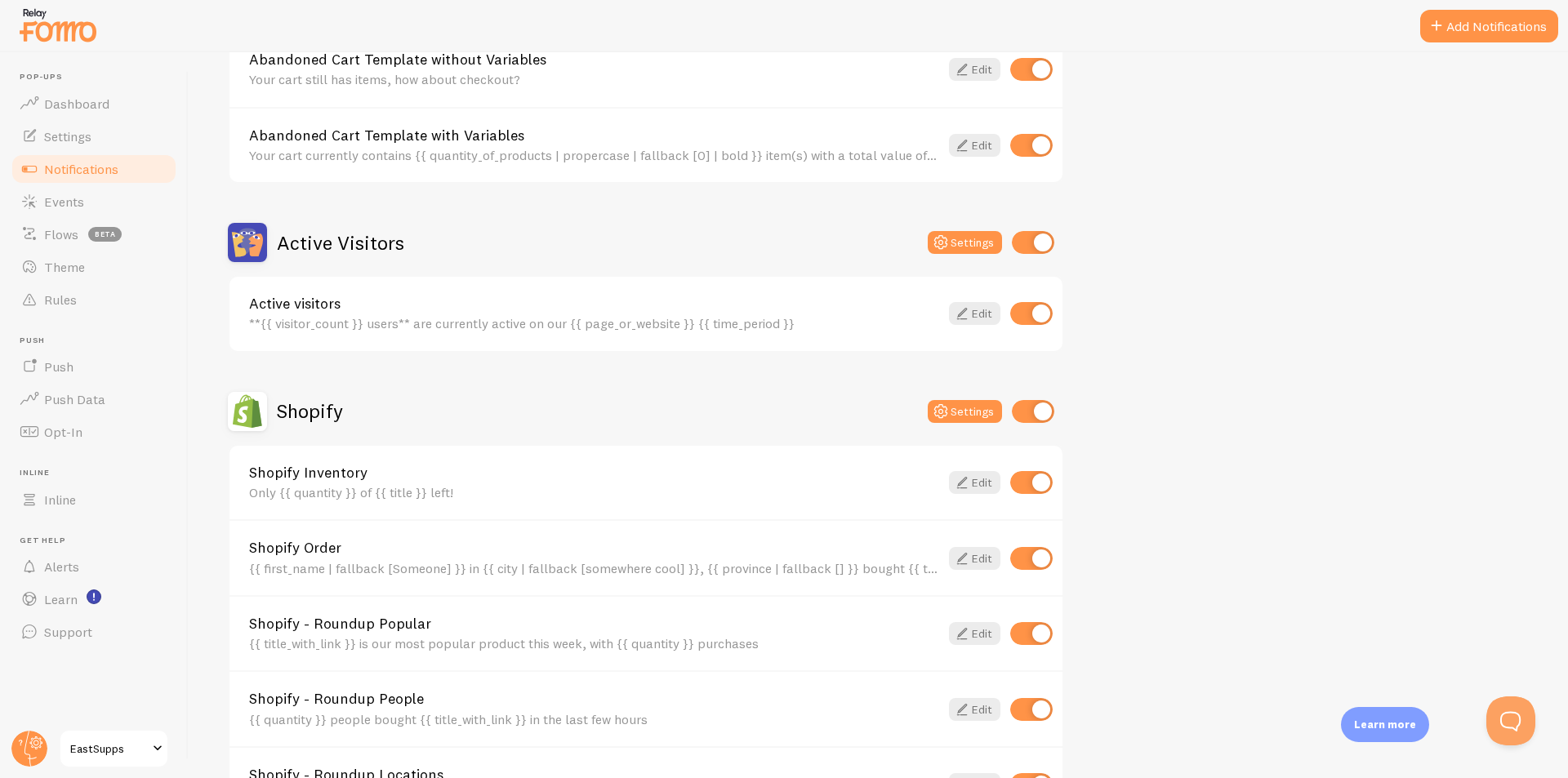
drag, startPoint x: 1028, startPoint y: 484, endPoint x: 1017, endPoint y: 506, distance: 24.6
click at [1030, 487] on input "checkbox" at bounding box center [1031, 482] width 42 height 22
checkbox input "false"
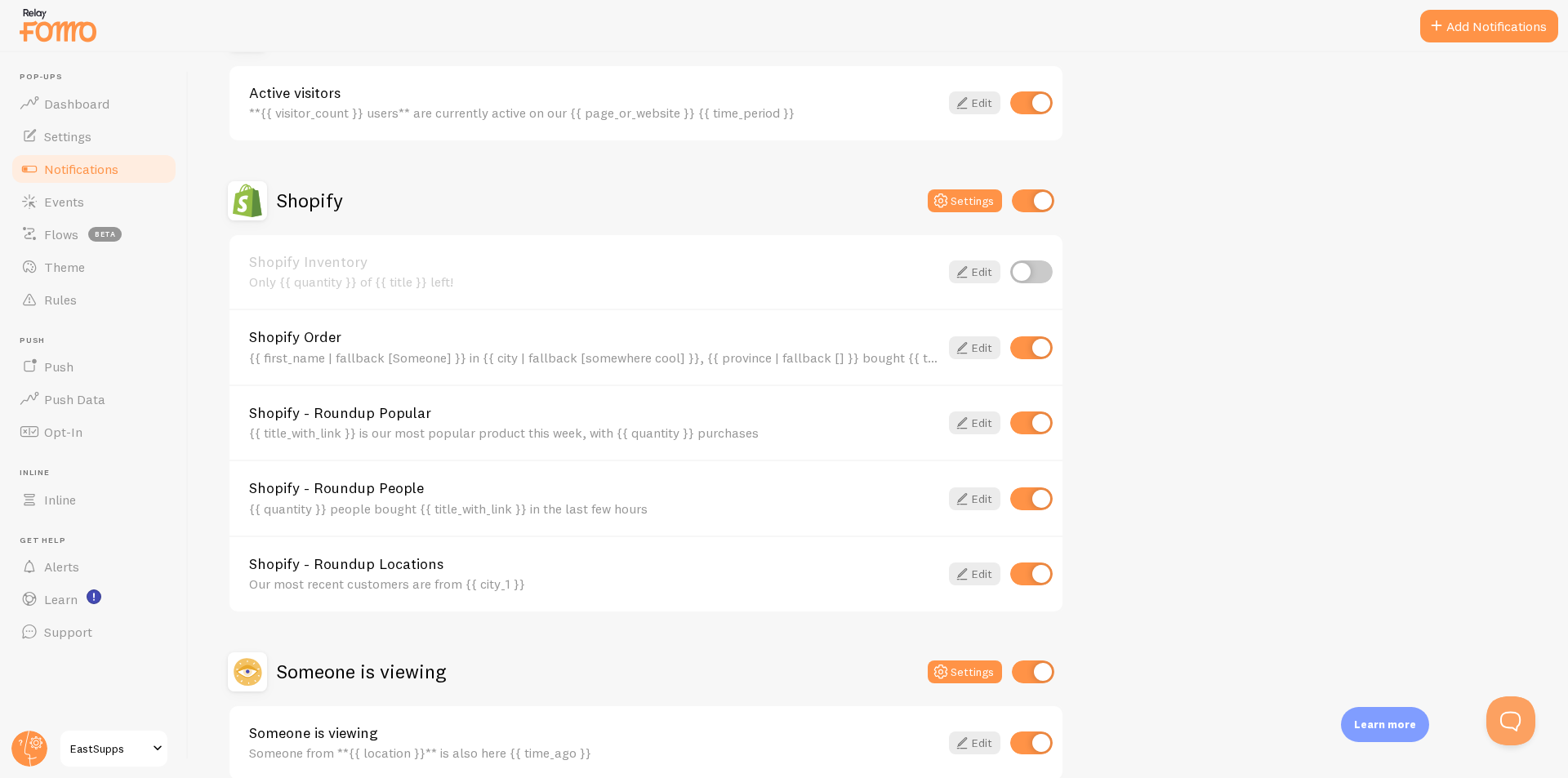
scroll to position [537, 0]
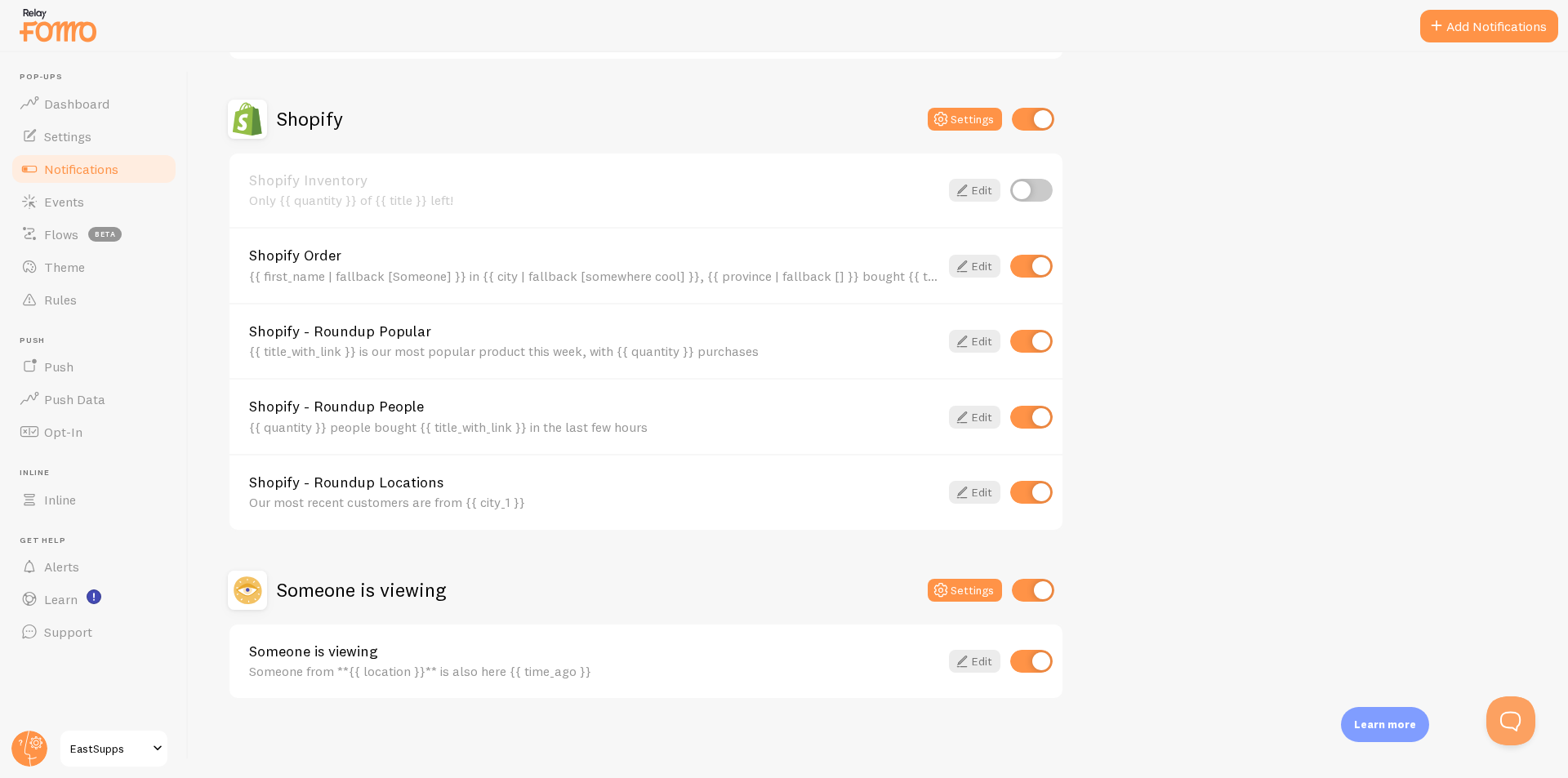
click at [1034, 660] on input "checkbox" at bounding box center [1031, 661] width 42 height 22
checkbox input "false"
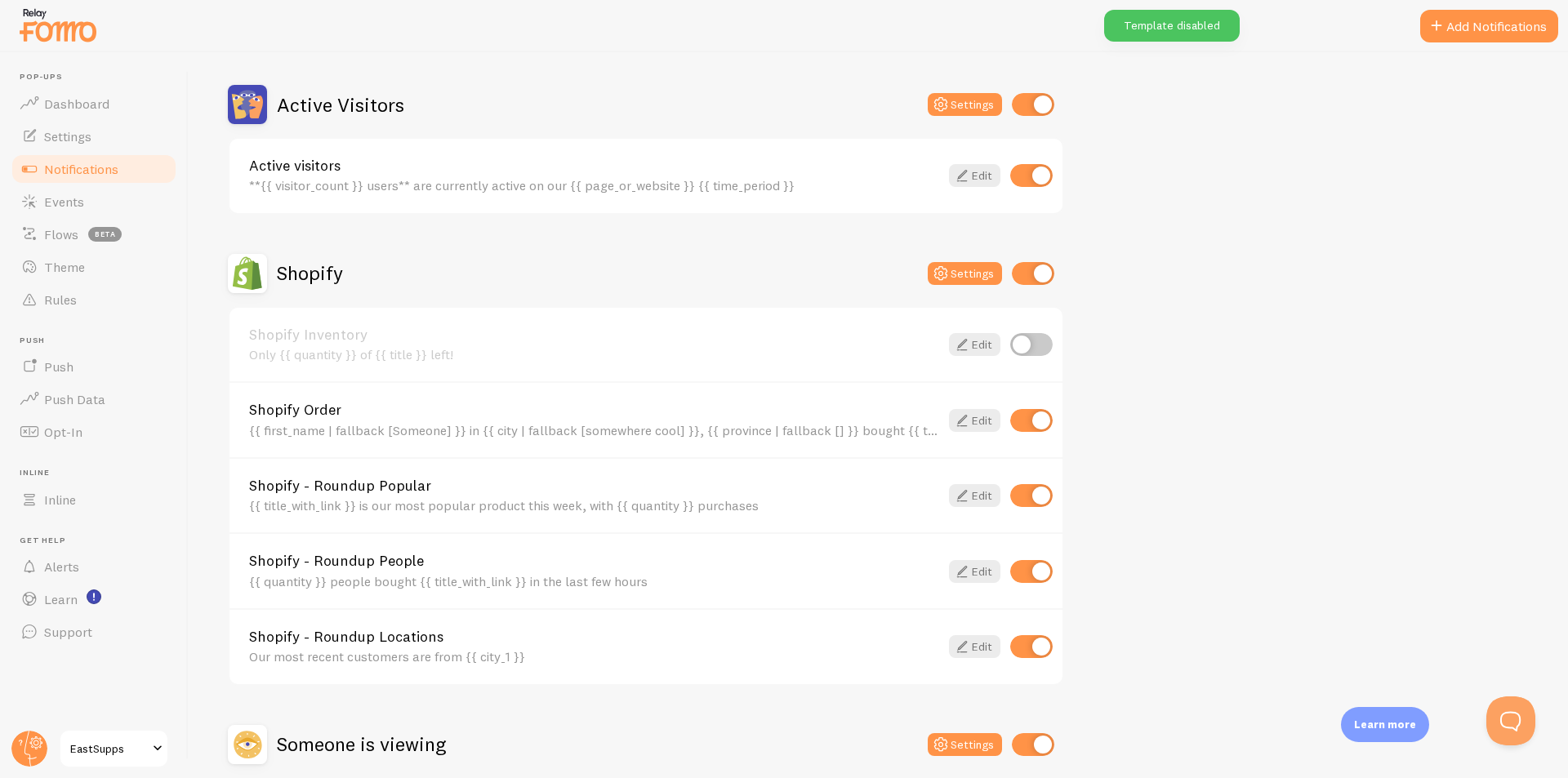
scroll to position [373, 0]
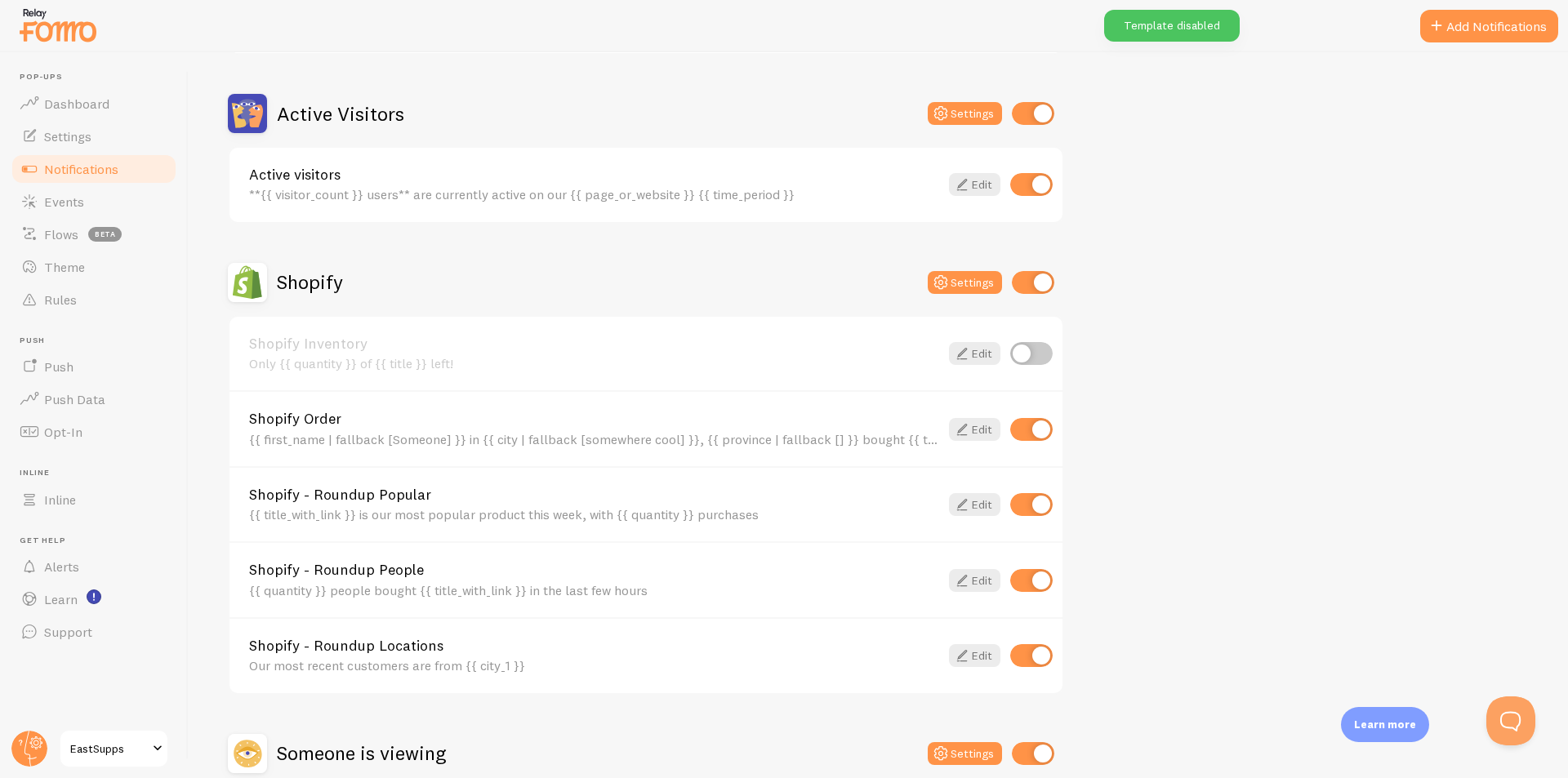
click at [1032, 647] on input "checkbox" at bounding box center [1031, 655] width 42 height 22
checkbox input "false"
click at [1026, 580] on input "checkbox" at bounding box center [1031, 580] width 42 height 22
checkbox input "false"
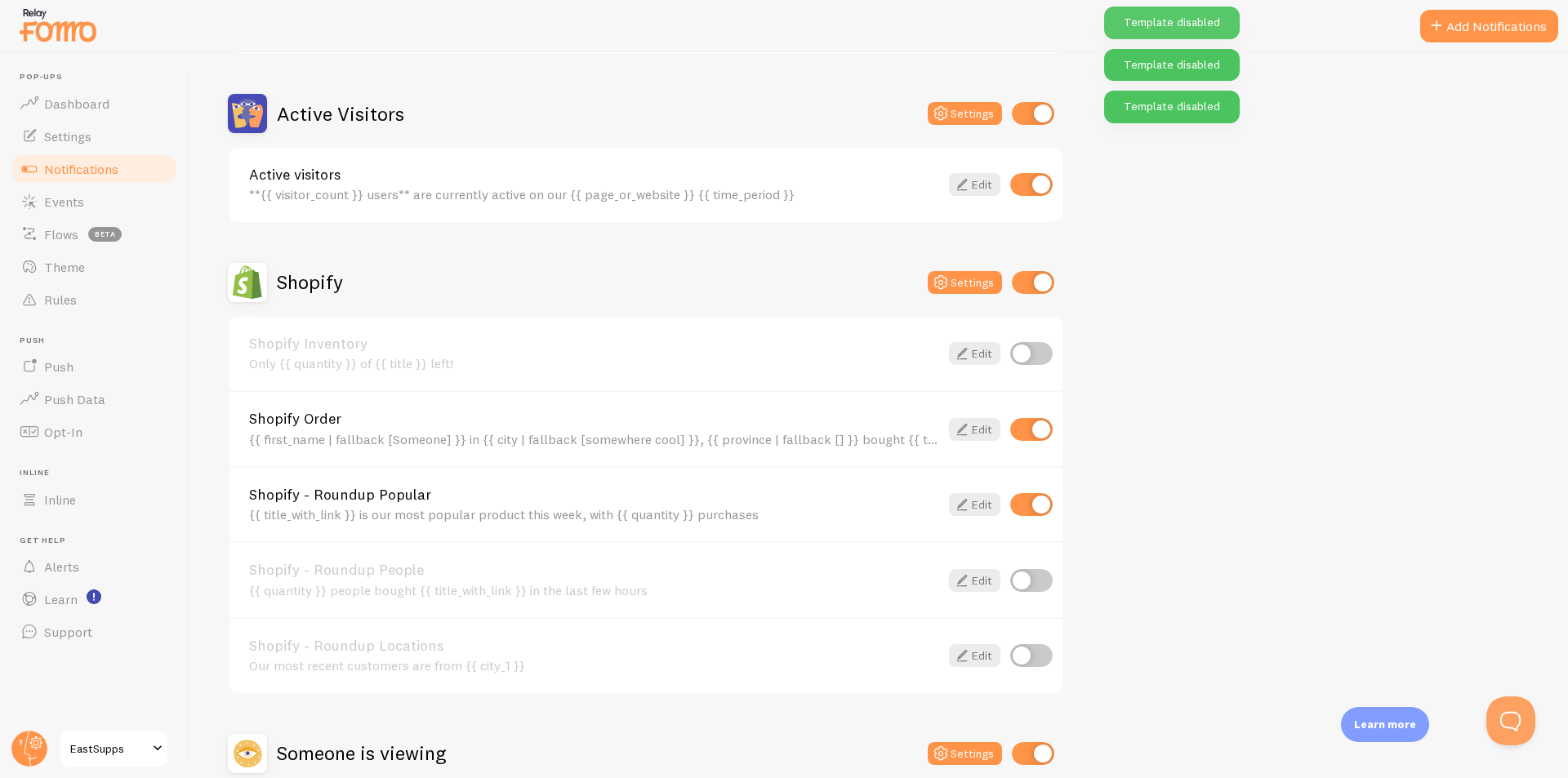
click at [1034, 501] on input "checkbox" at bounding box center [1031, 504] width 42 height 22
checkbox input "false"
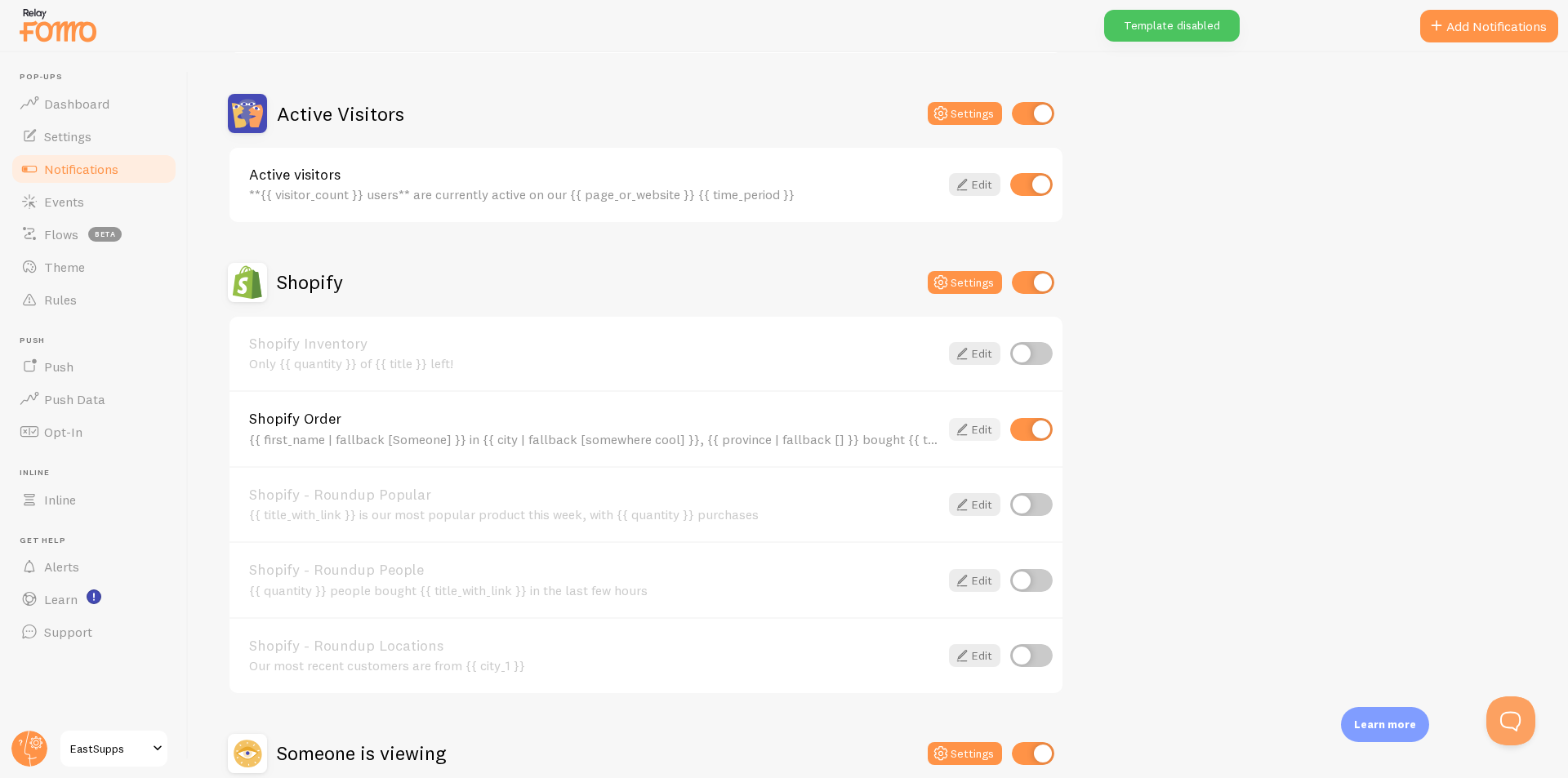
click at [967, 430] on icon at bounding box center [962, 429] width 20 height 20
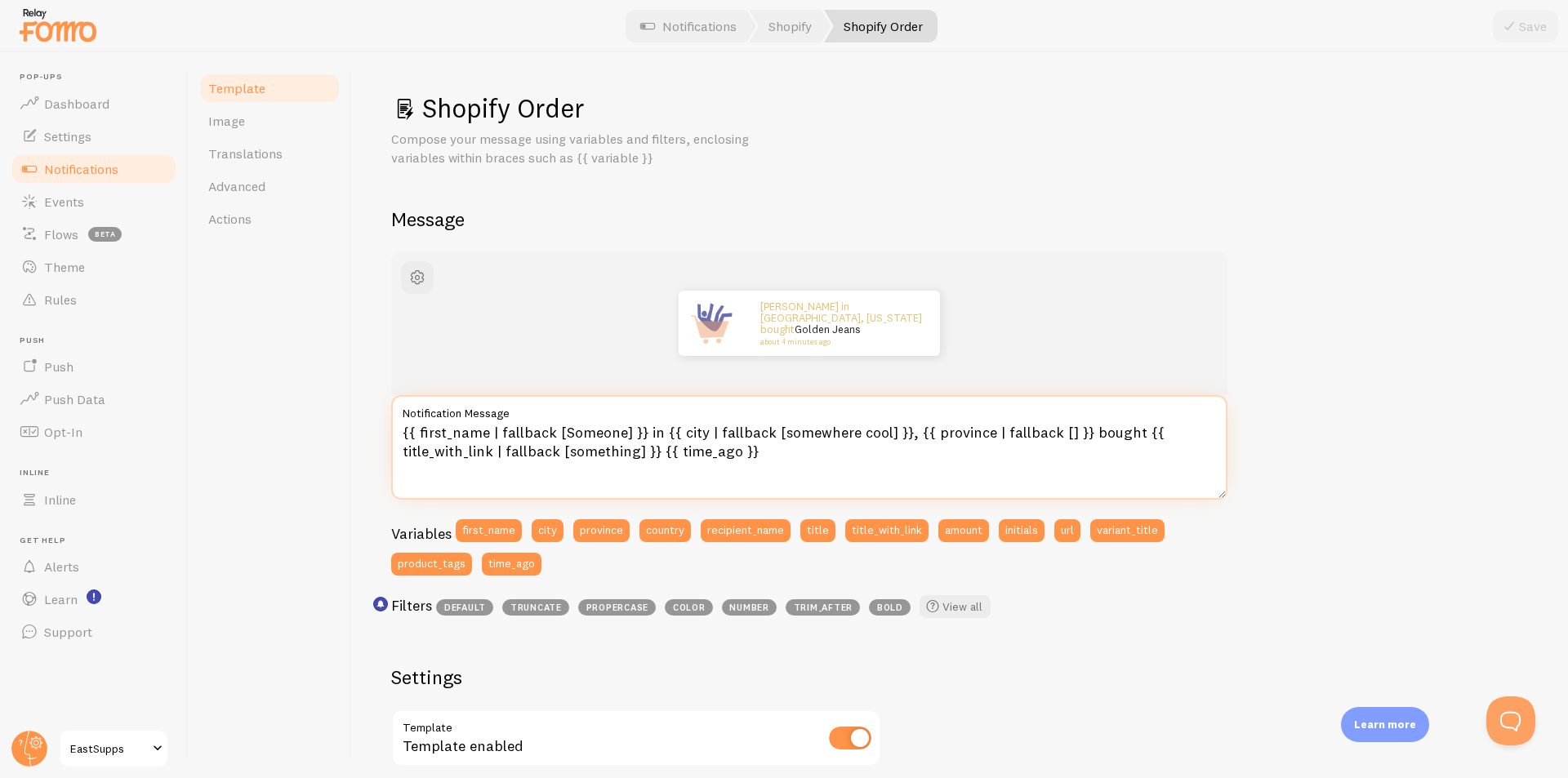
drag, startPoint x: 1077, startPoint y: 432, endPoint x: 1122, endPoint y: 434, distance: 45.0
click at [1122, 434] on textarea "{{ first_name | fallback [Someone] }} in {{ city | fallback [somewhere cool] }}…" at bounding box center [809, 447] width 836 height 105
type textarea "{{ first_name | fallback [Someone] }} in {{ city | fallback [somewhere cool] }}…"
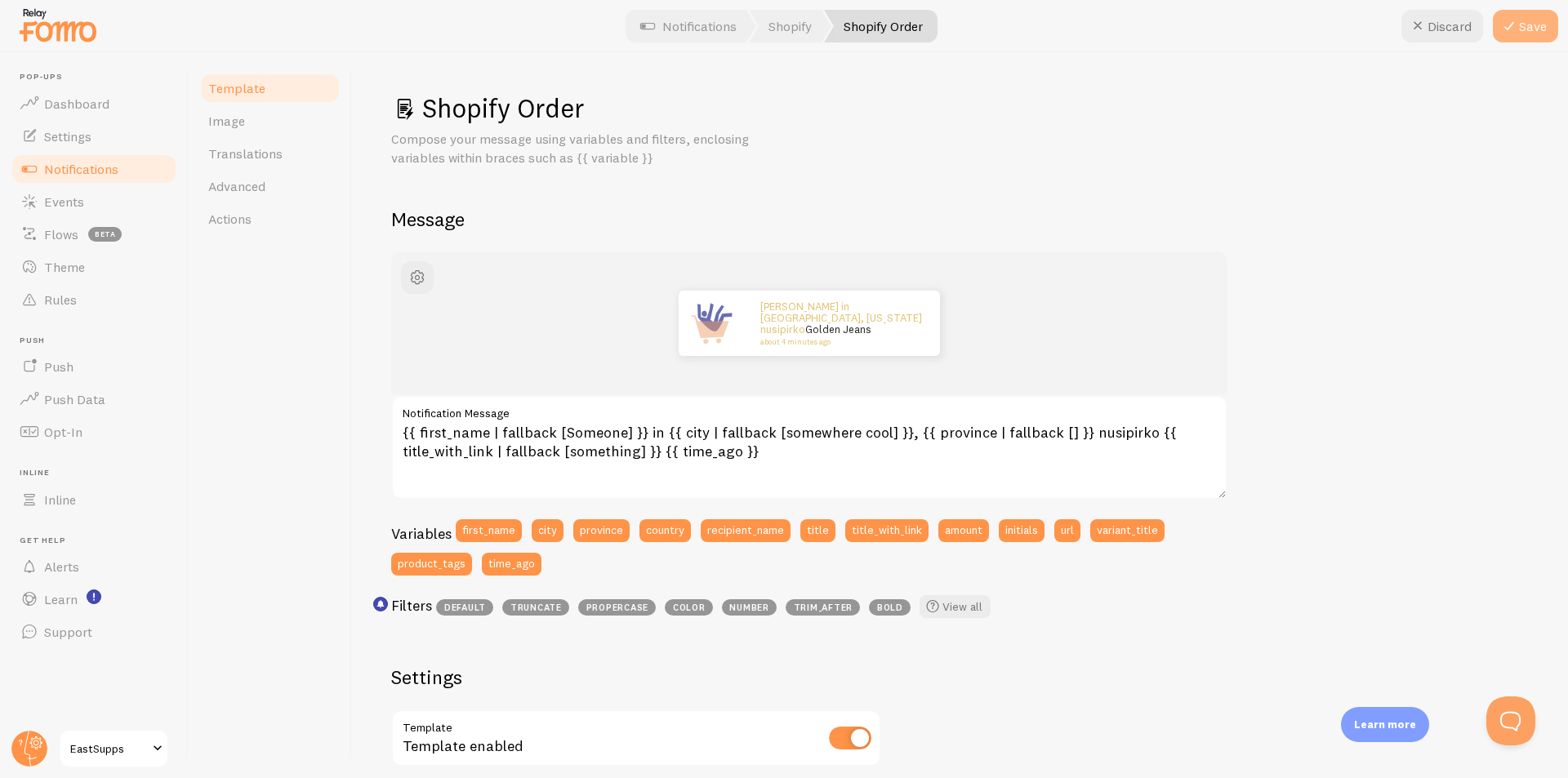
click at [1522, 35] on button "Save" at bounding box center [1526, 26] width 66 height 33
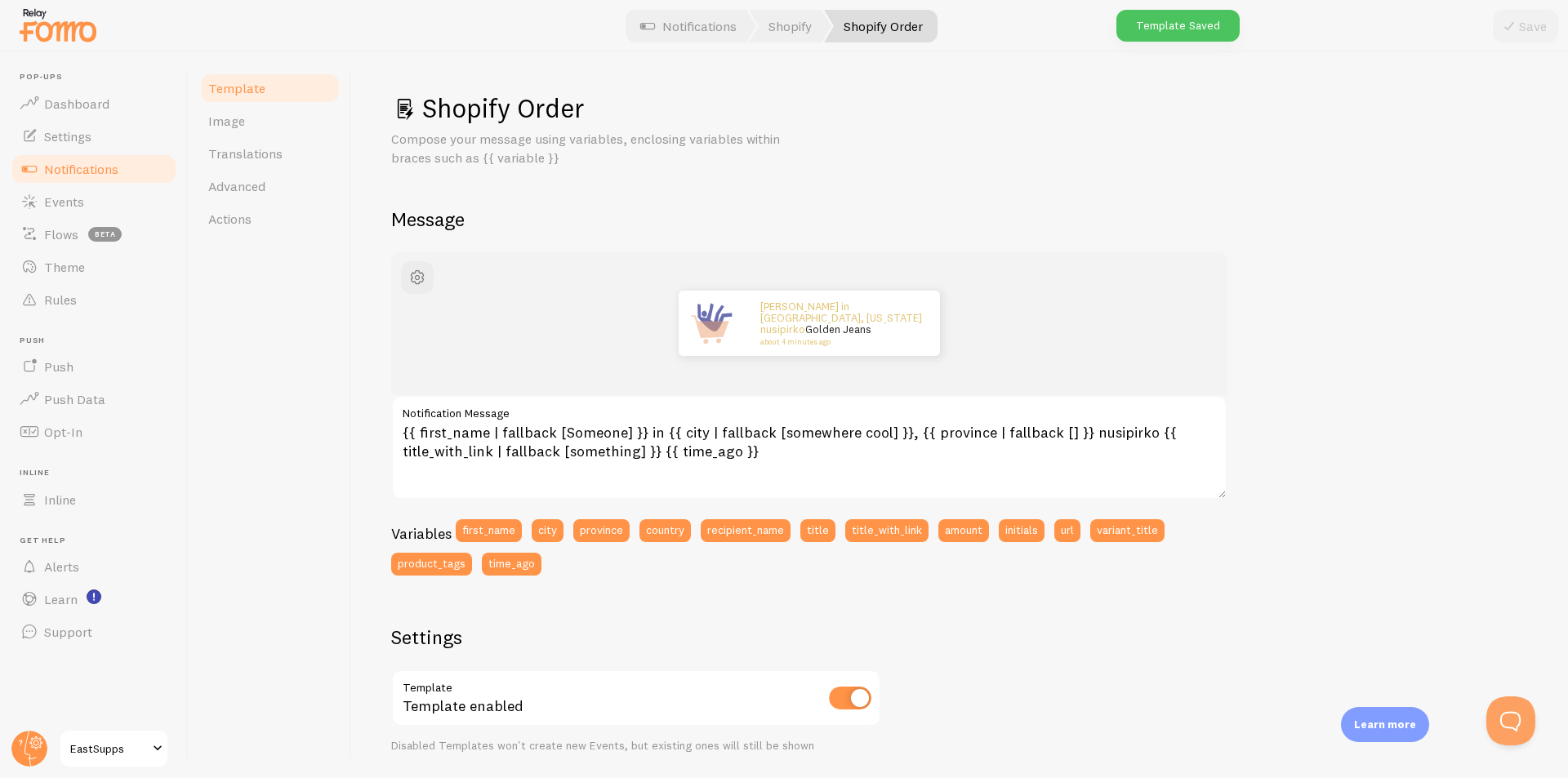
click at [92, 169] on span "Notifications" at bounding box center [81, 169] width 74 height 16
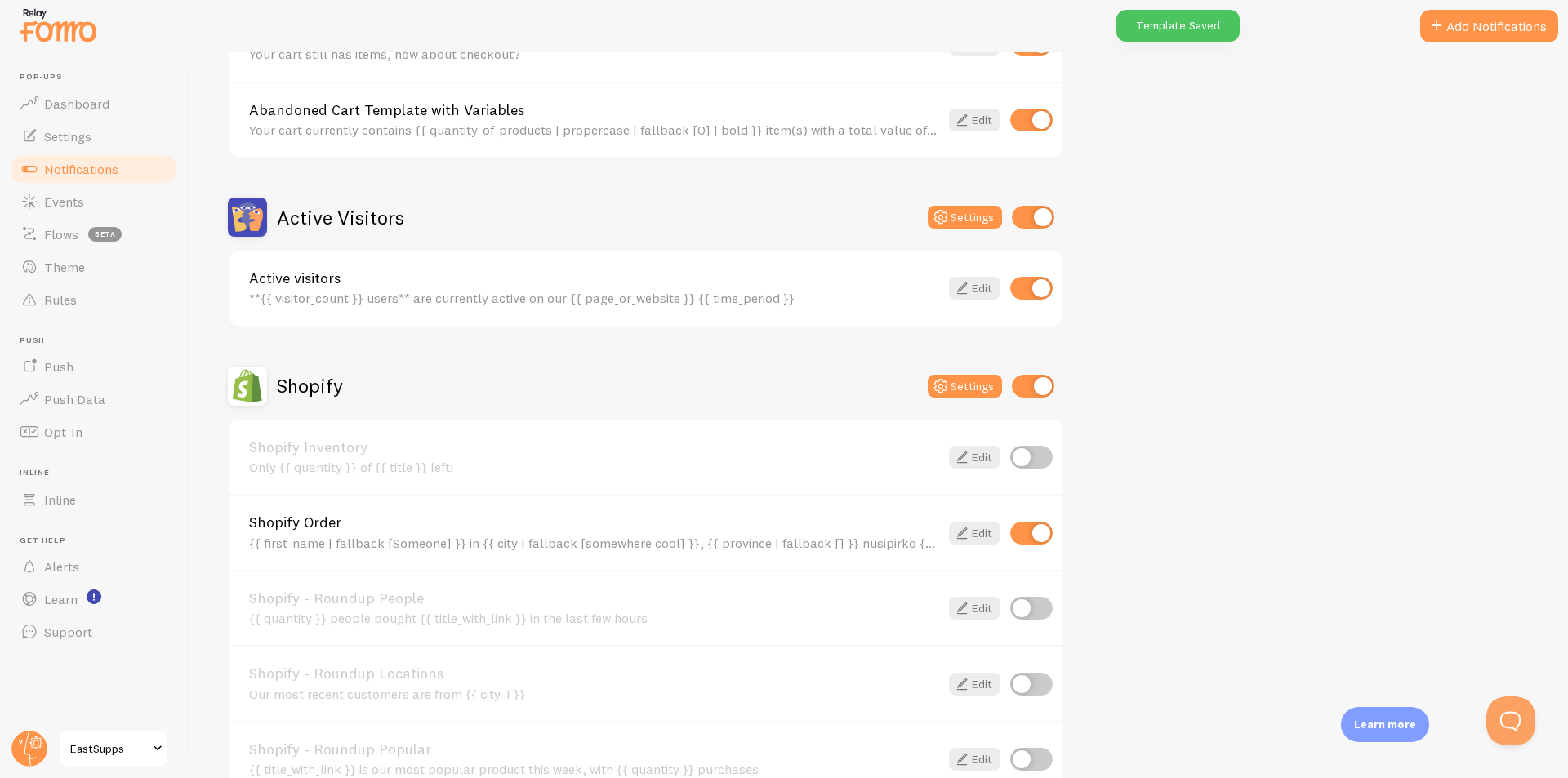
scroll to position [408, 0]
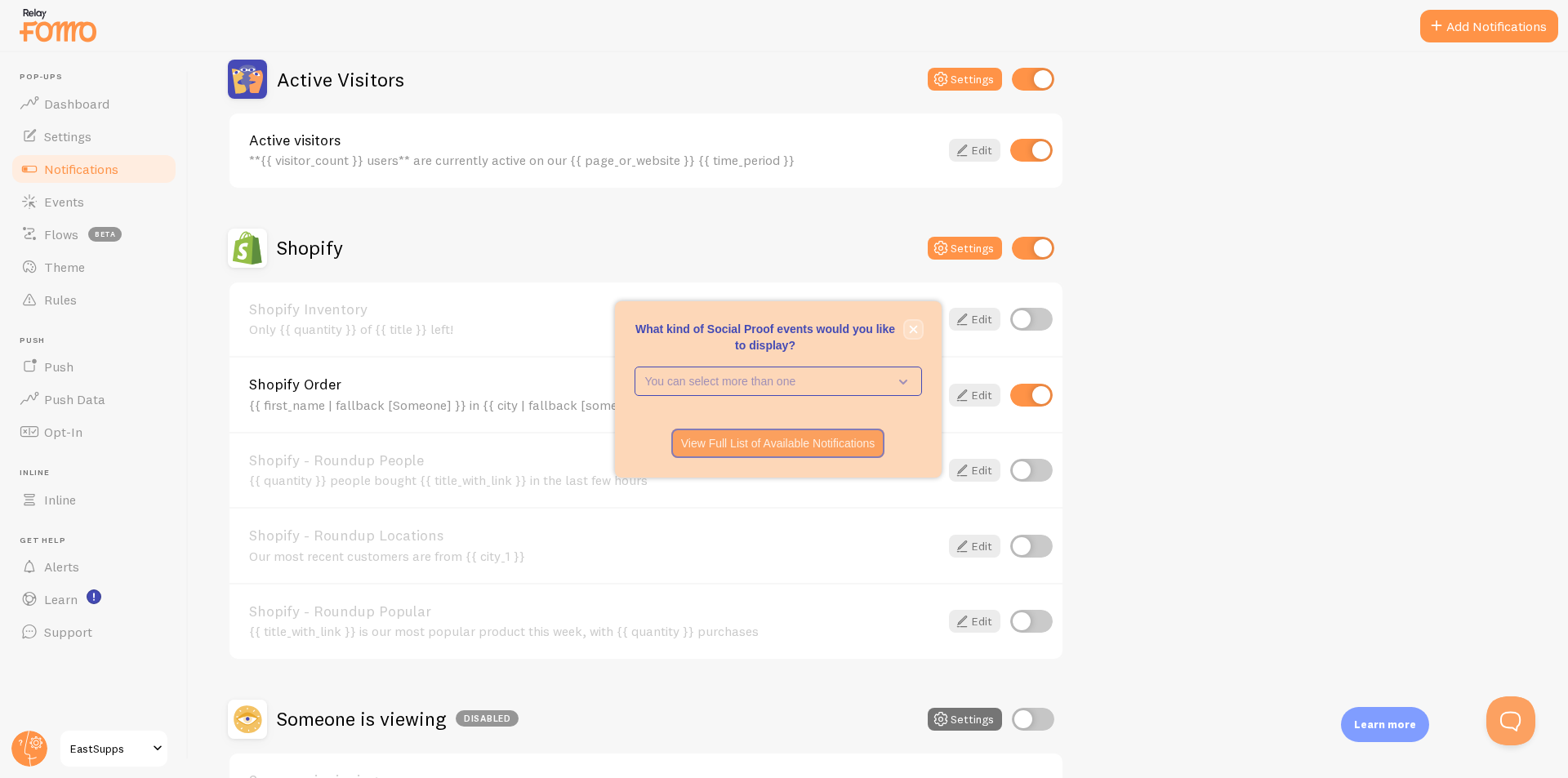
click at [907, 323] on button "close," at bounding box center [913, 329] width 17 height 17
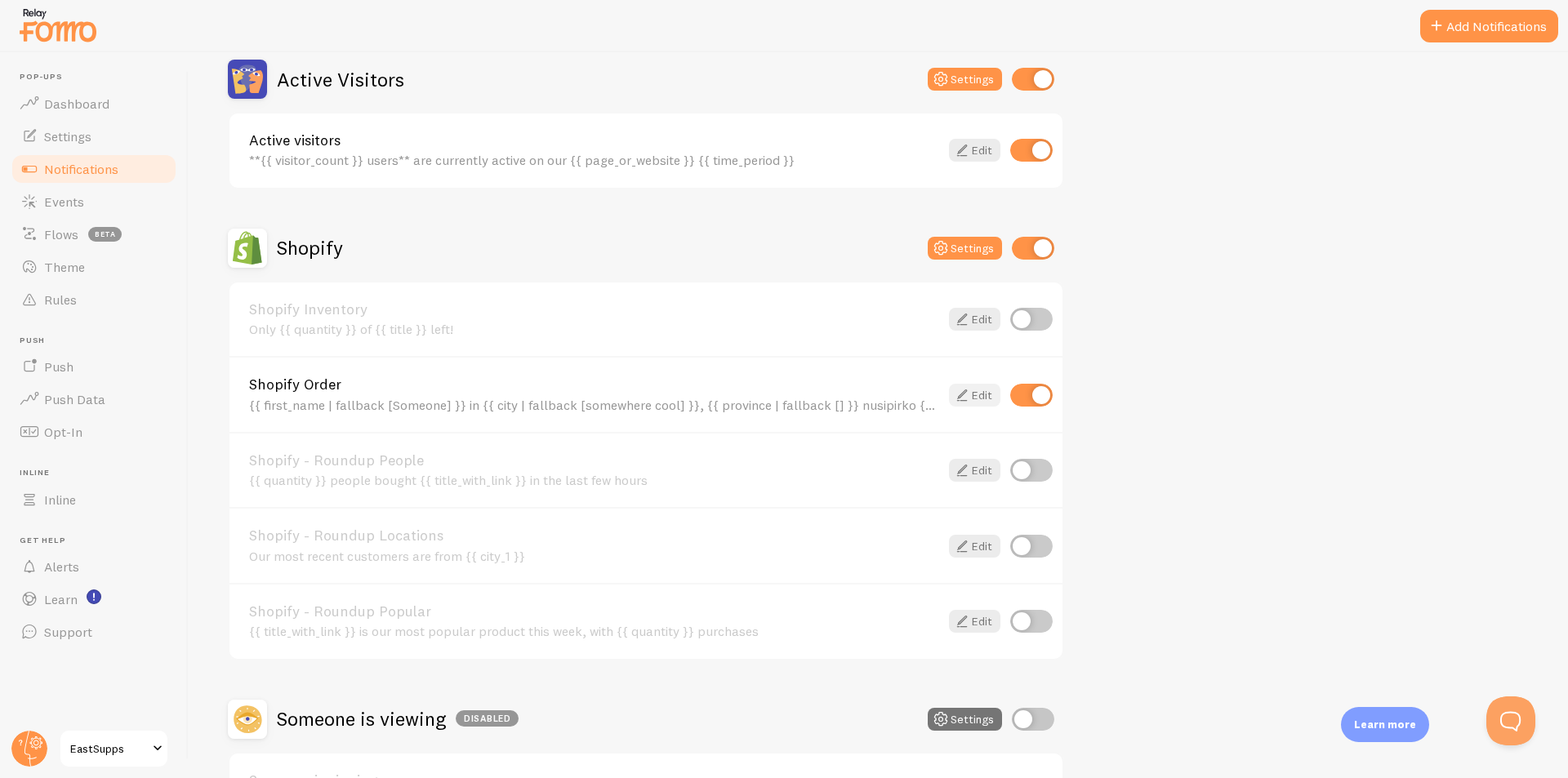
click at [981, 394] on link "Edit" at bounding box center [974, 395] width 51 height 22
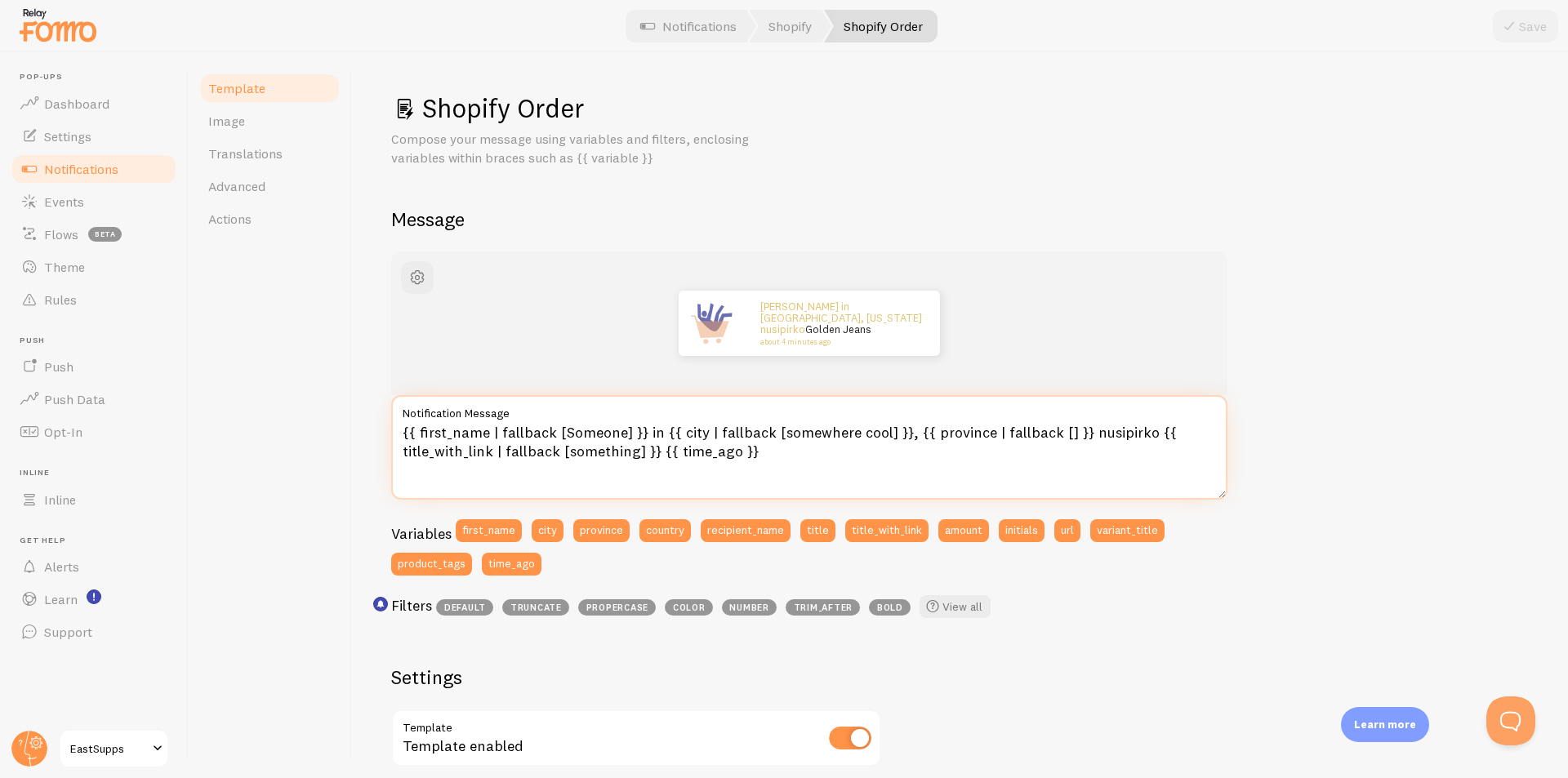
click at [655, 433] on textarea "{{ first_name | fallback [Someone] }} in {{ city | fallback [somewhere cool] }}…" at bounding box center [809, 447] width 836 height 105
type textarea "{{ first_name | fallback [Someone] }} iš {{ city | fallback [somewhere cool] }}…"
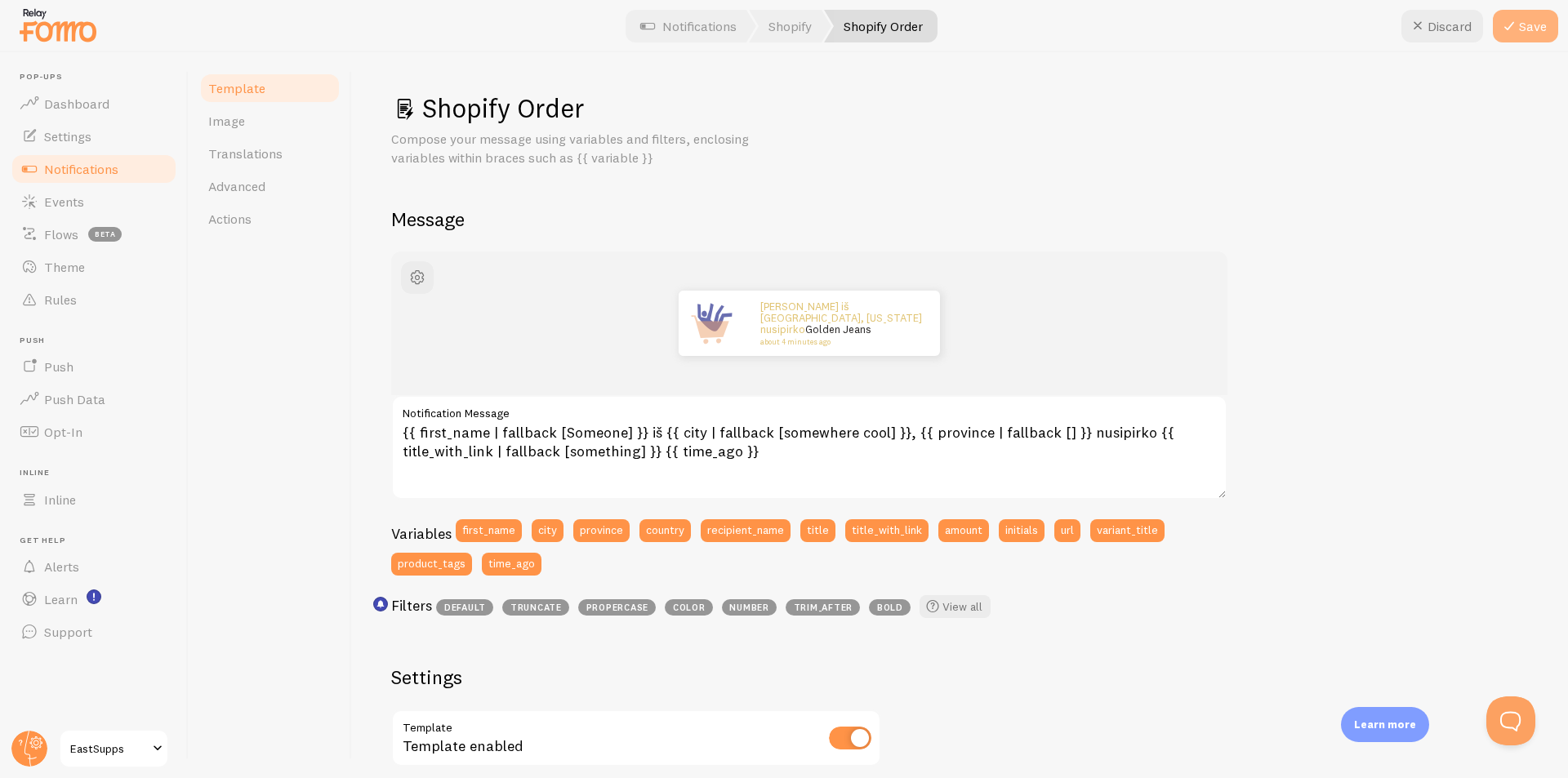
click at [1525, 24] on button "Save" at bounding box center [1526, 26] width 66 height 33
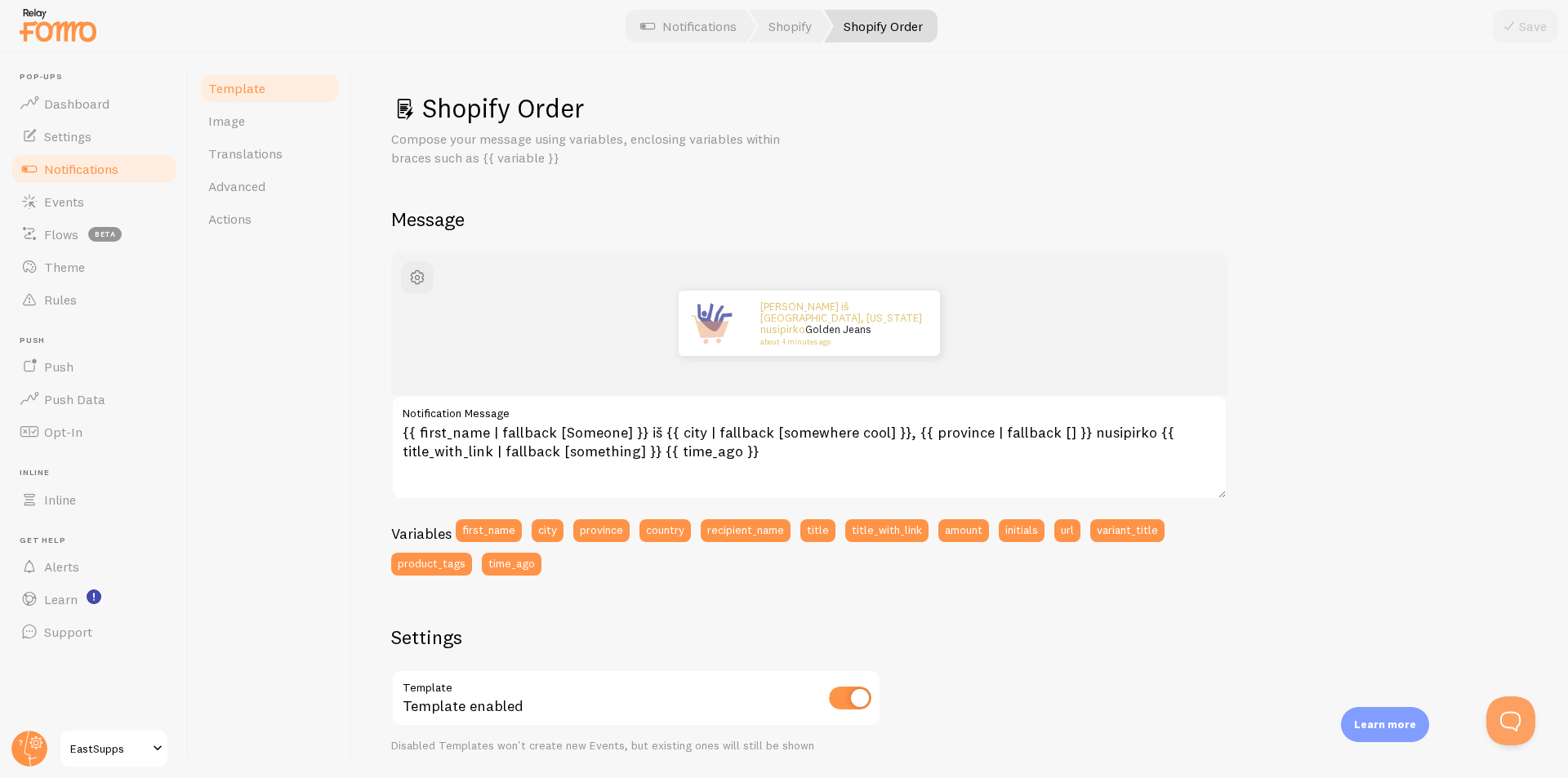
click at [96, 172] on span "Notifications" at bounding box center [81, 169] width 74 height 16
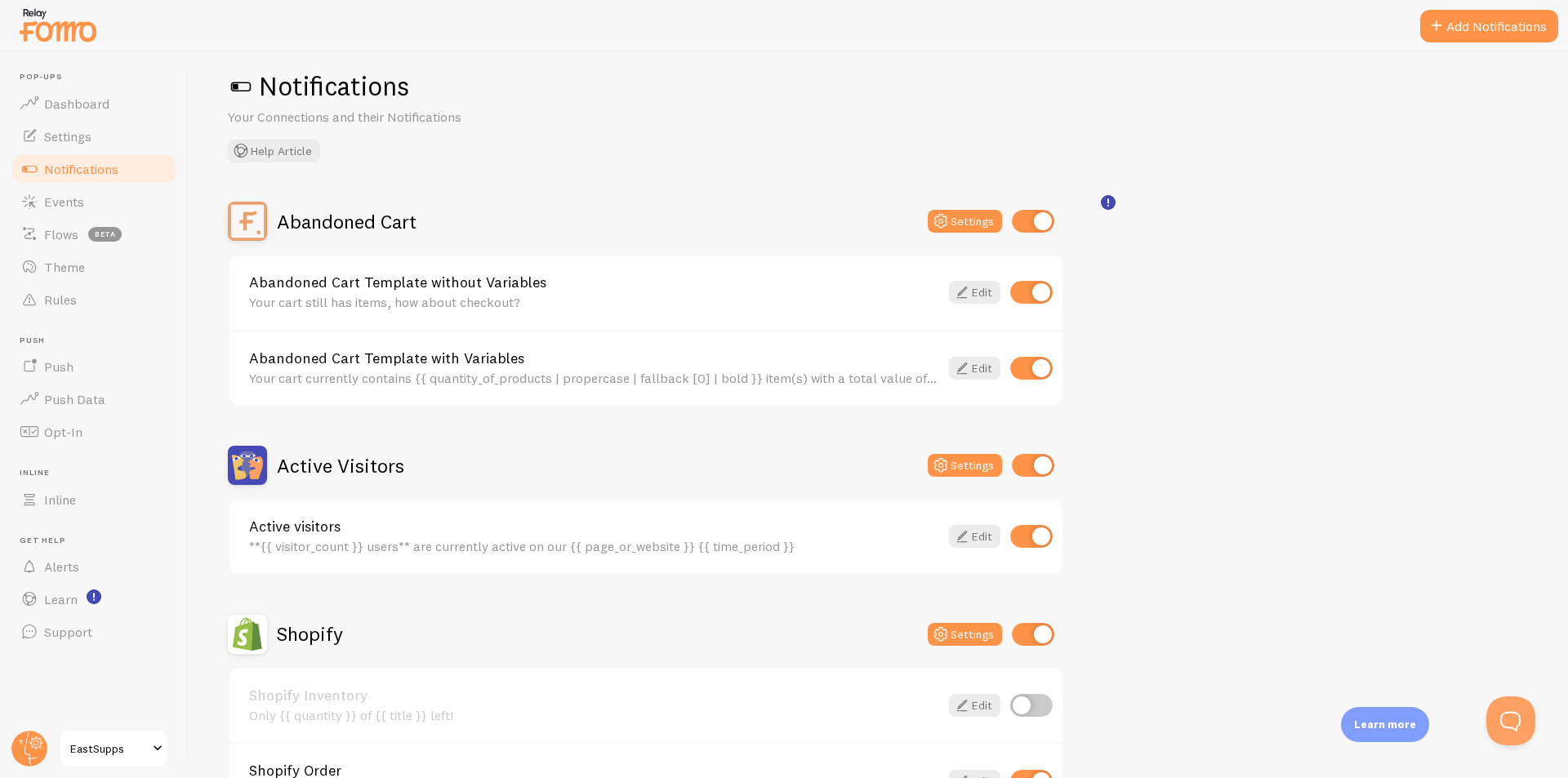
scroll to position [81, 0]
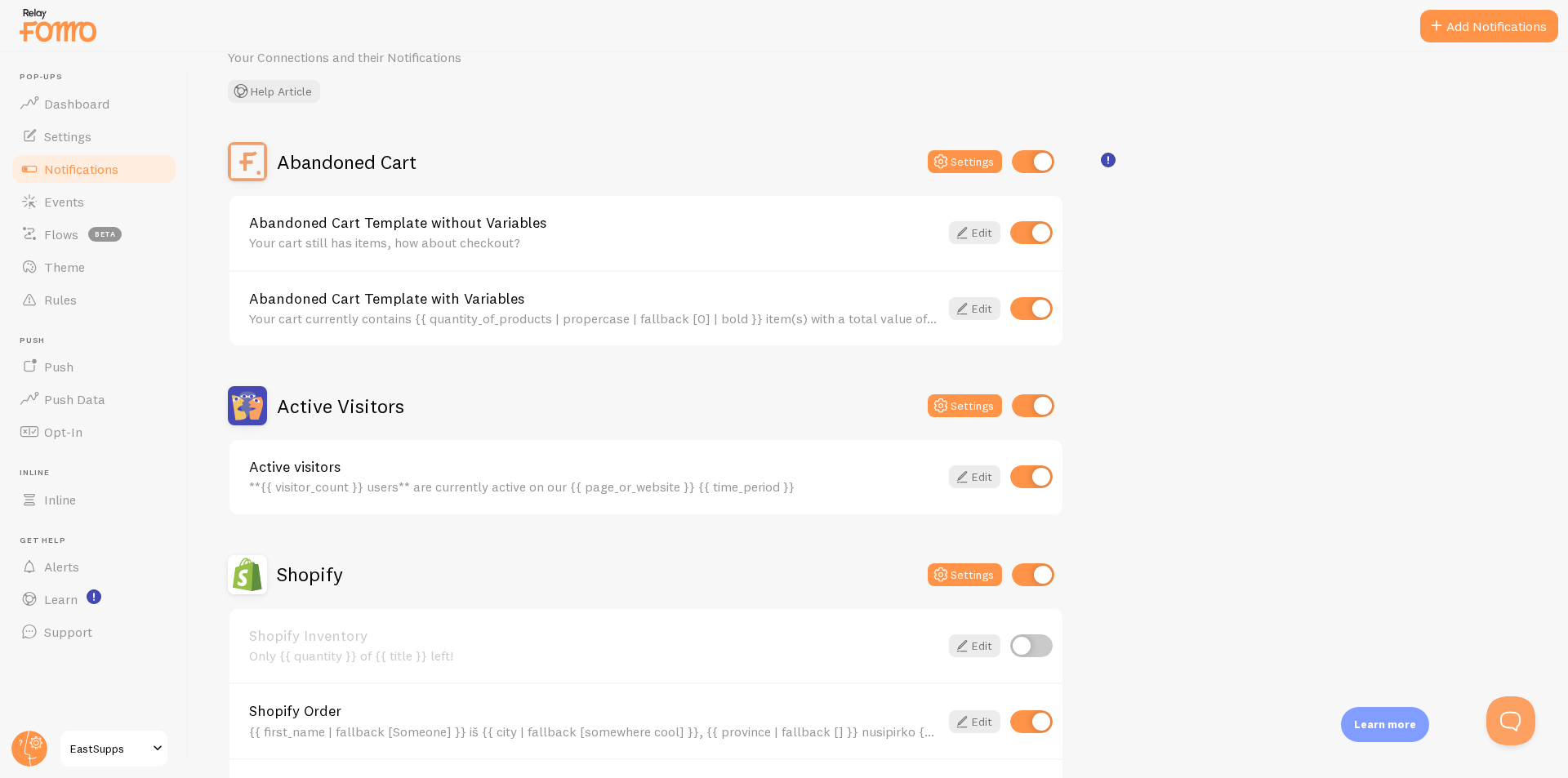
click at [1031, 226] on input "checkbox" at bounding box center [1031, 233] width 42 height 22
checkbox input "false"
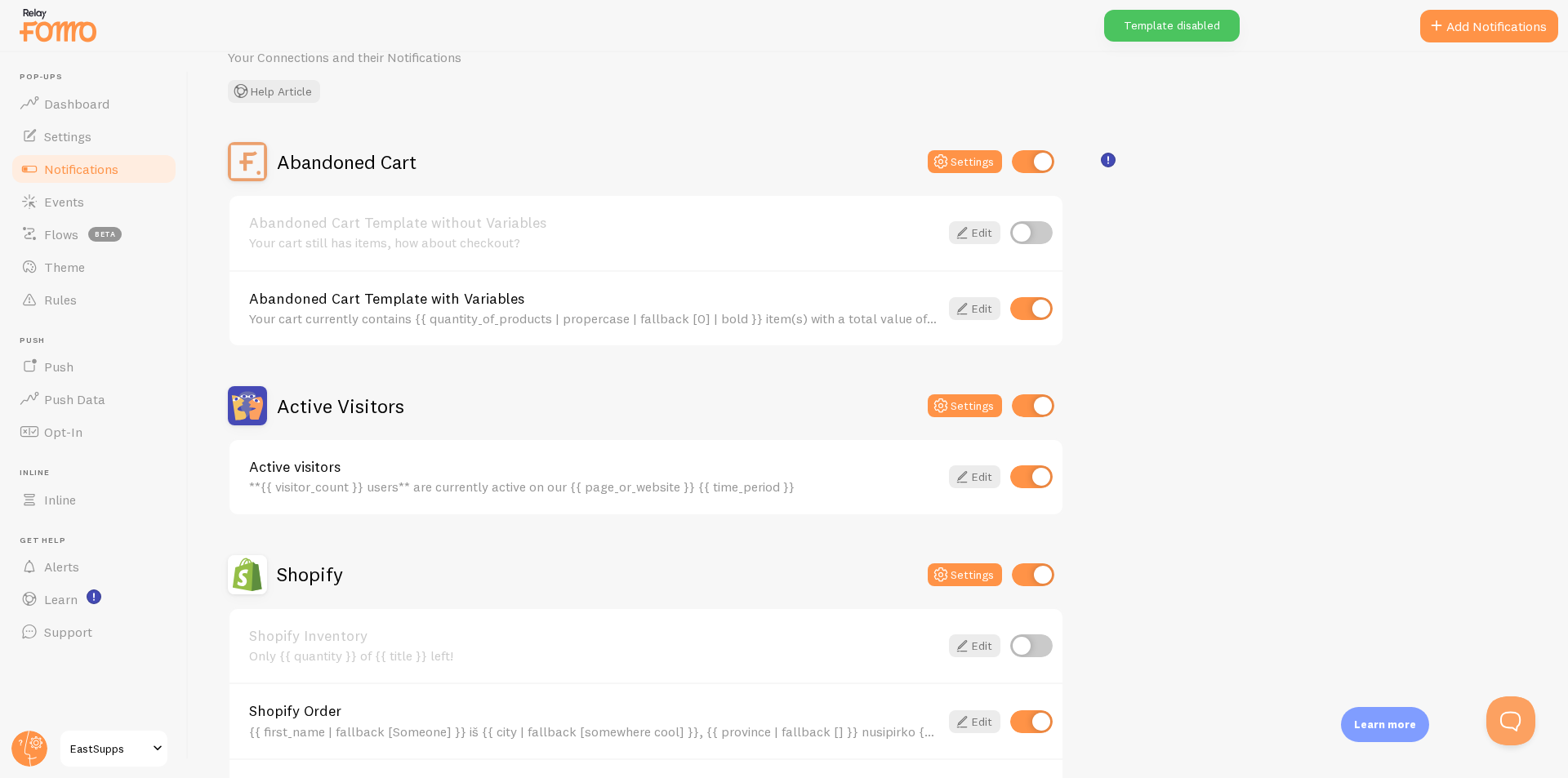
click at [1030, 301] on input "checkbox" at bounding box center [1031, 309] width 42 height 22
checkbox input "false"
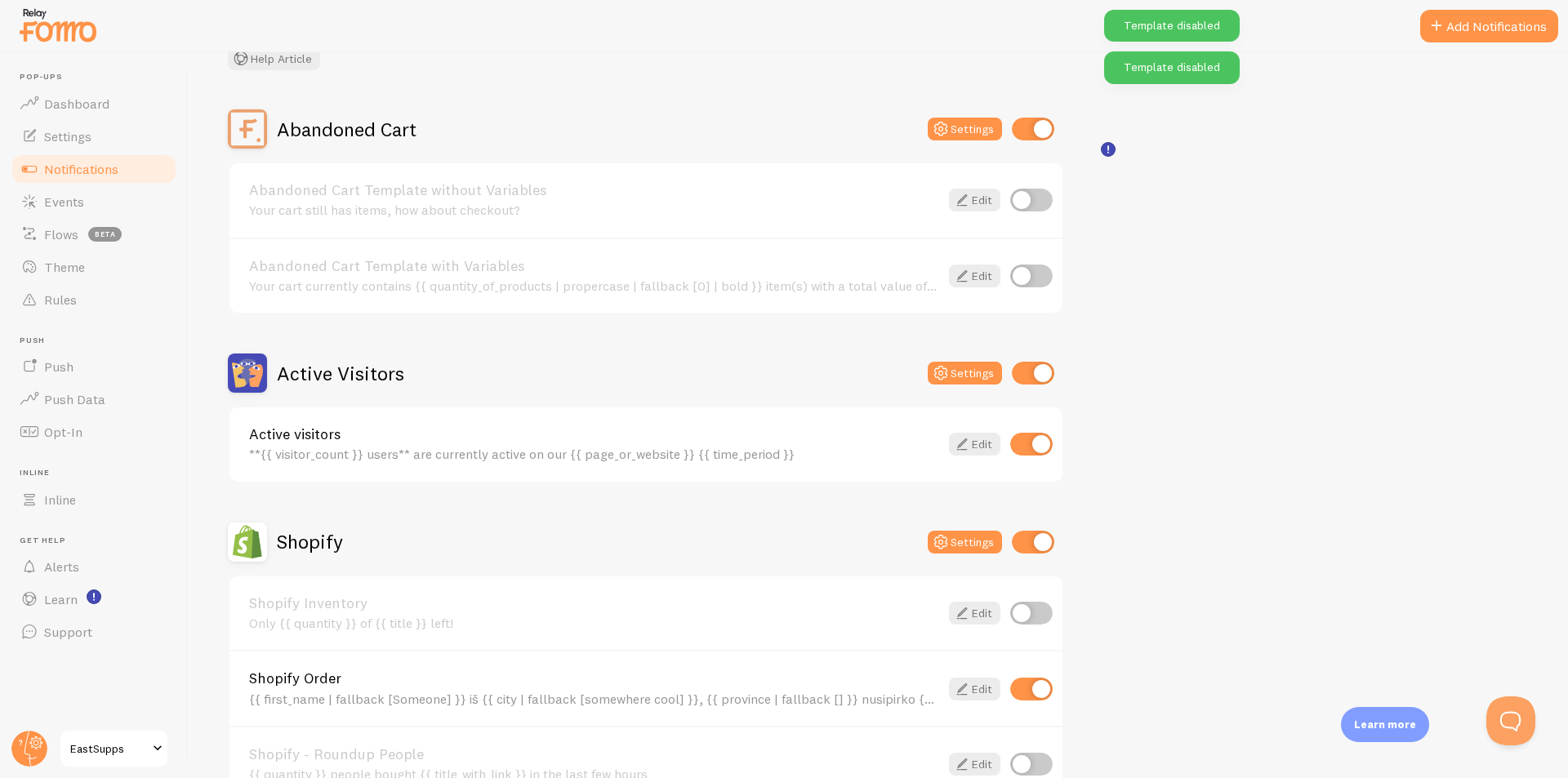
scroll to position [163, 0]
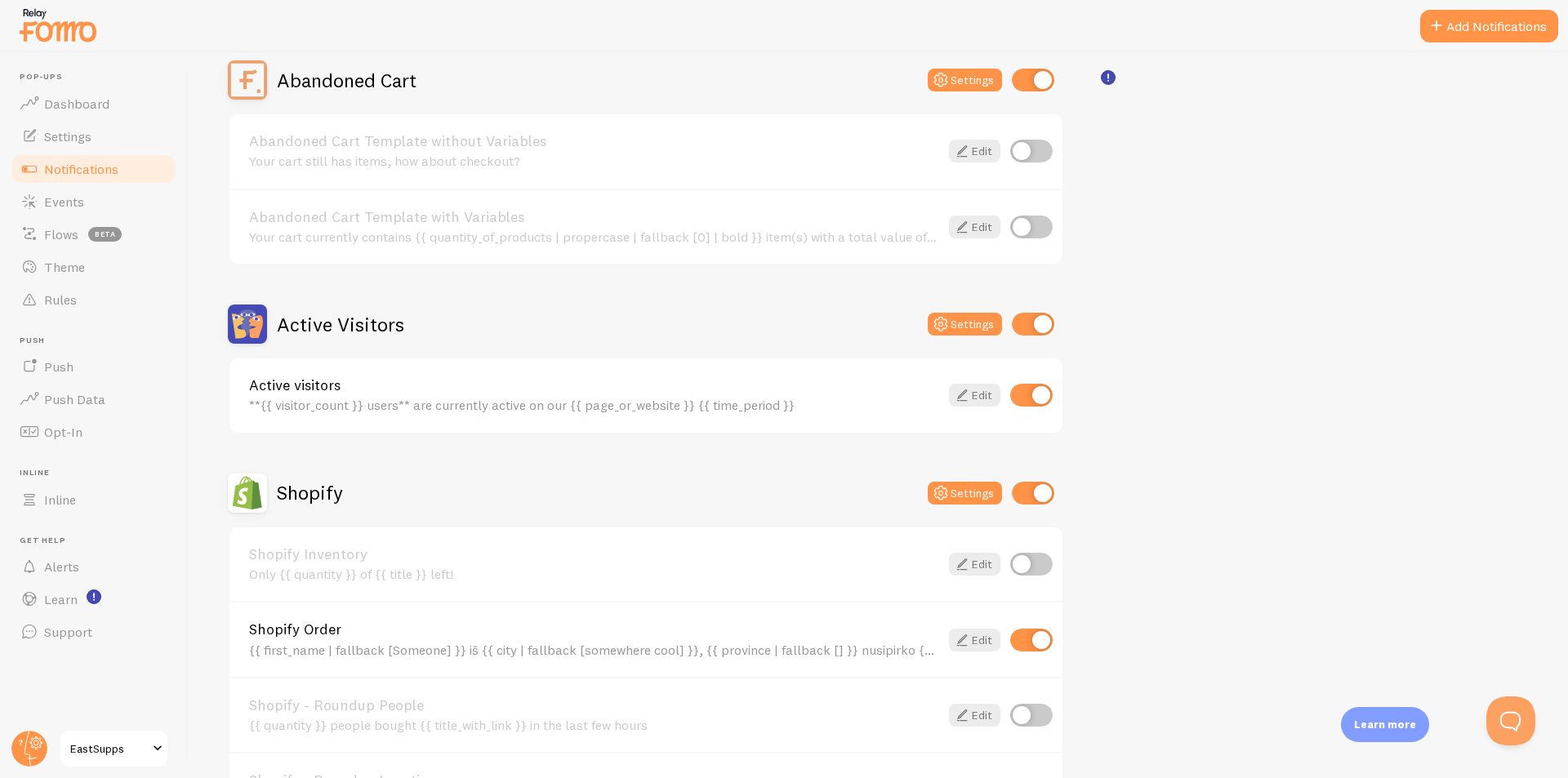
click at [1027, 390] on input "checkbox" at bounding box center [1031, 395] width 42 height 22
checkbox input "false"
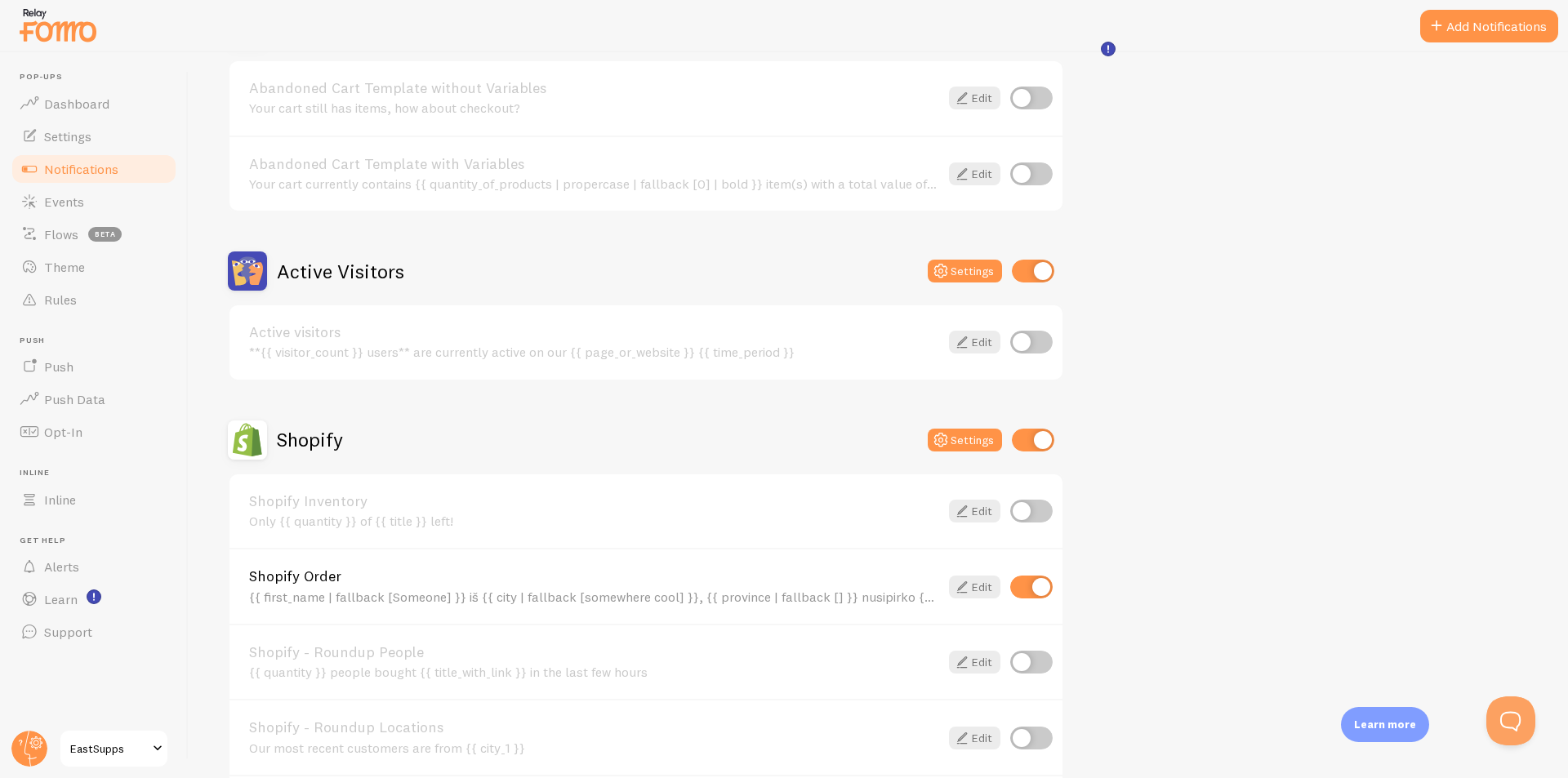
scroll to position [245, 0]
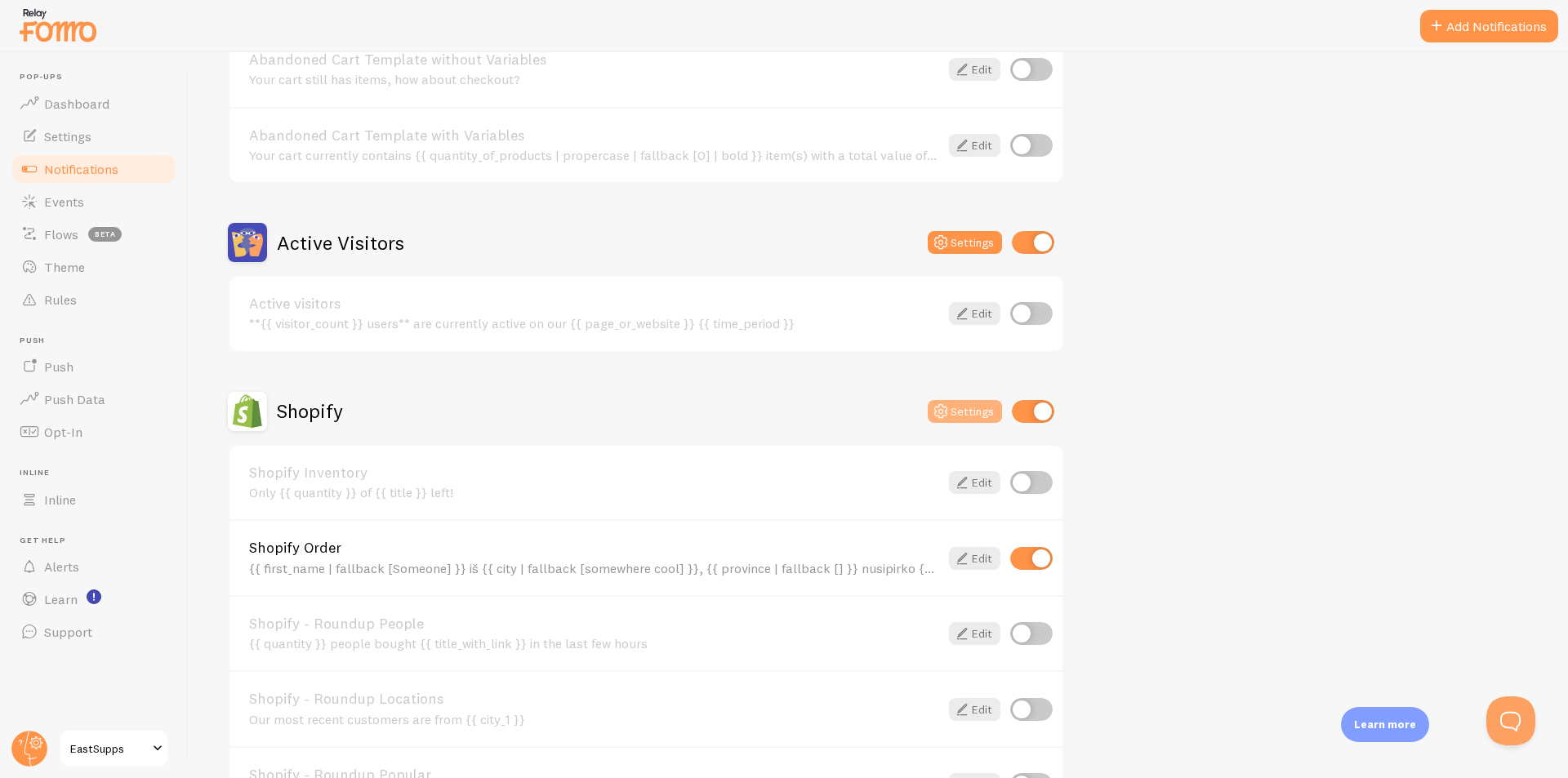
click at [951, 411] on button "Settings" at bounding box center [965, 411] width 74 height 22
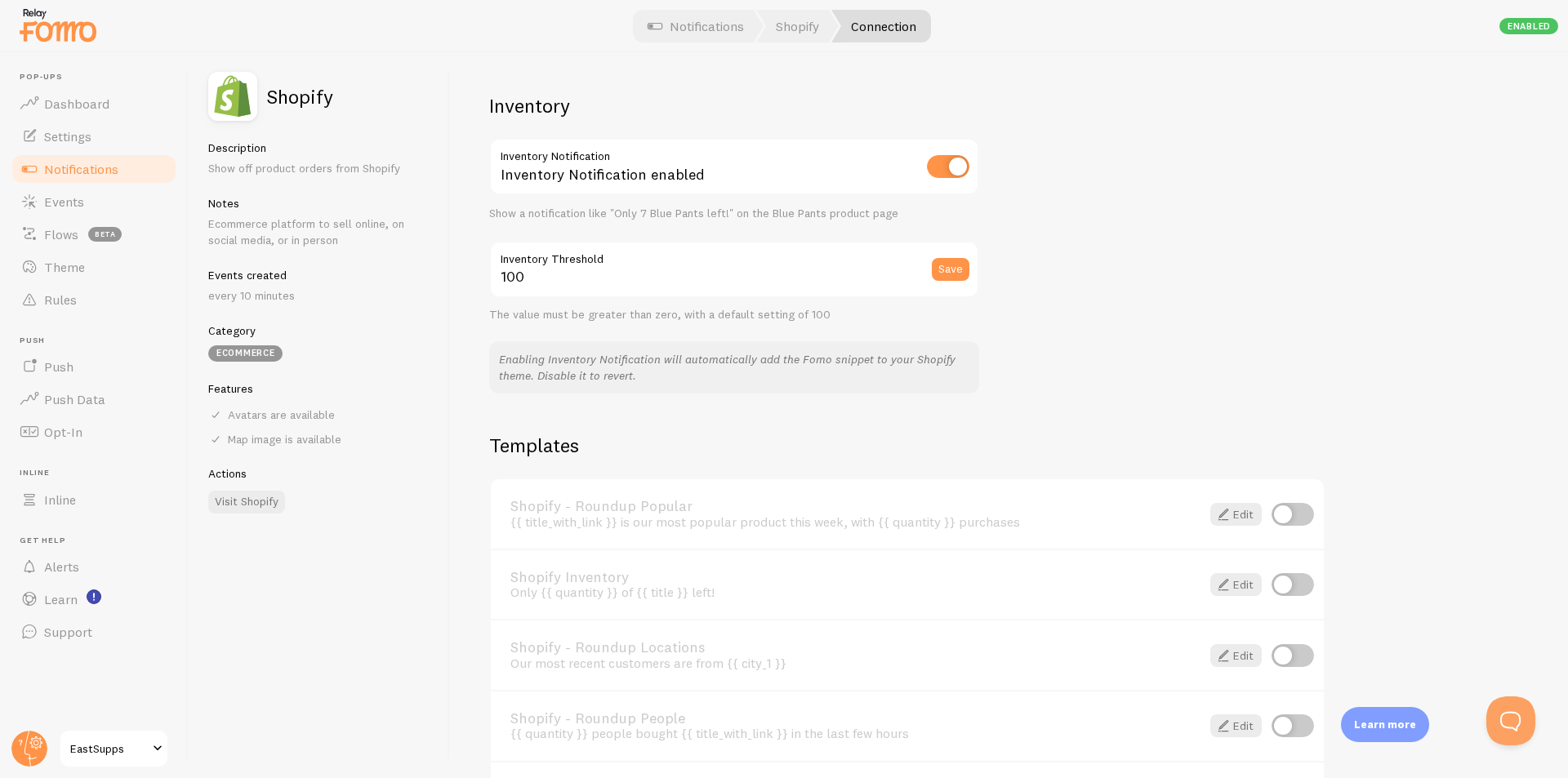
scroll to position [816, 0]
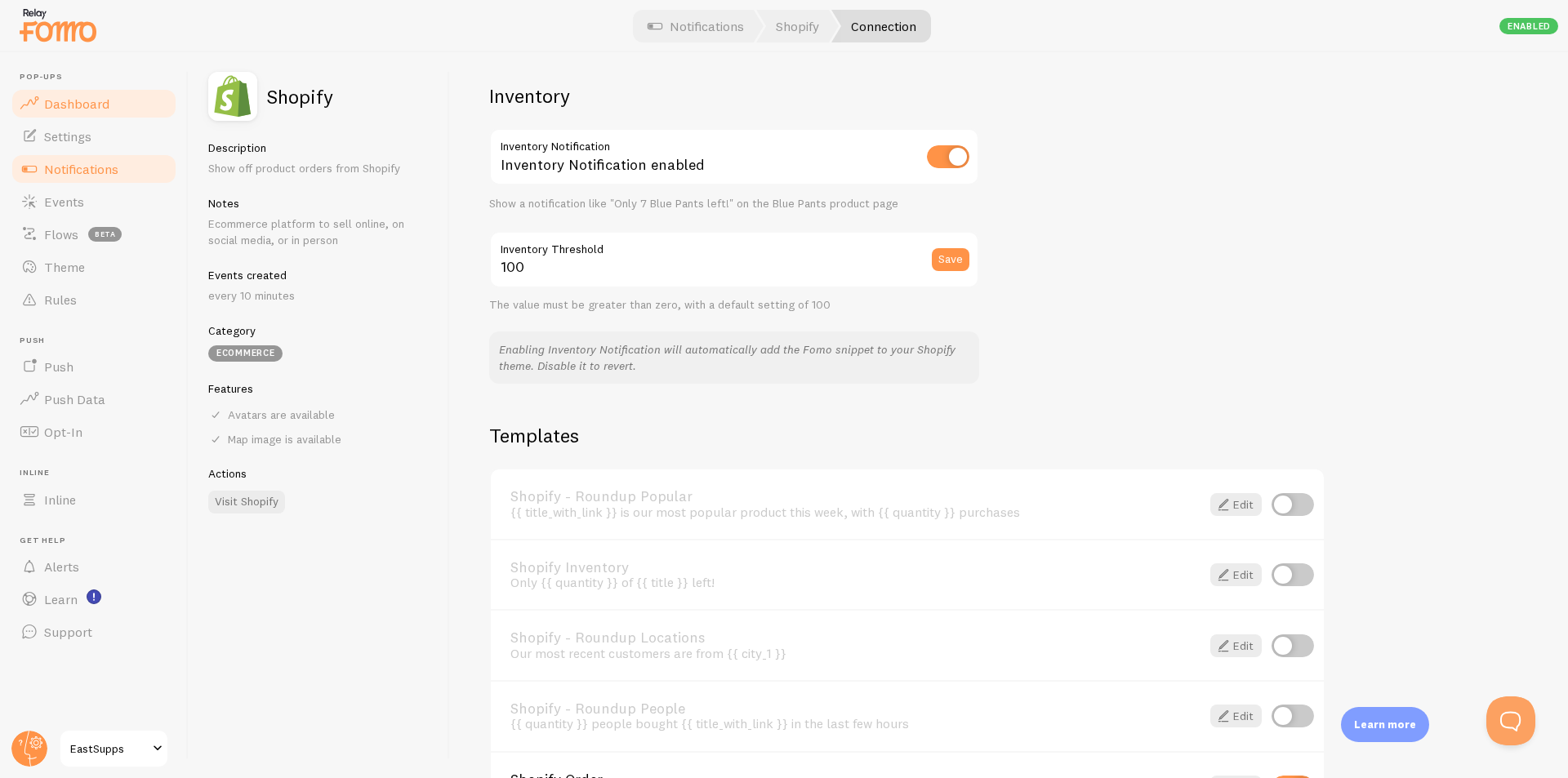
click at [74, 106] on span "Dashboard" at bounding box center [77, 103] width 66 height 16
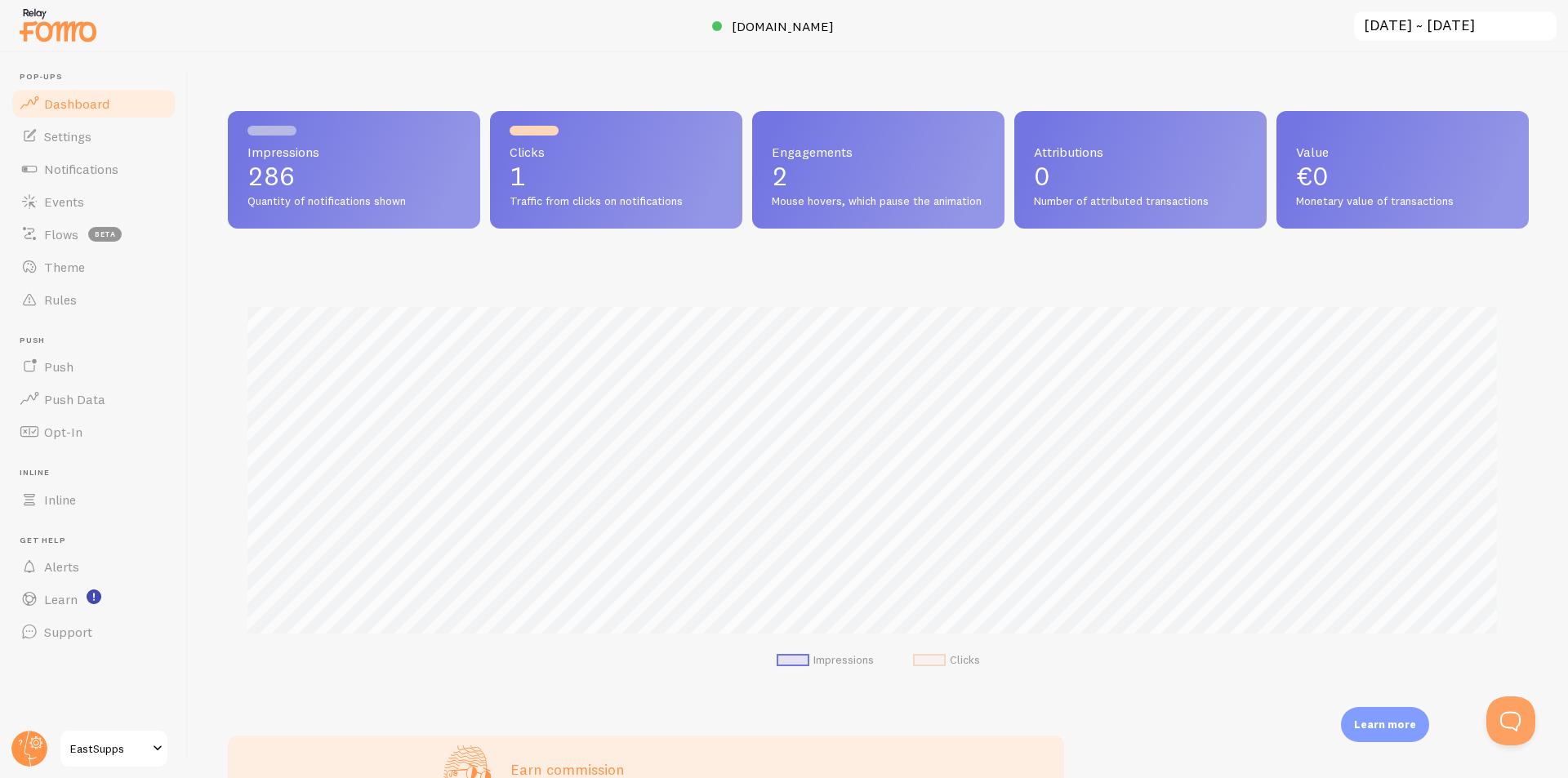
scroll to position [429, 1289]
